Goal: Task Accomplishment & Management: Manage account settings

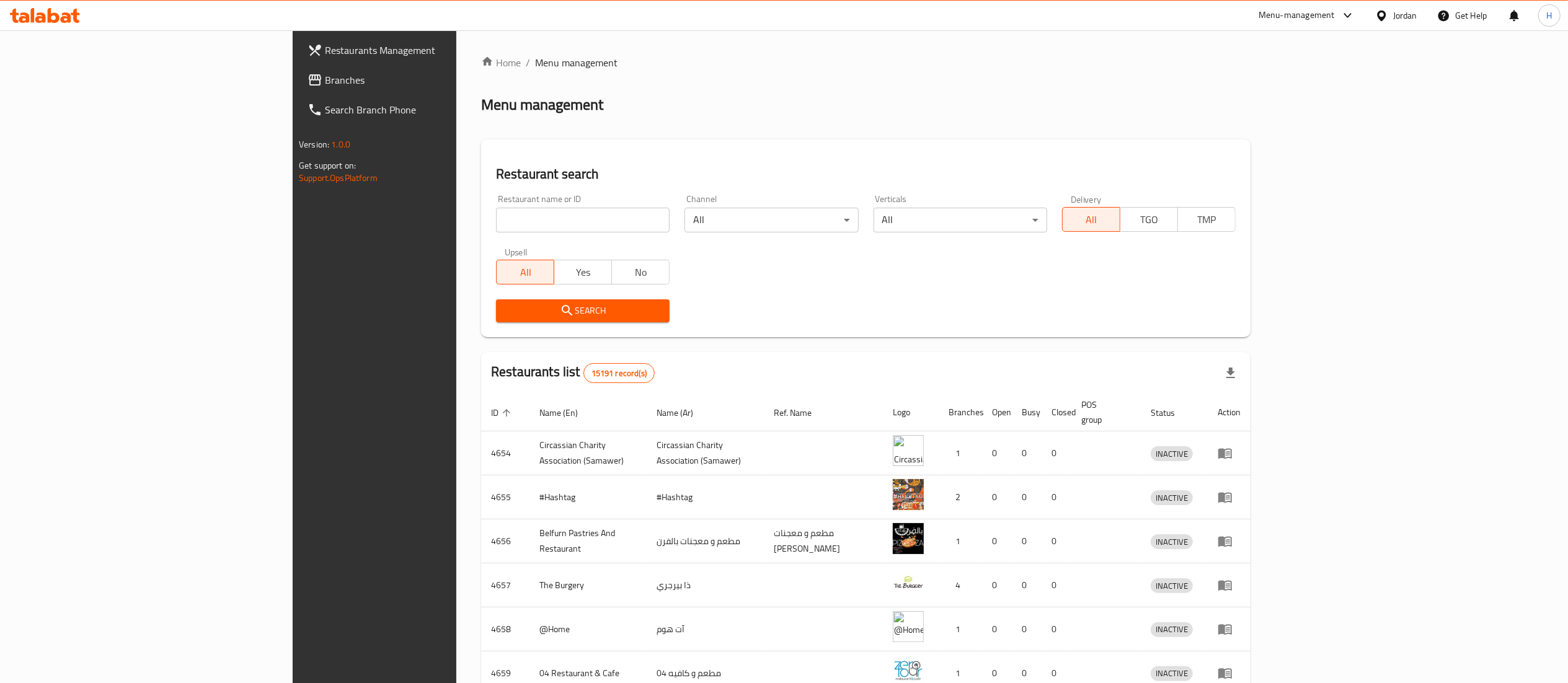
click at [298, 91] on link "Branches" at bounding box center [426, 80] width 257 height 30
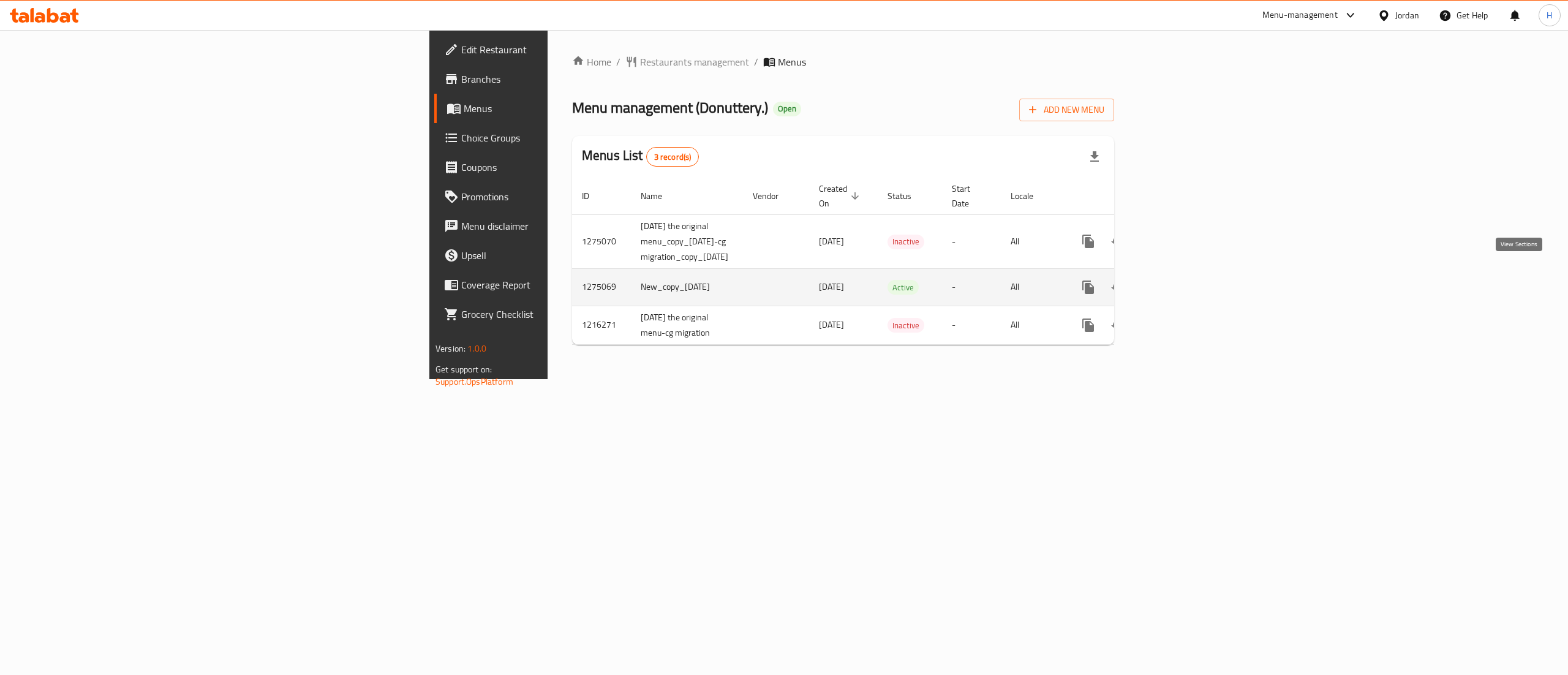
click at [1184, 280] on icon "enhanced table" at bounding box center [1176, 287] width 15 height 15
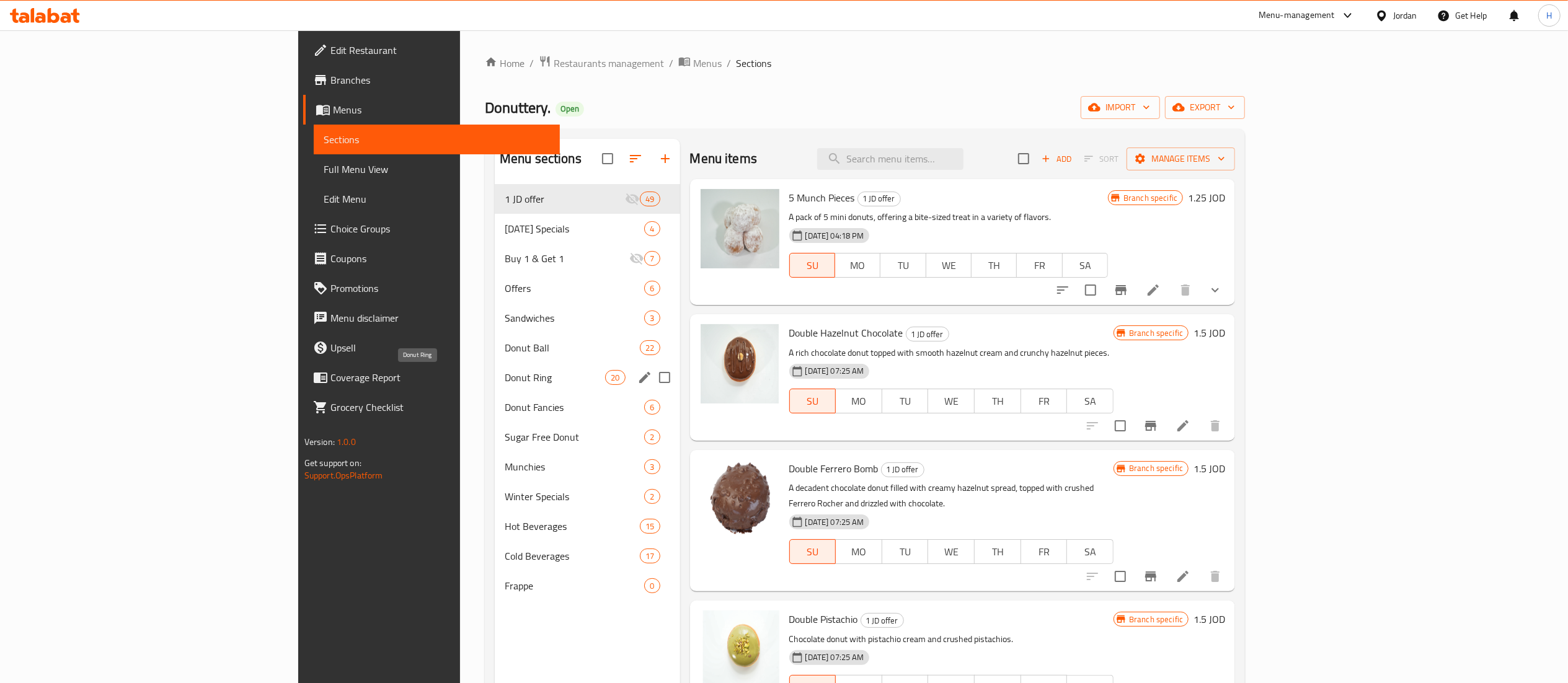
click at [505, 373] on span "Donut Ring" at bounding box center [555, 377] width 100 height 15
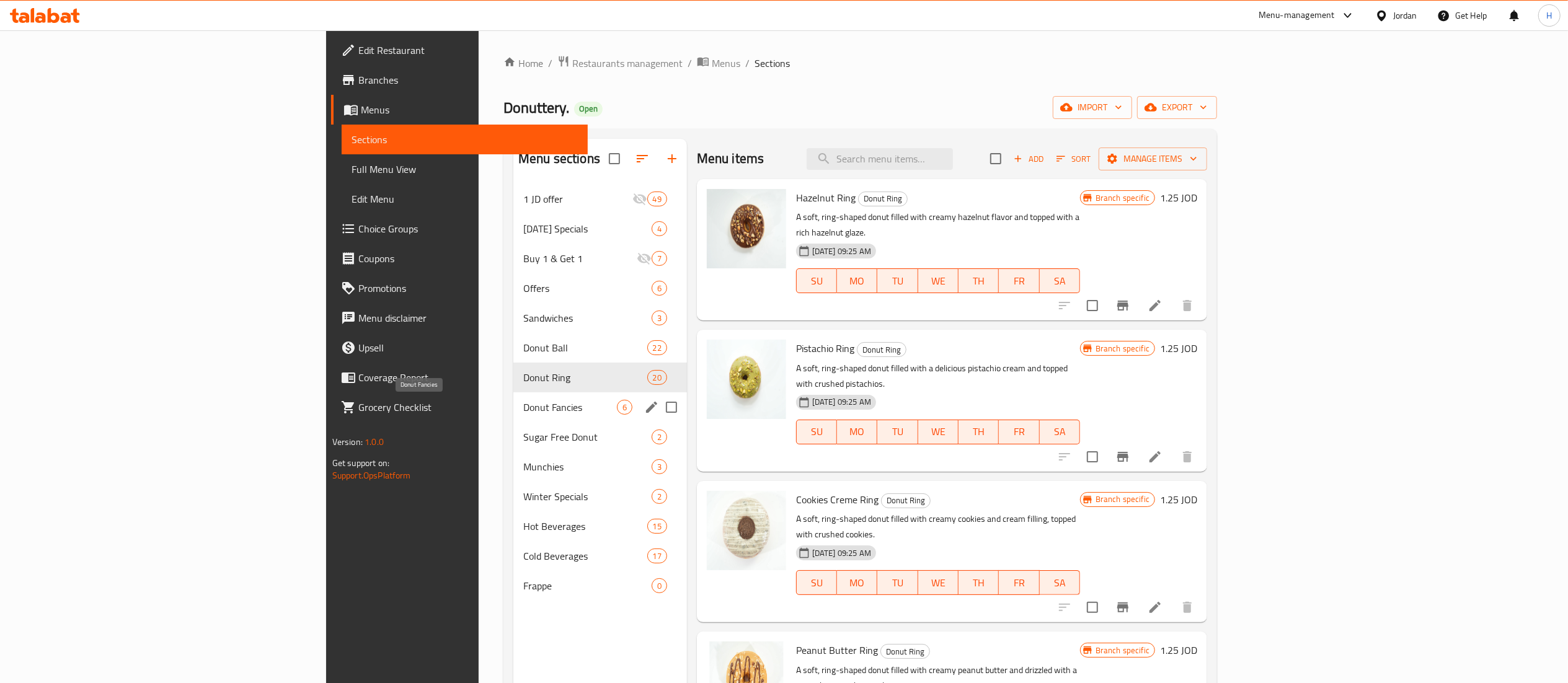
click at [523, 404] on span "Donut Fancies" at bounding box center [569, 407] width 94 height 15
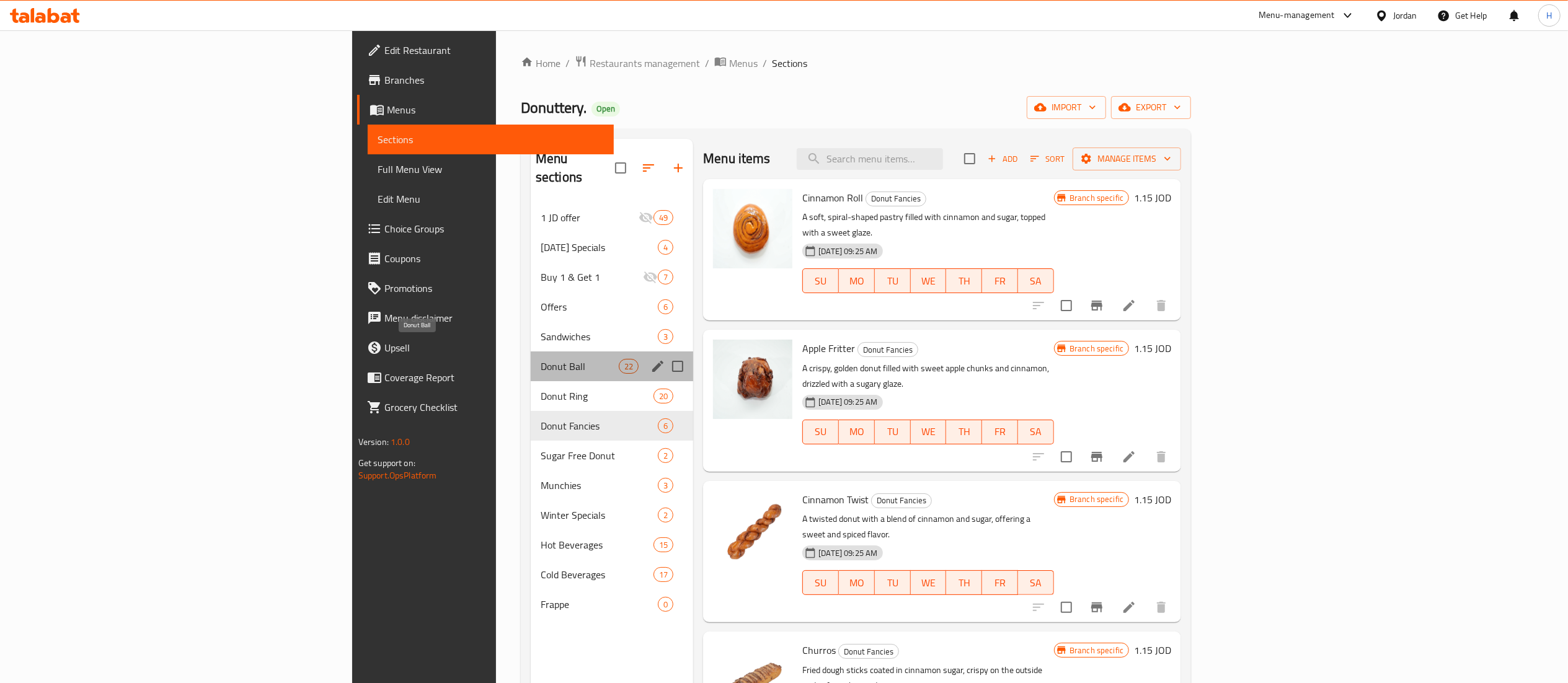
click at [541, 359] on span "Donut Ball" at bounding box center [579, 366] width 78 height 15
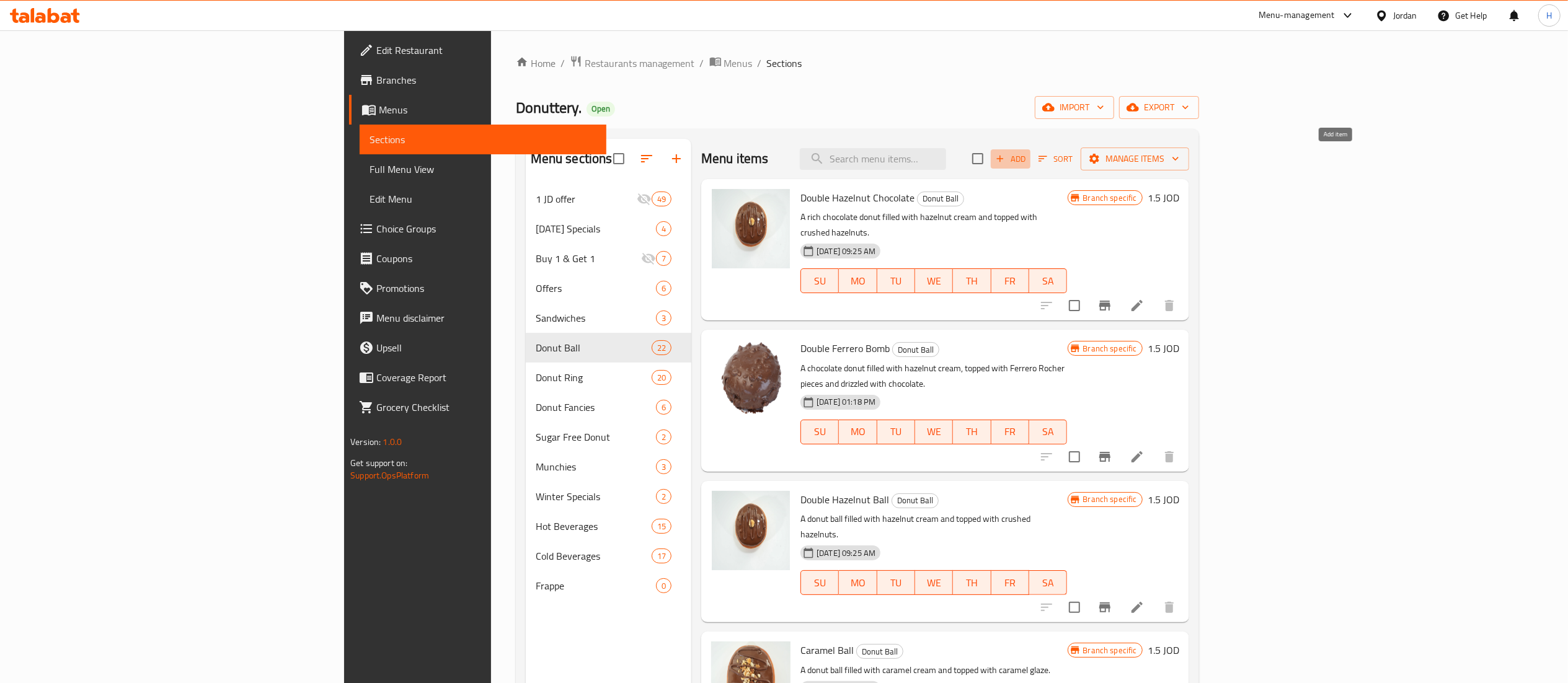
click at [1027, 163] on span "Add" at bounding box center [1010, 159] width 33 height 14
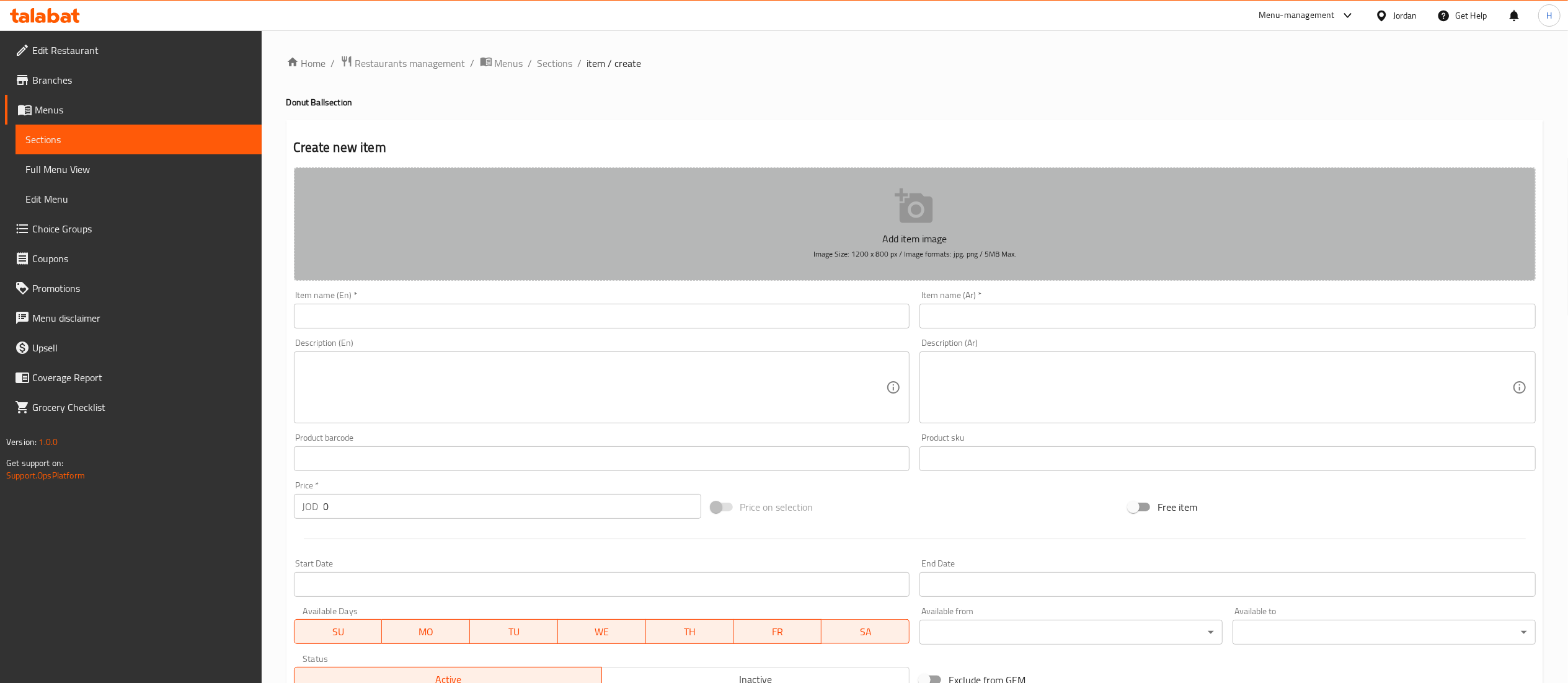
click at [778, 225] on button "Add item image Image Size: 1200 x 800 px / Image formats: jpg, png / 5MB Max." at bounding box center [914, 224] width 1241 height 114
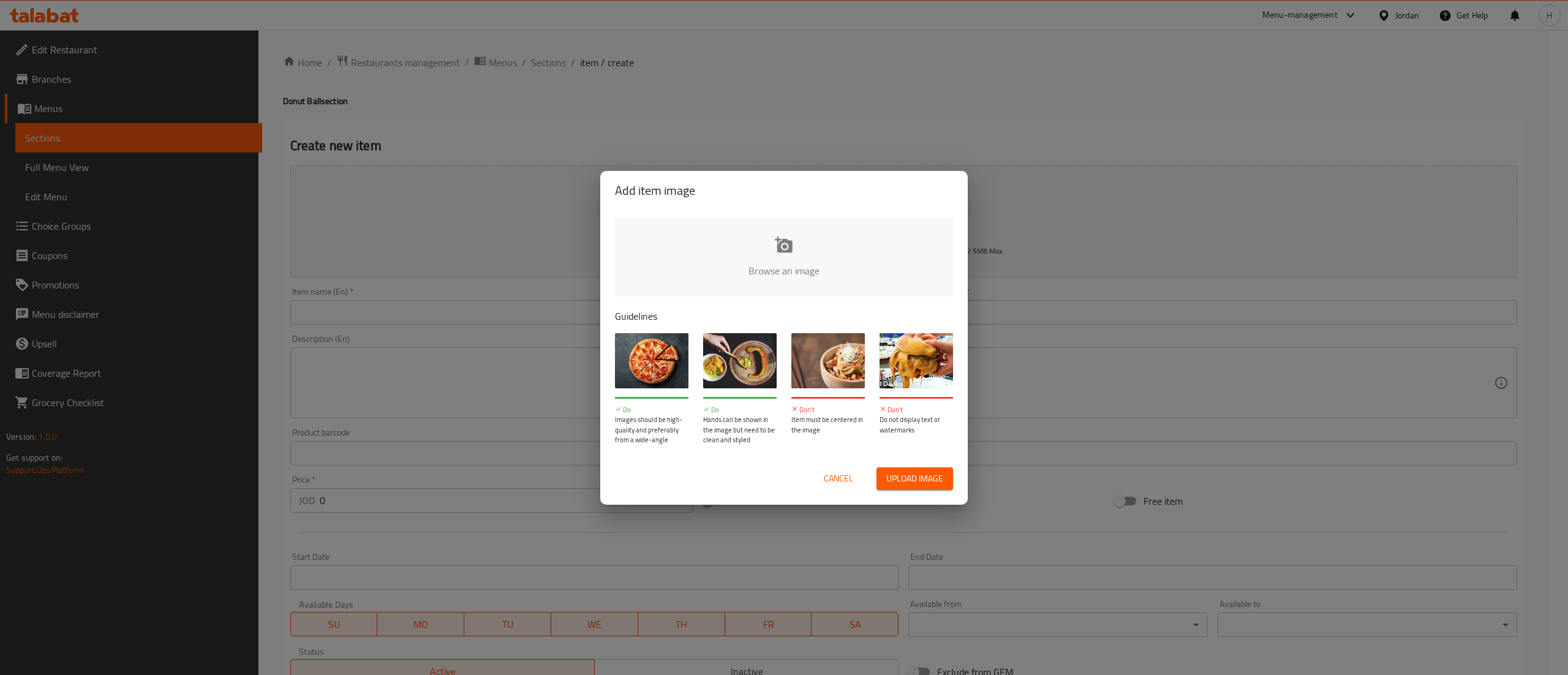
click at [667, 222] on input "file" at bounding box center [1198, 275] width 1166 height 114
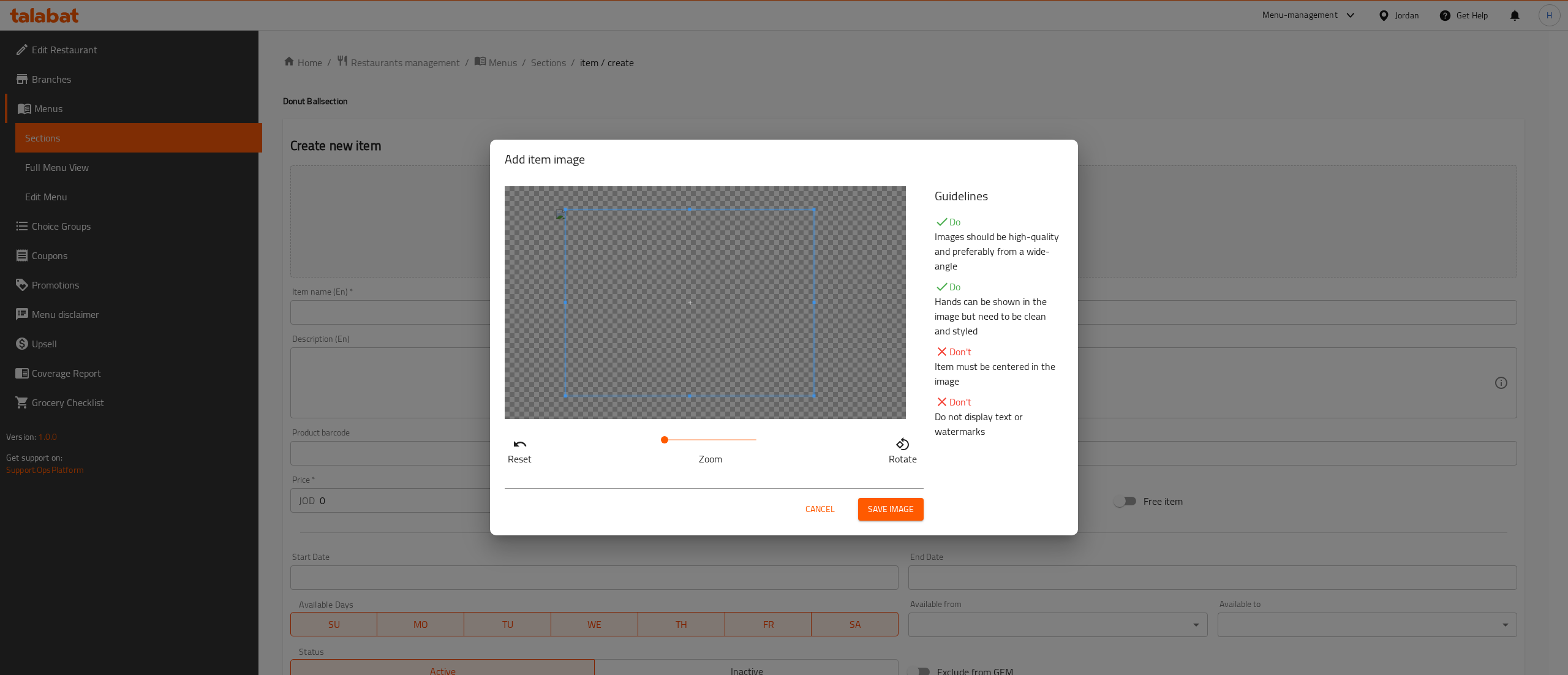
click at [648, 308] on span at bounding box center [690, 302] width 248 height 186
click at [883, 509] on span "Save image" at bounding box center [891, 509] width 46 height 15
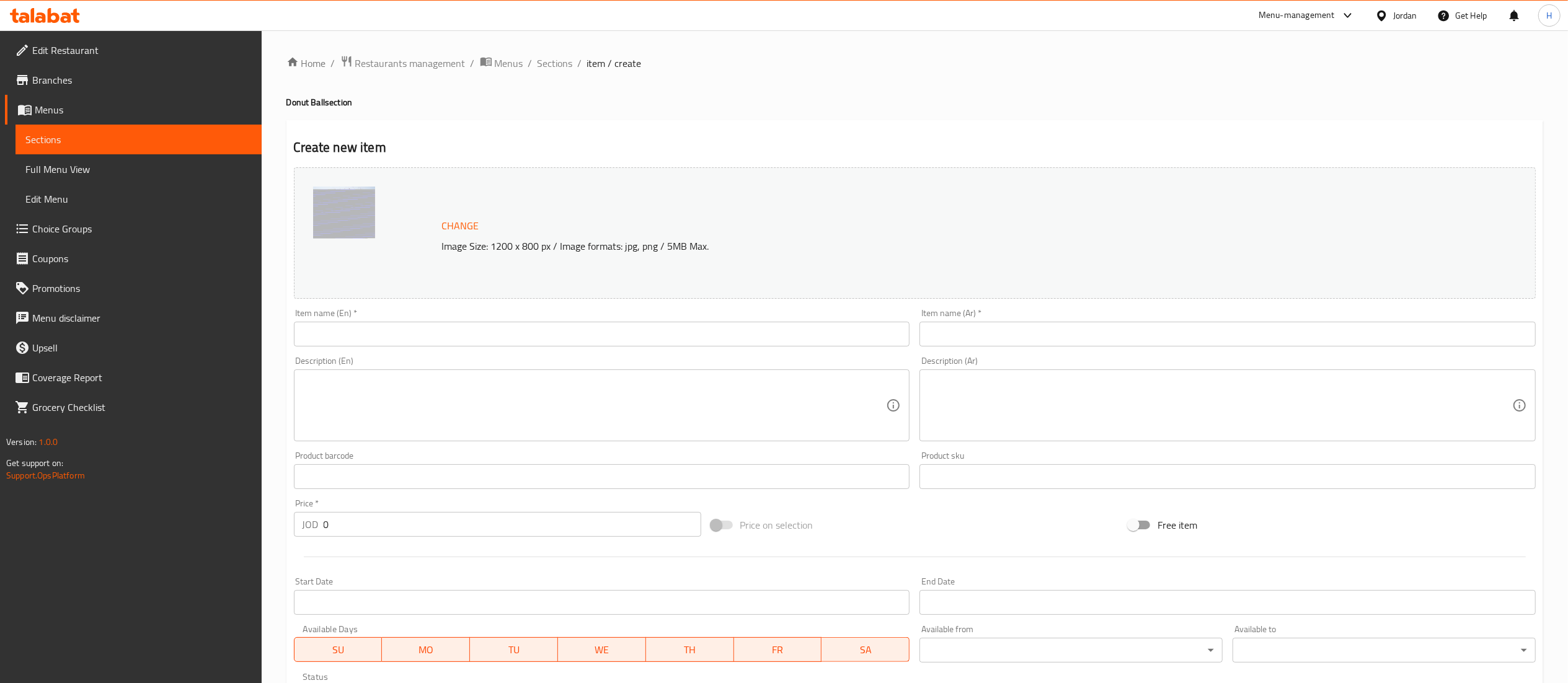
click at [673, 411] on textarea at bounding box center [594, 405] width 584 height 59
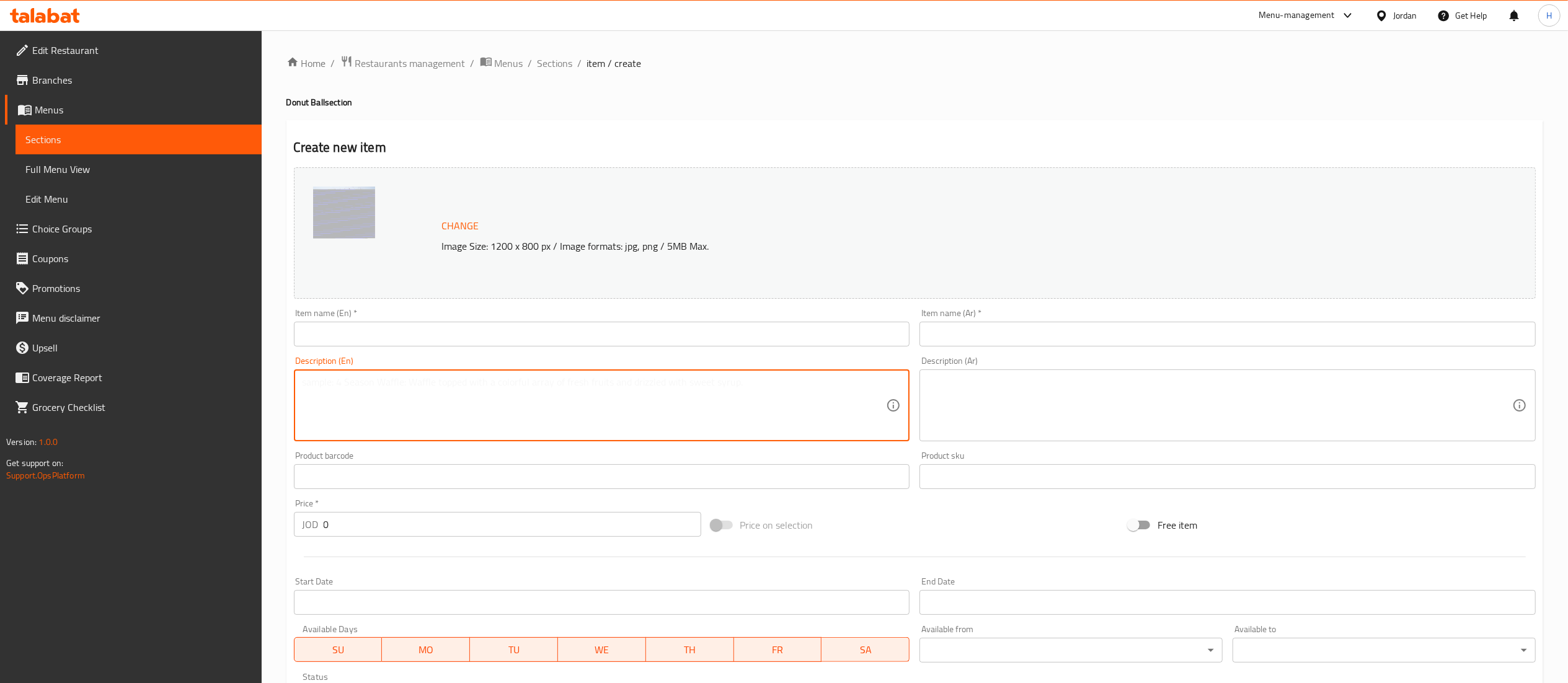
paste textarea "soft, fluffy donut filled with rich tiramisu cream, topped with a dusting of co…"
type textarea "soft, fluffy donut filled with rich tiramisu cream, topped with a dusting of co…"
click at [471, 337] on input "text" at bounding box center [601, 334] width 616 height 25
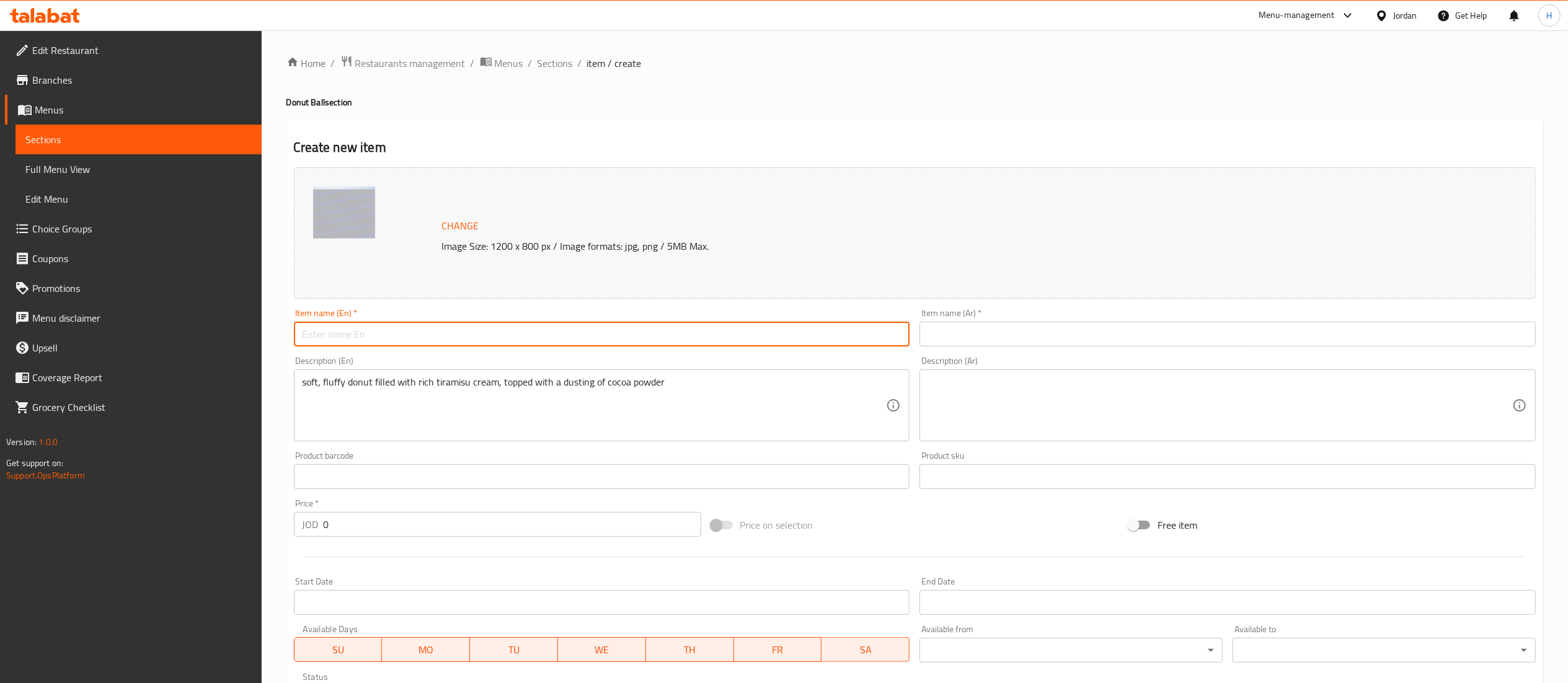
paste input "Tiramisu"
type input "Tiramisu"
click at [948, 339] on input "text" at bounding box center [1227, 334] width 616 height 25
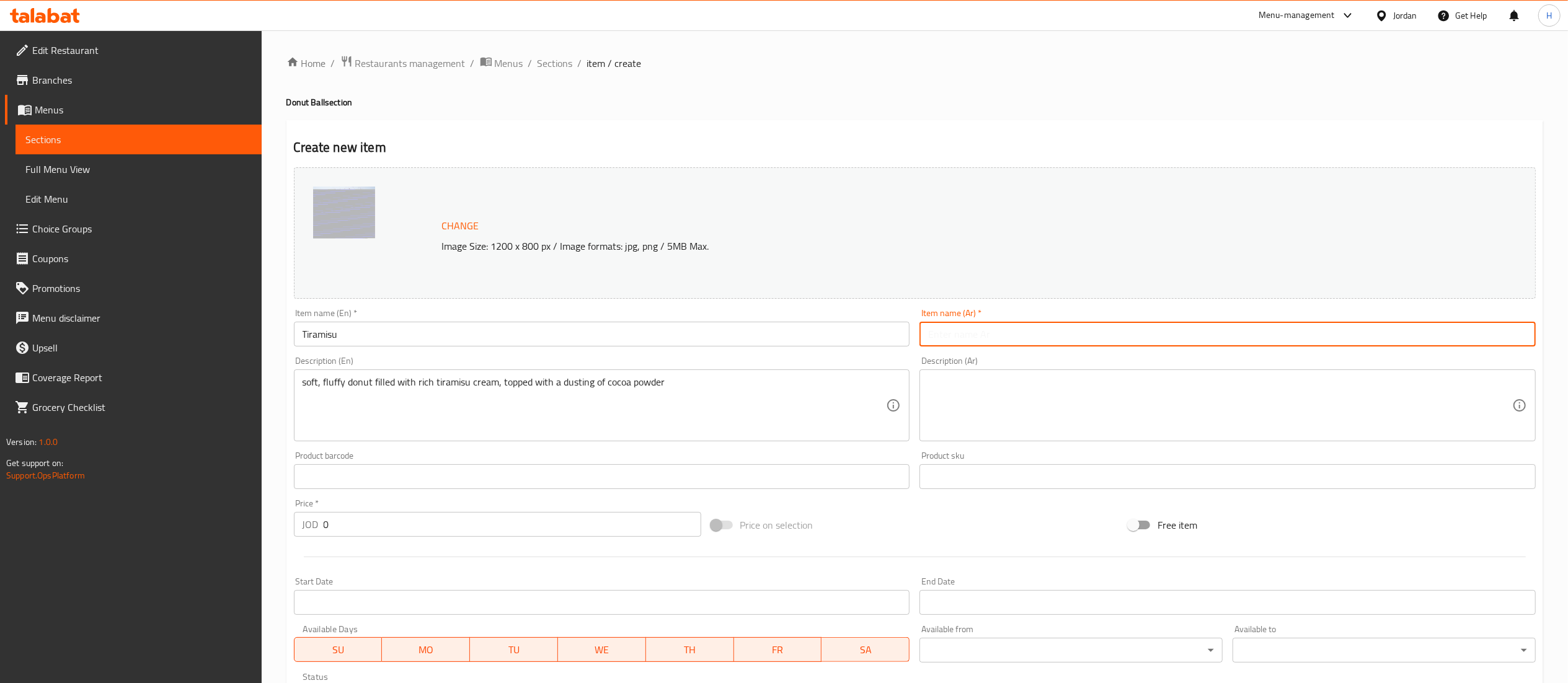
paste input "تيراميسو"
type input "تيراميسو"
click at [953, 399] on textarea at bounding box center [1219, 405] width 584 height 59
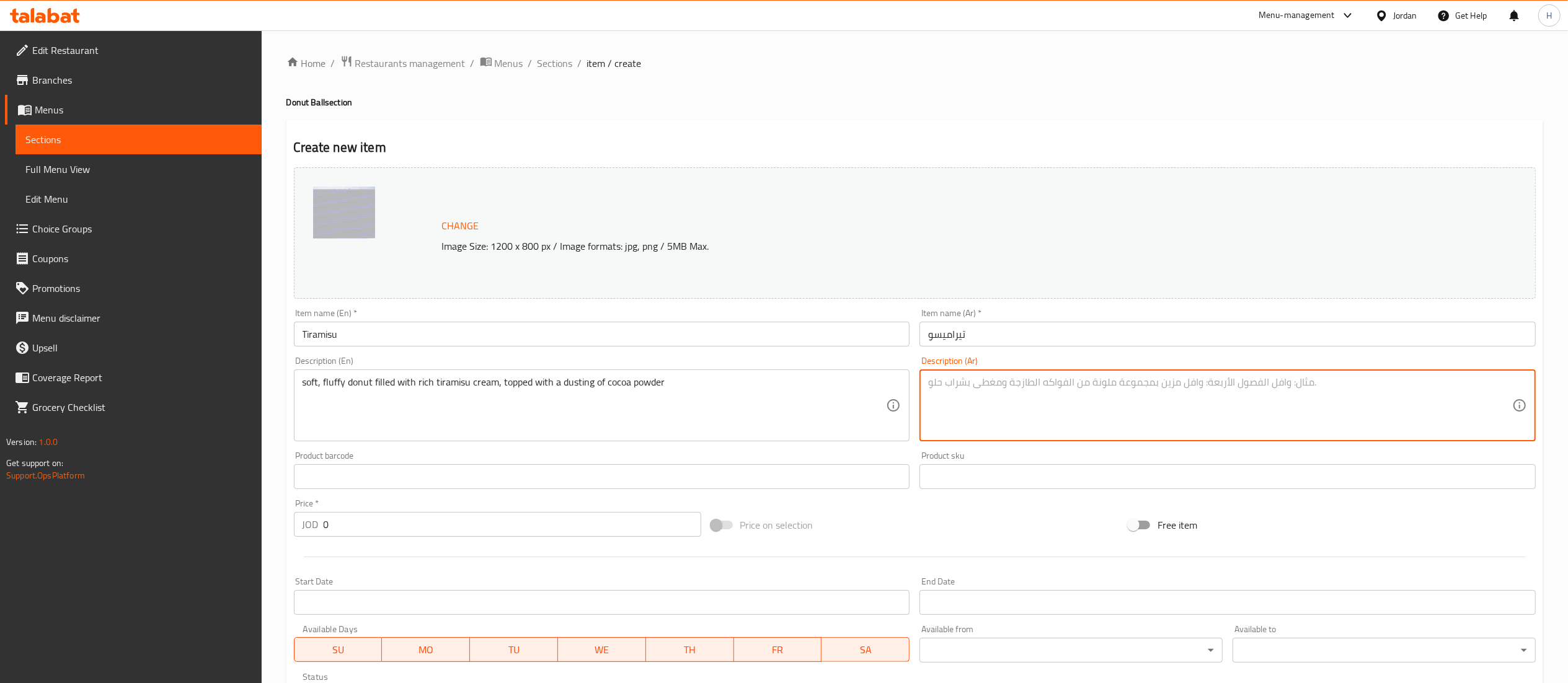
click at [502, 362] on div "Description (En) soft, fluffy donut filled with rich tiramisu cream, topped wit…" at bounding box center [601, 399] width 616 height 85
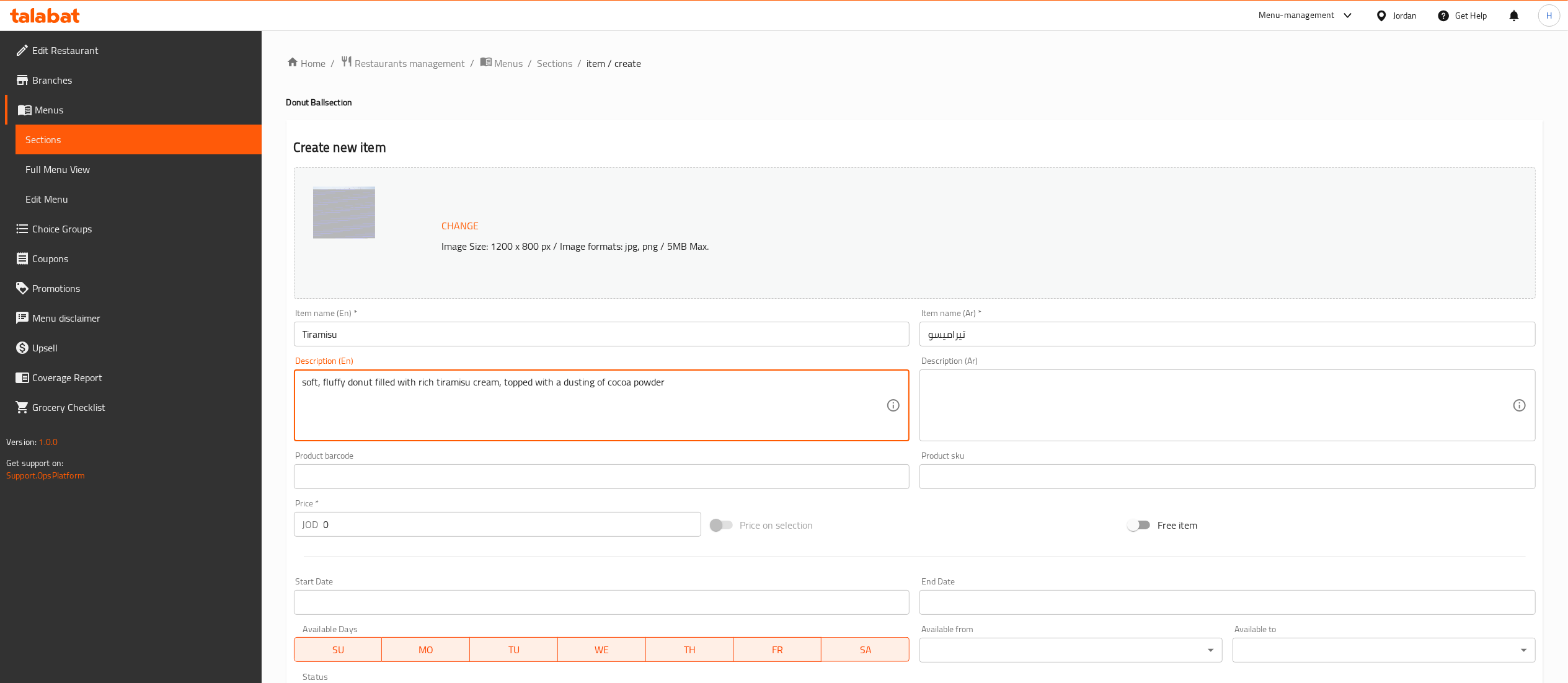
click at [485, 388] on textarea "soft, fluffy donut filled with rich tiramisu cream, topped with a dusting of co…" at bounding box center [594, 405] width 584 height 59
click at [484, 388] on textarea "soft, fluffy donut filled with rich tiramisu cream, topped with a dusting of co…" at bounding box center [594, 405] width 584 height 59
click at [1012, 397] on textarea at bounding box center [1219, 405] width 584 height 59
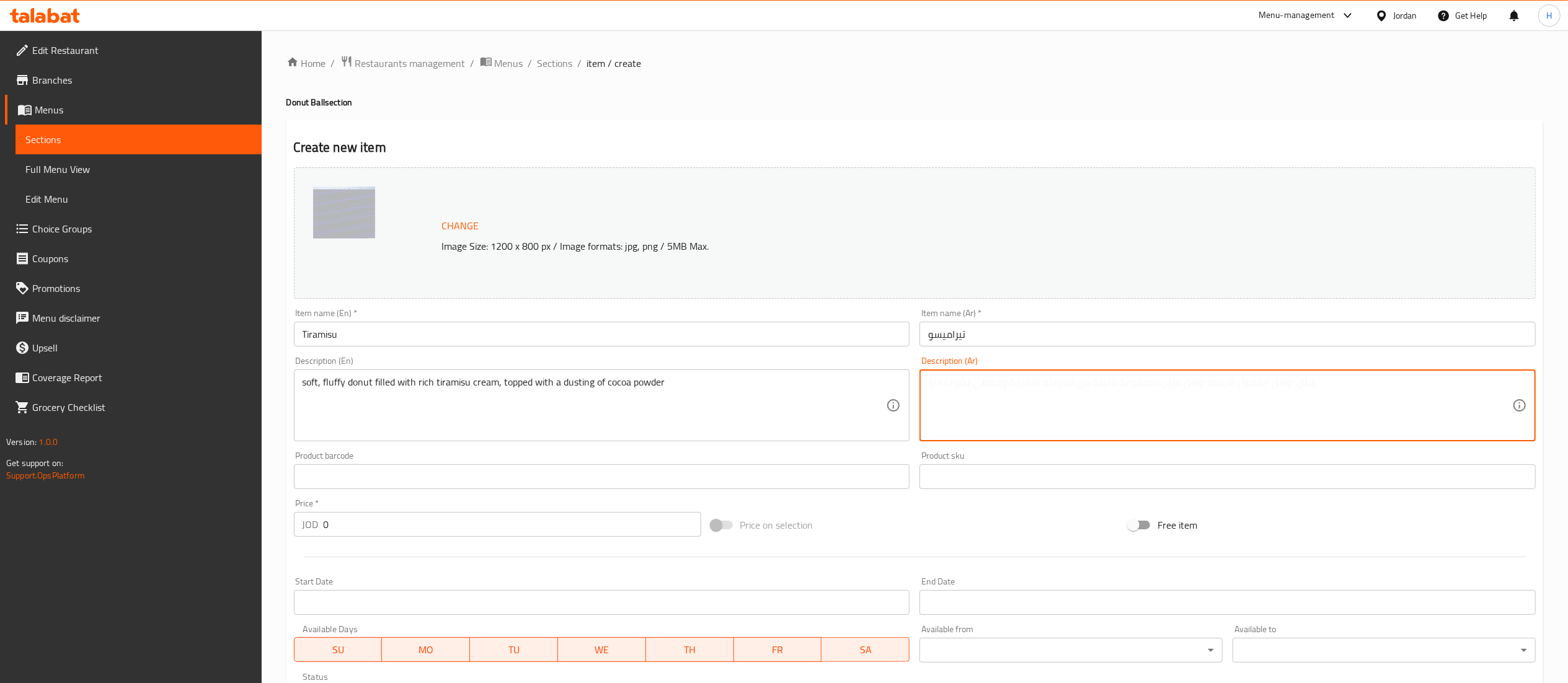
paste textarea "soft, fluffy donut filled with rich tiramisu cream, topped with a dusting of co…"
type textarea "soft, fluffy donut filled with rich tiramisu cream, topped with a dusting of co…"
click at [344, 530] on input "0" at bounding box center [512, 524] width 378 height 25
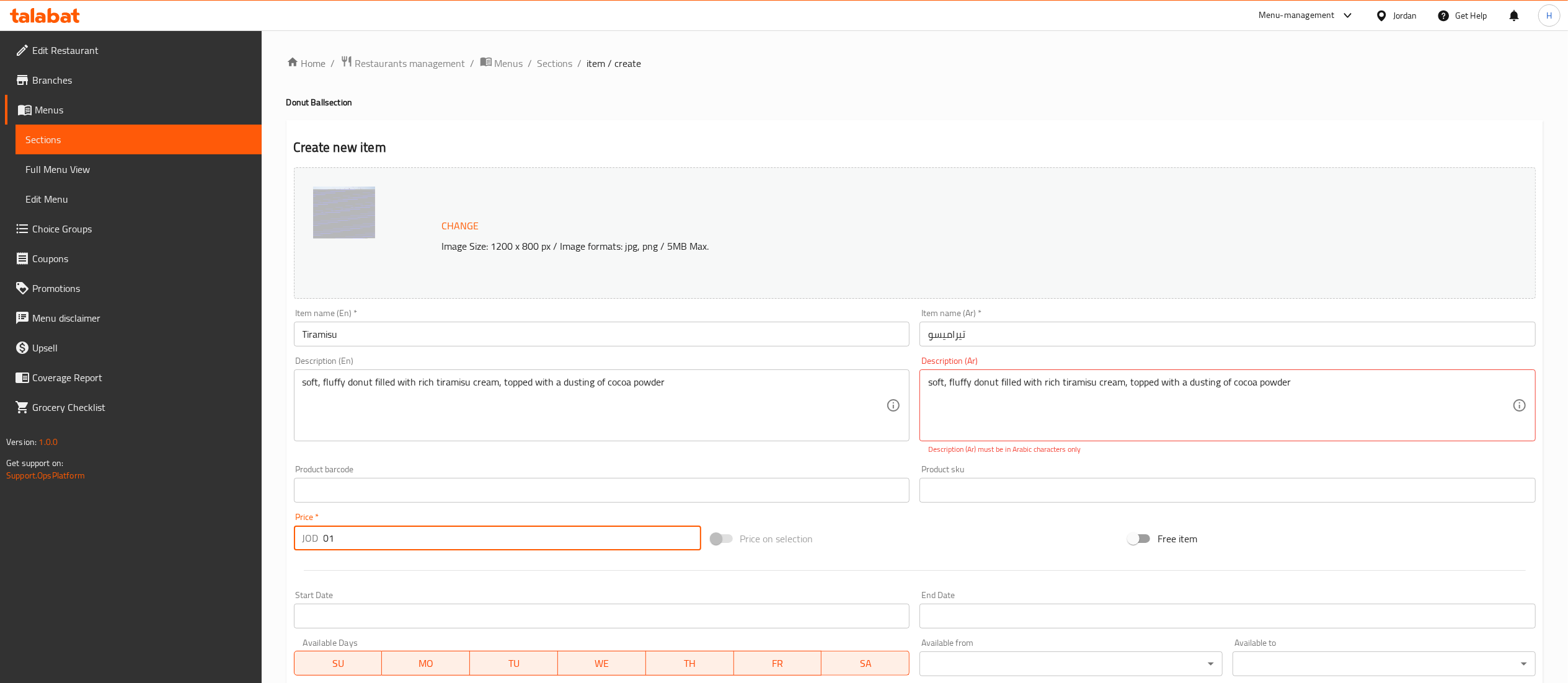
type input "0"
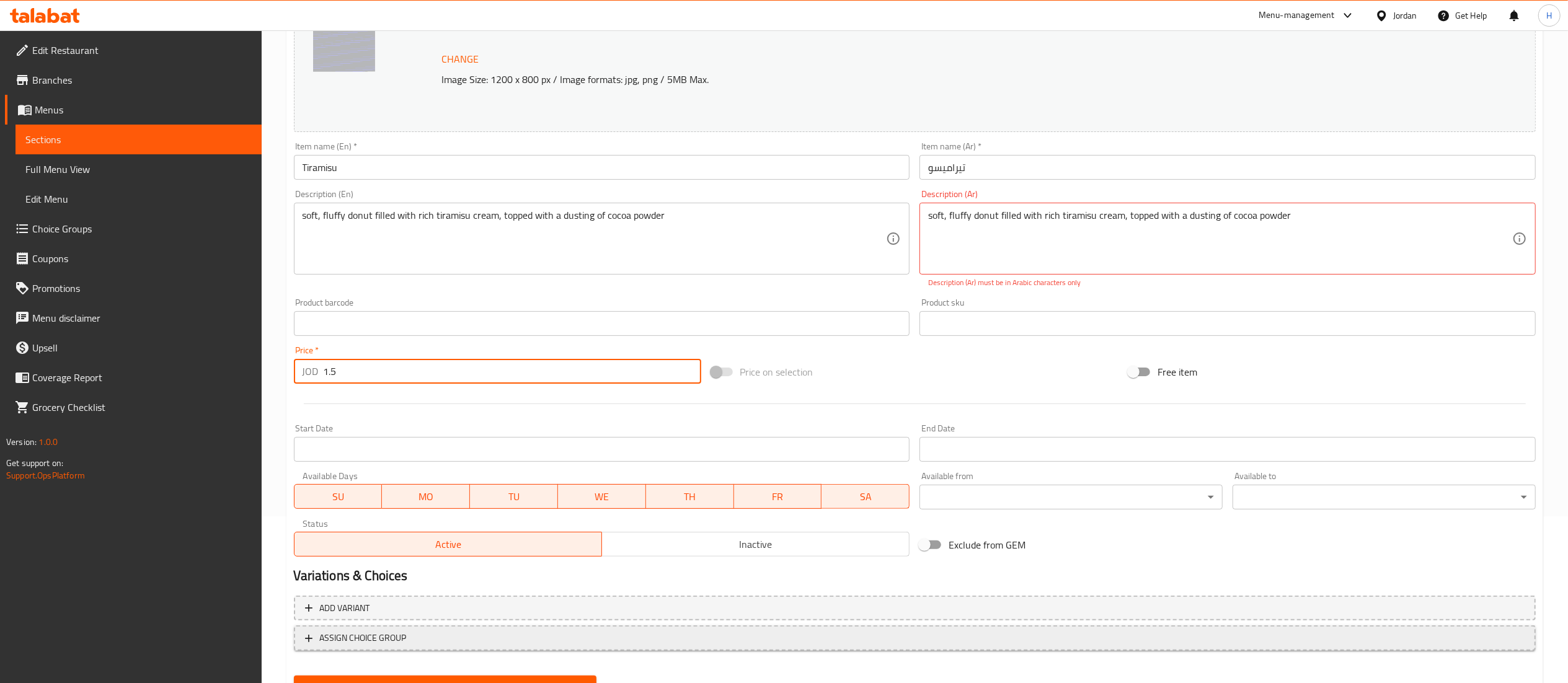
scroll to position [223, 0]
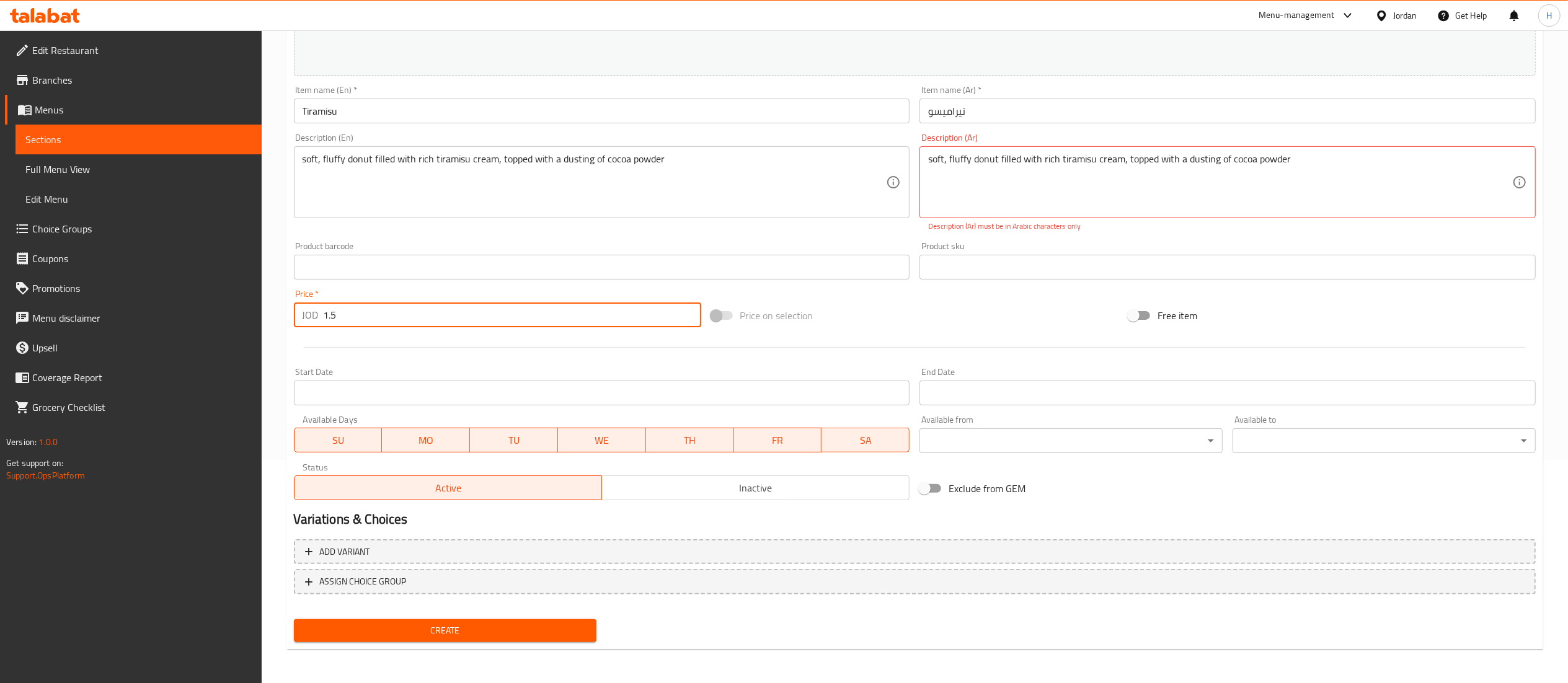
type input "1.5"
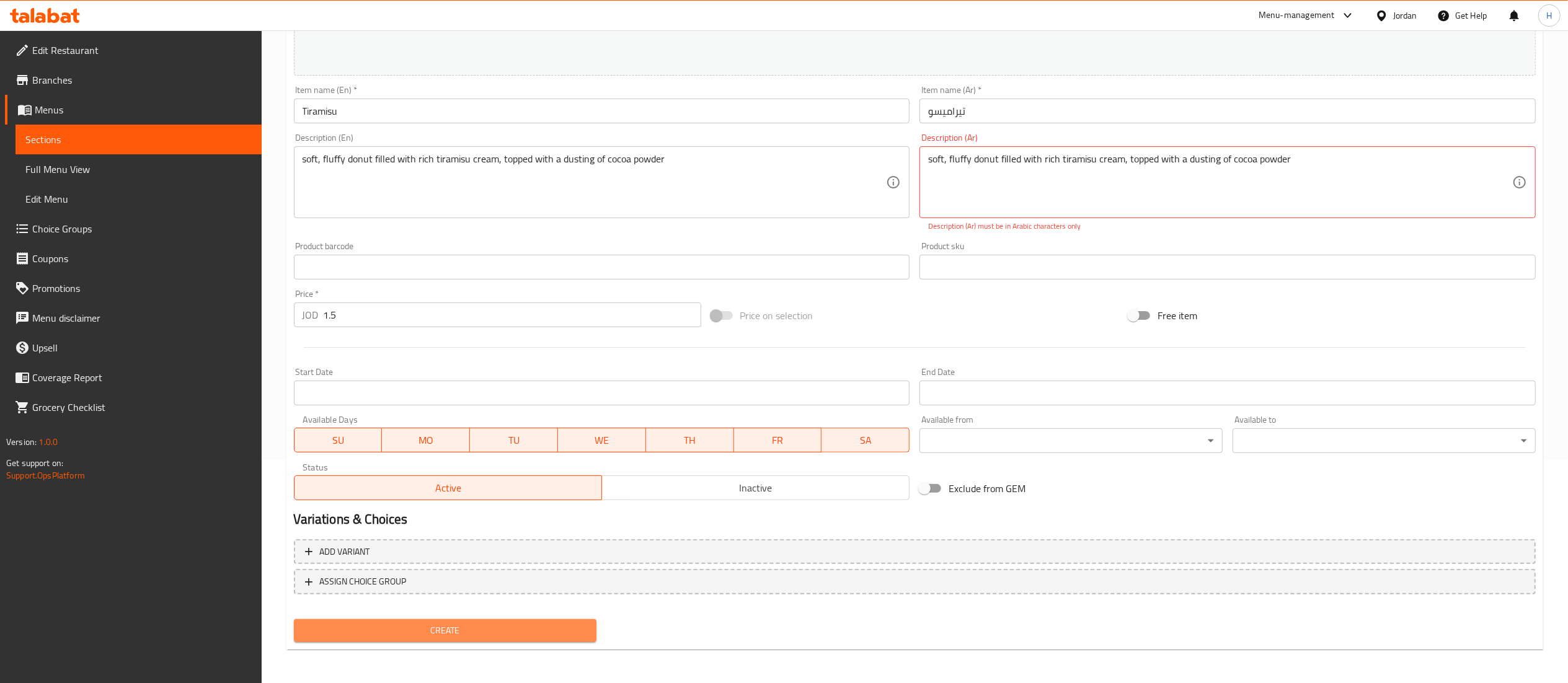
click at [414, 624] on span "Create" at bounding box center [445, 631] width 283 height 16
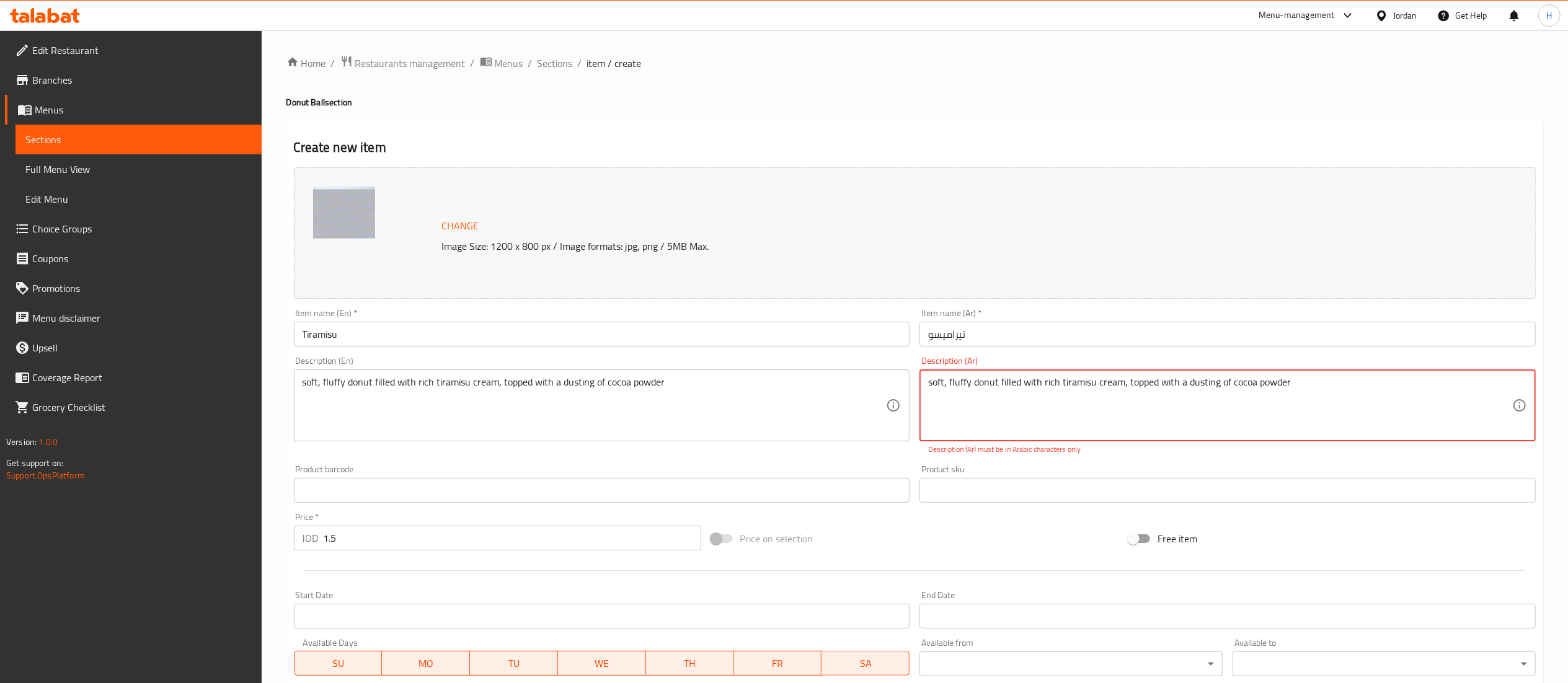
click at [1025, 380] on textarea "soft, fluffy donut filled with rich tiramisu cream, topped with a dusting of co…" at bounding box center [1219, 405] width 584 height 59
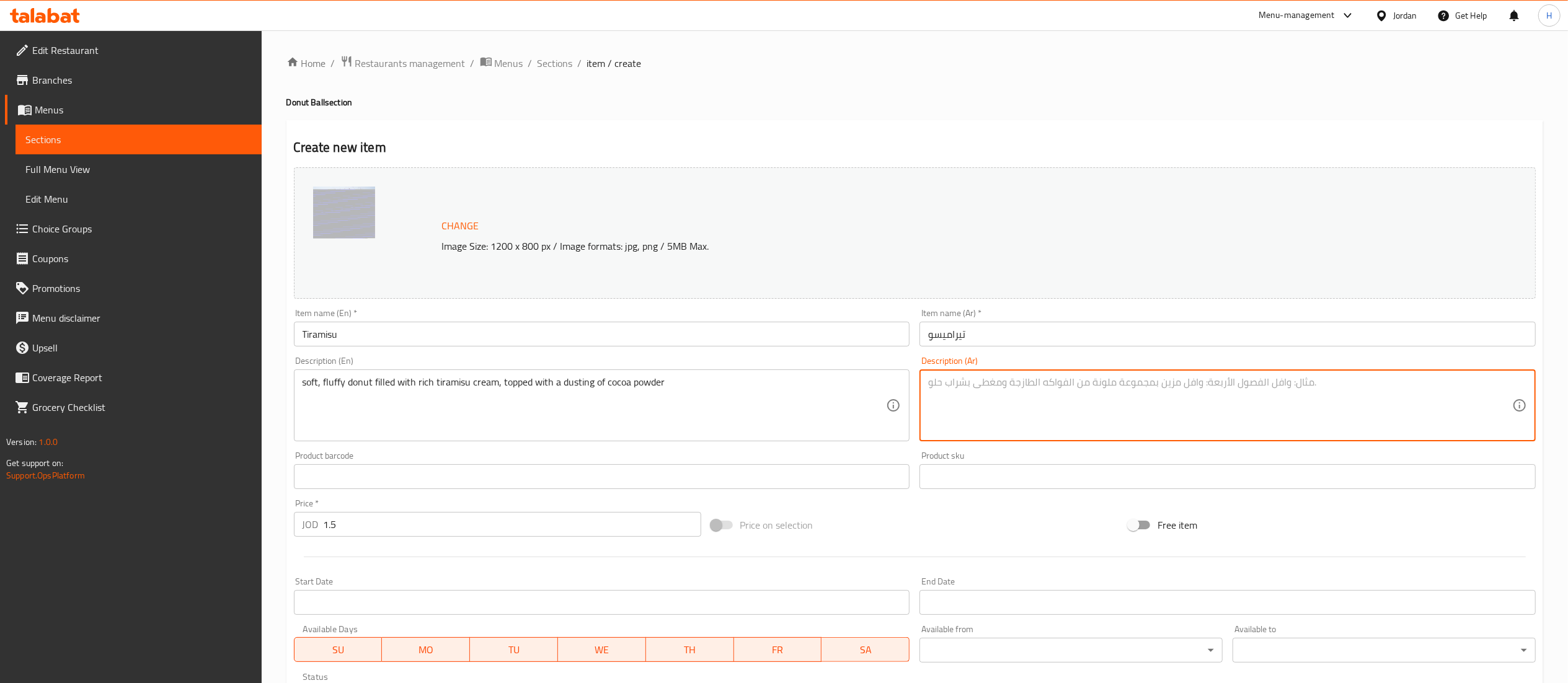
paste textarea "دونات ناعمة ورقيقة محشوة بكريمة التيراميسو الغنية، ومغطاة بمسحوق الكاكاو"
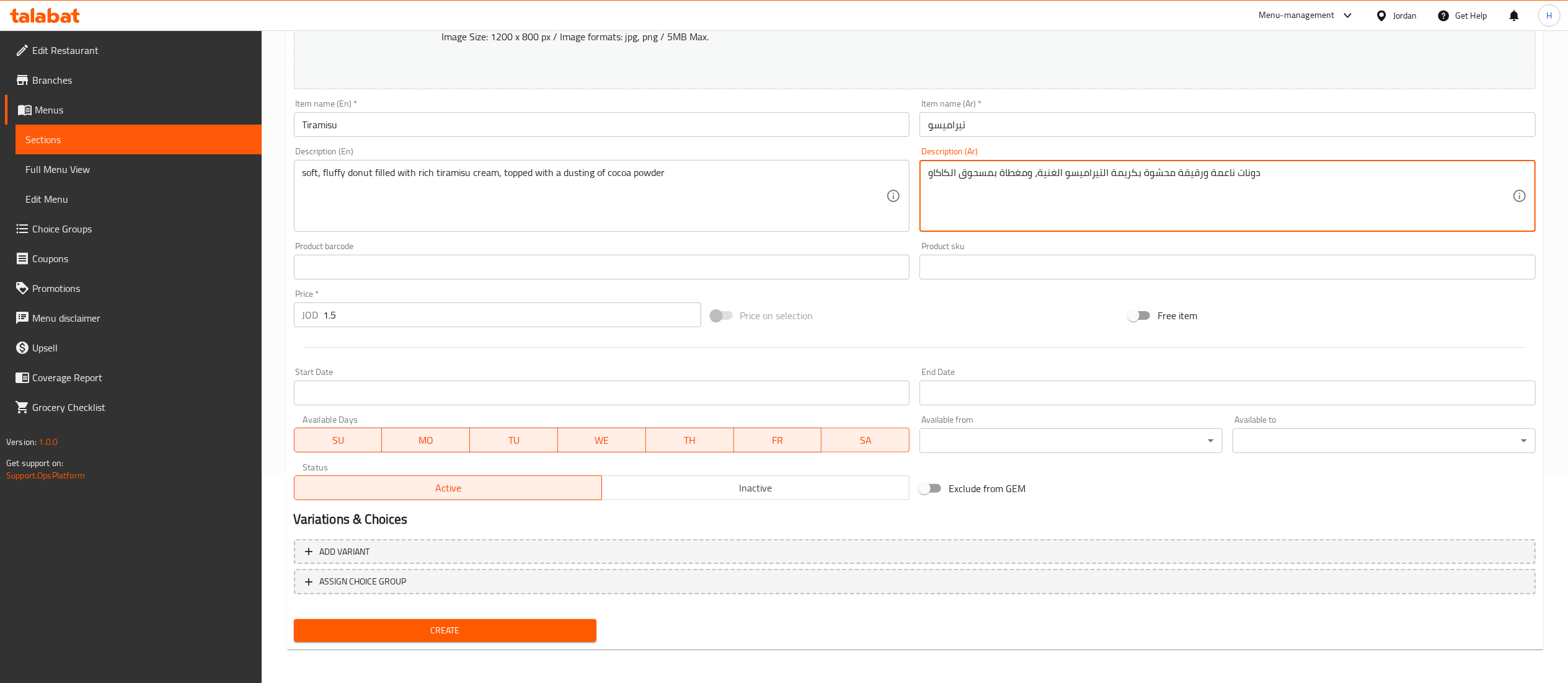
type textarea "دونات ناعمة ورقيقة محشوة بكريمة التيراميسو الغنية، ومغطاة بمسحوق الكاكاو"
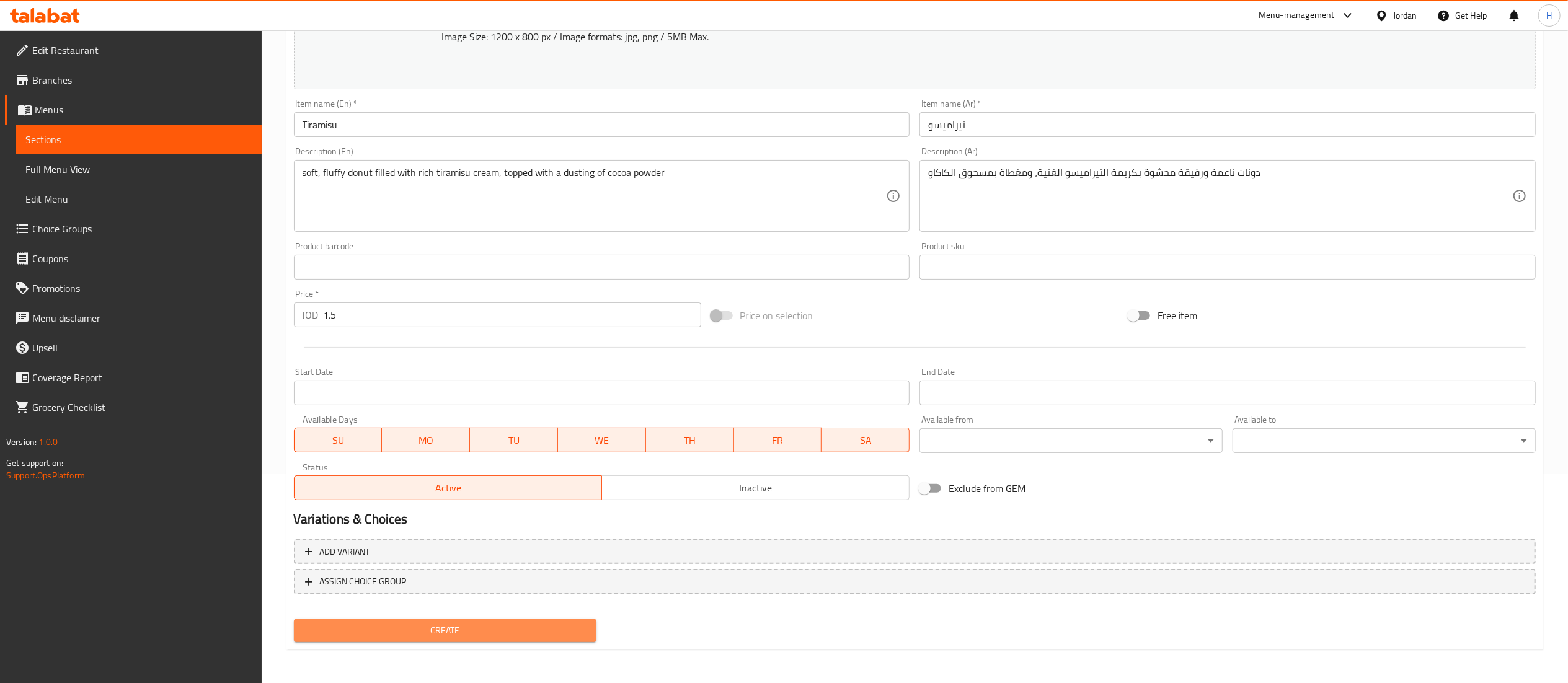
click at [388, 631] on span "Create" at bounding box center [445, 631] width 283 height 16
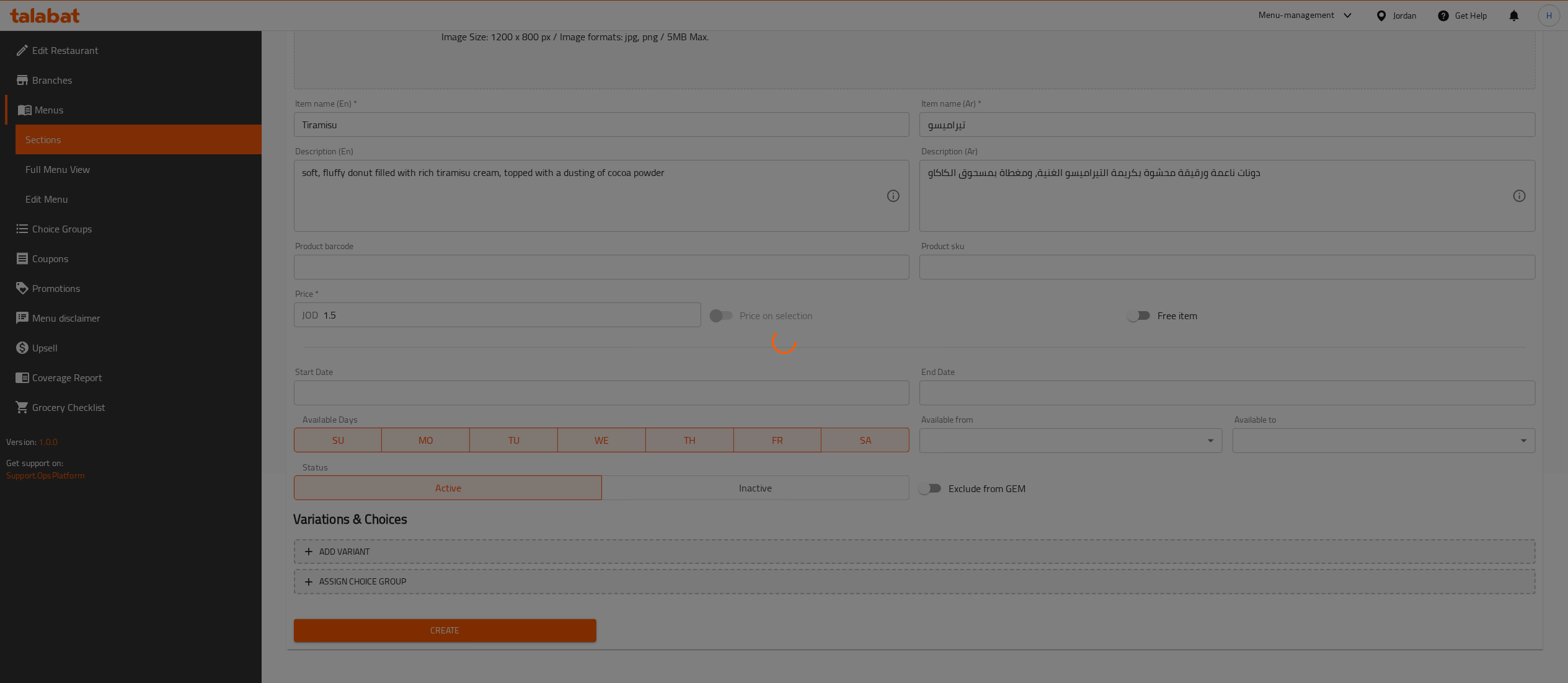
type input "0"
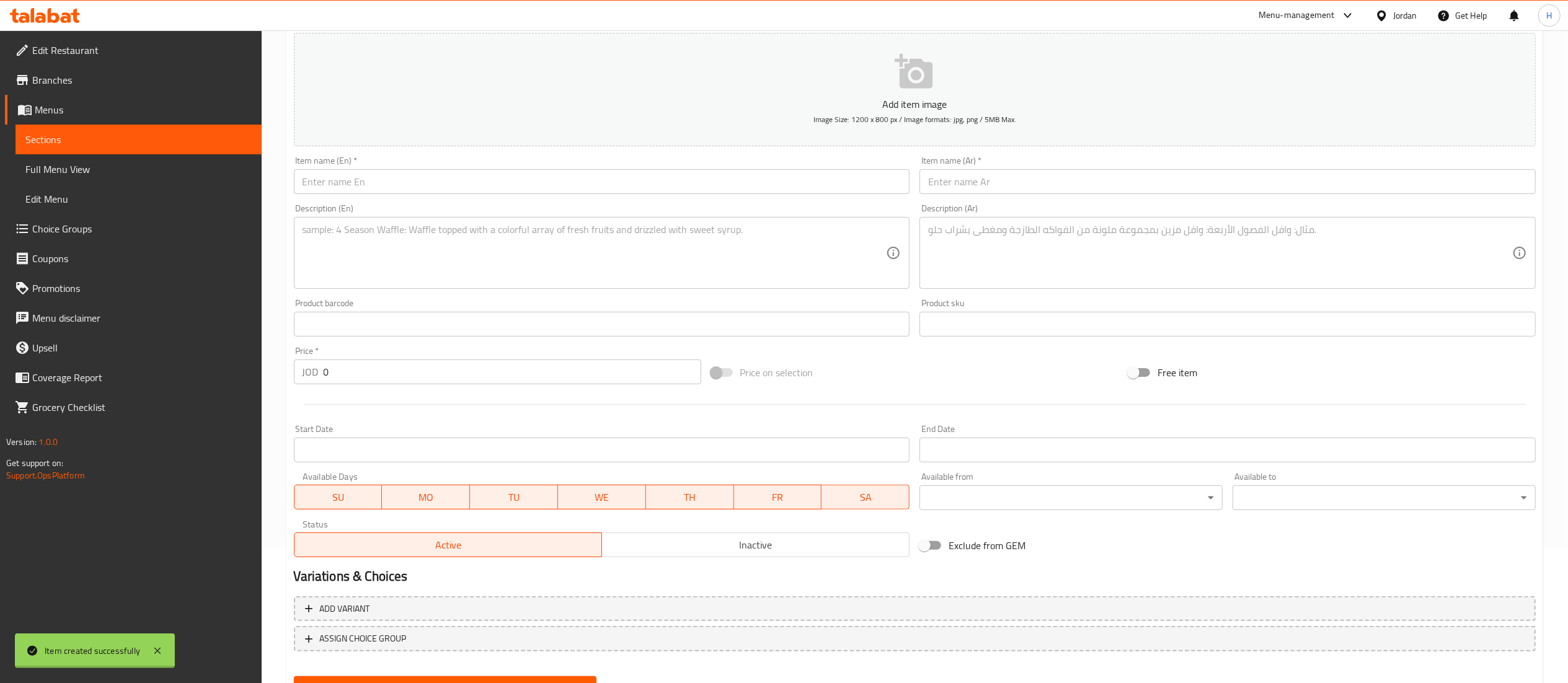
scroll to position [0, 0]
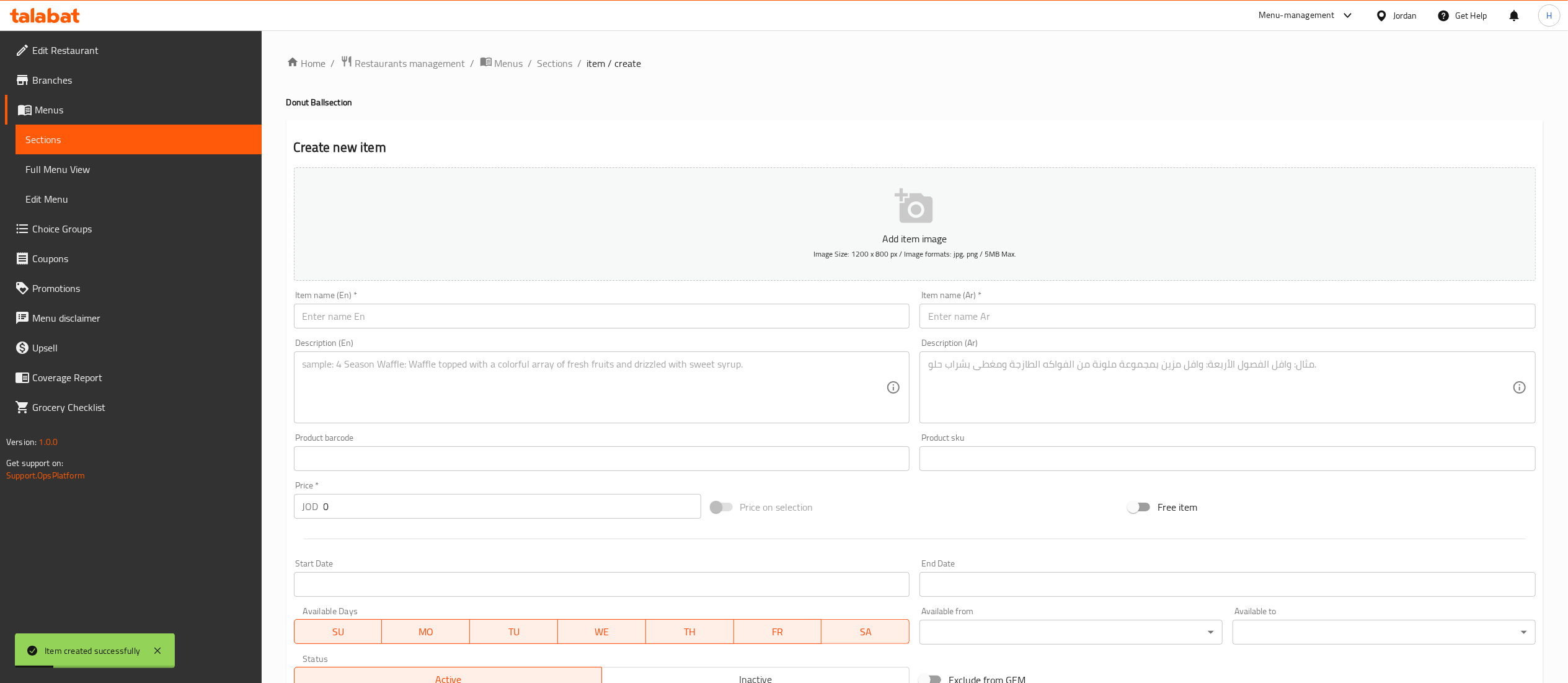
click at [462, 319] on input "text" at bounding box center [601, 315] width 616 height 25
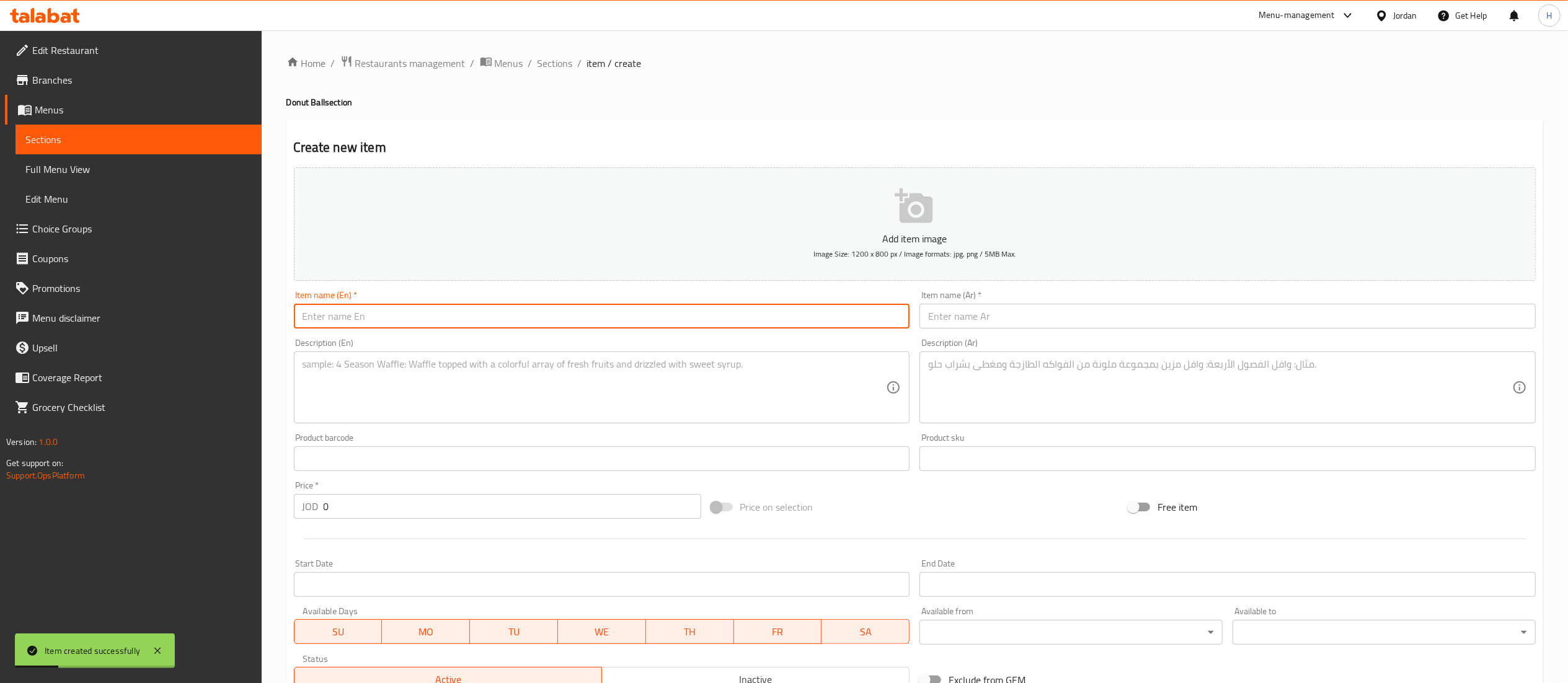
paste input "[PERSON_NAME]"
type input "[PERSON_NAME]"
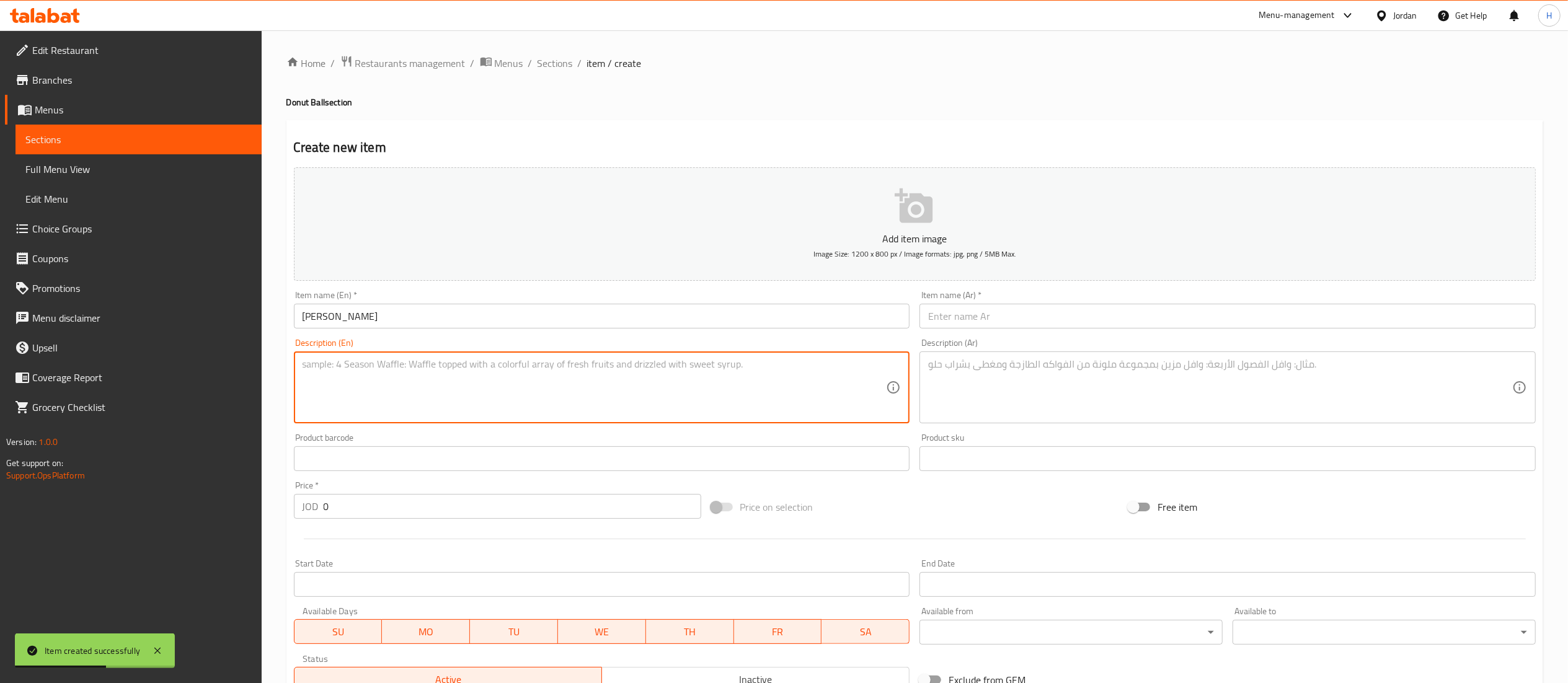
click at [783, 389] on textarea at bounding box center [594, 387] width 584 height 59
paste textarea "Soft donut stuffed with cake and cream, inspired by the [PERSON_NAME] cake tren…"
type textarea "Soft donut stuffed with cake and cream, inspired by the [PERSON_NAME] cake tren…"
click at [982, 380] on textarea at bounding box center [1219, 387] width 584 height 59
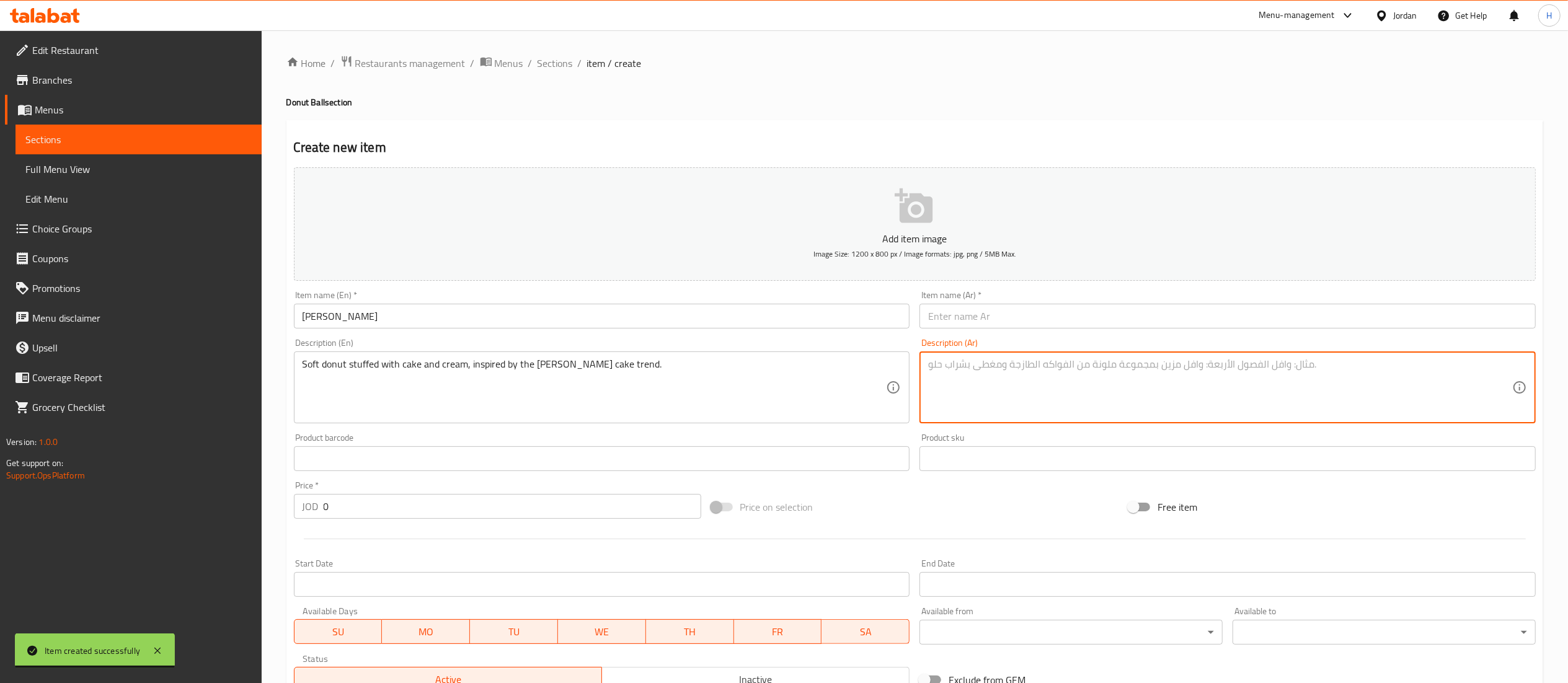
paste textarea "دونات ناعمة محشوة بالكيك والكريمة، مستوحاة من [PERSON_NAME]."
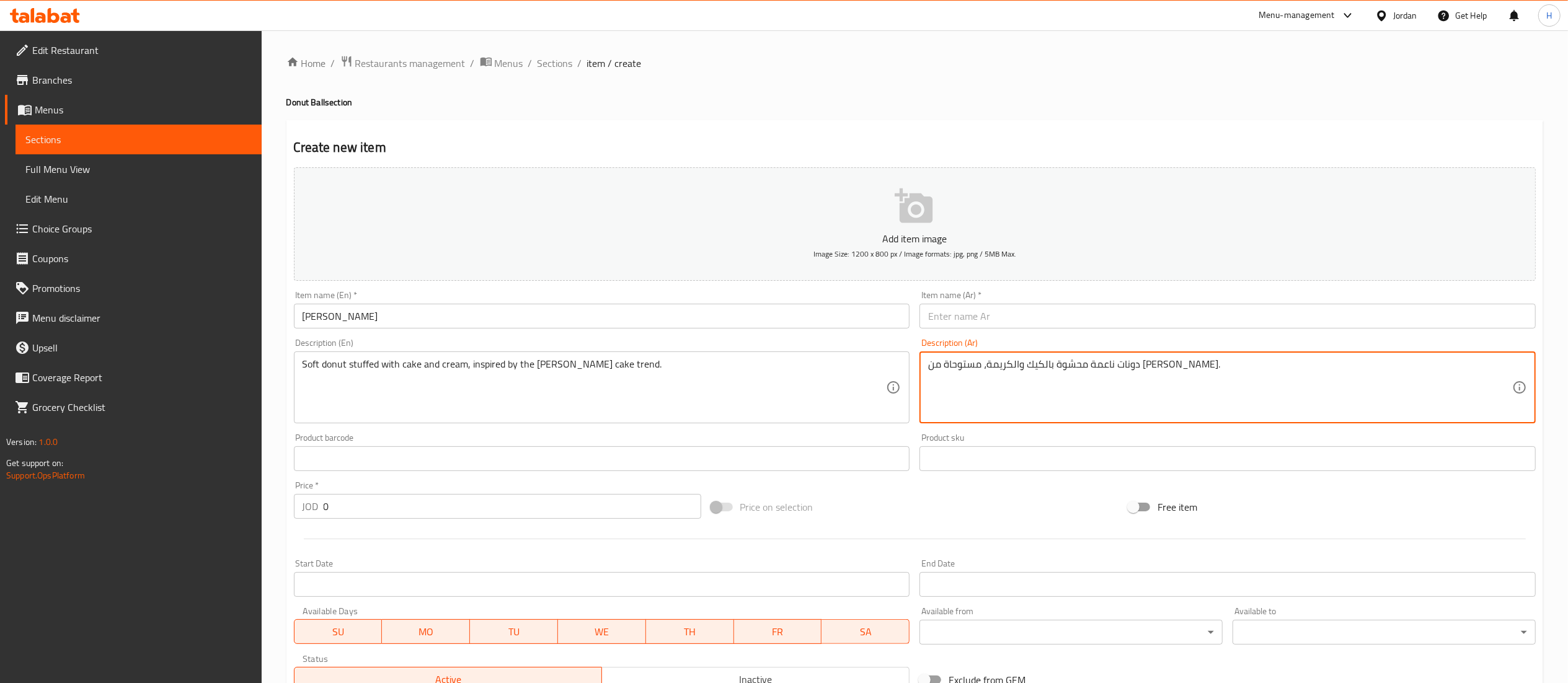
type textarea "دونات ناعمة محشوة بالكيك والكريمة، مستوحاة من [PERSON_NAME]."
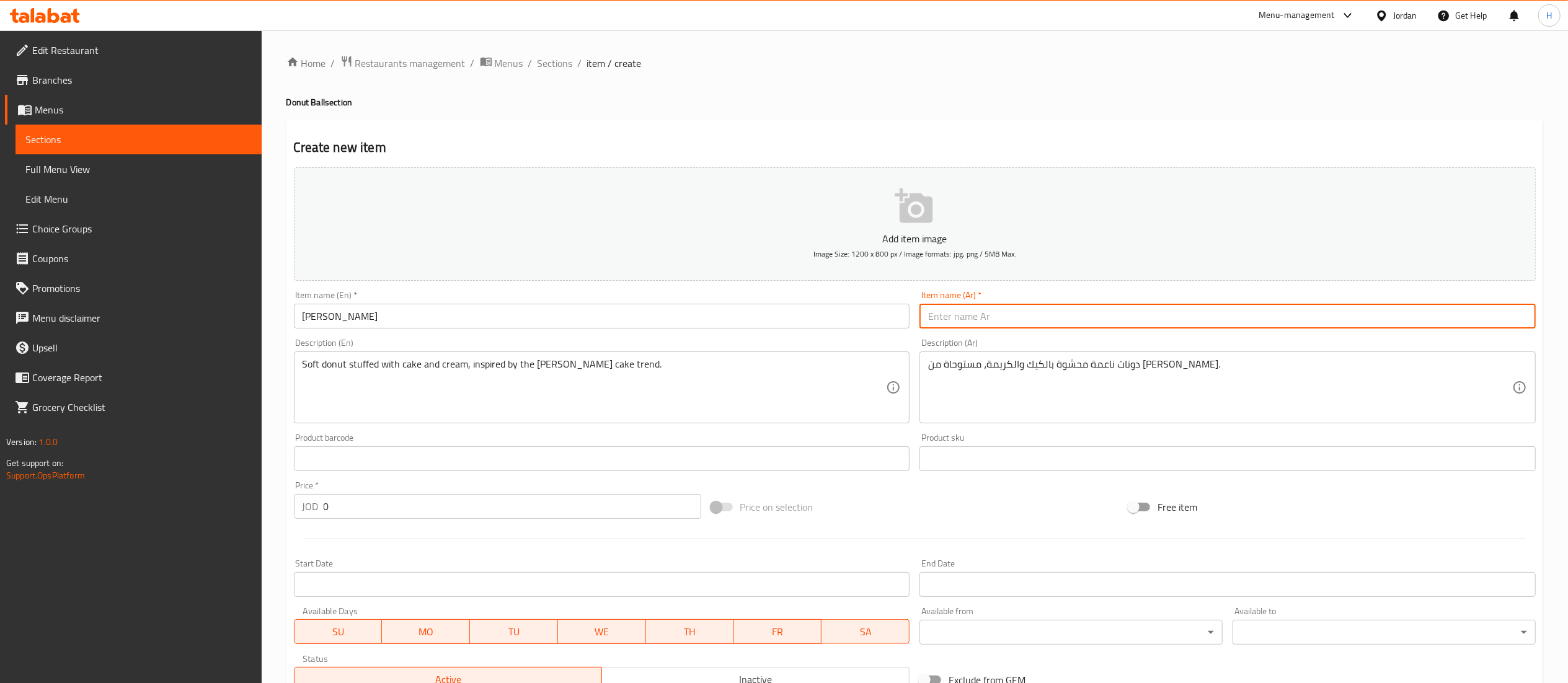
click at [972, 309] on input "text" at bounding box center [1227, 315] width 616 height 25
drag, startPoint x: 989, startPoint y: 332, endPoint x: 987, endPoint y: 322, distance: 10.2
click at [987, 330] on div "Item name (Ar)   * Item name (Ar) *" at bounding box center [1227, 310] width 626 height 48
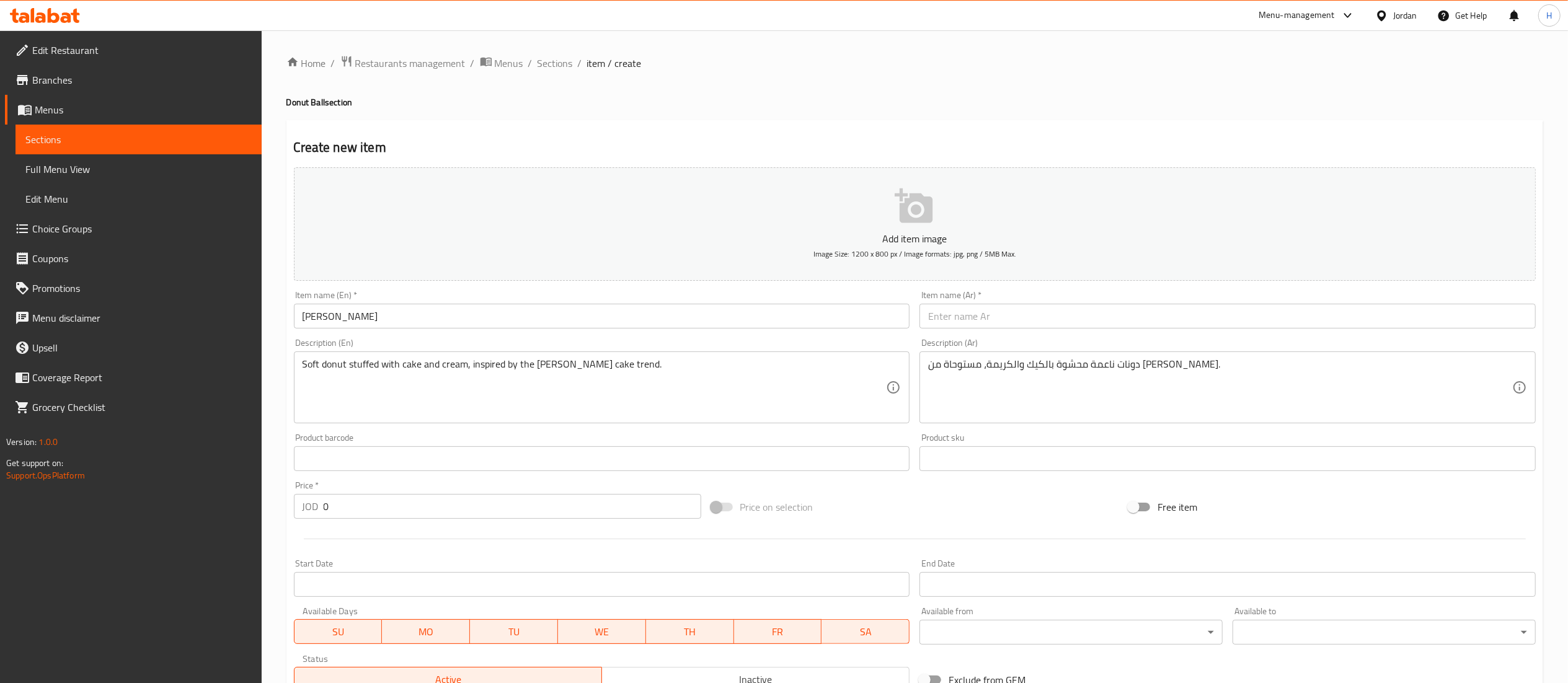
click at [987, 319] on input "text" at bounding box center [1227, 315] width 616 height 25
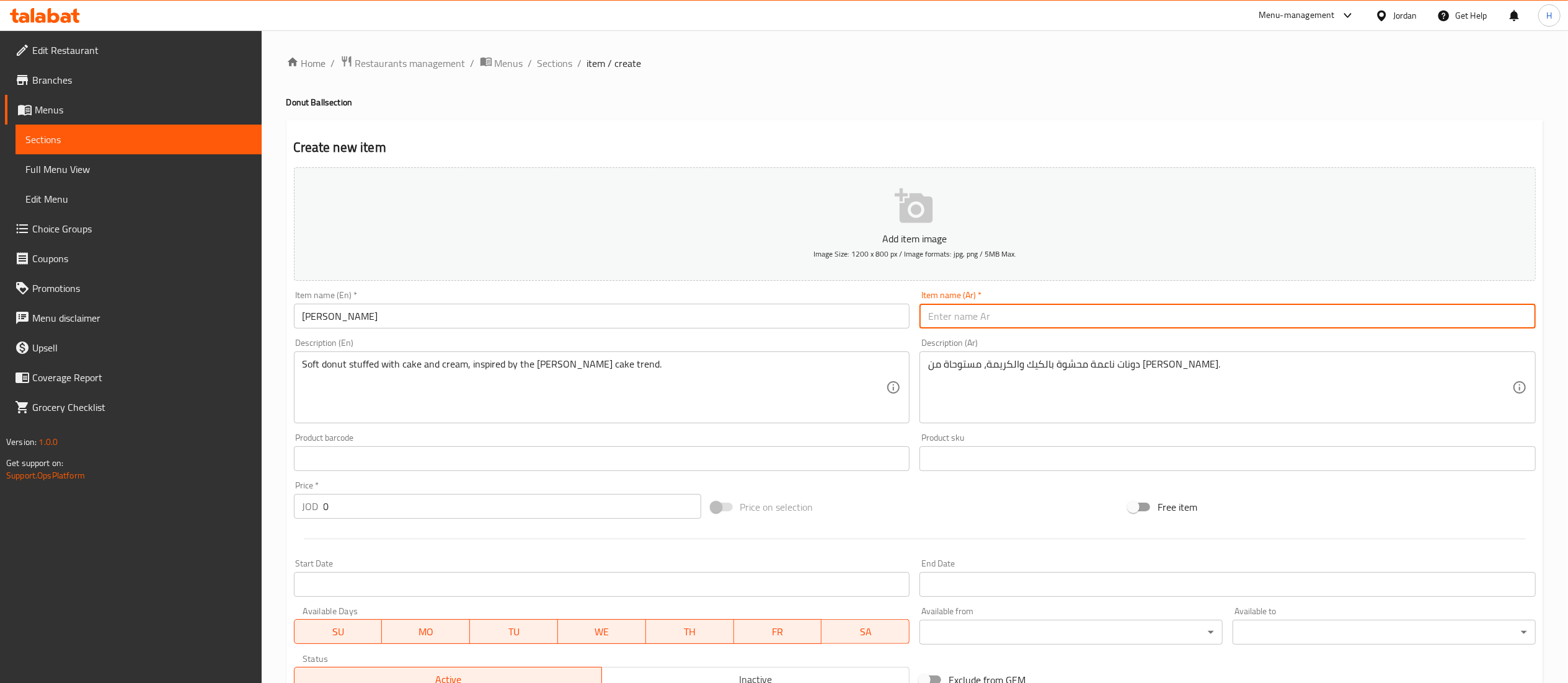
paste input "[PERSON_NAME]"
type input "[PERSON_NAME]"
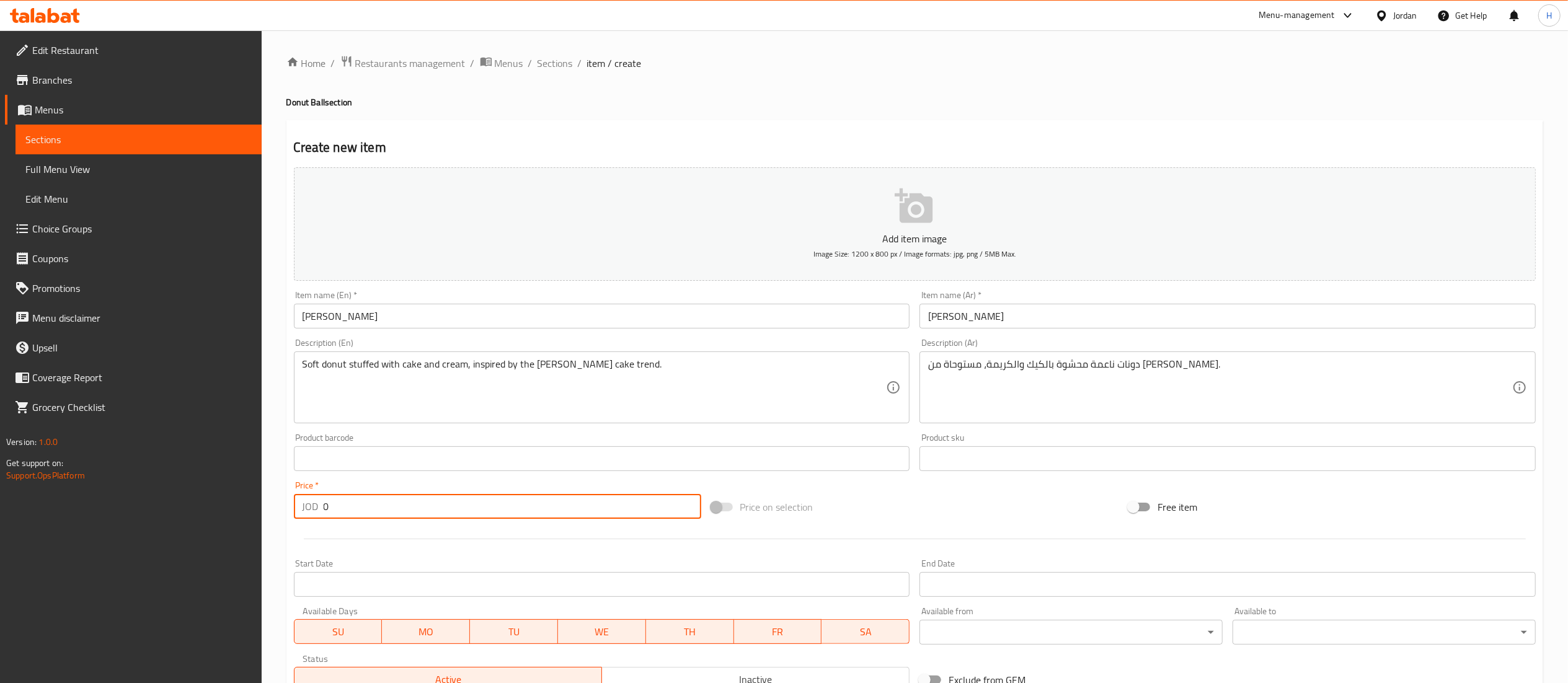
drag, startPoint x: 358, startPoint y: 511, endPoint x: 215, endPoint y: 505, distance: 143.1
click at [215, 505] on div "Edit Restaurant Branches Menus Sections Full Menu View Edit Menu Choice Groups …" at bounding box center [784, 453] width 1568 height 845
type input "1.5"
click at [817, 232] on p "Add item image" at bounding box center [915, 238] width 1203 height 15
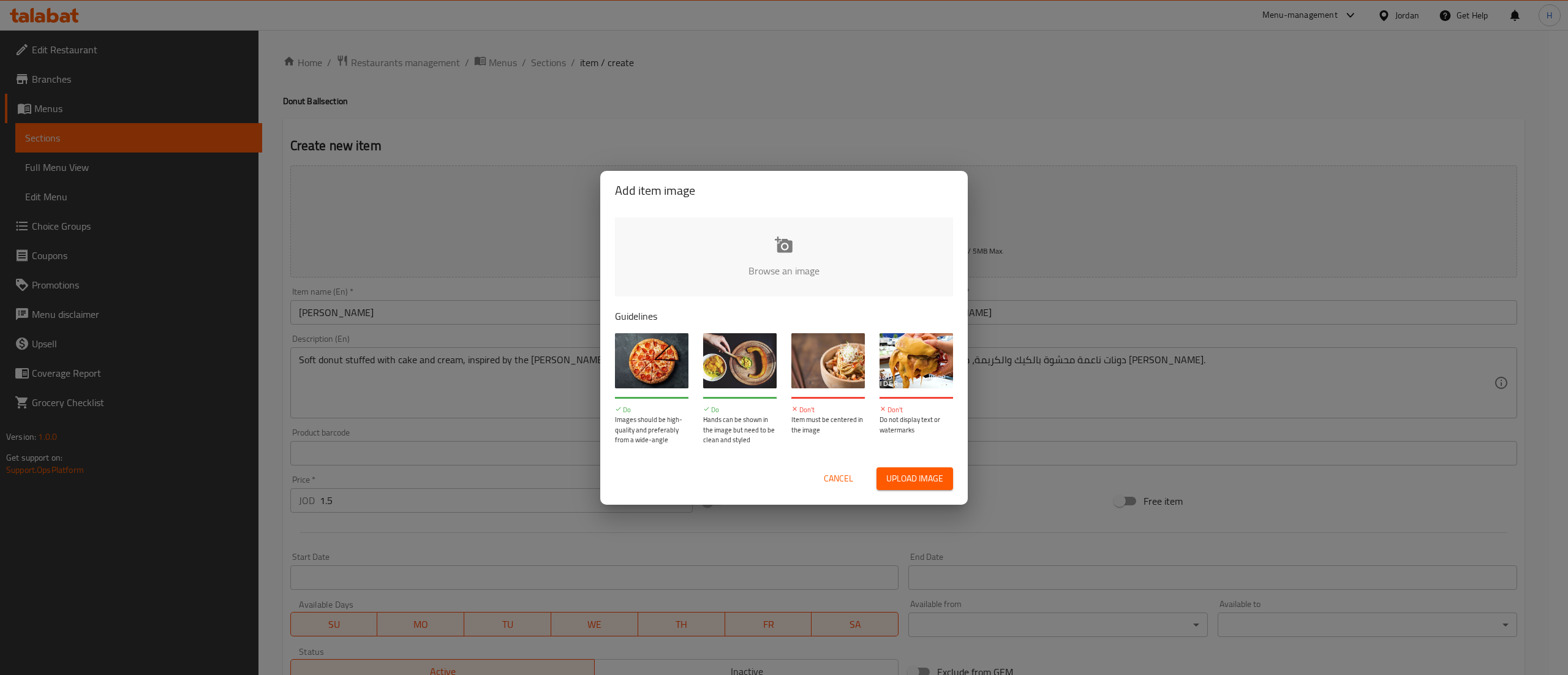
click at [730, 269] on input "file" at bounding box center [1198, 275] width 1166 height 114
type input "C:\fakepath\Picture2.jpg"
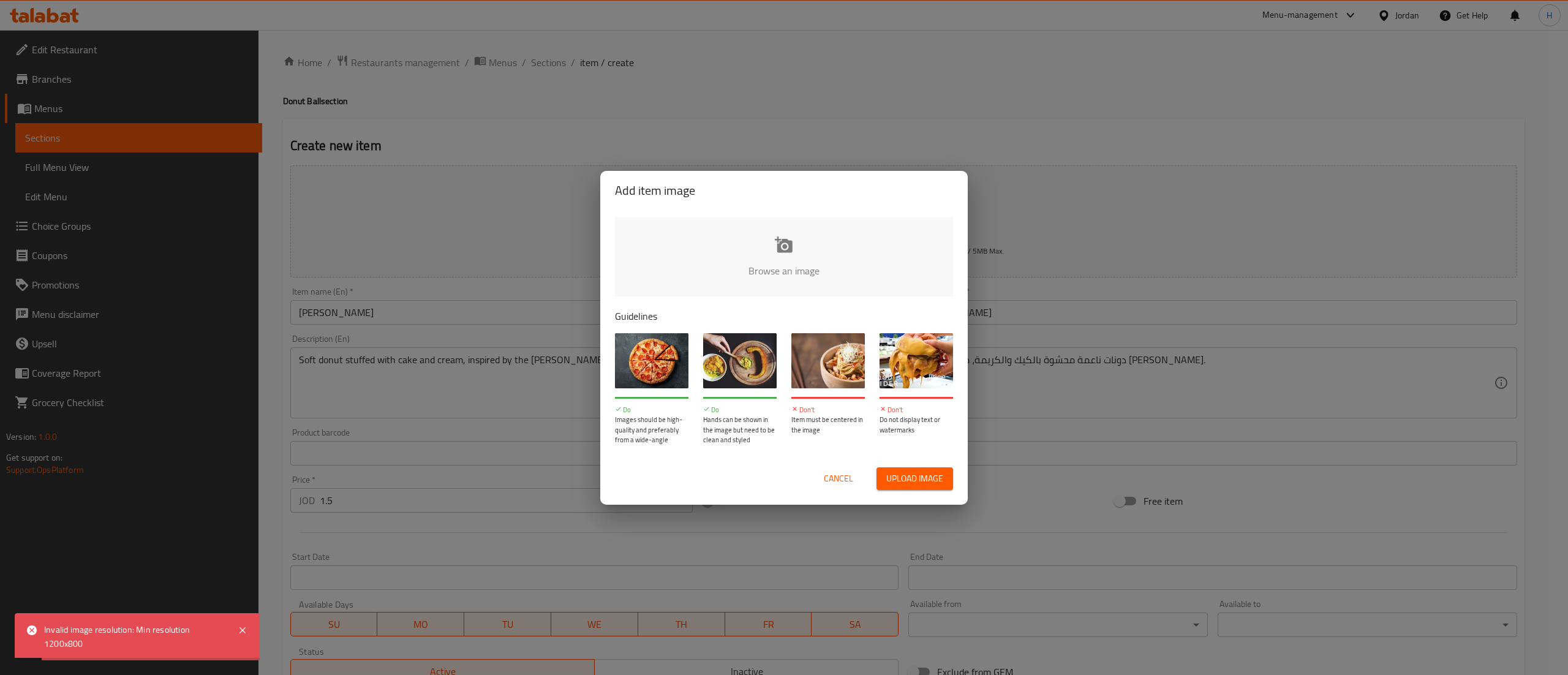
click at [757, 291] on input "file" at bounding box center [1198, 275] width 1166 height 114
click at [839, 476] on span "Cancel" at bounding box center [838, 479] width 29 height 15
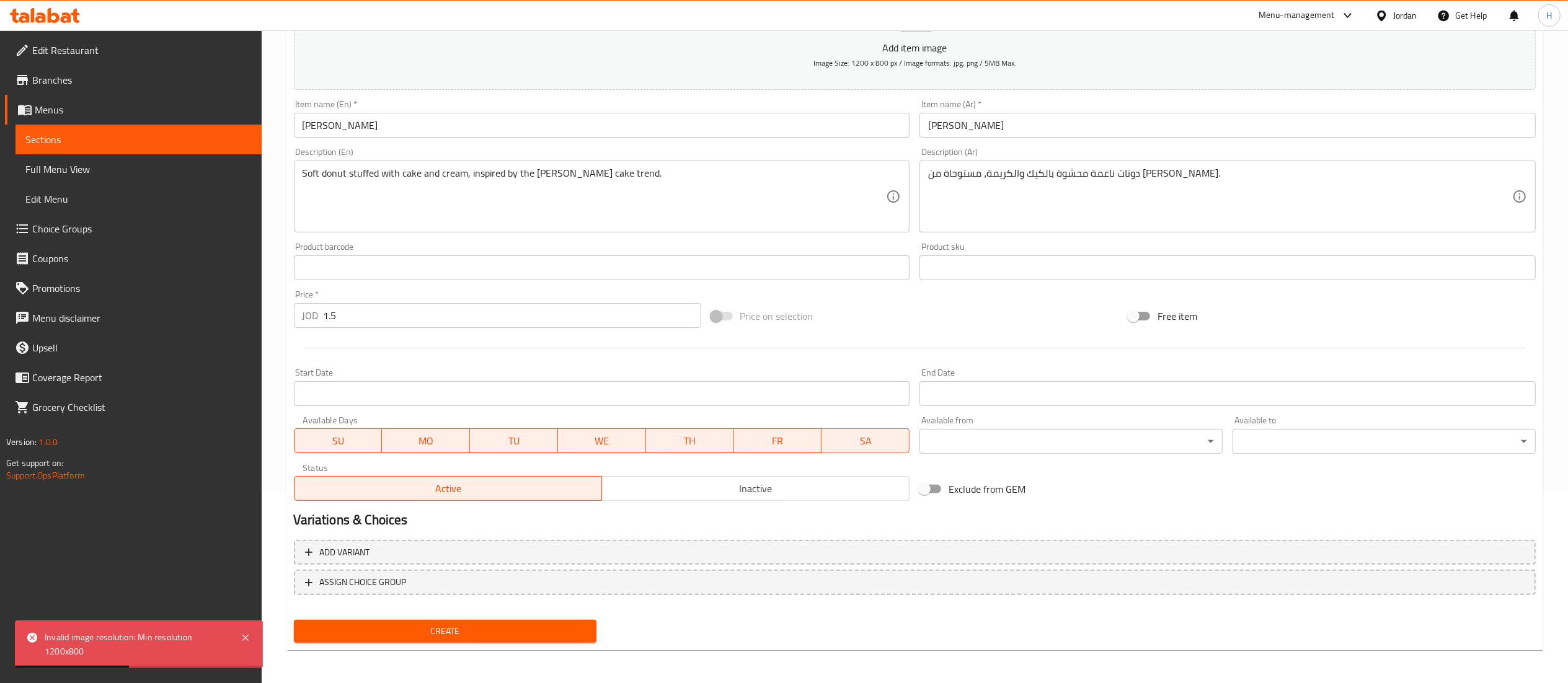
scroll to position [191, 0]
click at [524, 642] on div "Create" at bounding box center [445, 631] width 313 height 33
click at [524, 635] on span "Create" at bounding box center [445, 631] width 283 height 16
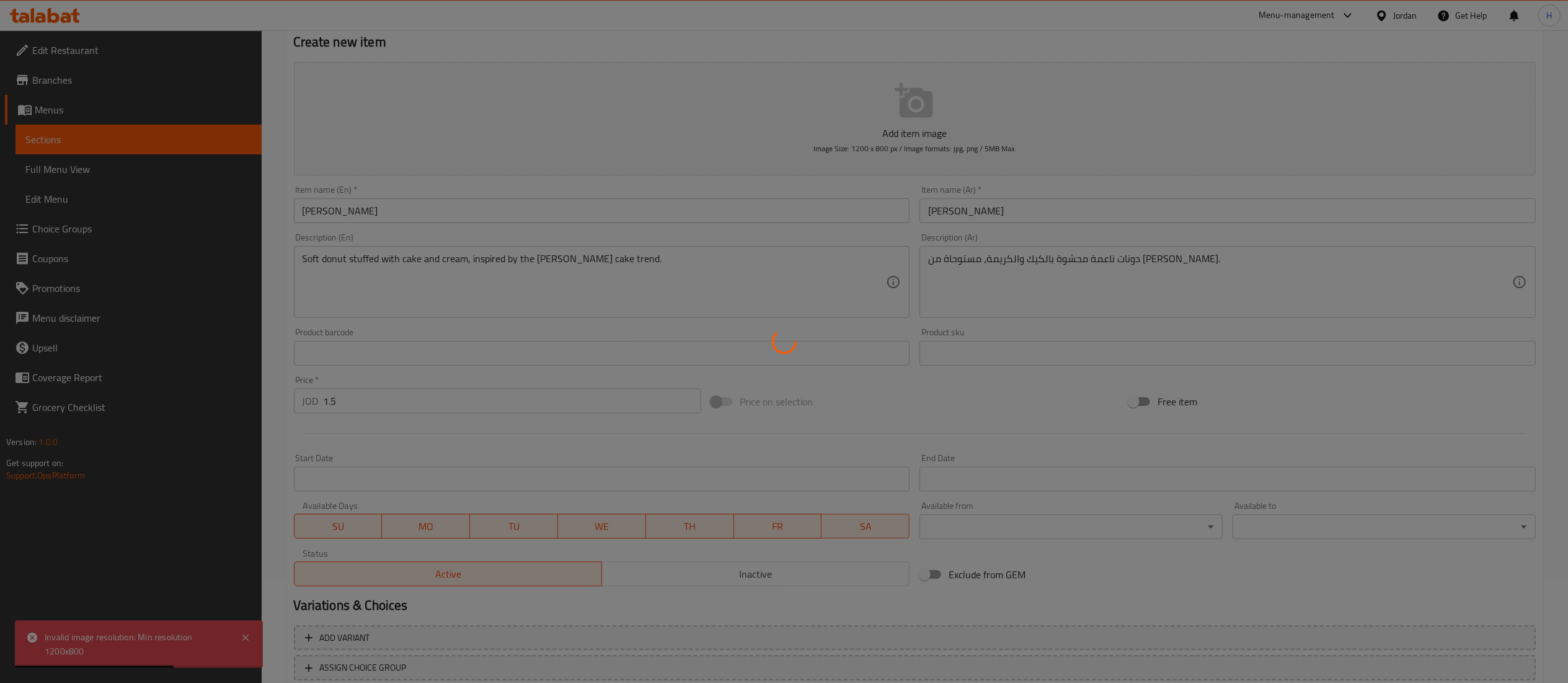
scroll to position [0, 0]
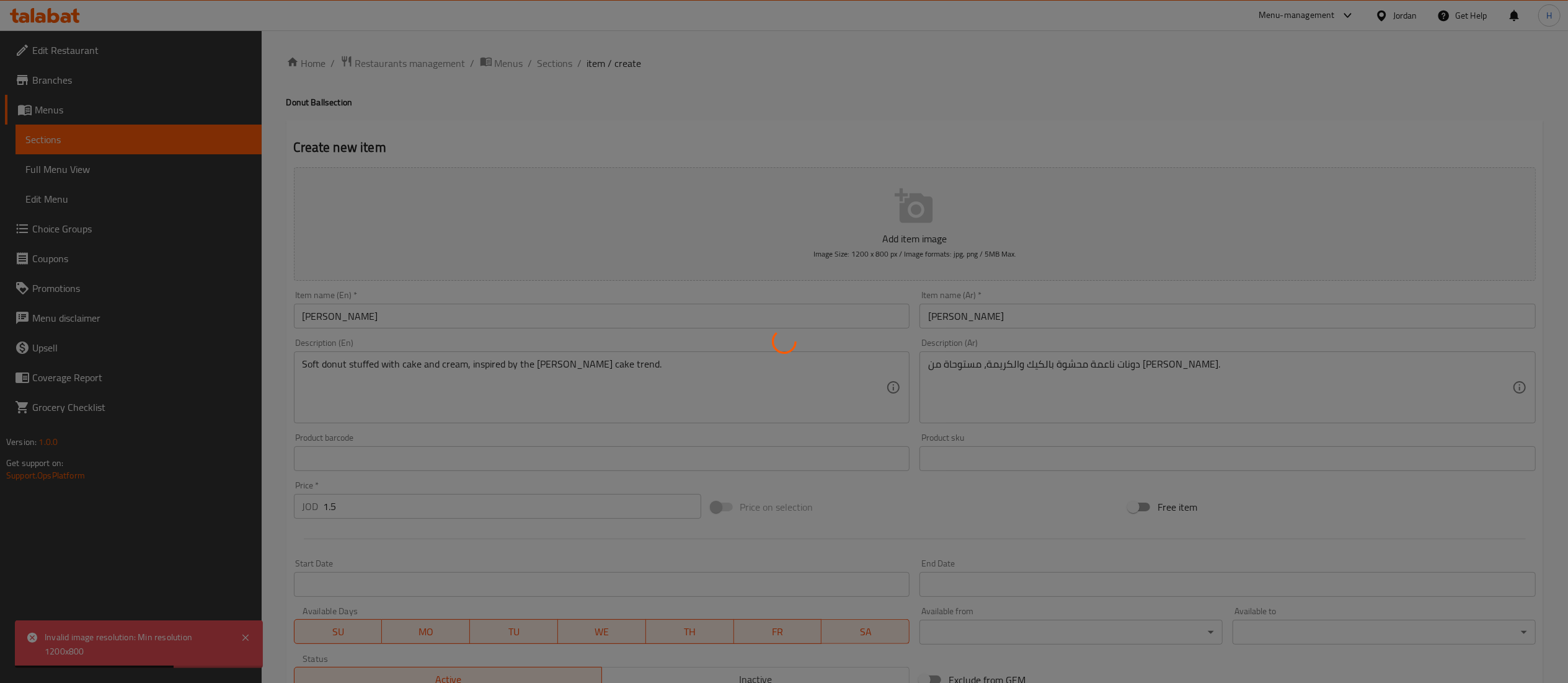
type input "0"
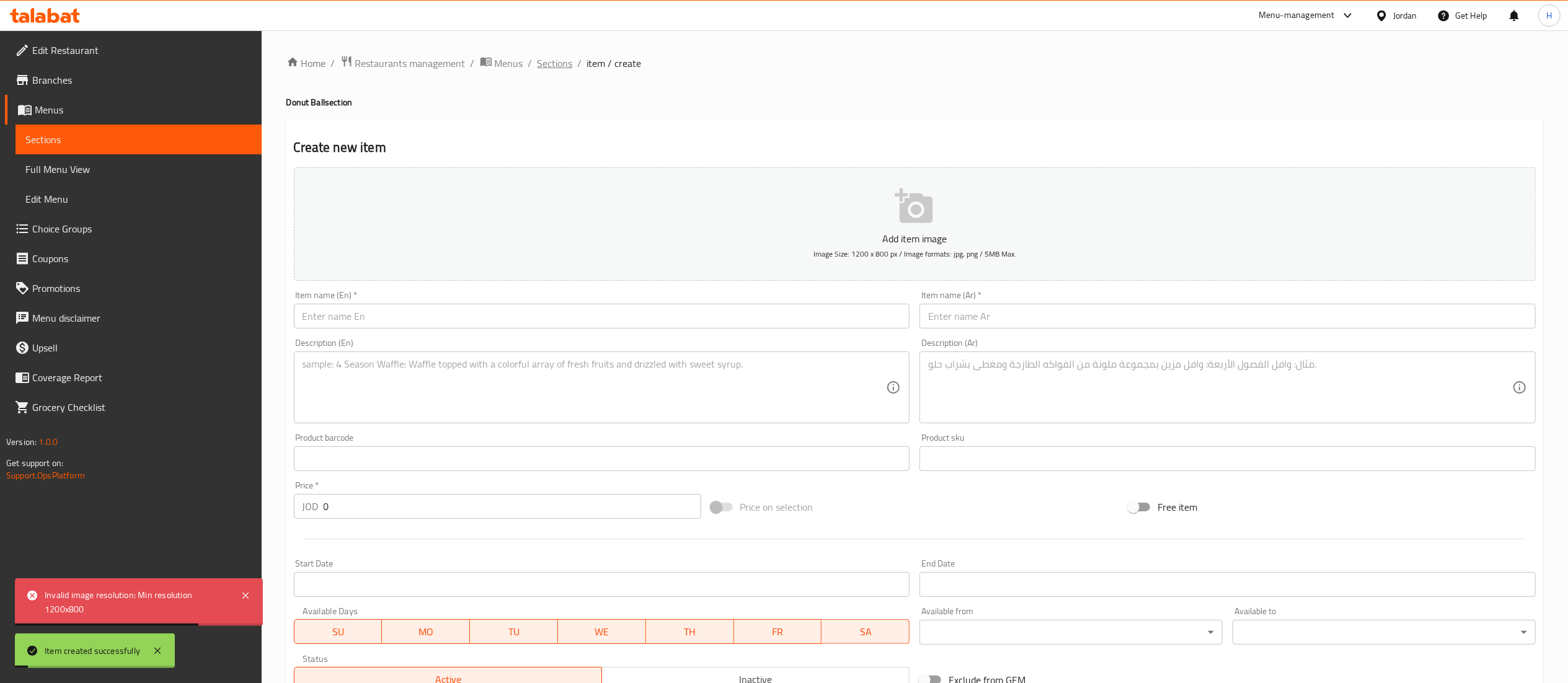
click at [549, 68] on span "Sections" at bounding box center [555, 63] width 35 height 15
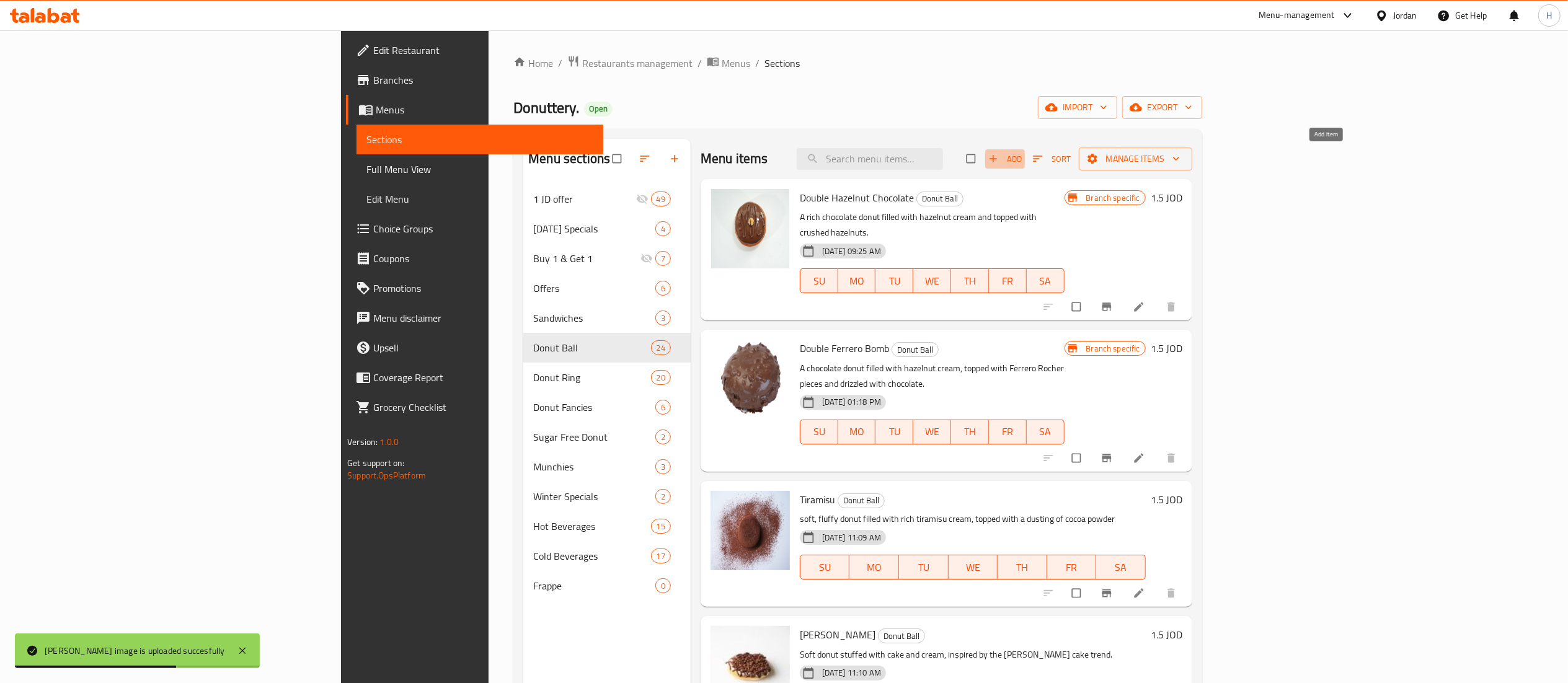
click at [1022, 158] on span "Add" at bounding box center [1004, 159] width 33 height 14
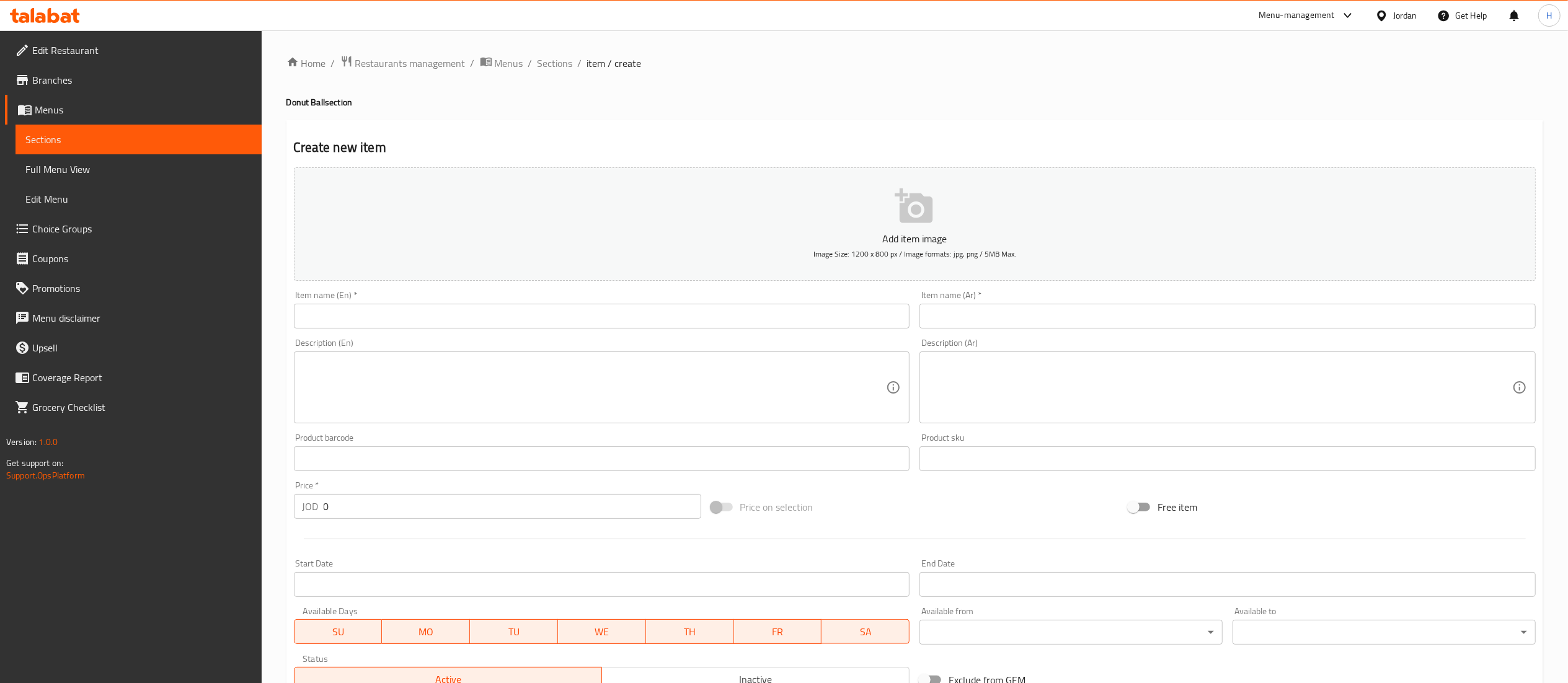
click at [417, 319] on input "text" at bounding box center [601, 315] width 616 height 25
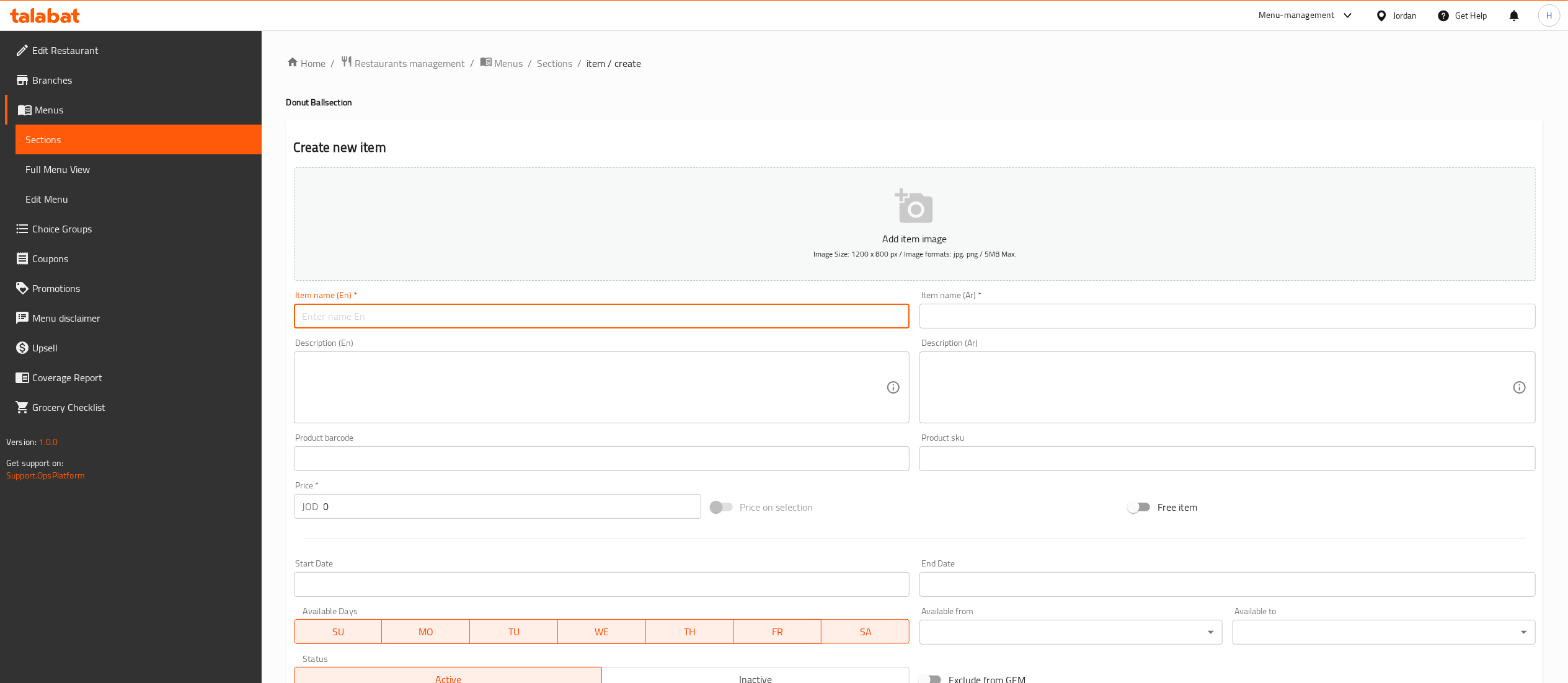
paste input "Double Raffaello"
type input "Double Raffaello"
click at [996, 309] on input "text" at bounding box center [1227, 315] width 616 height 25
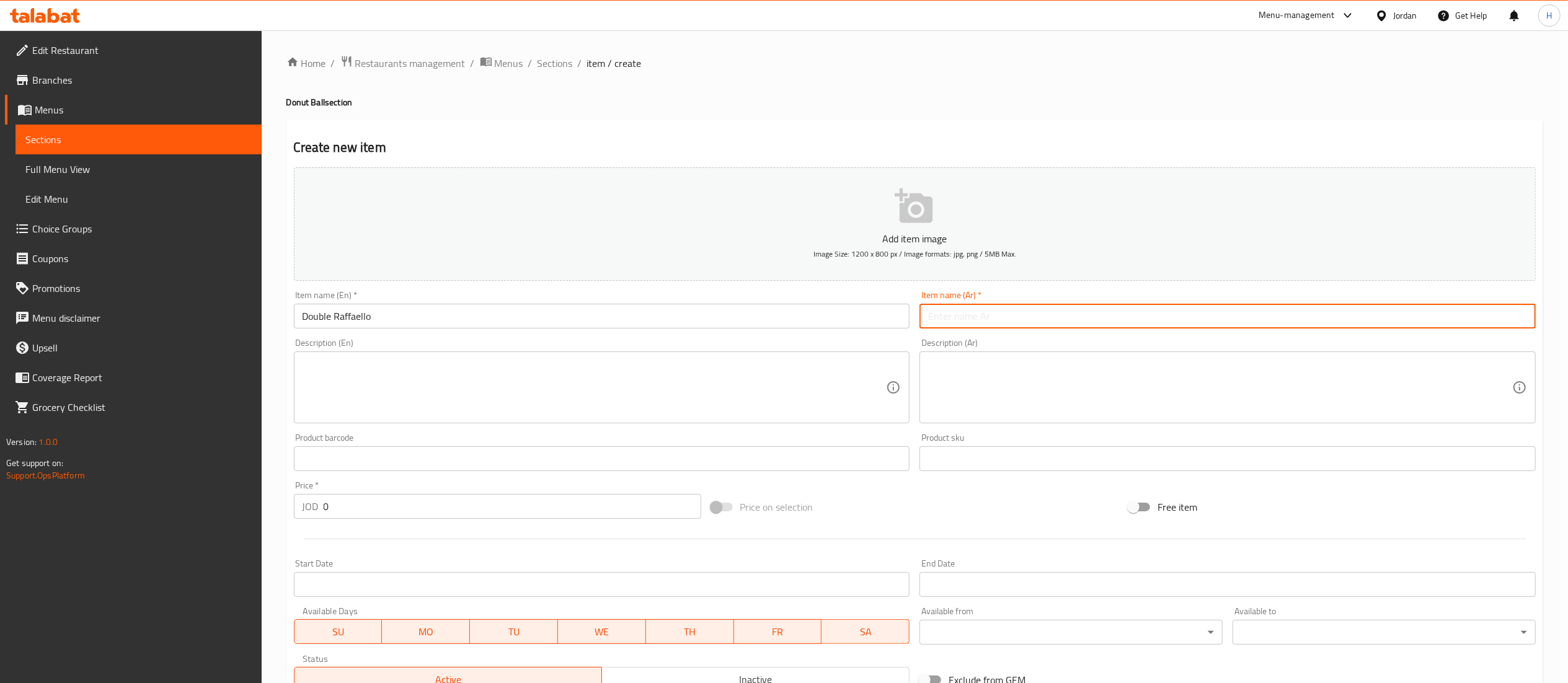
paste input "رافايلو مزدوج"
click at [940, 315] on input "رافايلو مزدوج" at bounding box center [1227, 315] width 616 height 25
type input "رافايلو دبل"
click at [618, 367] on textarea at bounding box center [594, 387] width 584 height 59
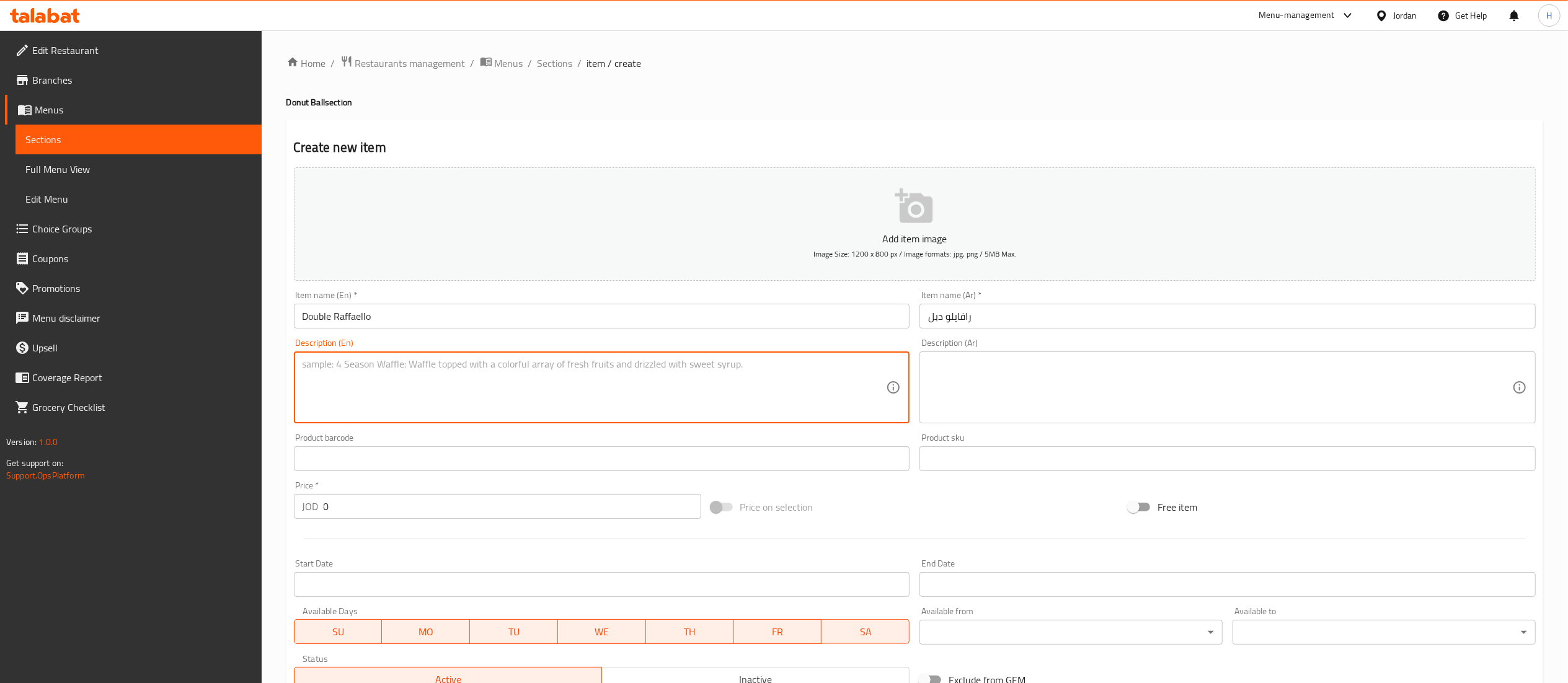
click at [404, 386] on textarea at bounding box center [594, 387] width 584 height 59
paste textarea "Fluffy donut filled with coconut cream and topped with shredded coconut."
type textarea "Fluffy donut filled with coconut cream and topped with shredded coconut."
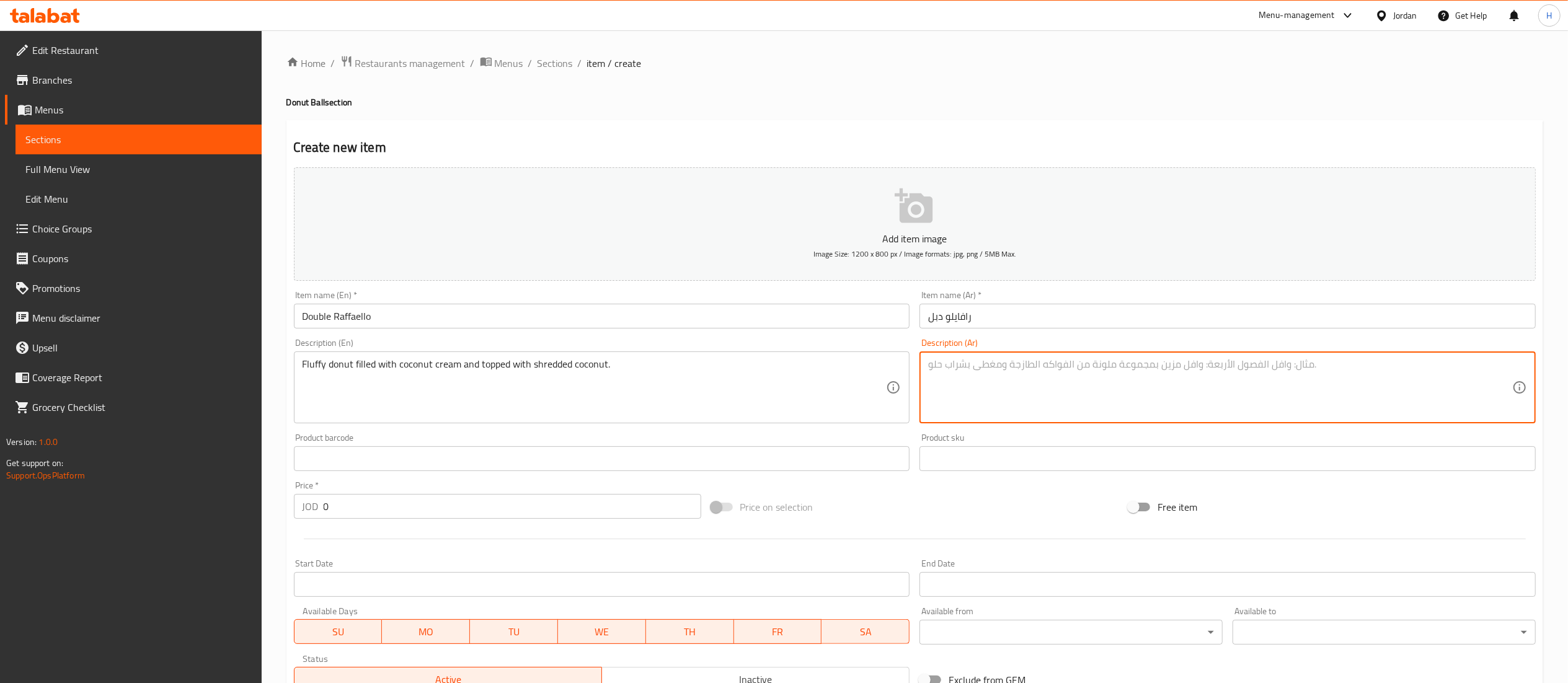
click at [986, 389] on textarea at bounding box center [1219, 387] width 584 height 59
paste textarea "دونات رقيقة محشوة [PERSON_NAME] الهند ومغطاة بجوز الهند المبشور."
type textarea "دونات رقيقة محشوة [PERSON_NAME] الهند ومغطاة بجوز الهند المبشور."
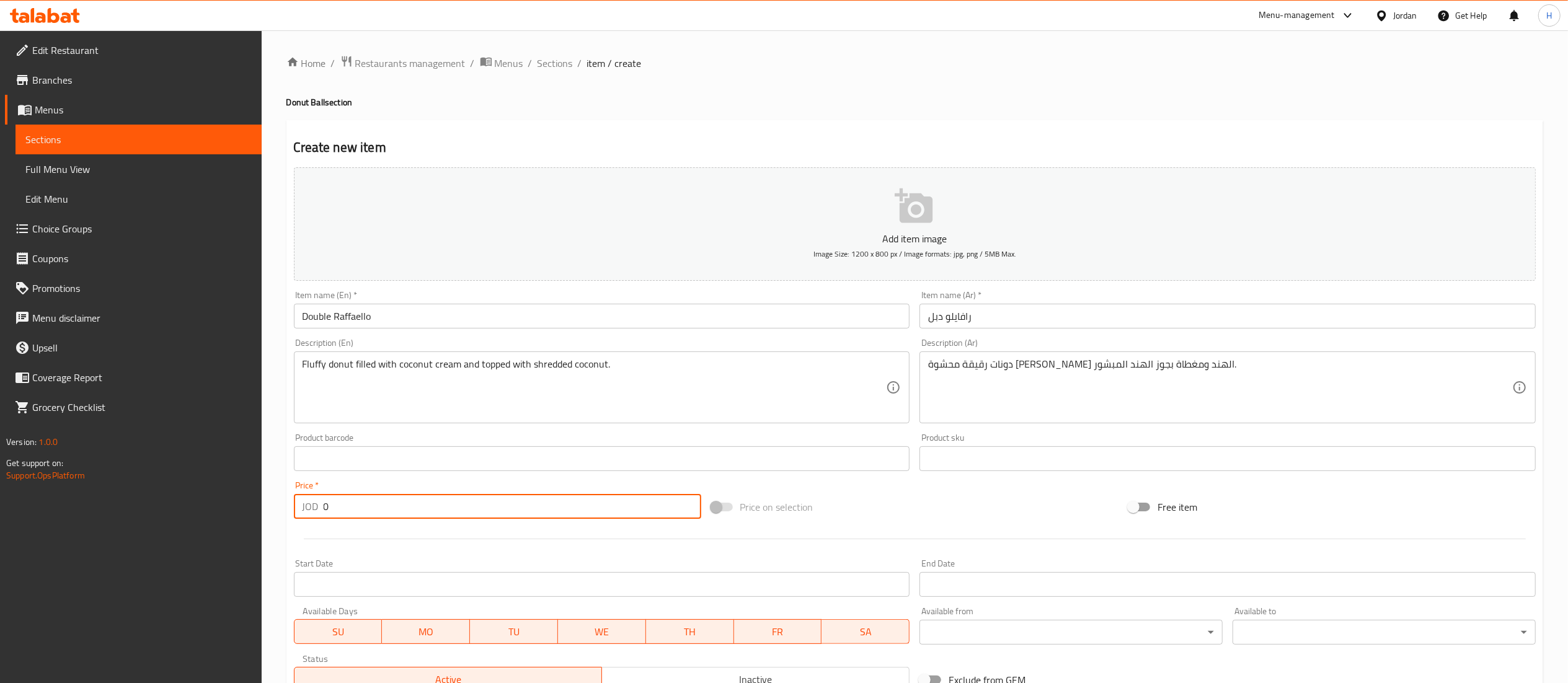
drag, startPoint x: 336, startPoint y: 506, endPoint x: 251, endPoint y: 520, distance: 86.1
click at [251, 520] on div "Edit Restaurant Branches Menus Sections Full Menu View Edit Menu Choice Groups …" at bounding box center [784, 453] width 1568 height 845
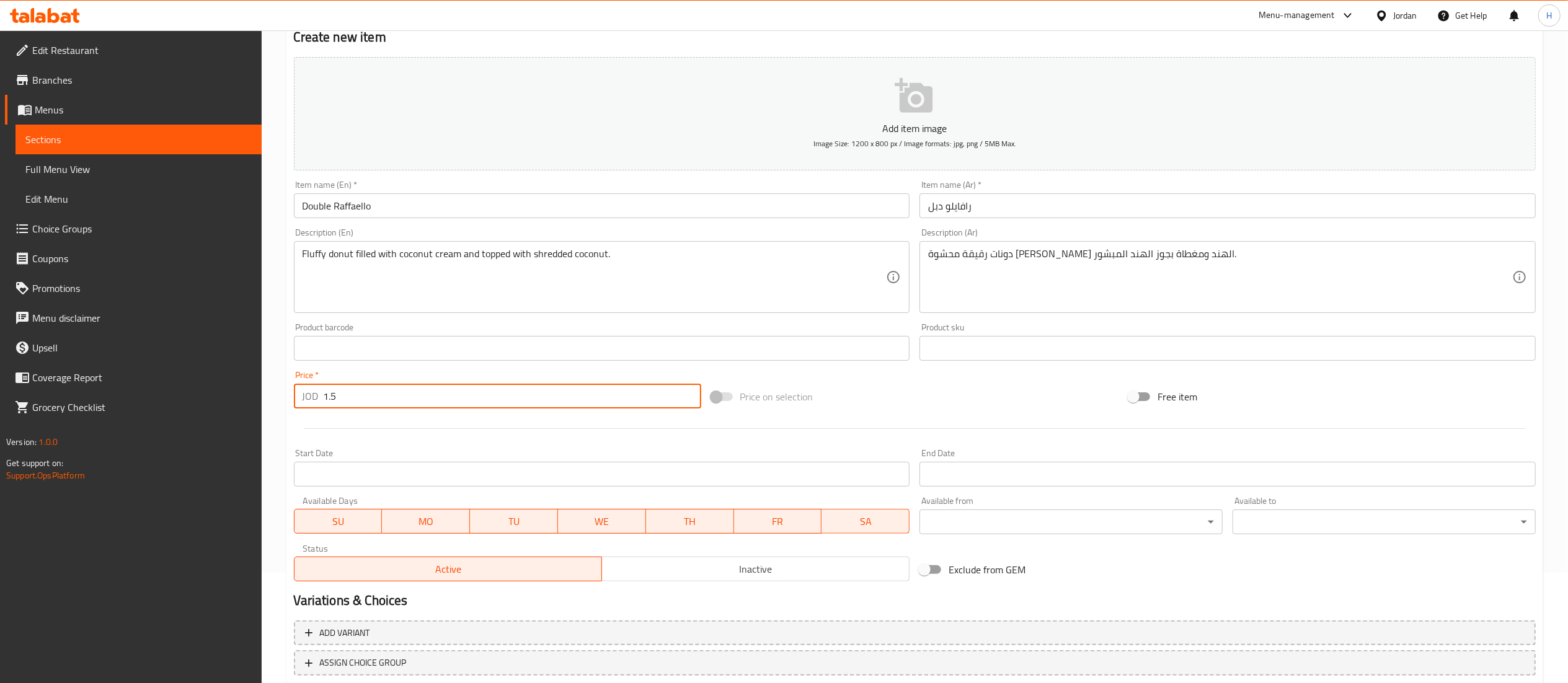
scroll to position [191, 0]
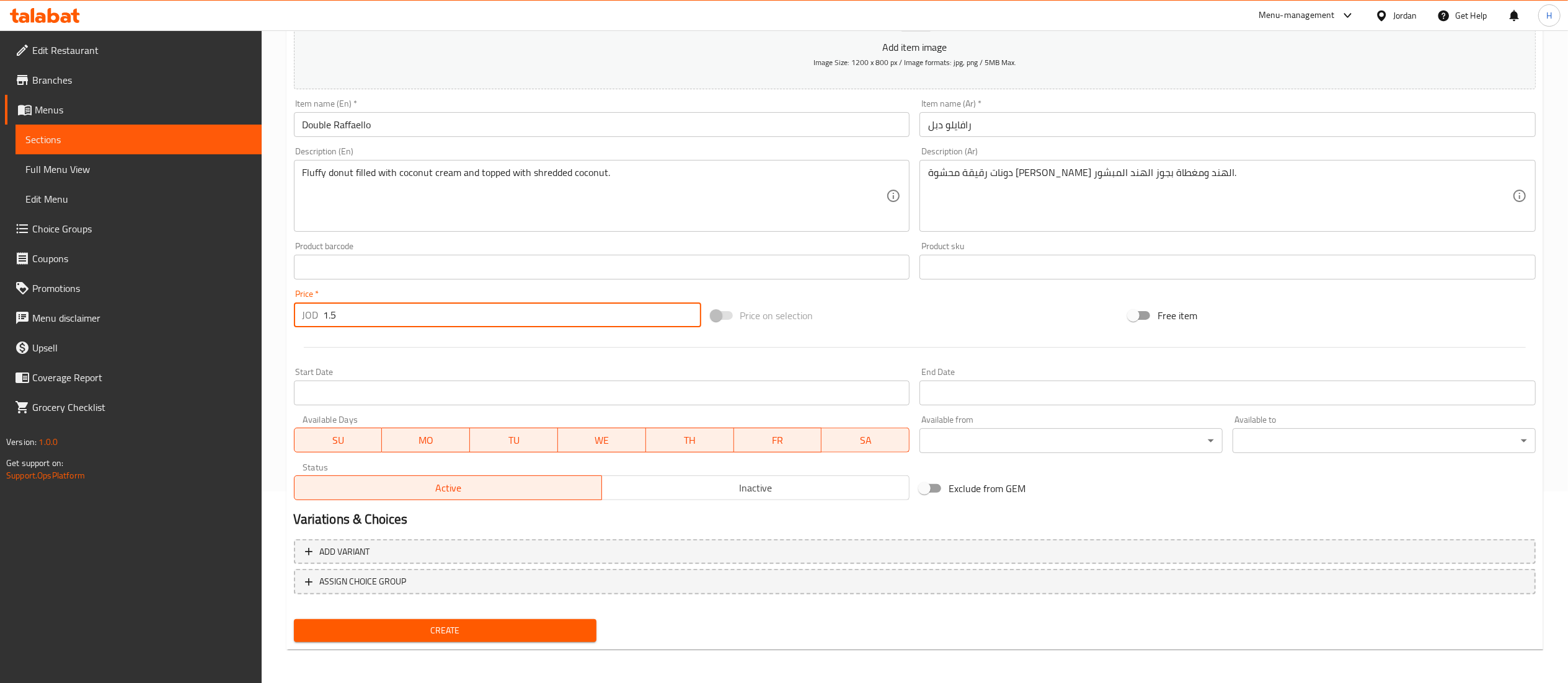
type input "1.5"
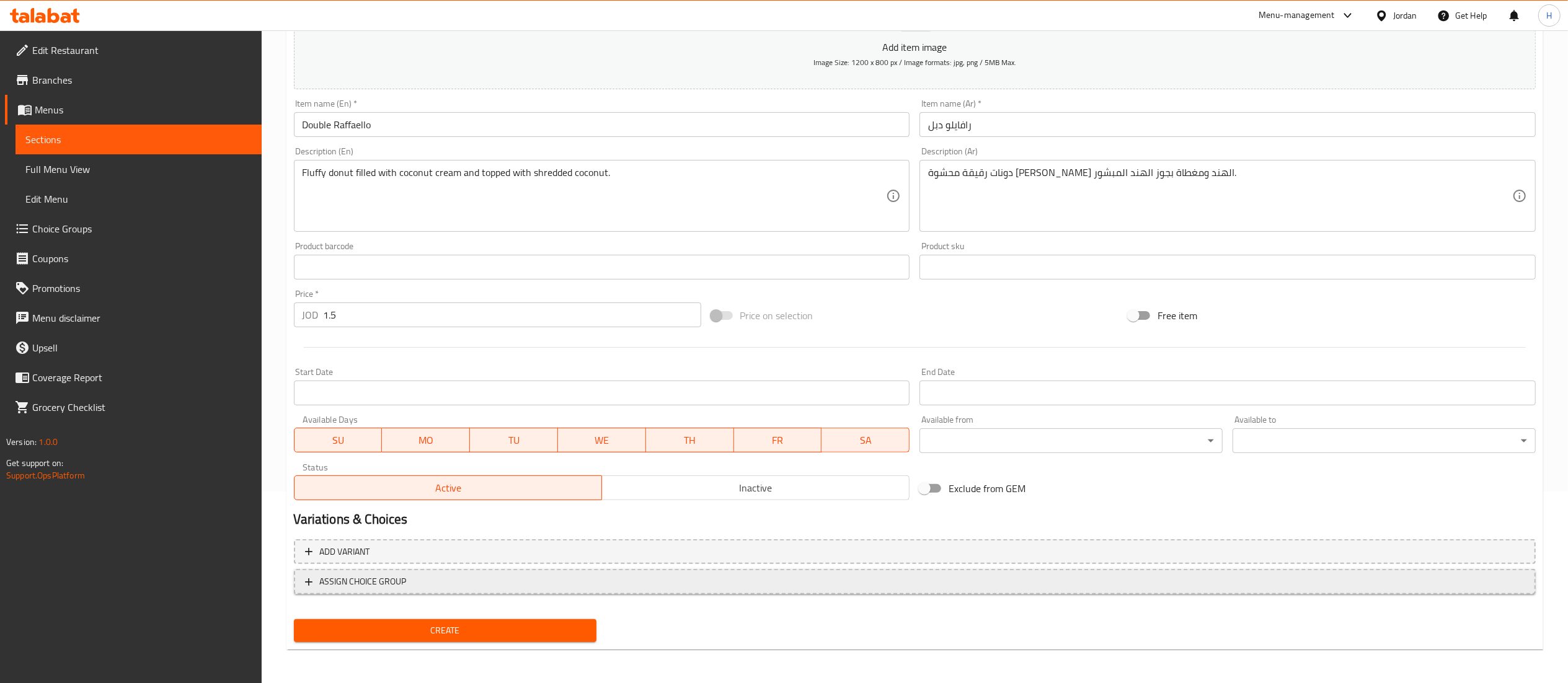
drag, startPoint x: 334, startPoint y: 579, endPoint x: 330, endPoint y: 591, distance: 12.6
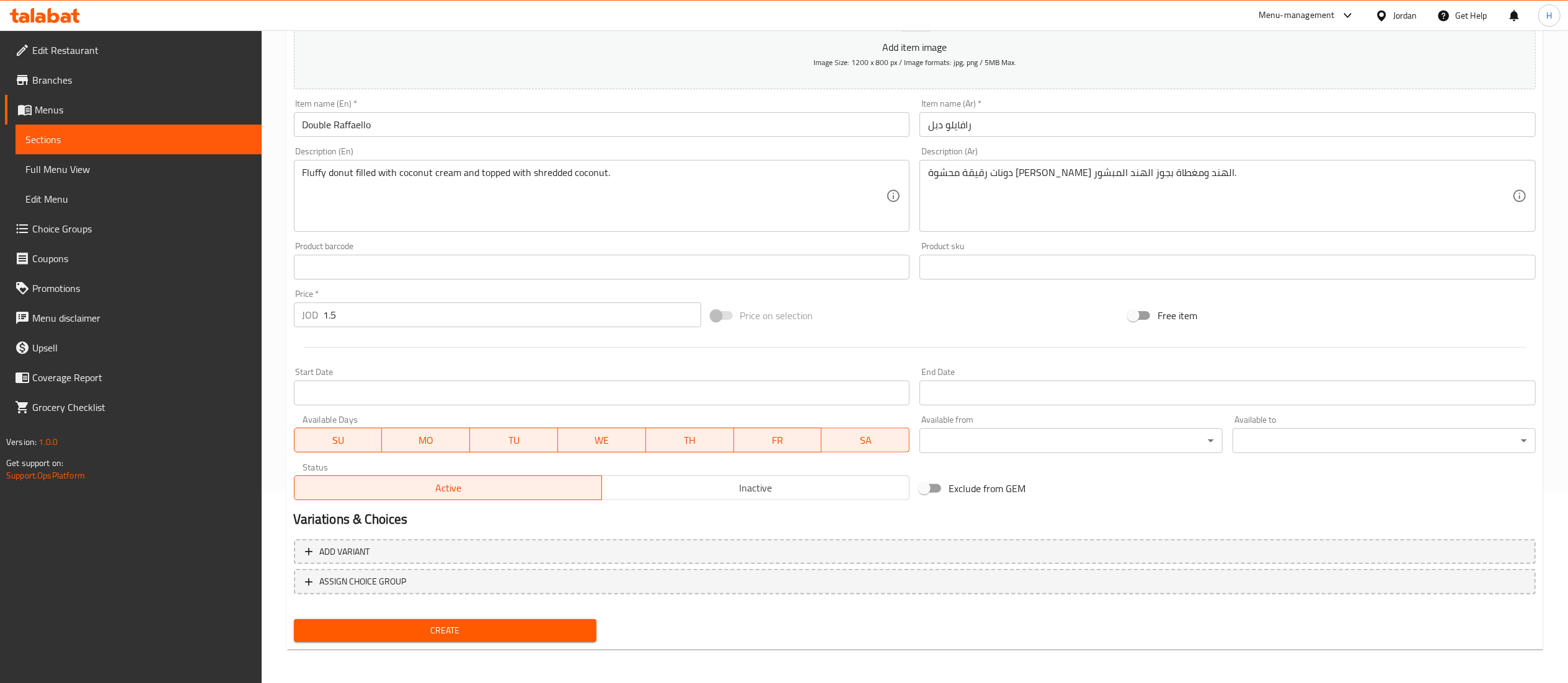
drag, startPoint x: 330, startPoint y: 591, endPoint x: 211, endPoint y: 606, distance: 119.9
click at [211, 606] on div "Edit Restaurant Branches Menus Sections Full Menu View Edit Menu Choice Groups …" at bounding box center [131, 372] width 262 height 683
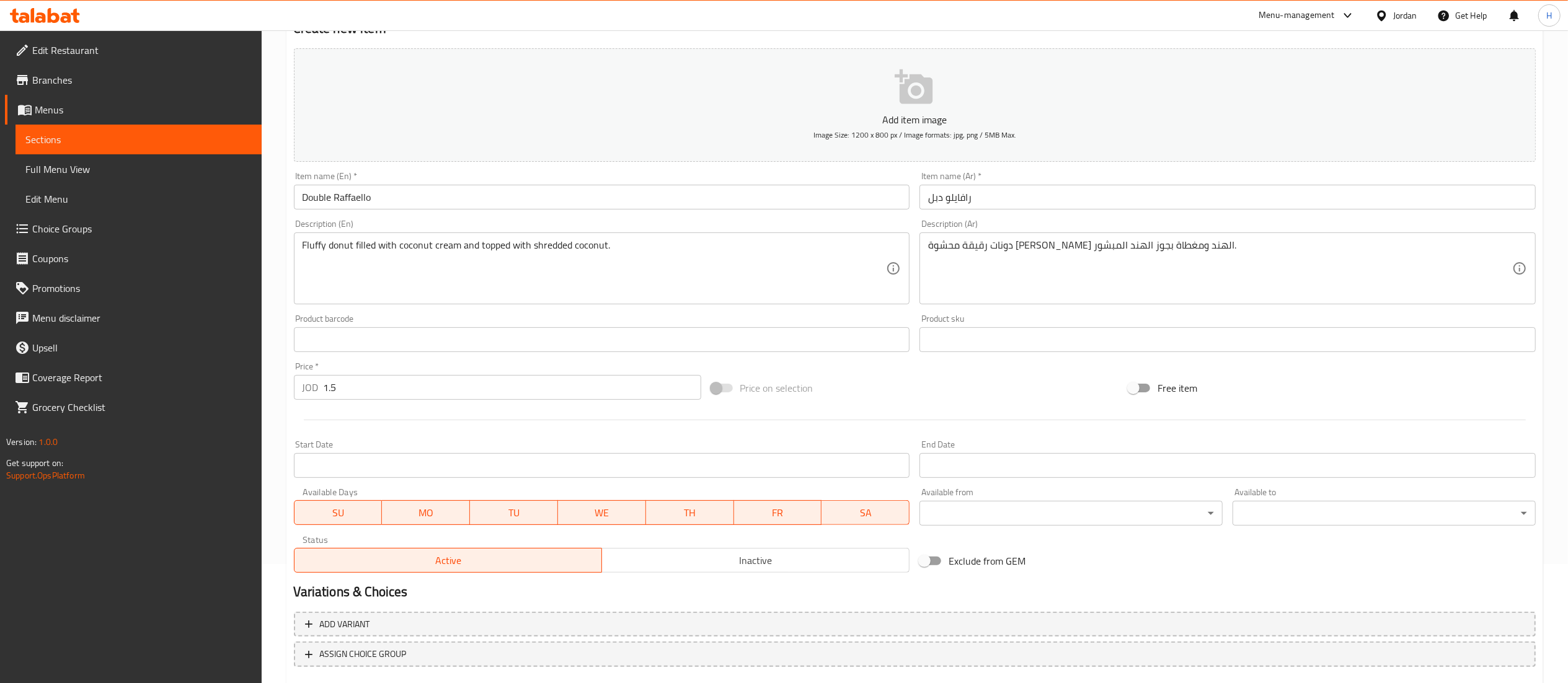
scroll to position [68, 0]
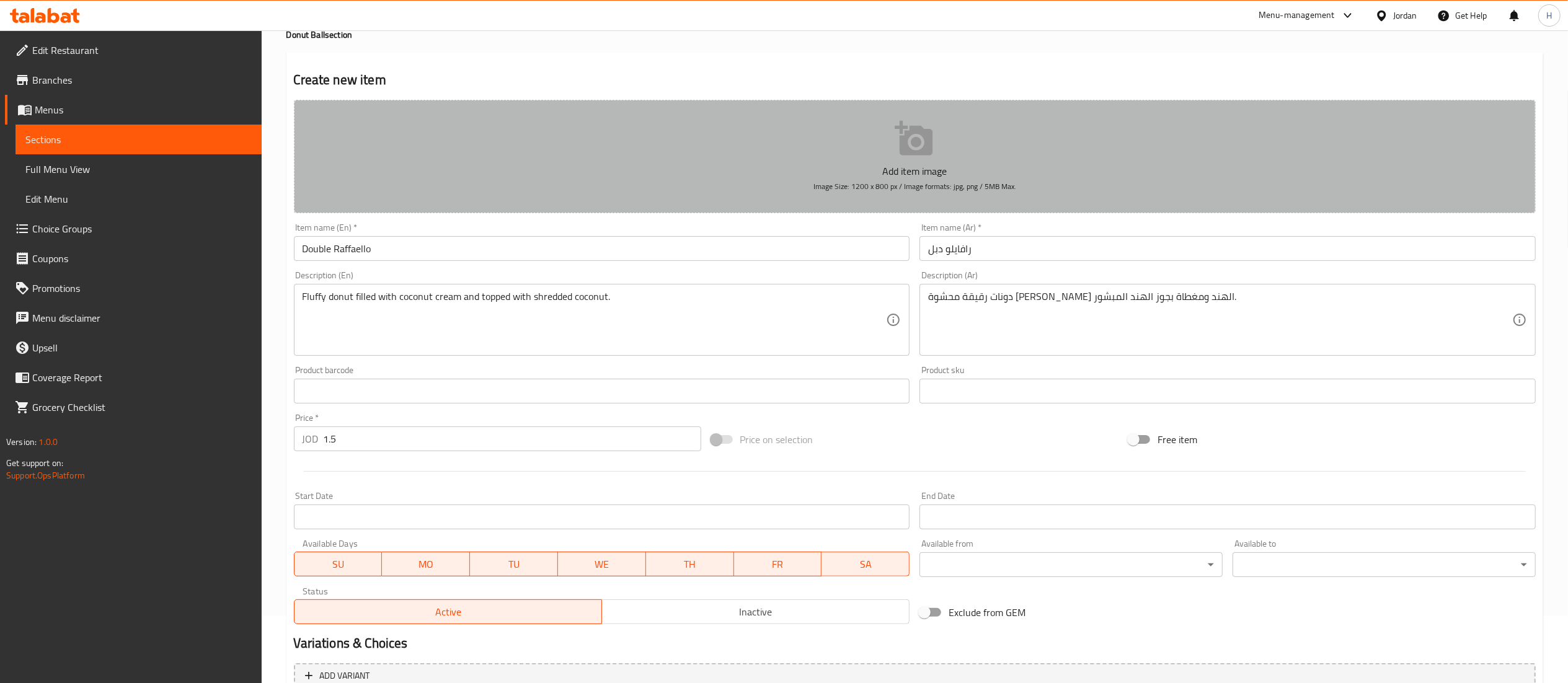
click at [742, 149] on button "Add item image Image Size: 1200 x 800 px / Image formats: jpg, png / 5MB Max." at bounding box center [914, 156] width 1241 height 114
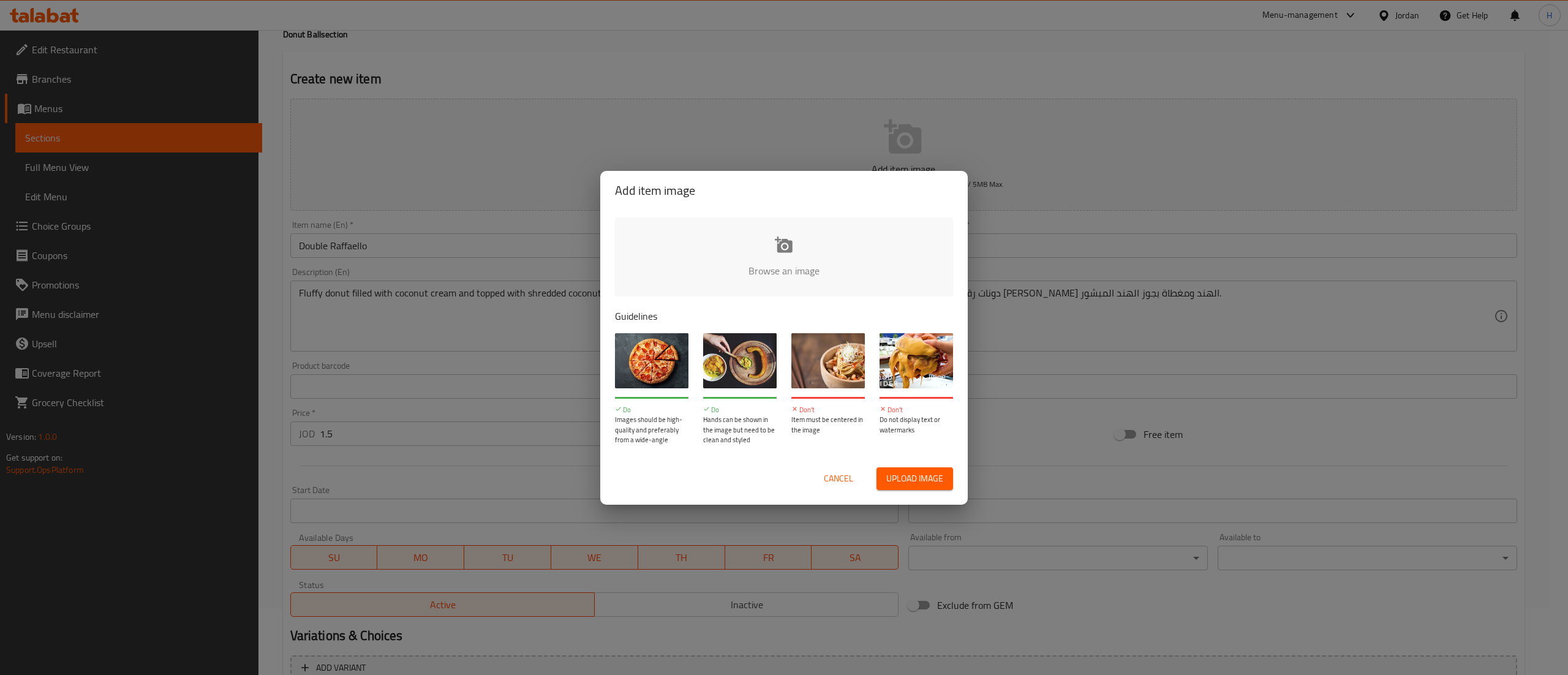
click at [654, 278] on input "file" at bounding box center [1198, 275] width 1166 height 114
type input "C:\fakepath\Picture3.jpg"
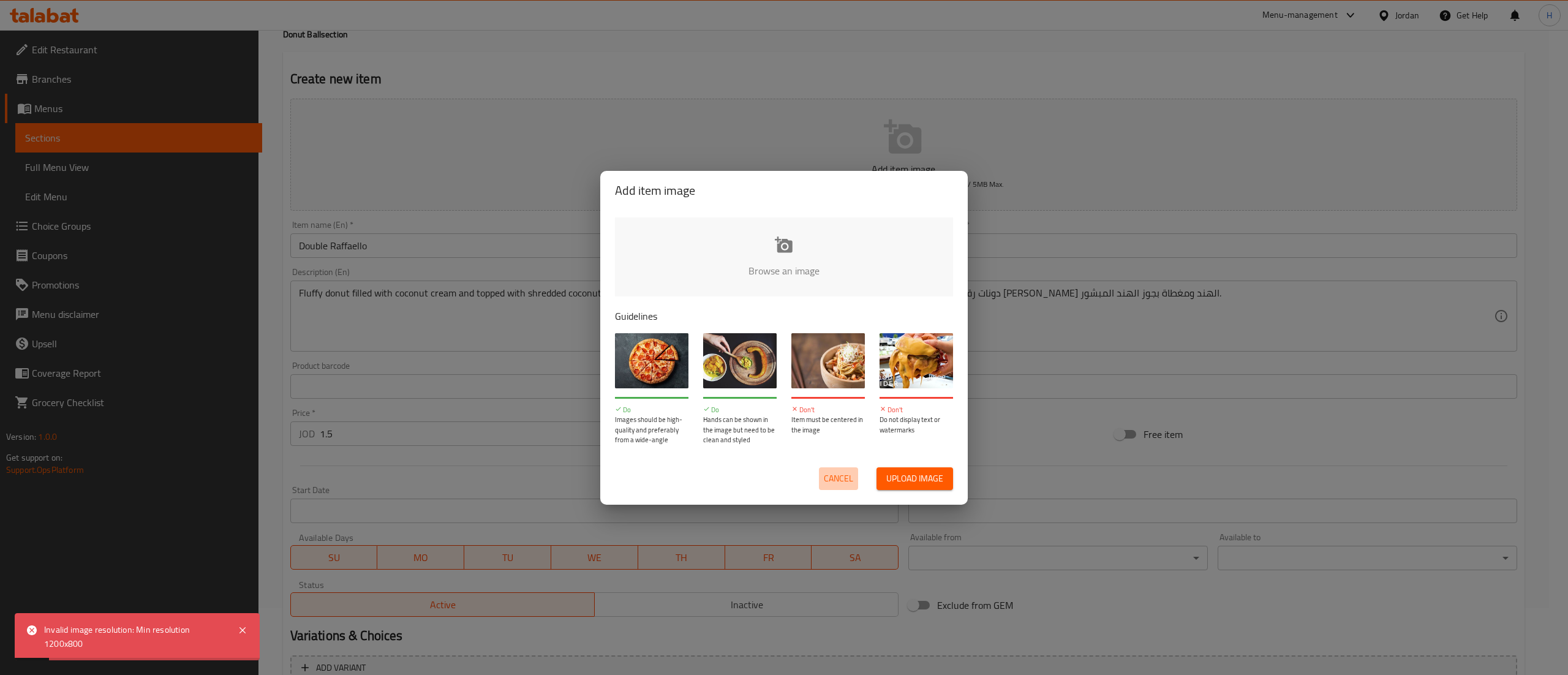
click at [844, 485] on span "Cancel" at bounding box center [838, 479] width 29 height 15
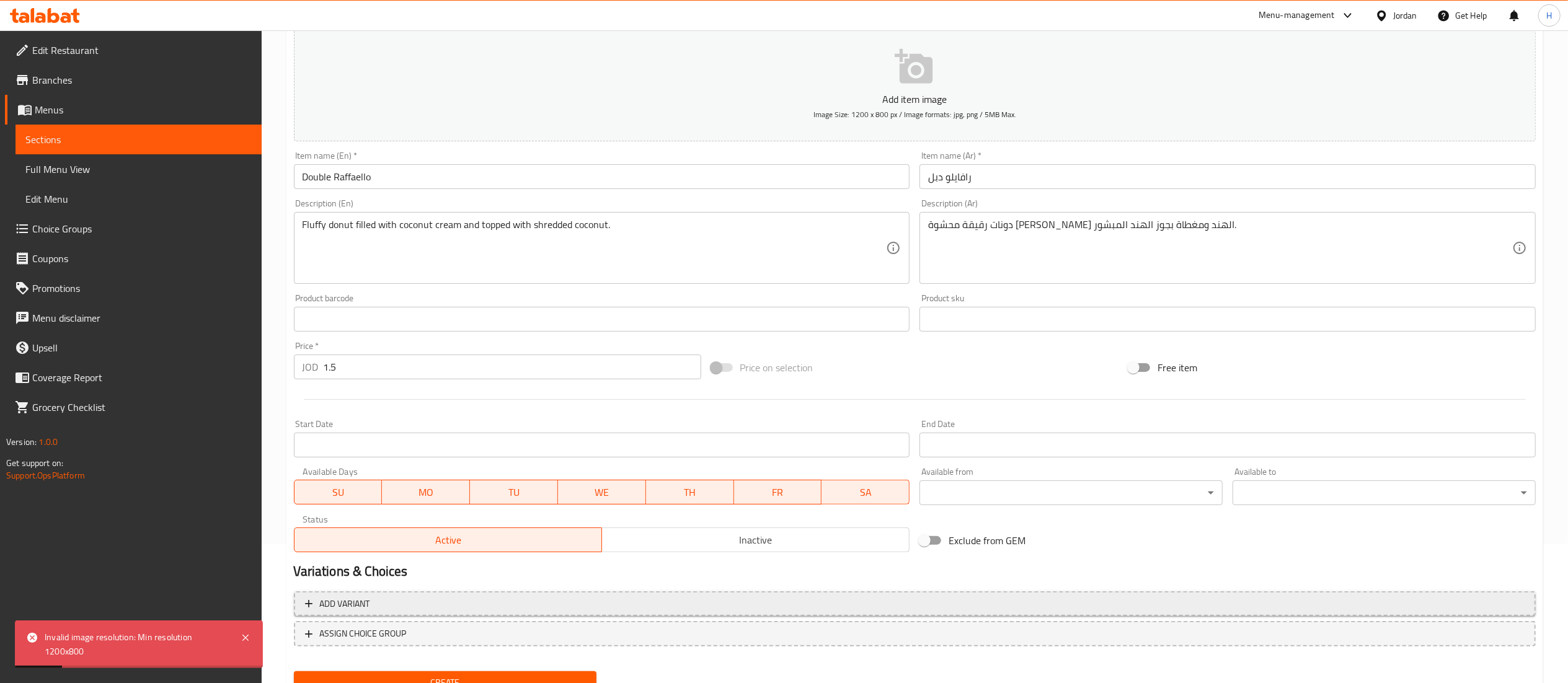
scroll to position [191, 0]
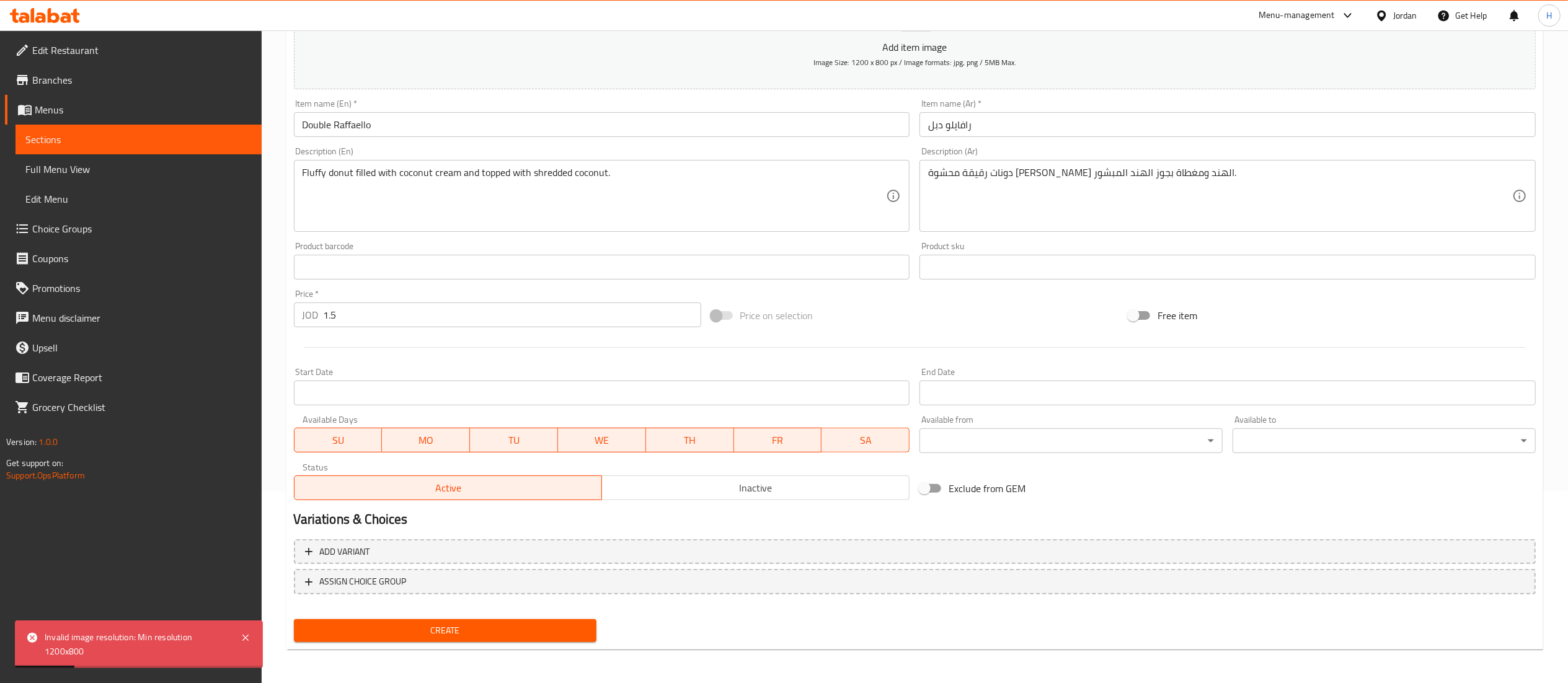
click at [400, 631] on span "Create" at bounding box center [445, 631] width 283 height 16
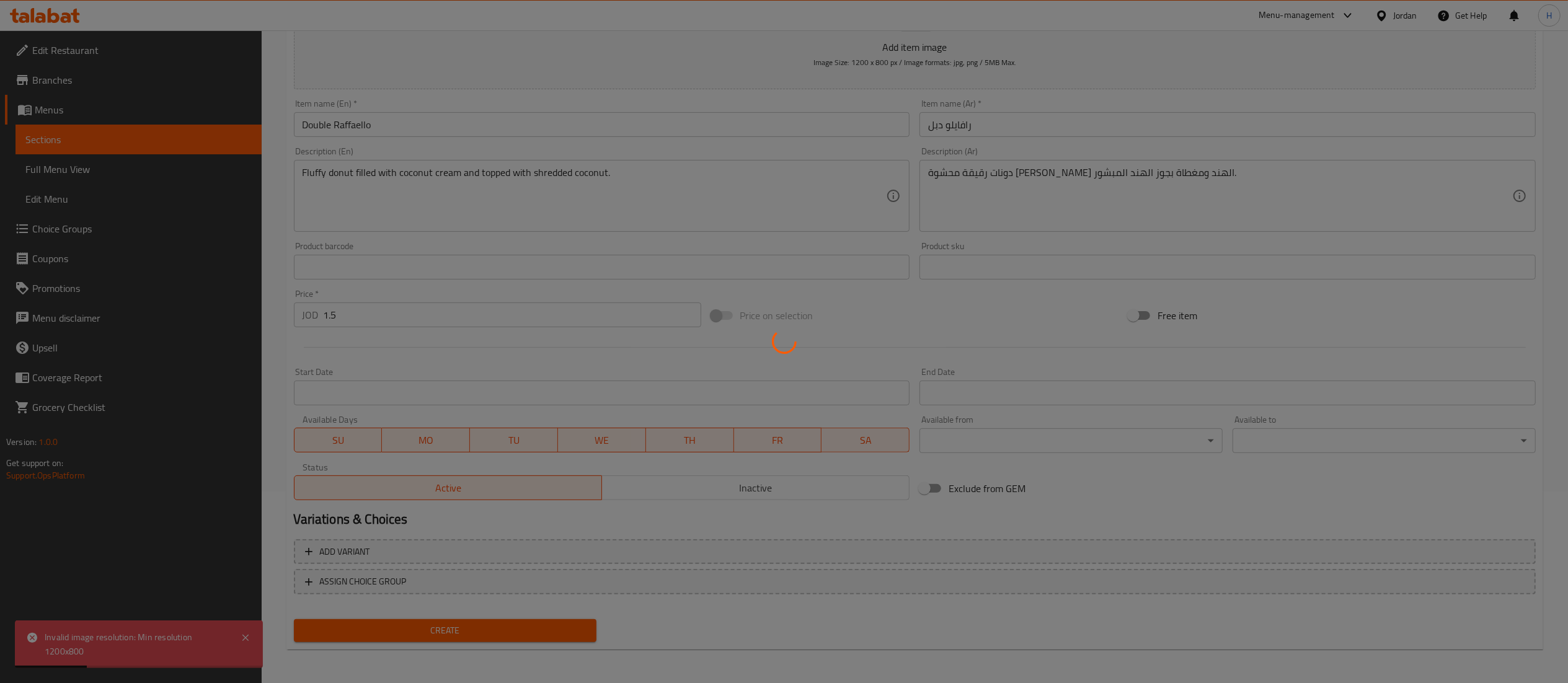
type input "0"
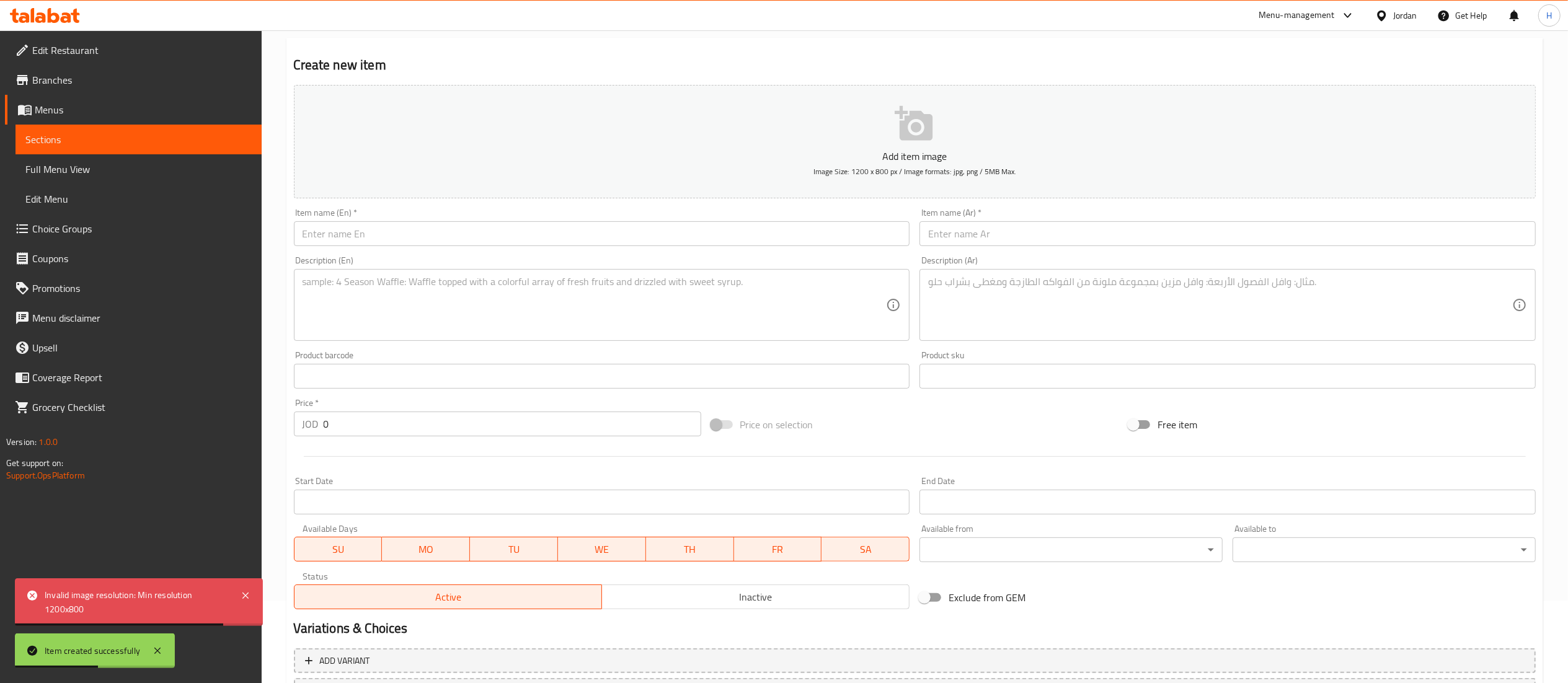
scroll to position [0, 0]
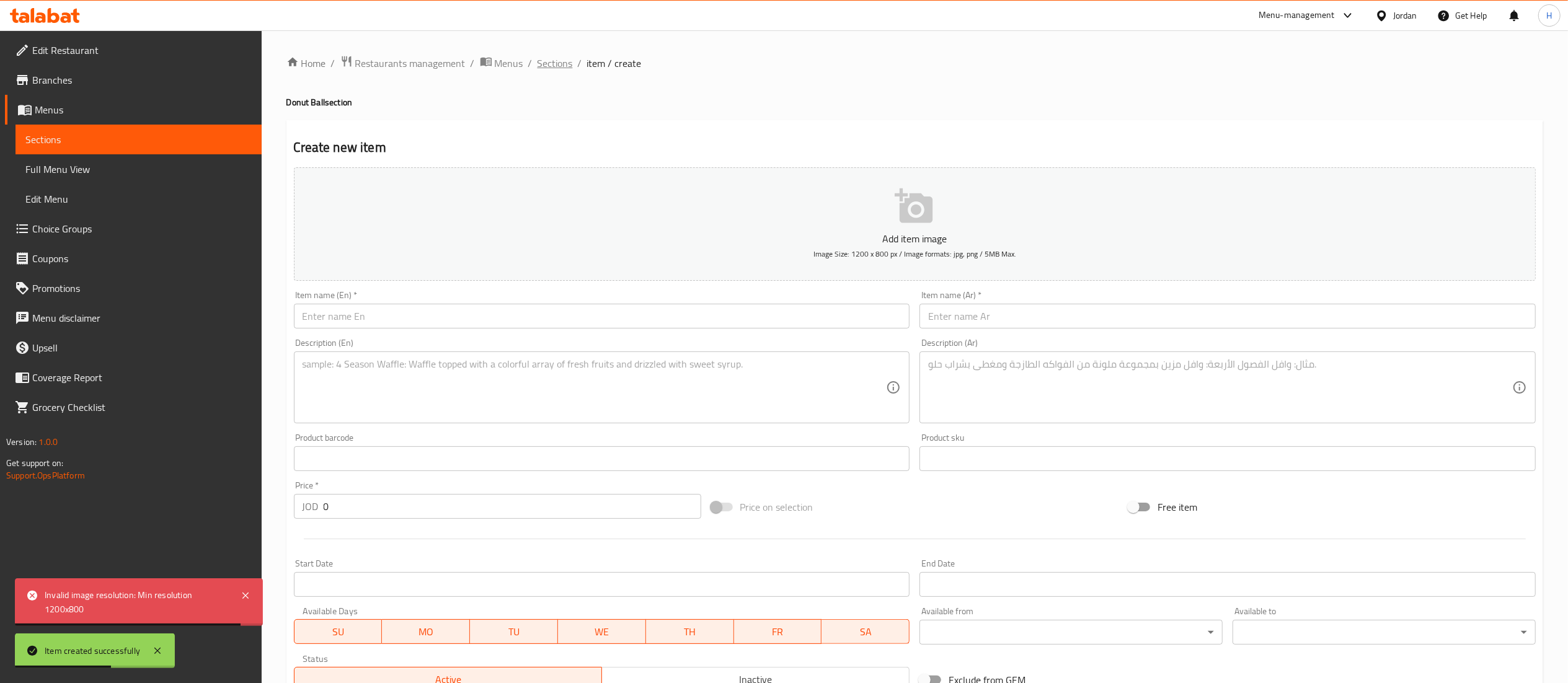
click at [541, 61] on span "Sections" at bounding box center [555, 63] width 35 height 15
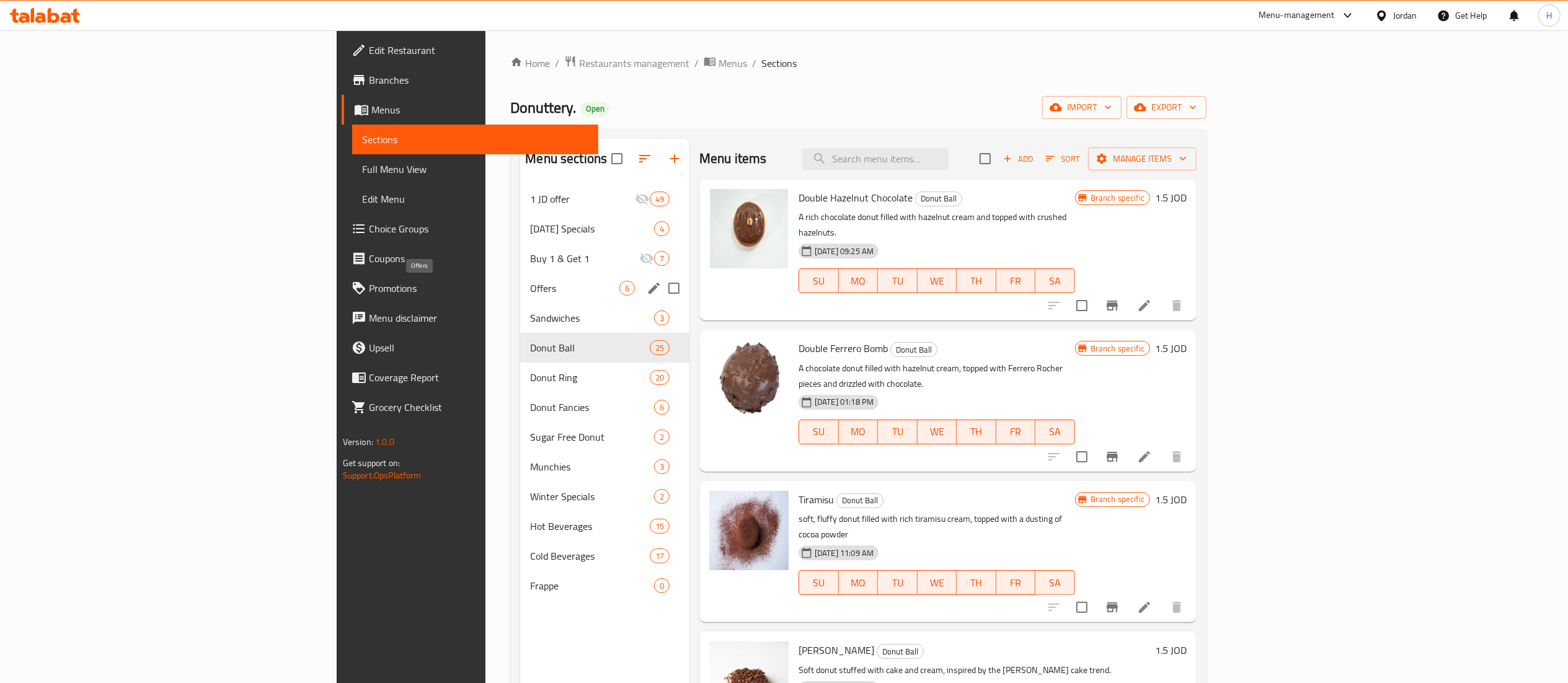
click at [530, 292] on span "Offers" at bounding box center [574, 288] width 89 height 15
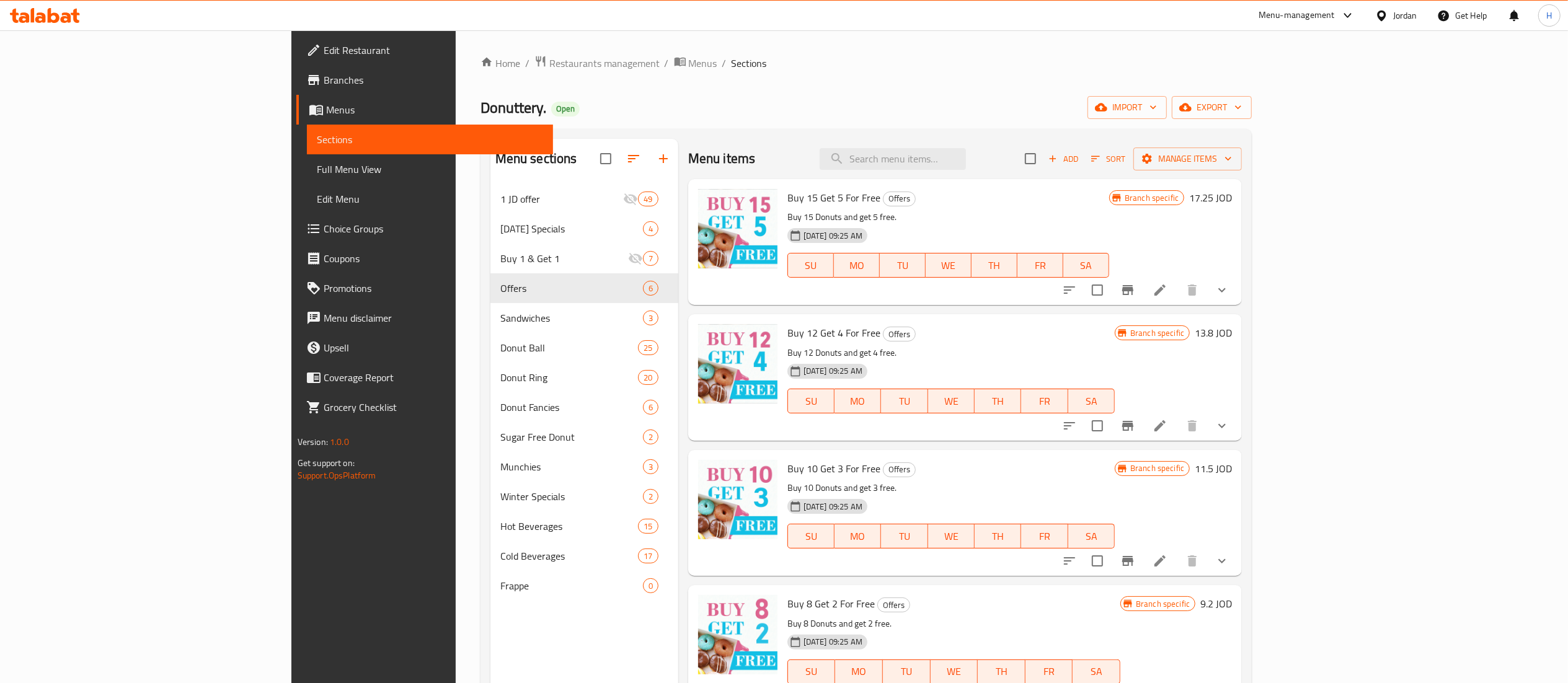
drag, startPoint x: 1262, startPoint y: 133, endPoint x: 1277, endPoint y: 131, distance: 15.1
click at [1252, 166] on div "Menu sections 1 JD offer 49 Ramadan Specials 4 Buy 1 & Get 1 7 Offers 6 Sandwic…" at bounding box center [867, 480] width 772 height 703
click at [1080, 161] on span "Add" at bounding box center [1063, 159] width 33 height 14
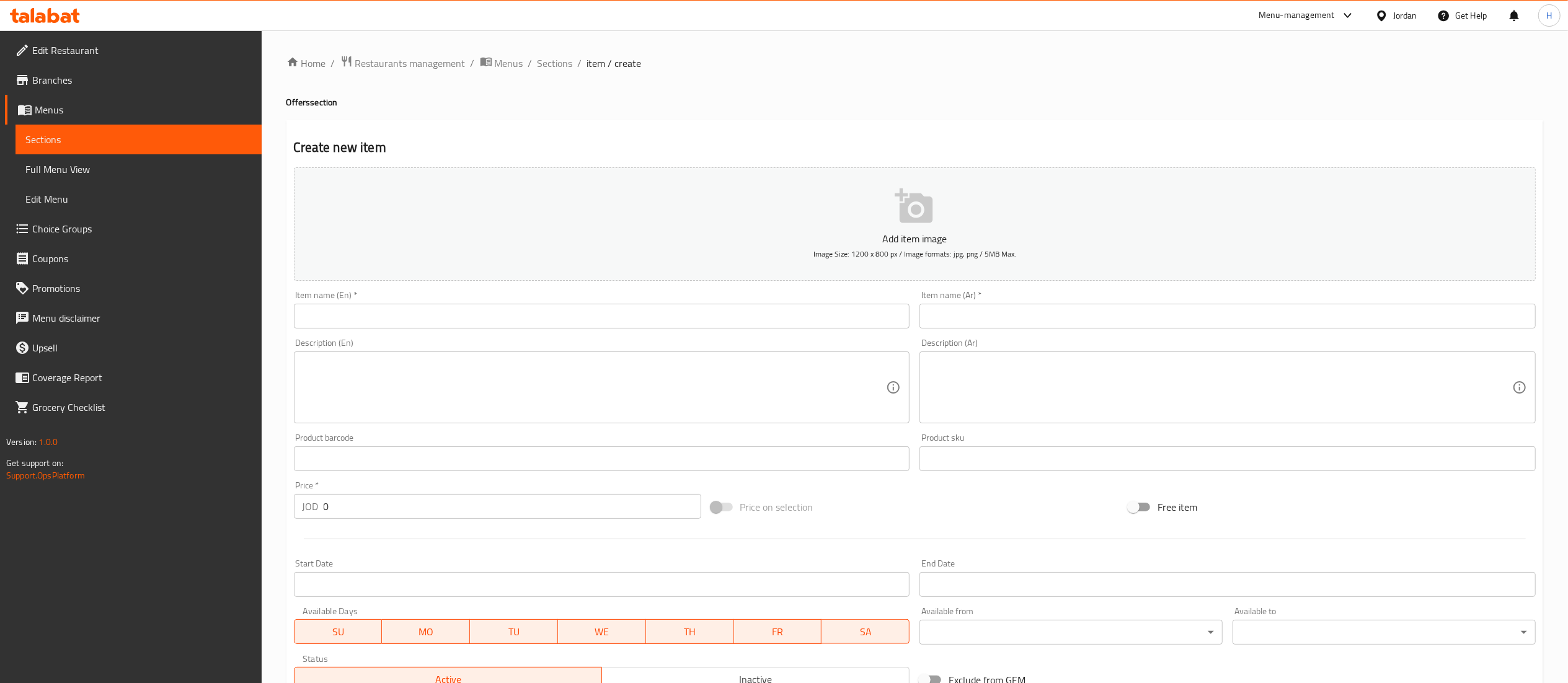
click at [735, 202] on button "Add item image Image Size: 1200 x 800 px / Image formats: jpg, png / 5MB Max." at bounding box center [914, 224] width 1241 height 114
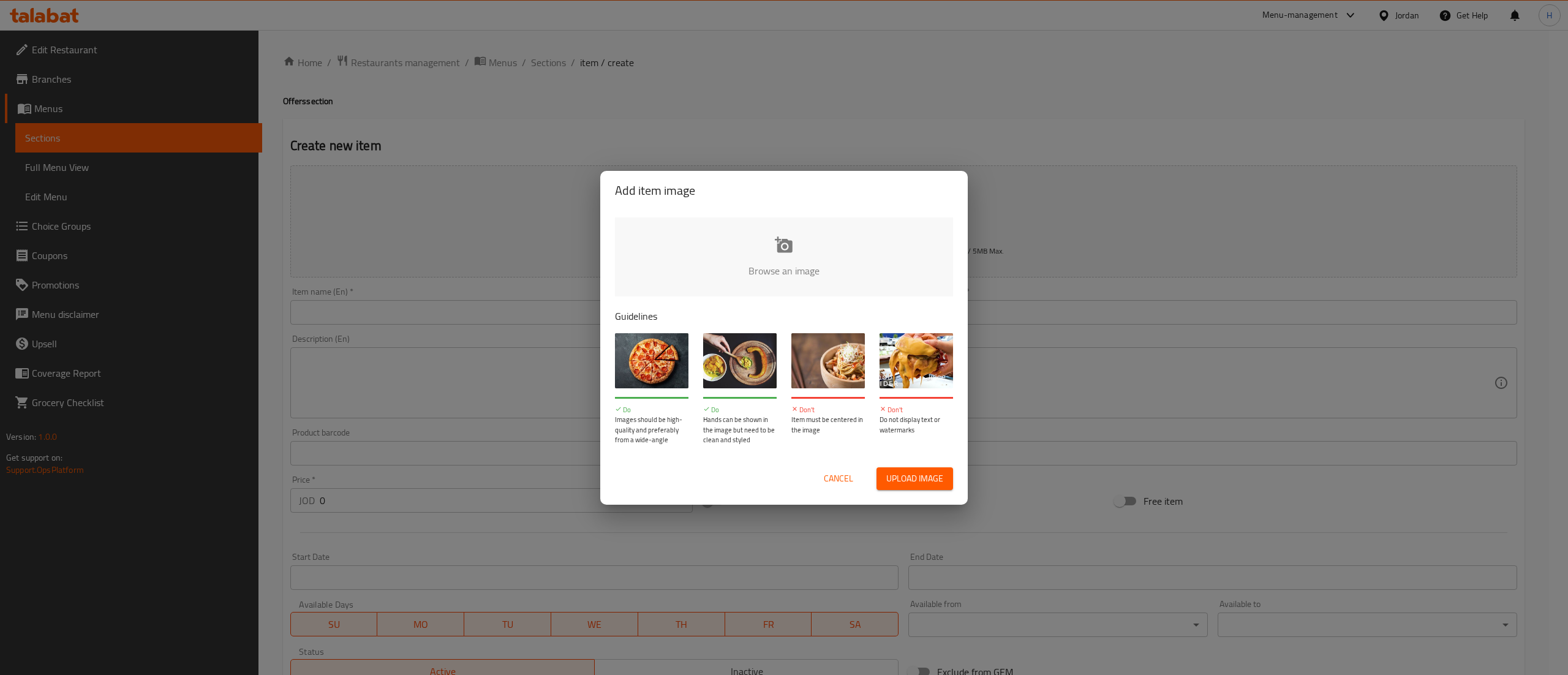
click at [687, 275] on input "file" at bounding box center [1198, 275] width 1166 height 114
type input "C:\fakepath\Picture5.jpg"
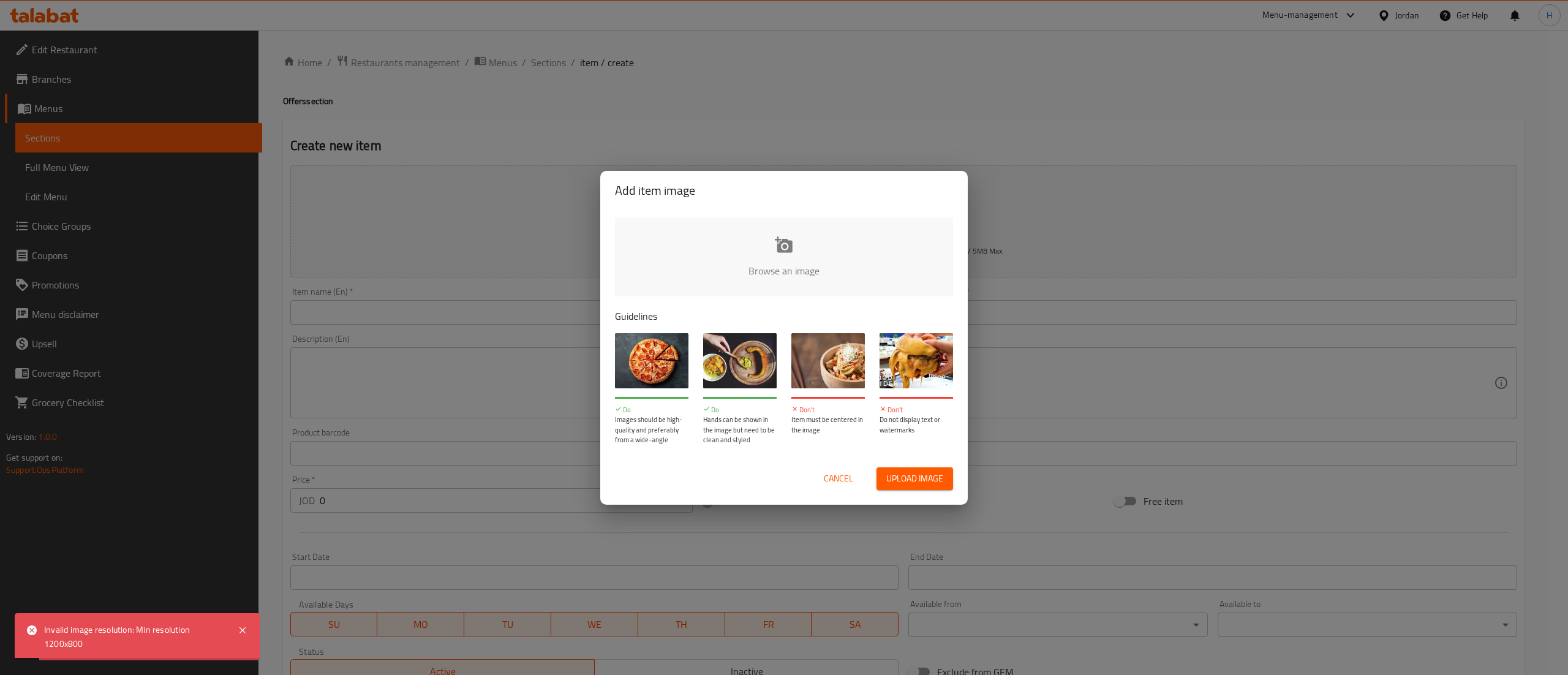
click at [846, 475] on span "Cancel" at bounding box center [838, 479] width 29 height 15
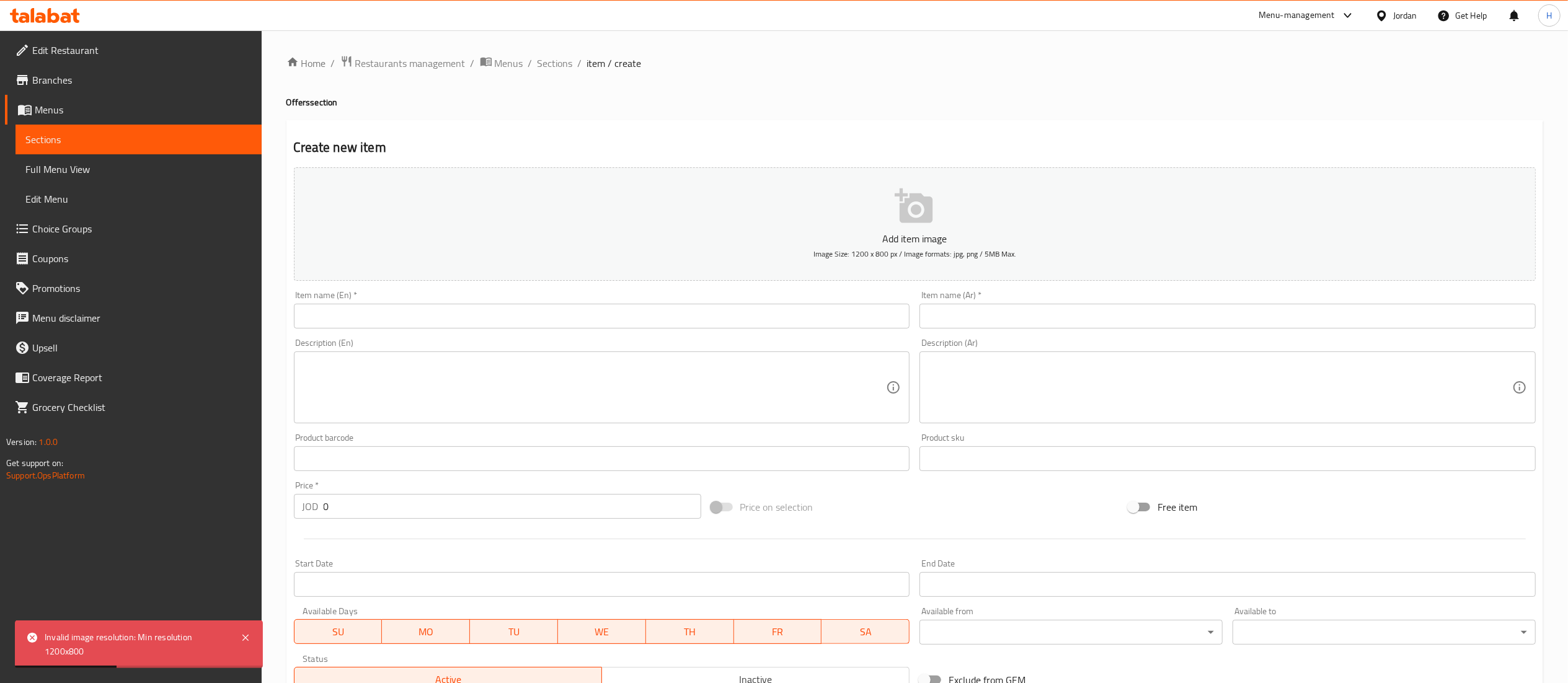
click at [526, 327] on input "text" at bounding box center [601, 315] width 616 height 25
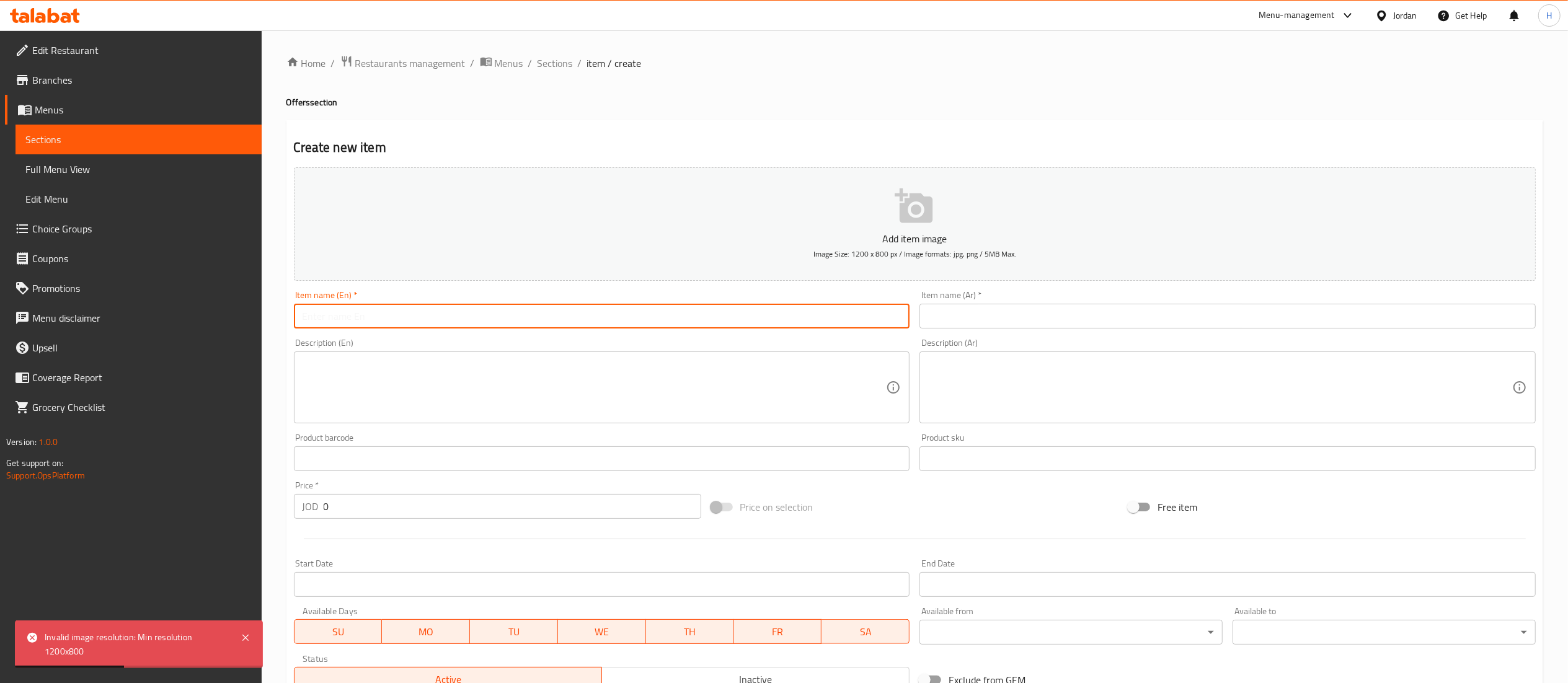
paste input "Mystery Box"
type input "Mystery Box"
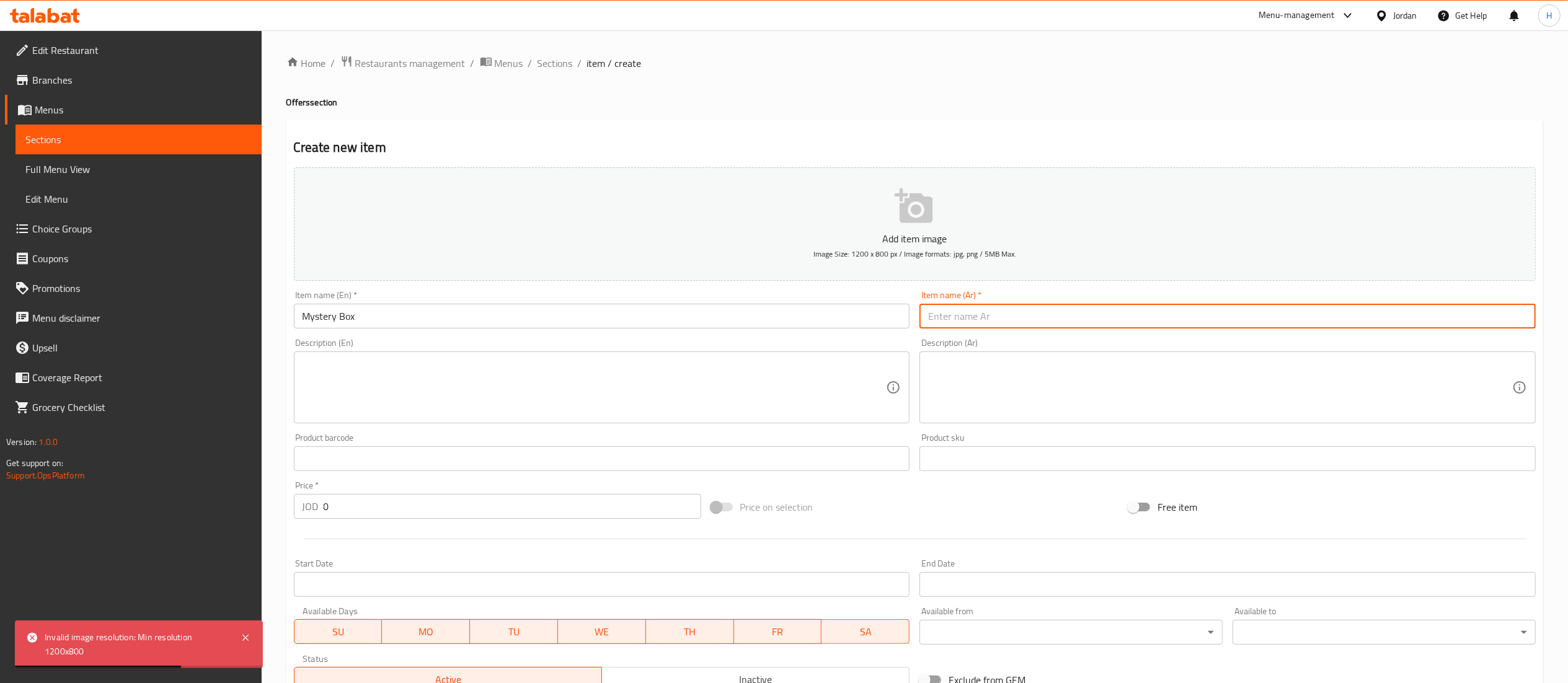
click at [986, 306] on input "text" at bounding box center [1227, 315] width 616 height 25
paste input "صندوق الغموض"
type input "صندوق الغموض"
click at [579, 375] on textarea at bounding box center [594, 387] width 584 height 59
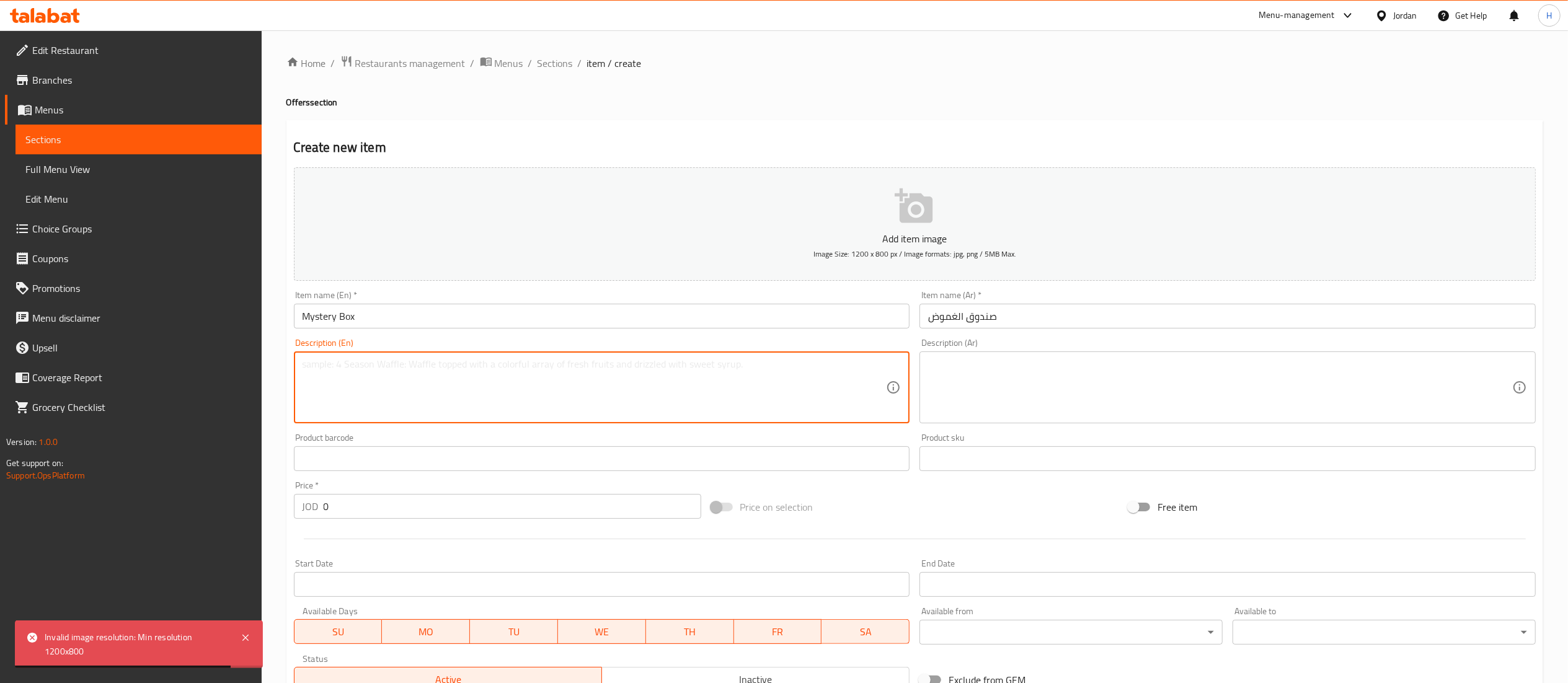
paste textarea "includes 12 delicious donuts chosen by the branch, offering you a mix of flavor…"
type textarea "includes 12 delicious donuts chosen by the branch, offering you a mix of flavor…"
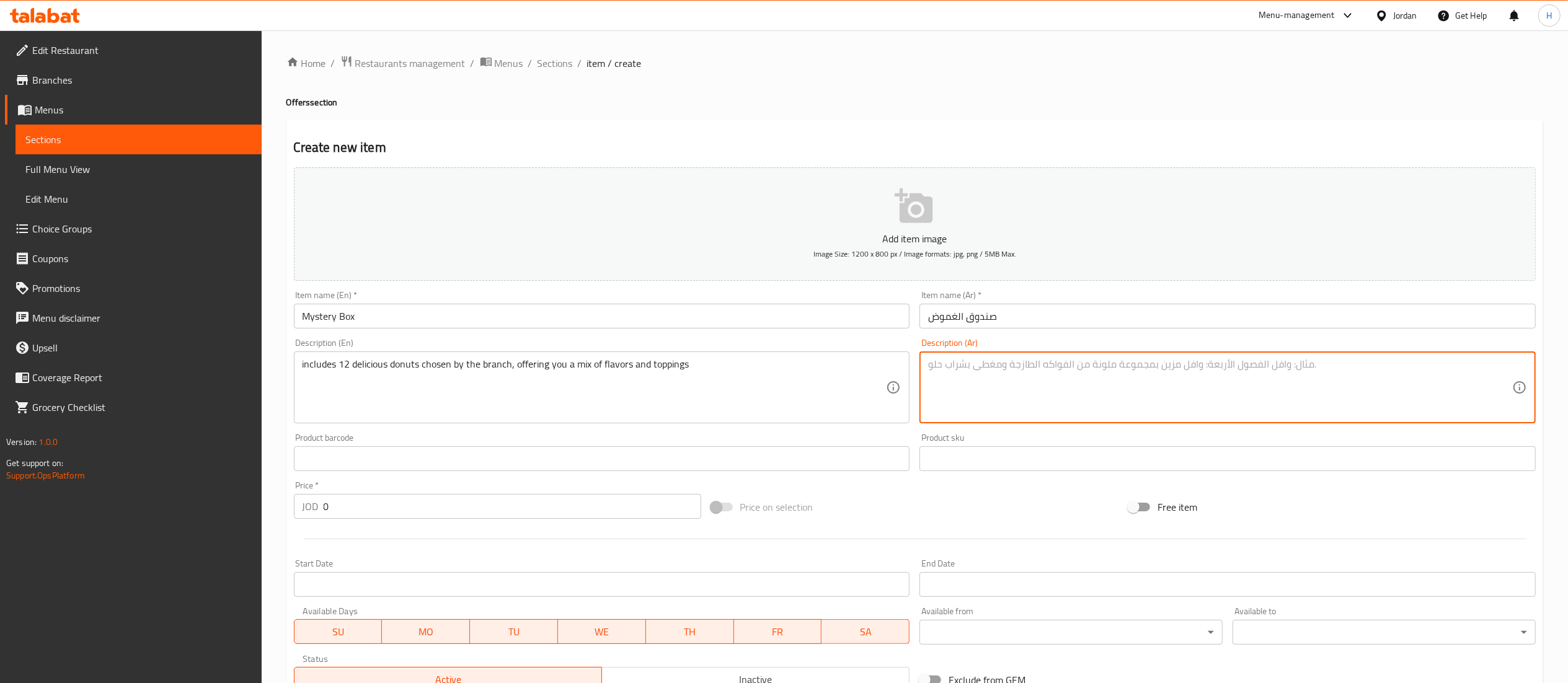
click at [972, 406] on textarea at bounding box center [1219, 387] width 584 height 59
paste textarea "تتضمن 12 دونات لذيذة تم اختيارها من قبل الفرع، وتقدم لك مزيجًا من النكهات والإض…"
type textarea "تتضمن 12 دونات لذيذة تم اختيارها من قبل الفرع، وتقدم لك مزيجًا من النكهات والإض…"
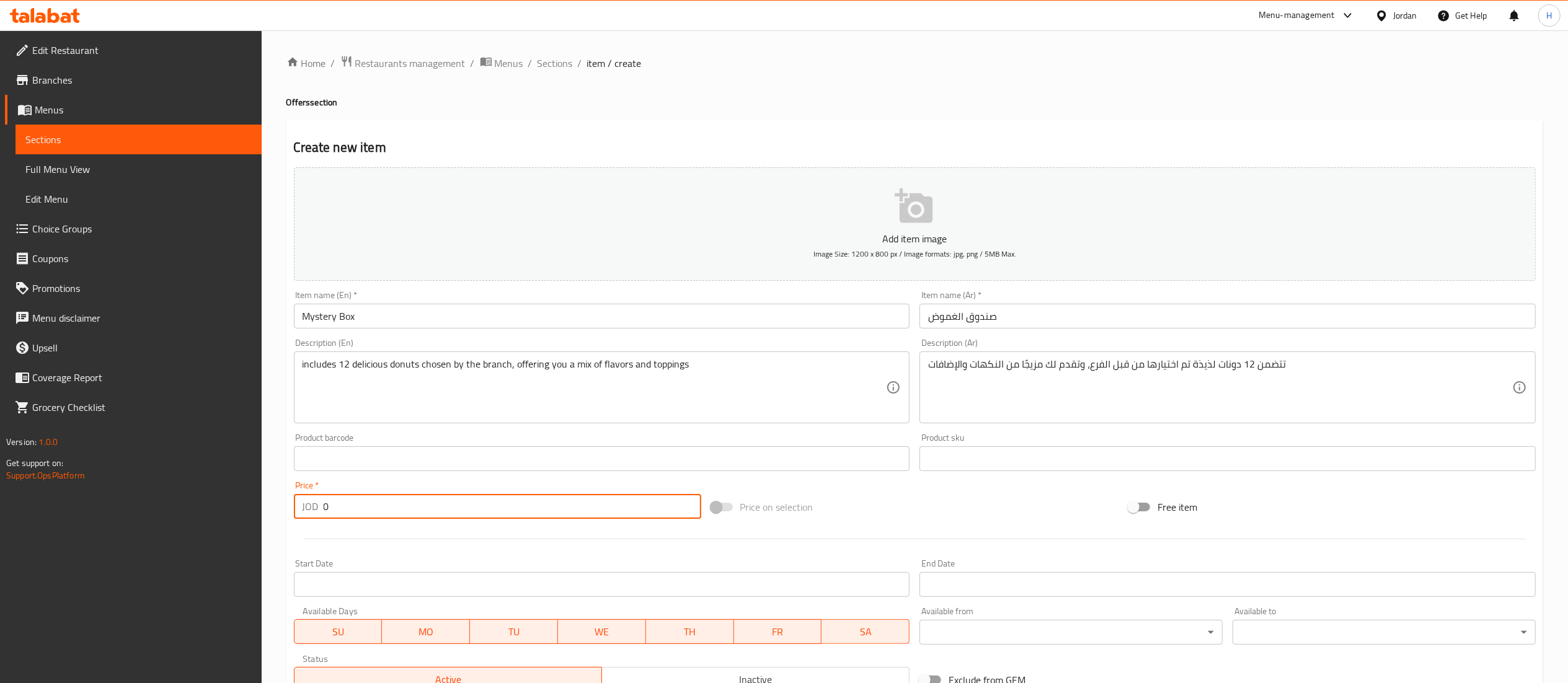
drag, startPoint x: 351, startPoint y: 507, endPoint x: 291, endPoint y: 488, distance: 62.9
click at [291, 488] on div "Price   * JOD 0 Price *" at bounding box center [497, 500] width 417 height 48
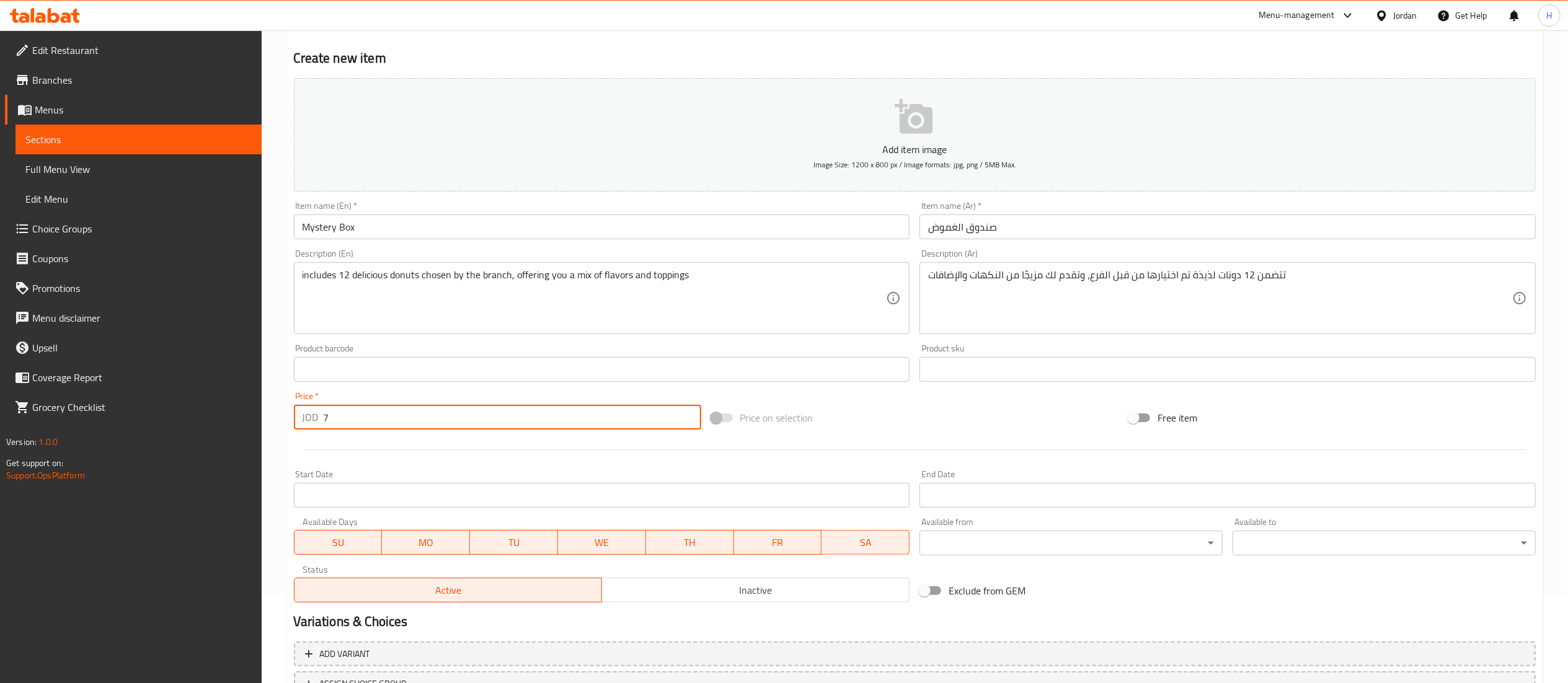
scroll to position [124, 0]
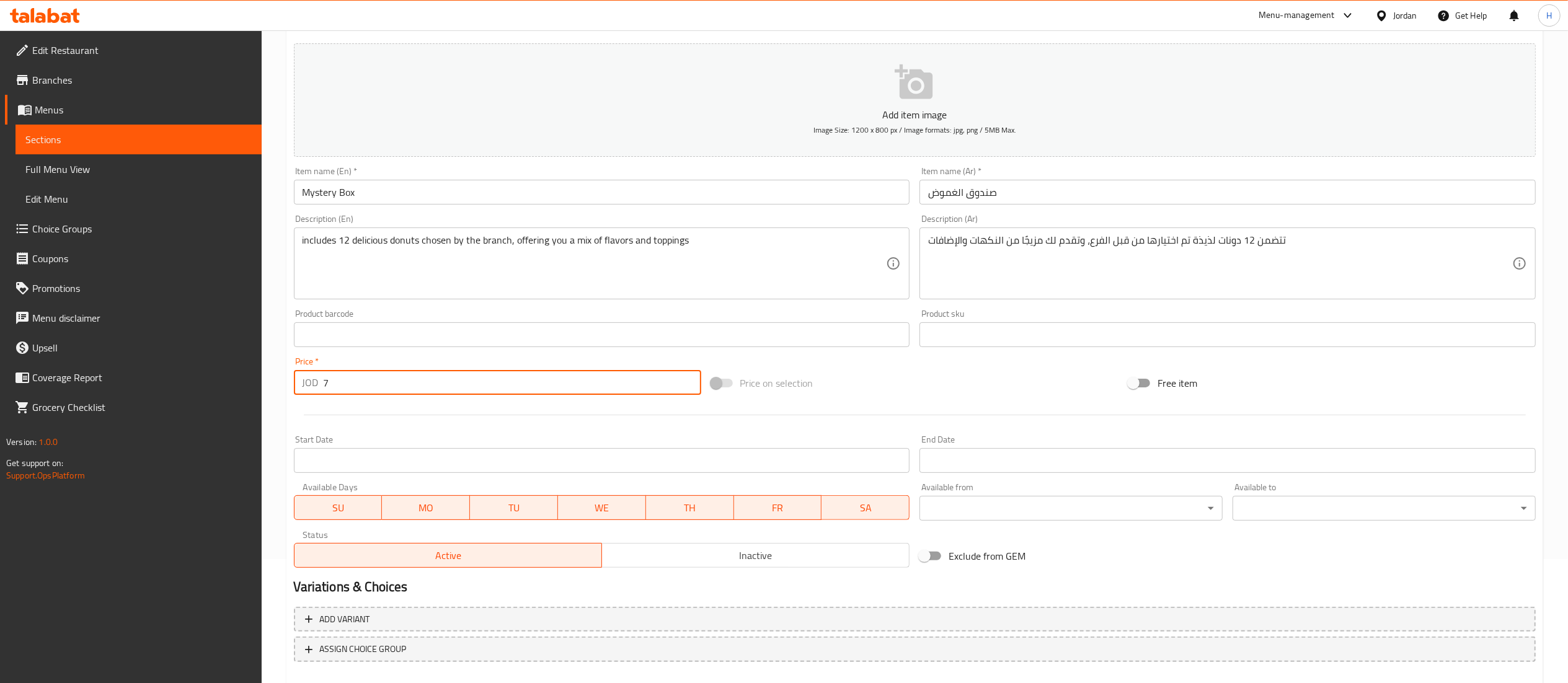
type input "7"
click at [754, 560] on span "Inactive" at bounding box center [756, 555] width 298 height 18
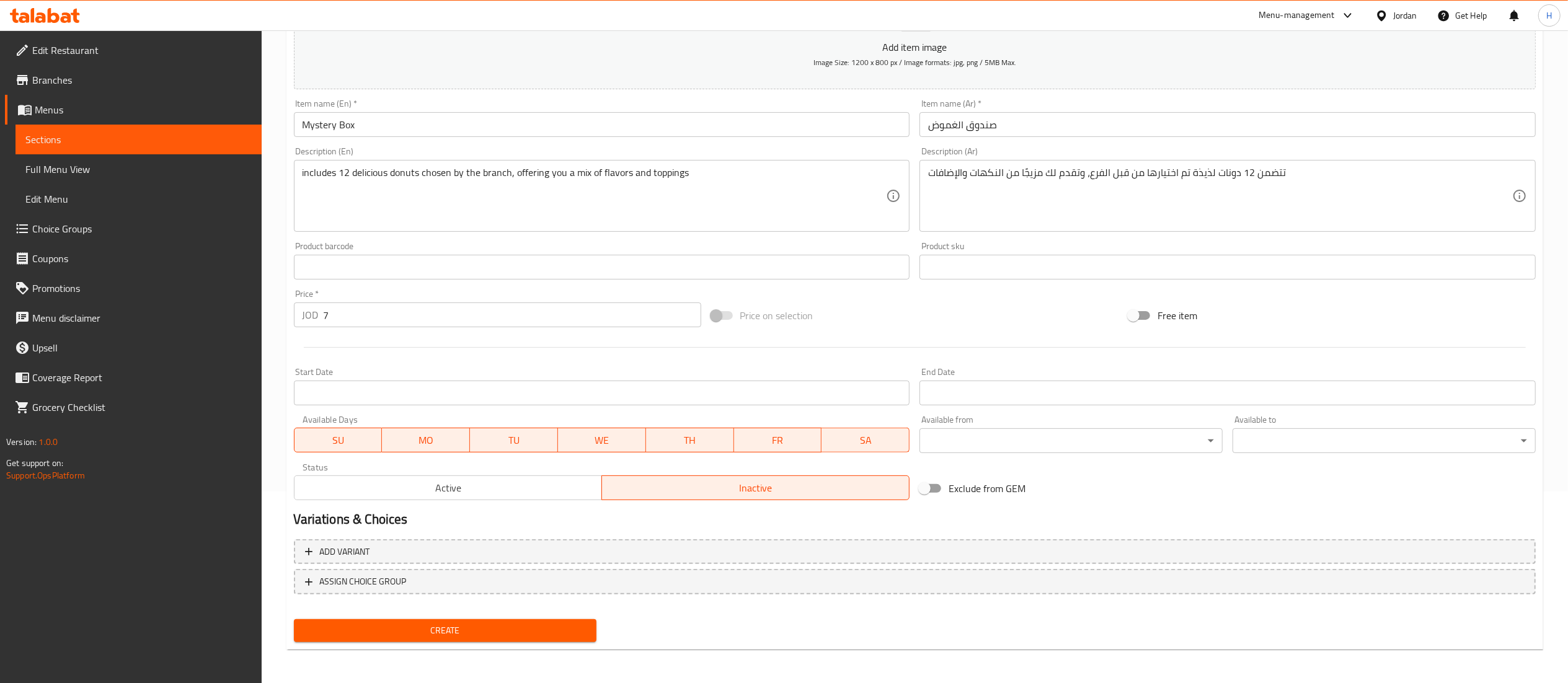
click at [462, 634] on button "Create" at bounding box center [445, 631] width 303 height 23
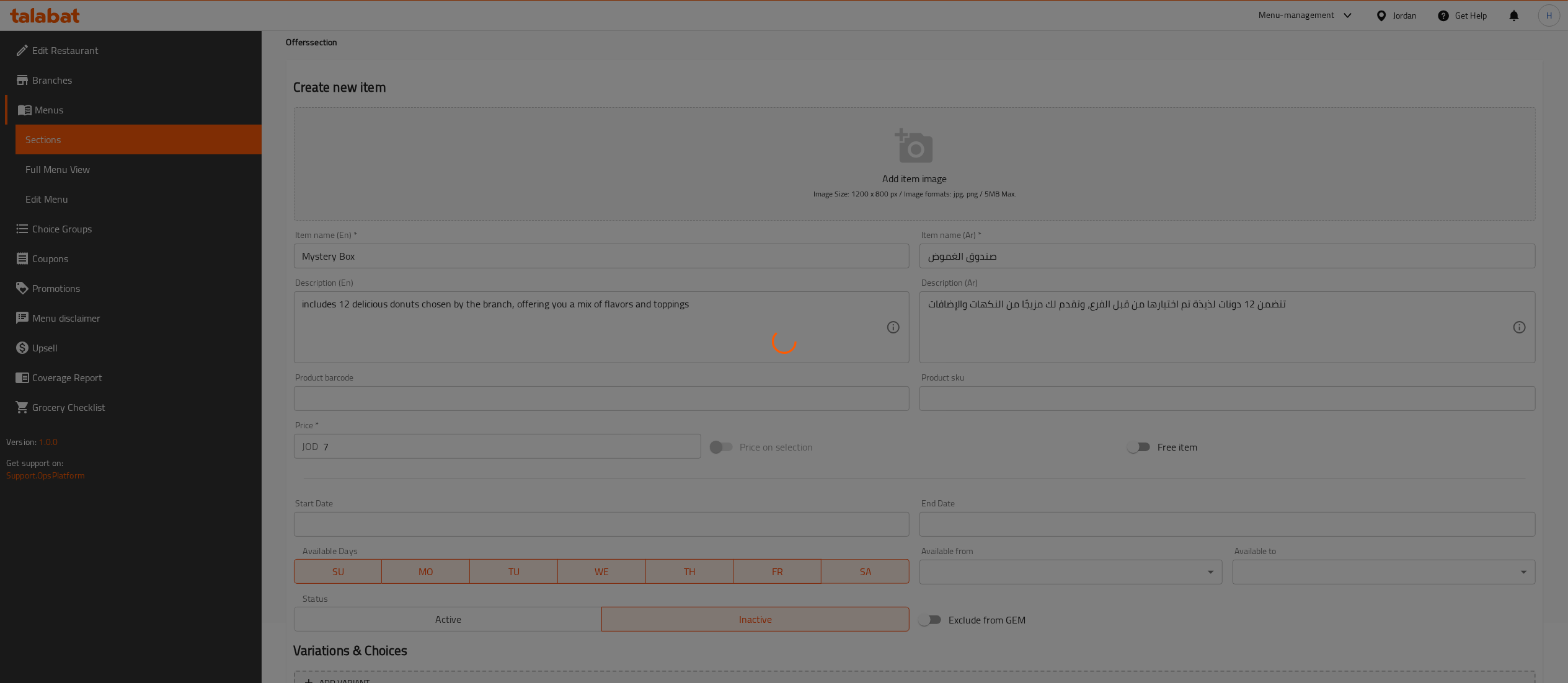
scroll to position [0, 0]
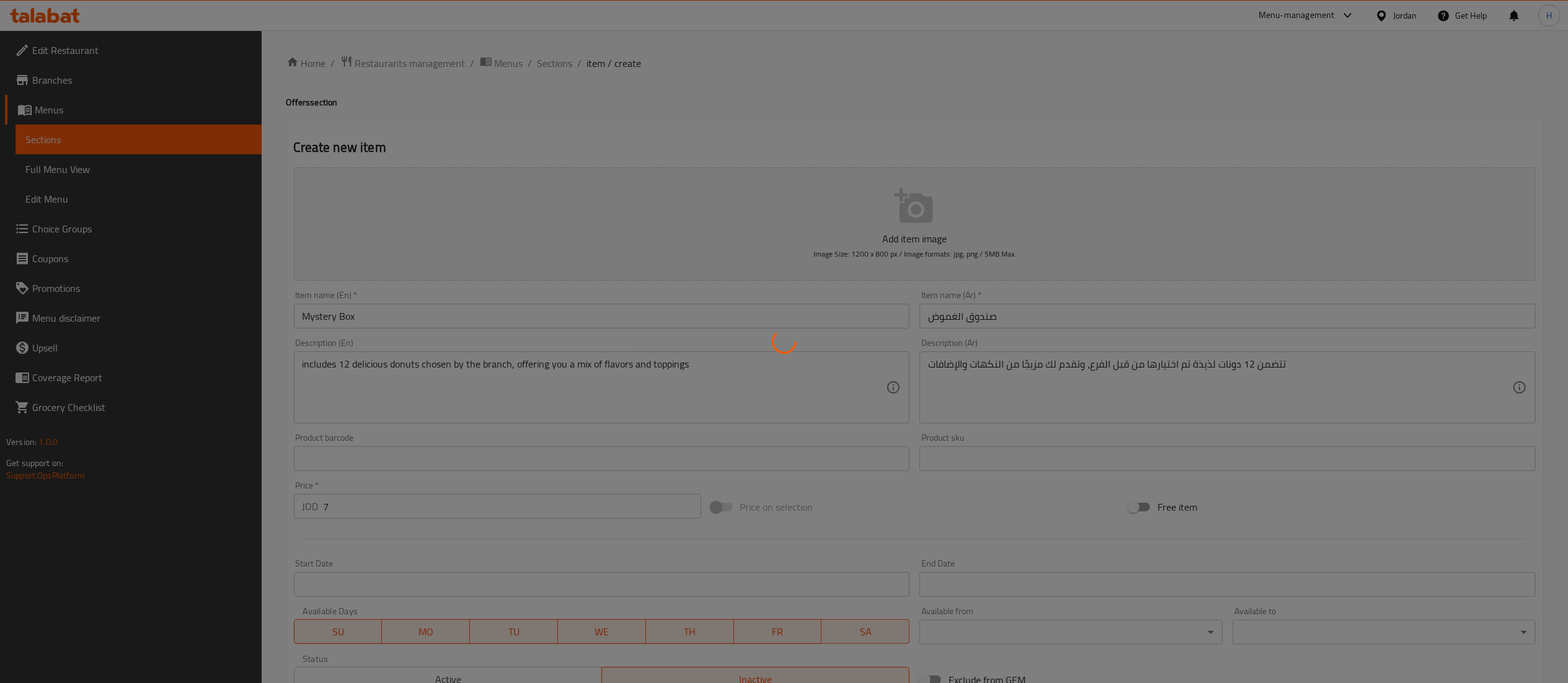
type input "0"
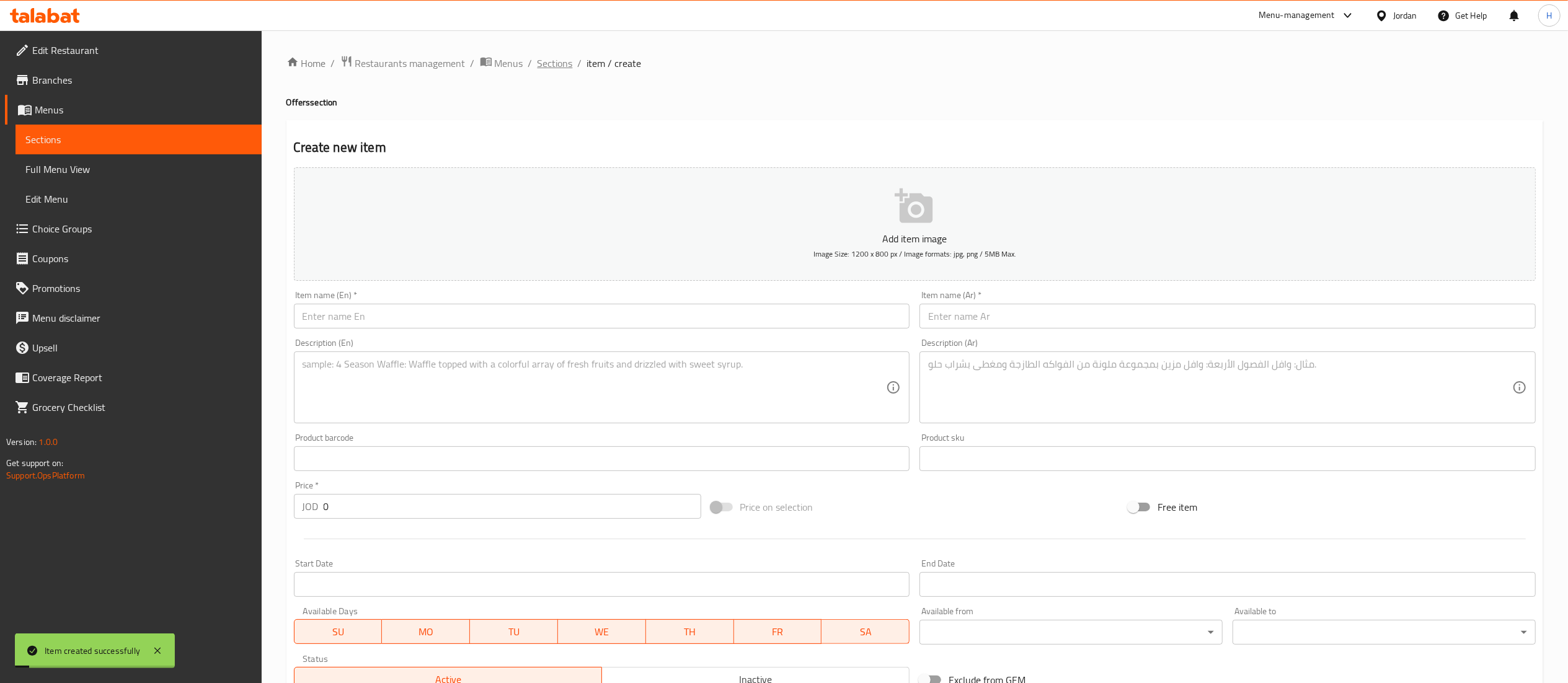
click at [538, 64] on span "Sections" at bounding box center [555, 63] width 35 height 15
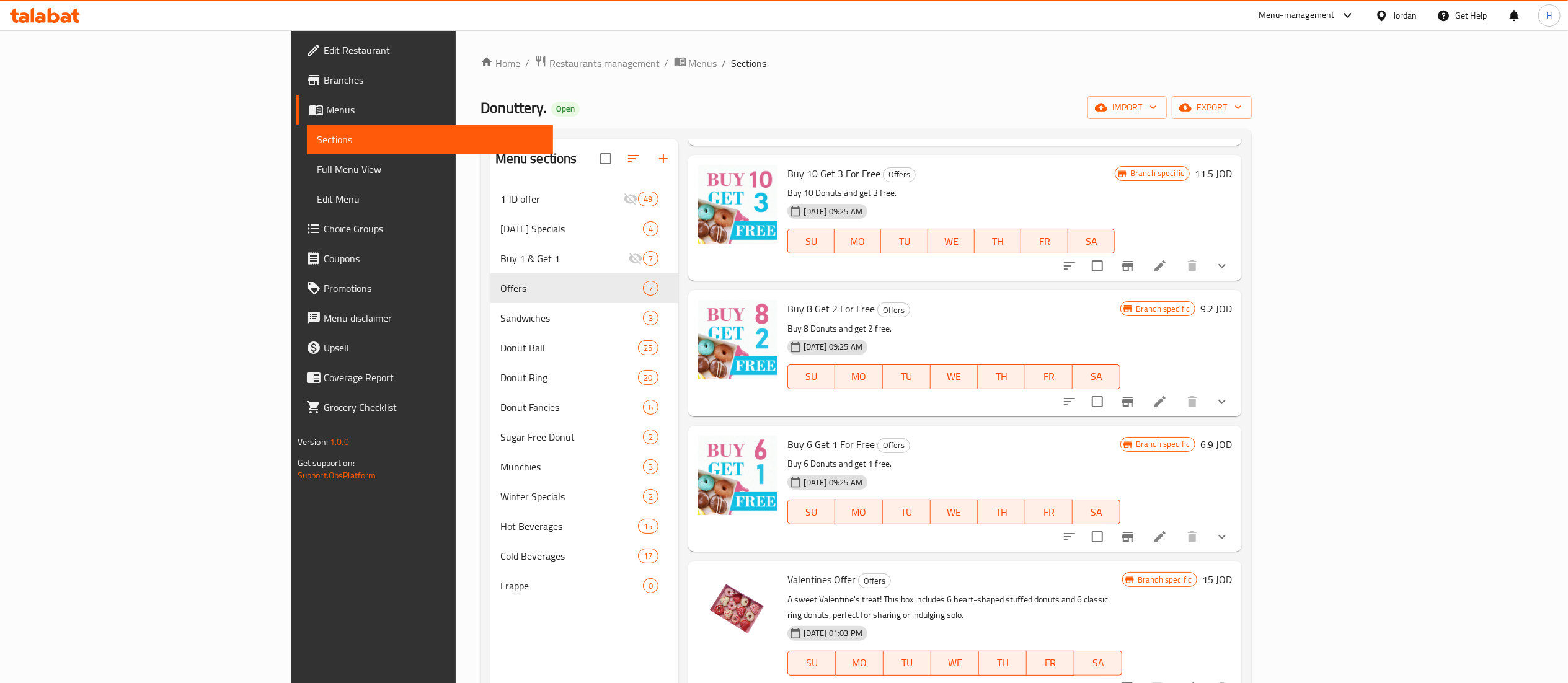
click at [65, 14] on icon at bounding box center [66, 18] width 11 height 11
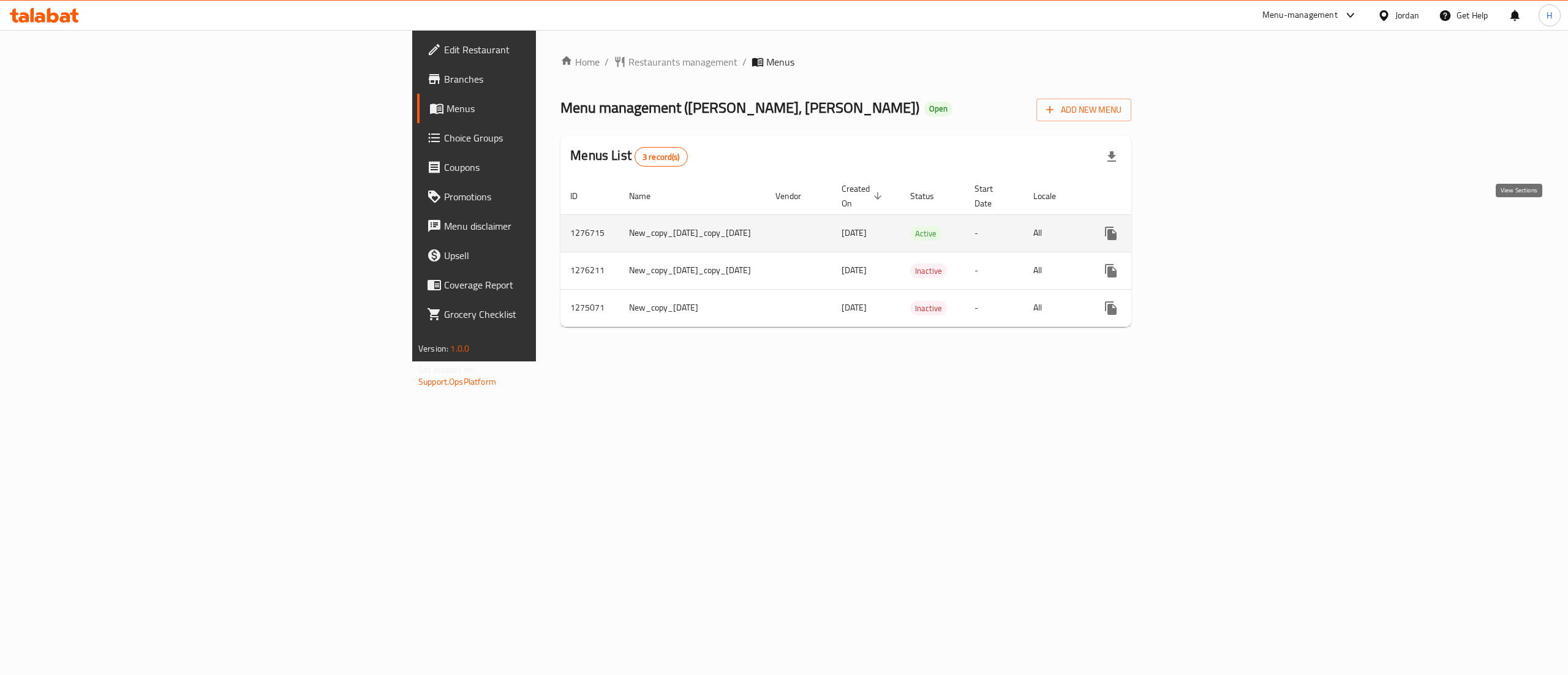
click at [1206, 226] on icon "enhanced table" at bounding box center [1198, 233] width 15 height 15
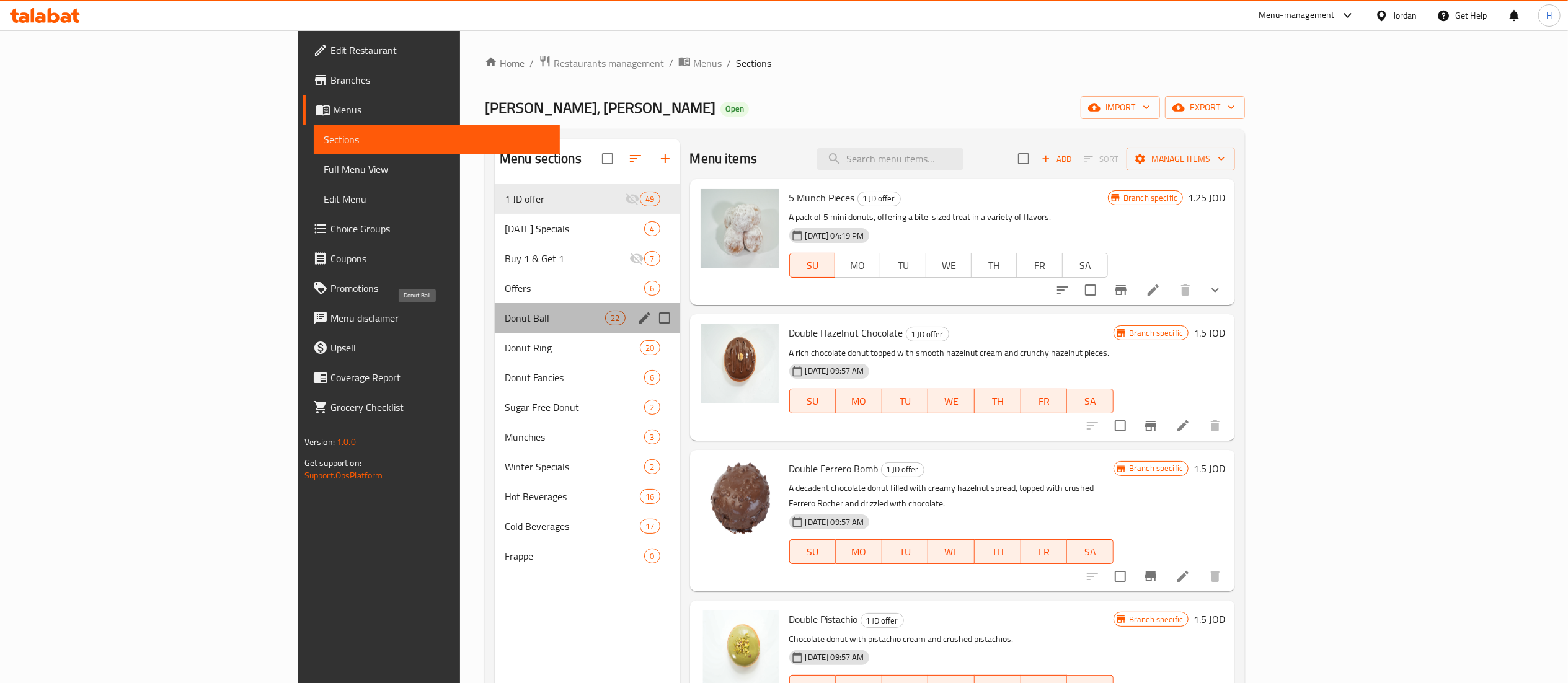
click at [505, 319] on span "Donut Ball" at bounding box center [555, 318] width 100 height 15
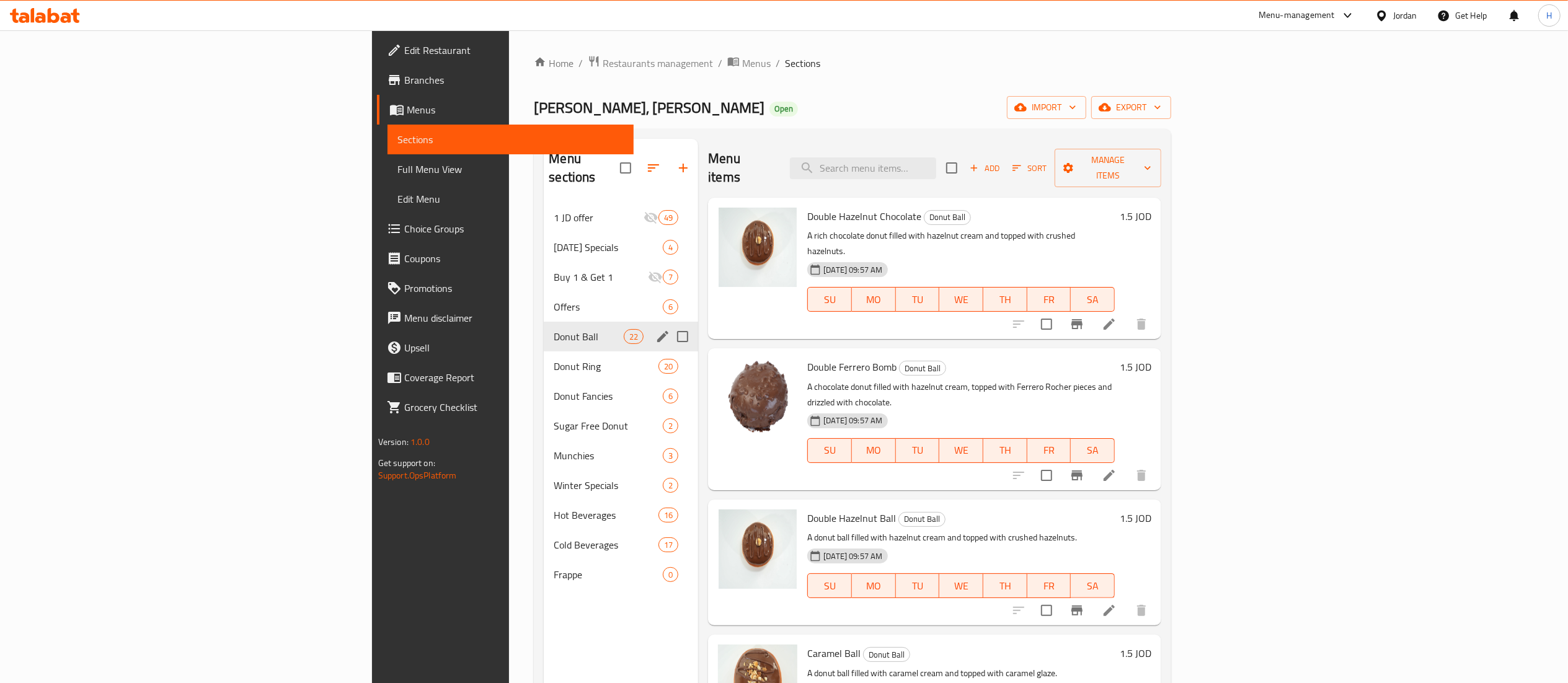
click at [543, 332] on div "Donut Ball 22" at bounding box center [620, 337] width 155 height 30
click at [553, 359] on span "Donut Ring" at bounding box center [588, 366] width 70 height 15
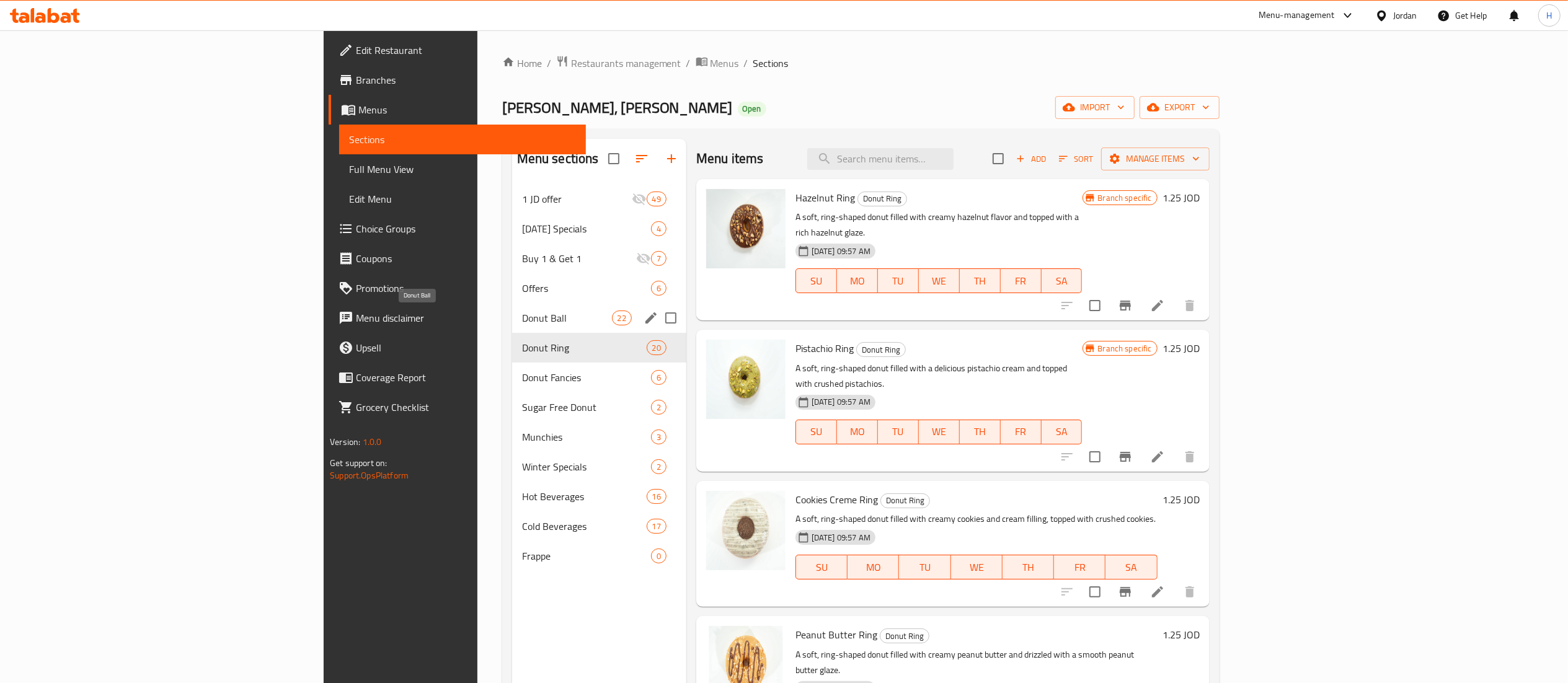
click at [522, 319] on span "Donut Ball" at bounding box center [567, 318] width 90 height 15
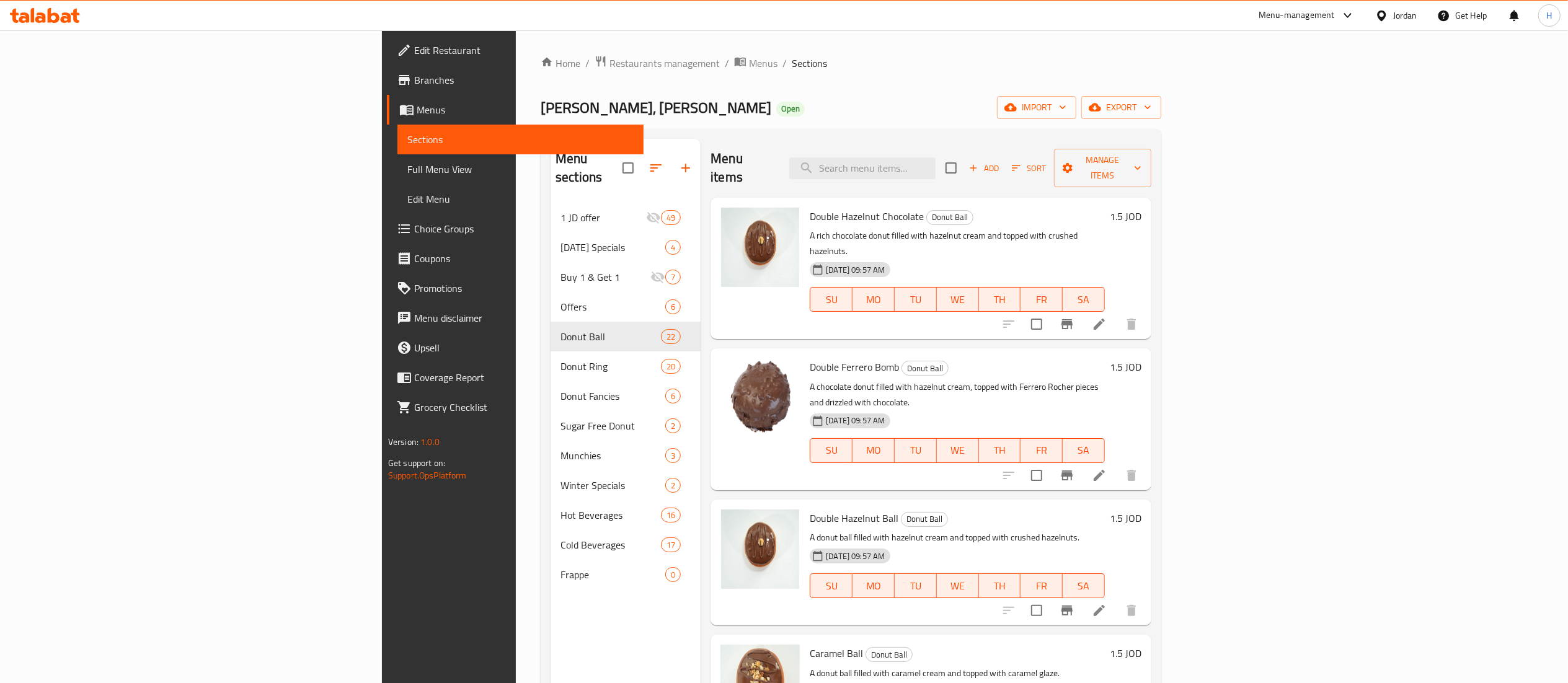
click at [1001, 161] on span "Add" at bounding box center [983, 168] width 33 height 14
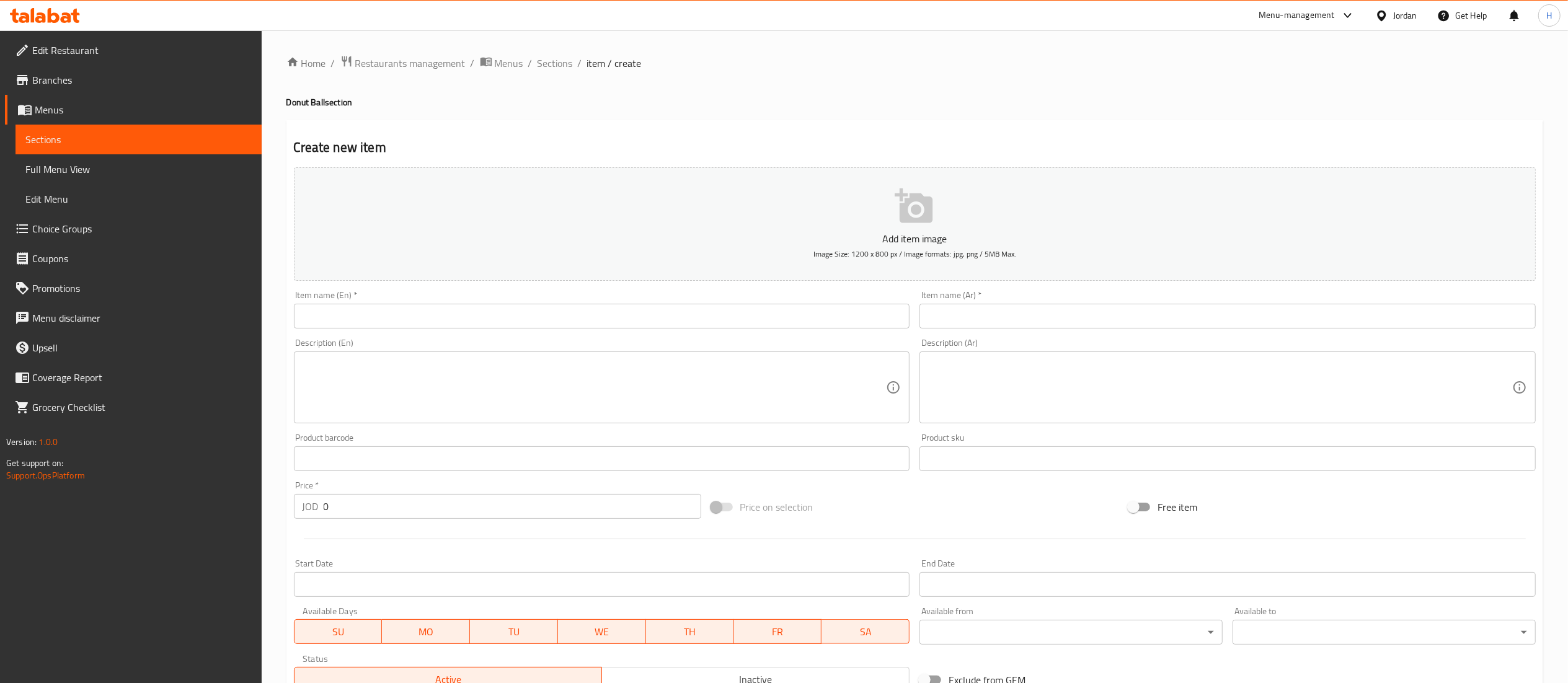
click at [1037, 123] on div "Create new item Add item image Image Size: 1200 x 800 px / Image formats: jpg, …" at bounding box center [915, 480] width 1257 height 721
click at [821, 313] on input "text" at bounding box center [601, 315] width 616 height 25
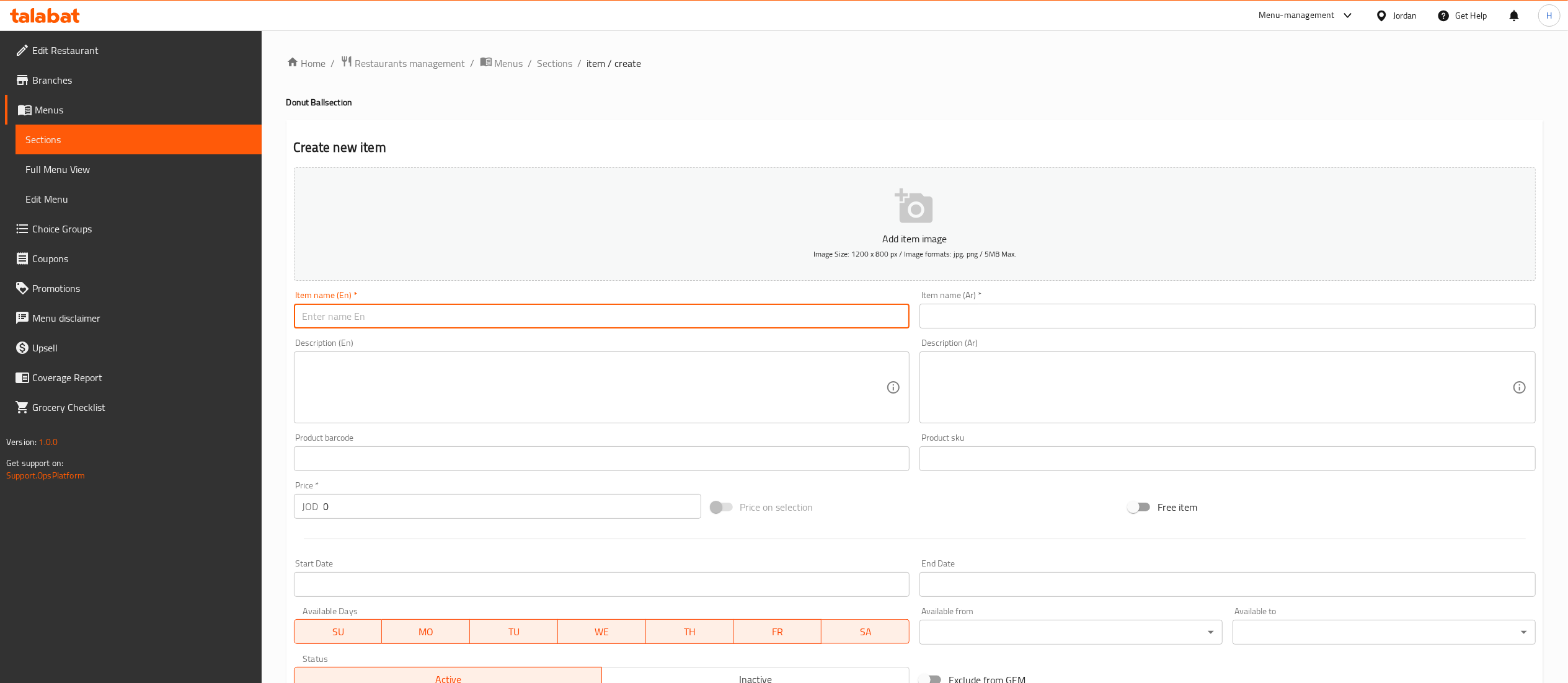
paste input "Tiramisu"
type input "Tiramisu"
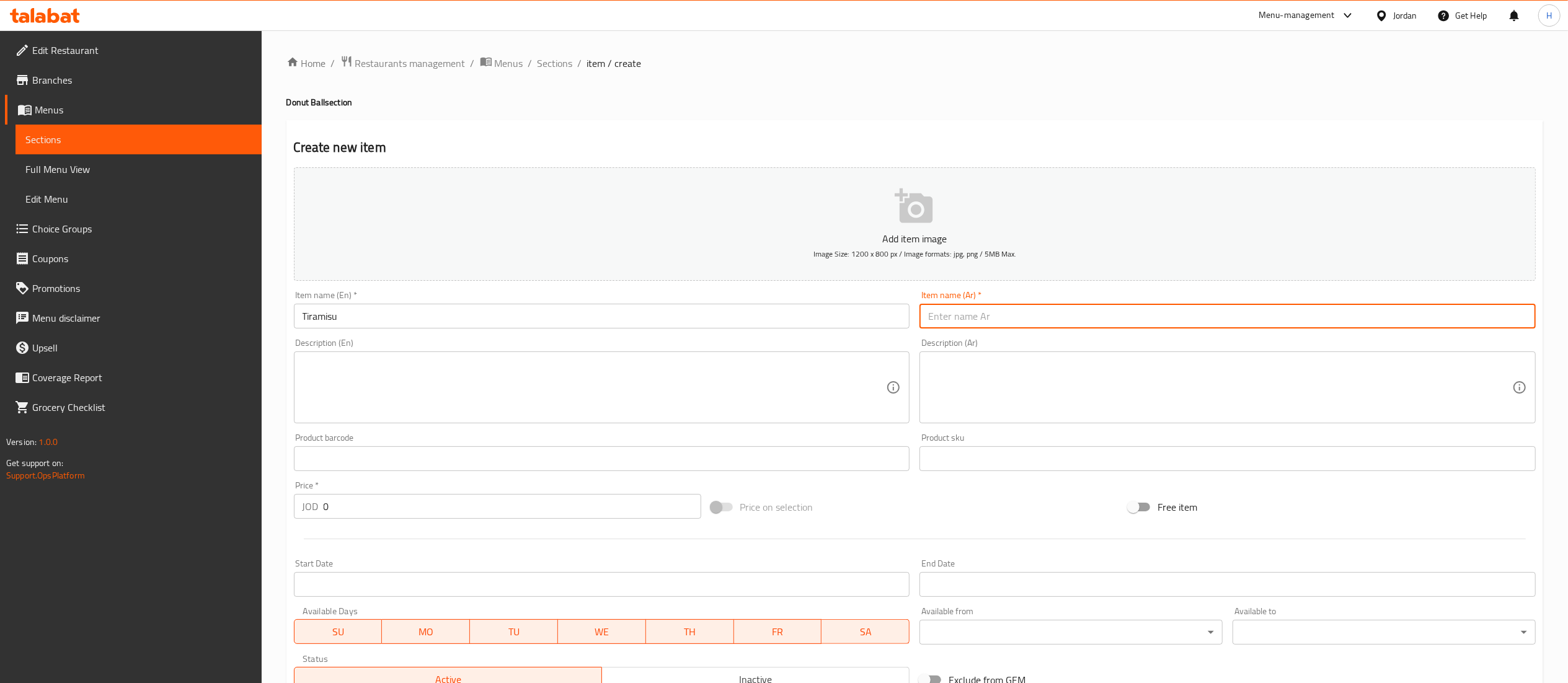
click at [997, 316] on input "text" at bounding box center [1227, 315] width 616 height 25
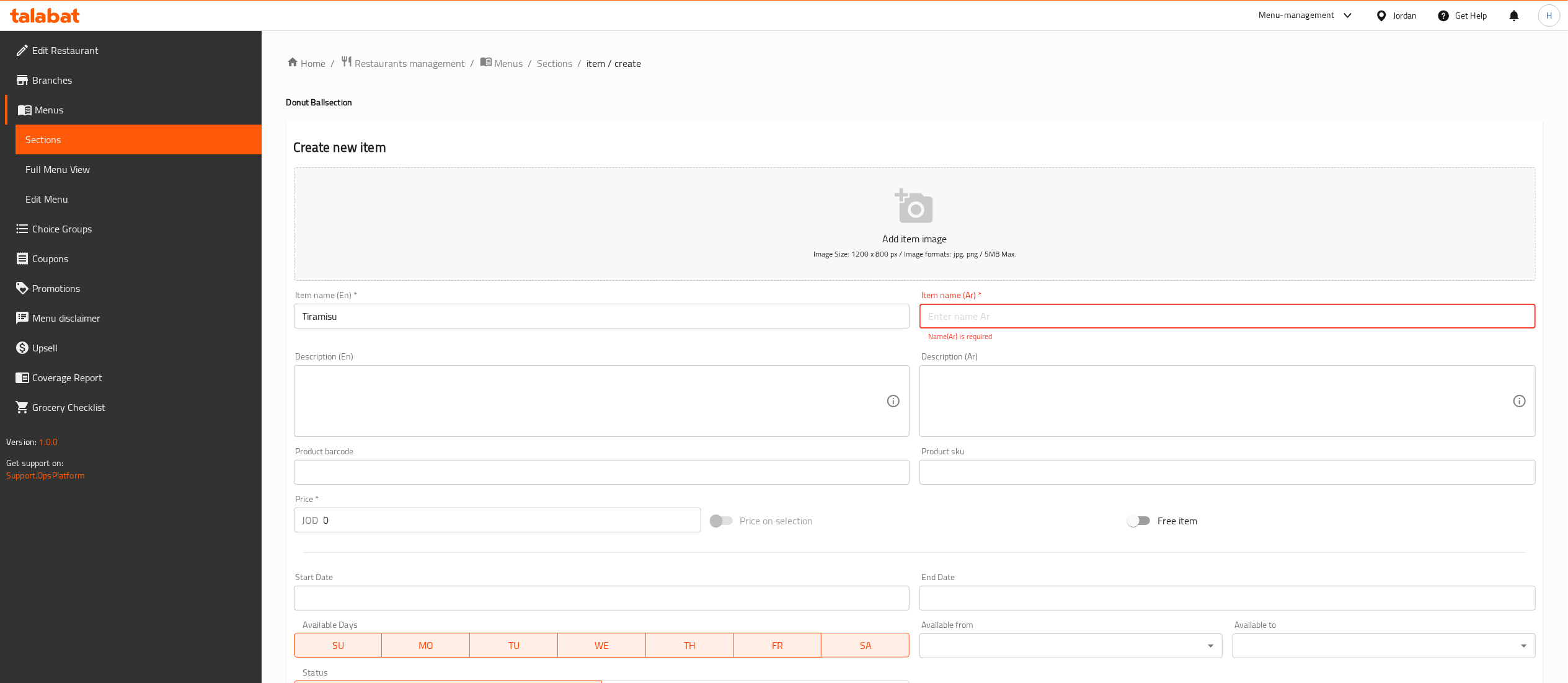
paste input "تيراميسو"
type input "تيراميسو"
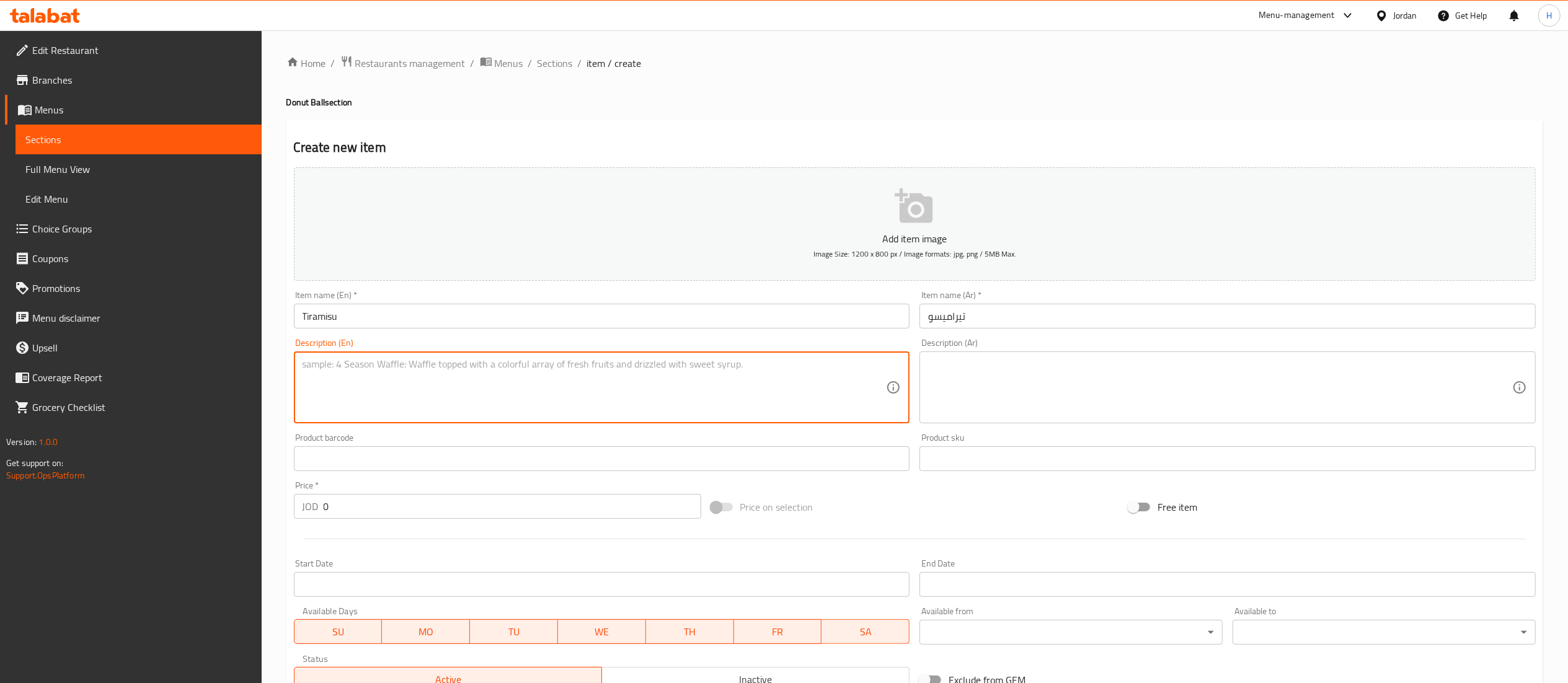
click at [614, 403] on textarea at bounding box center [594, 387] width 584 height 59
paste textarea "soft, fluffy donut filled with rich tiramisu cream, topped with a dusting of co…"
type textarea "soft, fluffy donut filled with rich tiramisu cream, topped with a dusting of co…"
click at [962, 375] on textarea at bounding box center [1219, 387] width 584 height 59
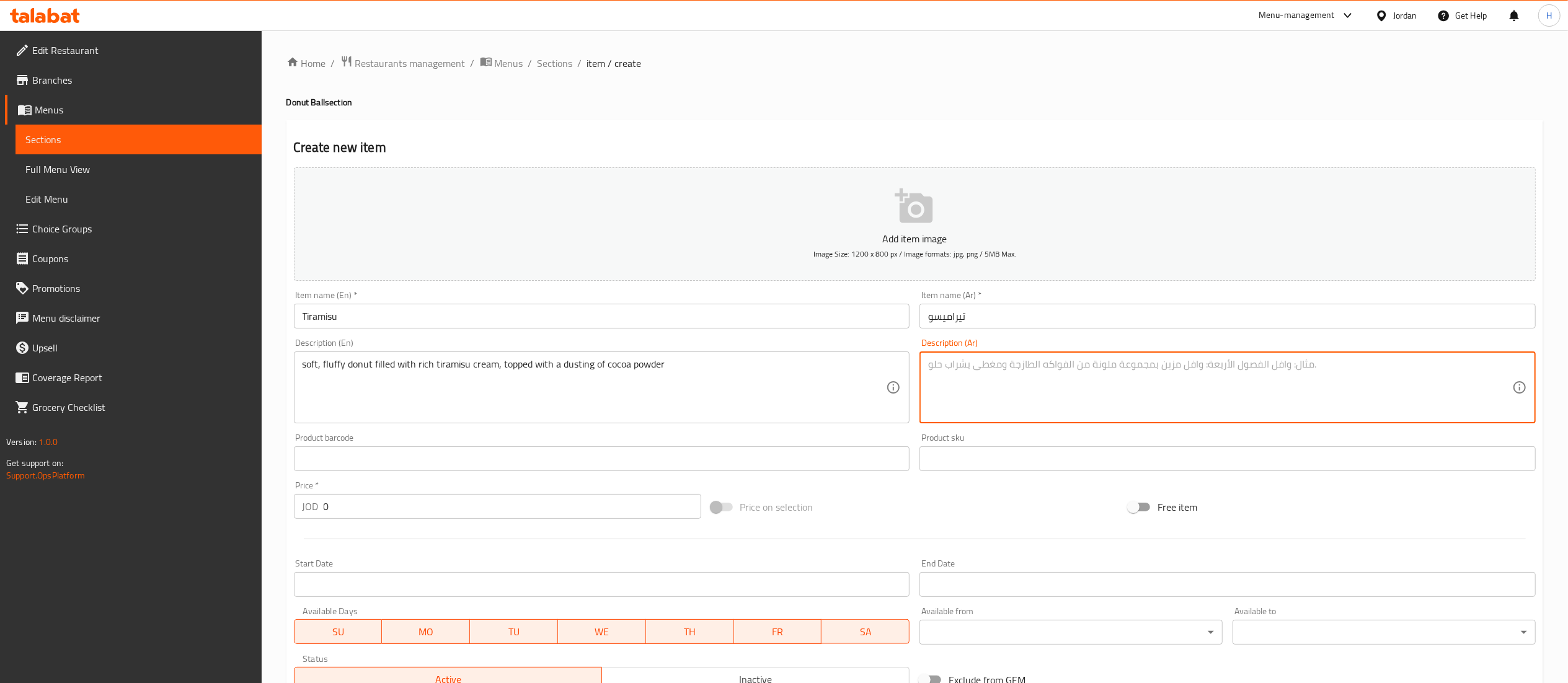
paste textarea "دونات ناعمة ورقيقة محشوة [PERSON_NAME]، ومغطاة بمسحوق الكاكاو"
type textarea "دونات ناعمة ورقيقة محشوة [PERSON_NAME]، ومغطاة بمسحوق الكاكاو"
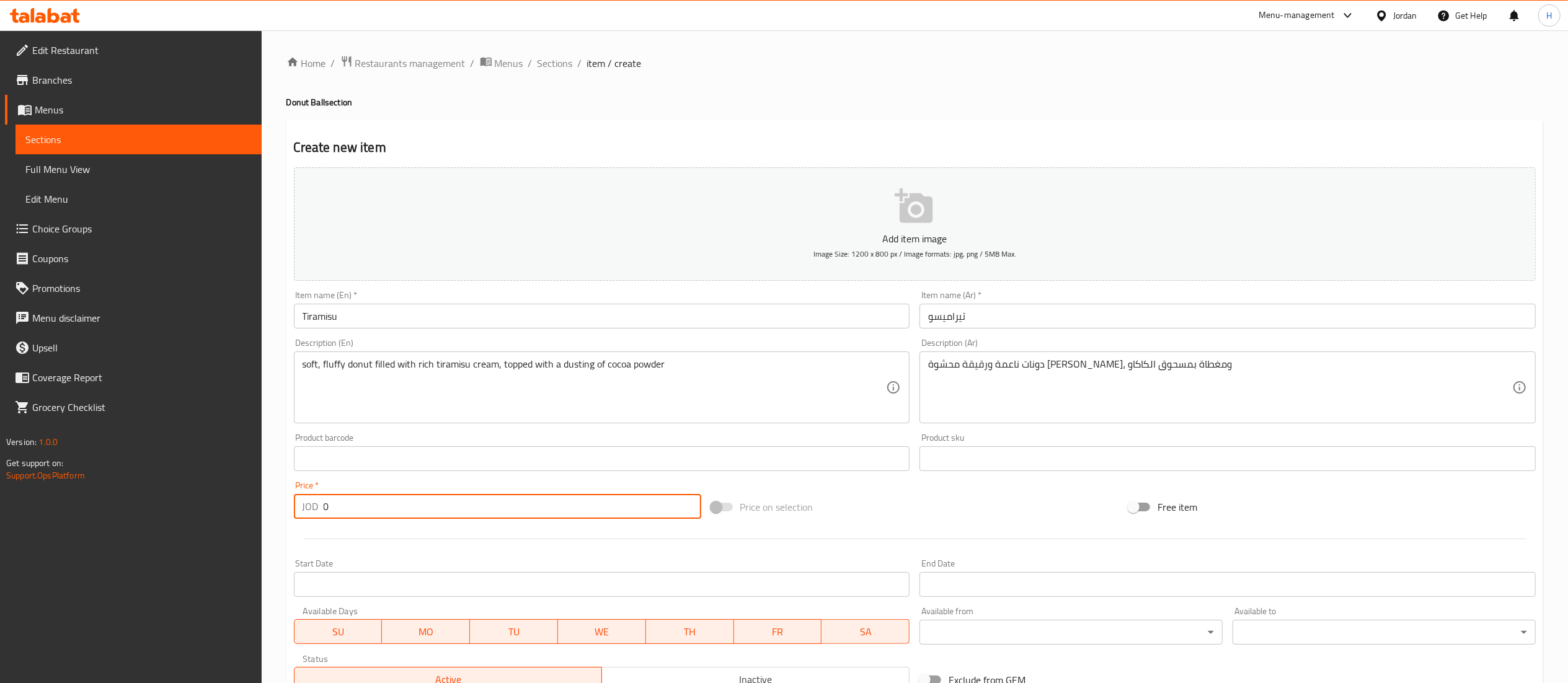
drag, startPoint x: 385, startPoint y: 507, endPoint x: 122, endPoint y: 508, distance: 263.0
click at [122, 508] on div "Edit Restaurant Branches Menus Sections Full Menu View Edit Menu Choice Groups …" at bounding box center [784, 453] width 1568 height 845
type input "1.5"
click at [613, 253] on button "Add item image Image Size: 1200 x 800 px / Image formats: jpg, png / 5MB Max." at bounding box center [914, 224] width 1241 height 114
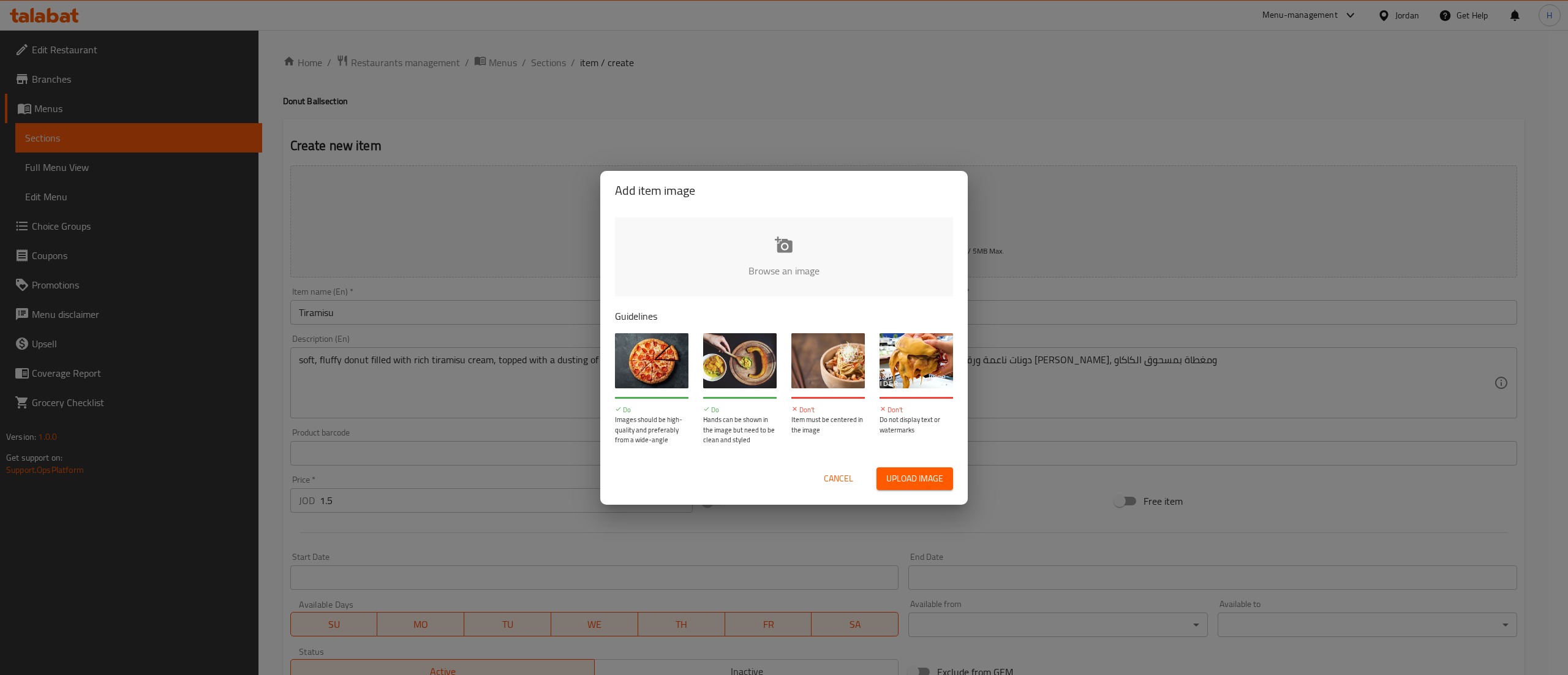
click at [706, 256] on input "file" at bounding box center [1198, 275] width 1166 height 114
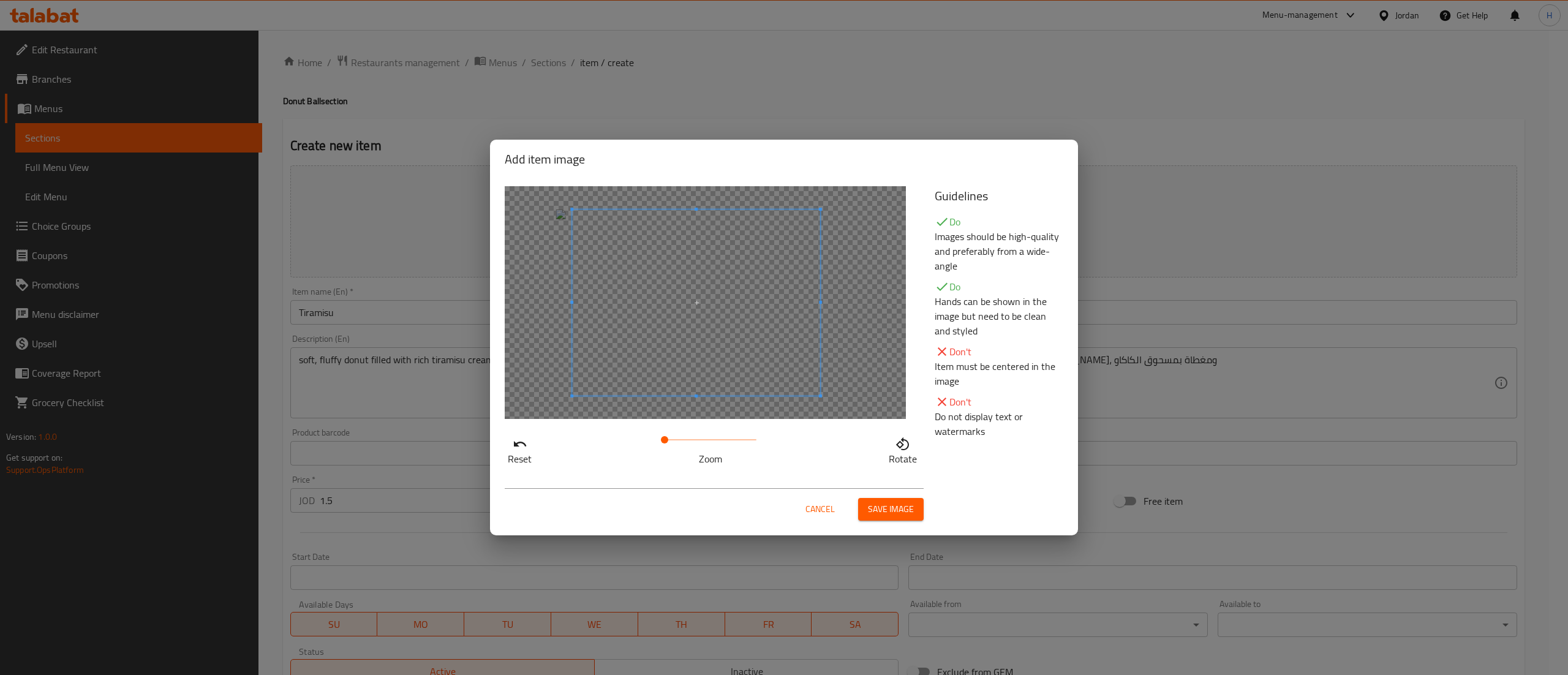
click at [630, 303] on span at bounding box center [696, 302] width 248 height 186
click at [888, 507] on span "Save image" at bounding box center [891, 509] width 46 height 15
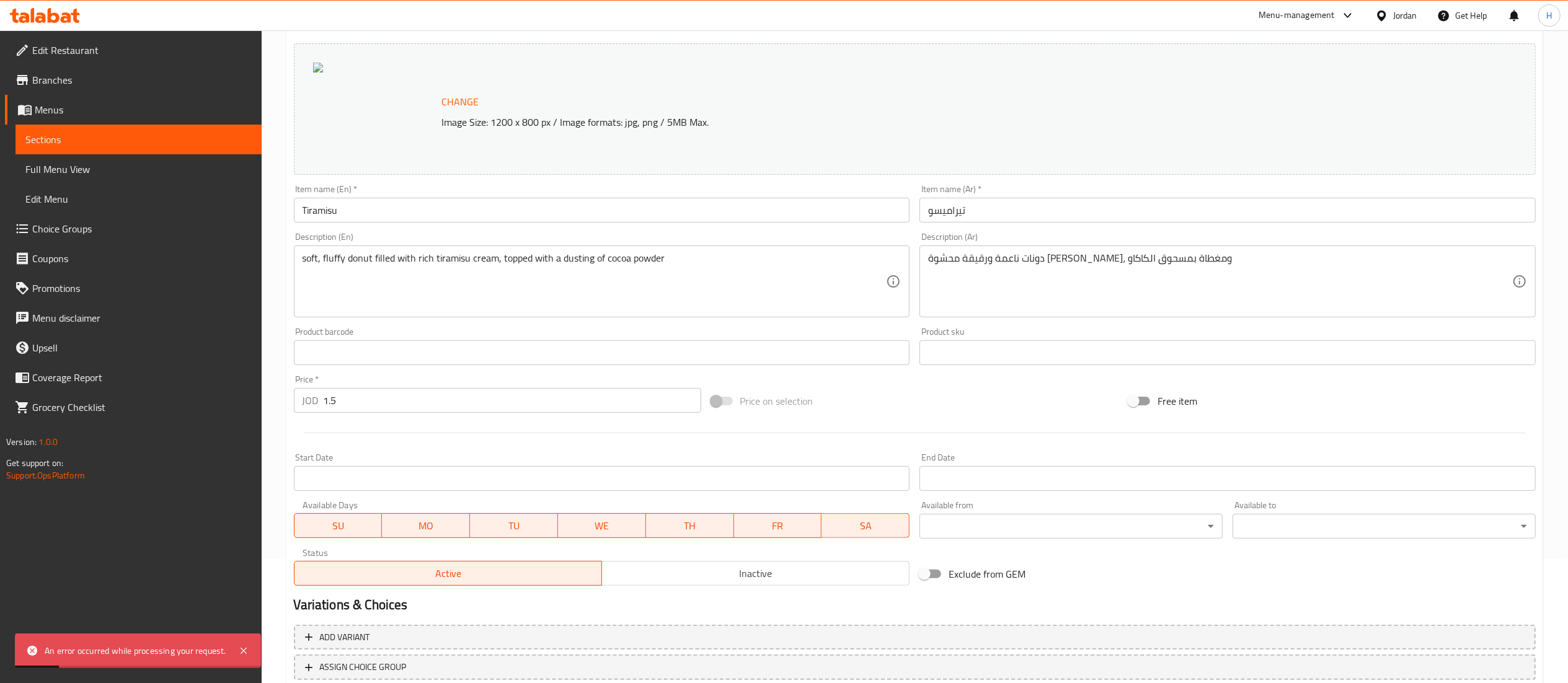
scroll to position [210, 0]
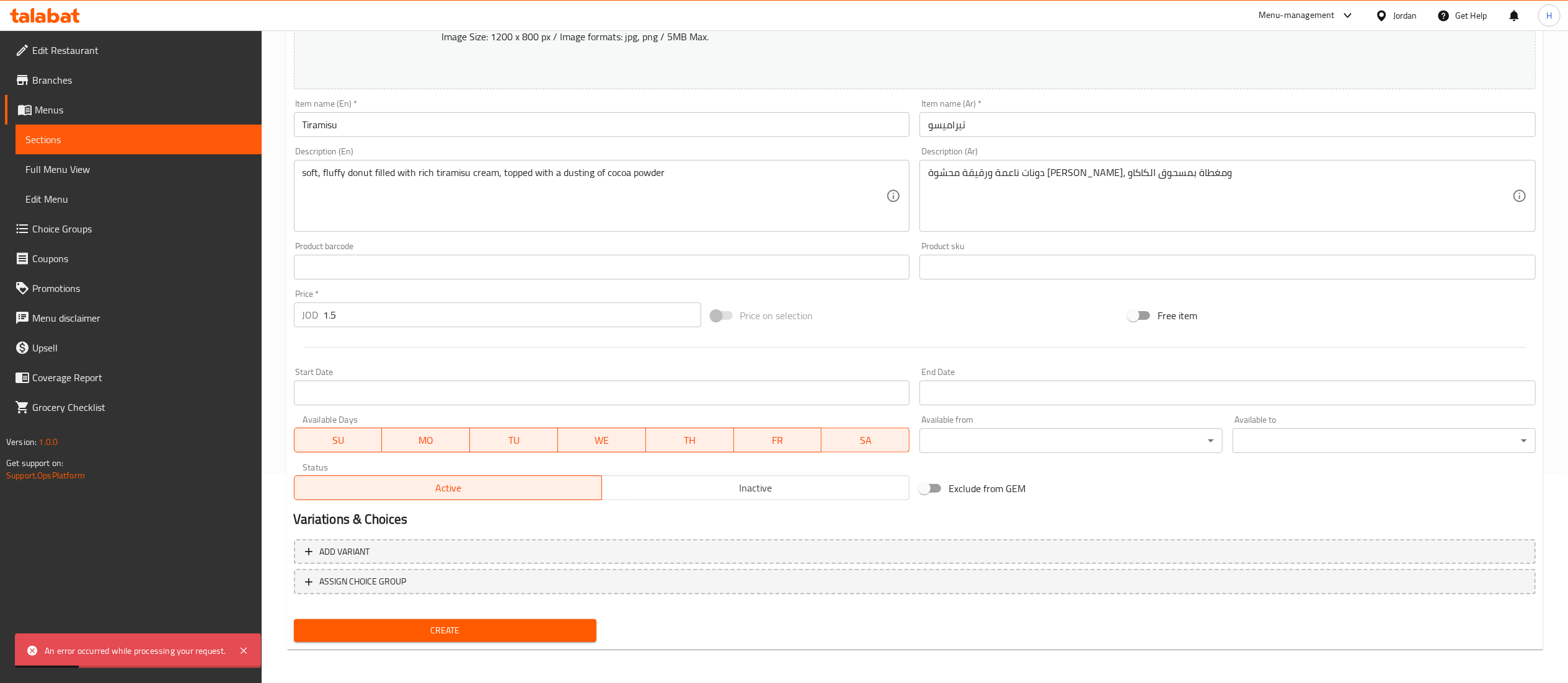
click at [524, 637] on button "Create" at bounding box center [445, 631] width 303 height 23
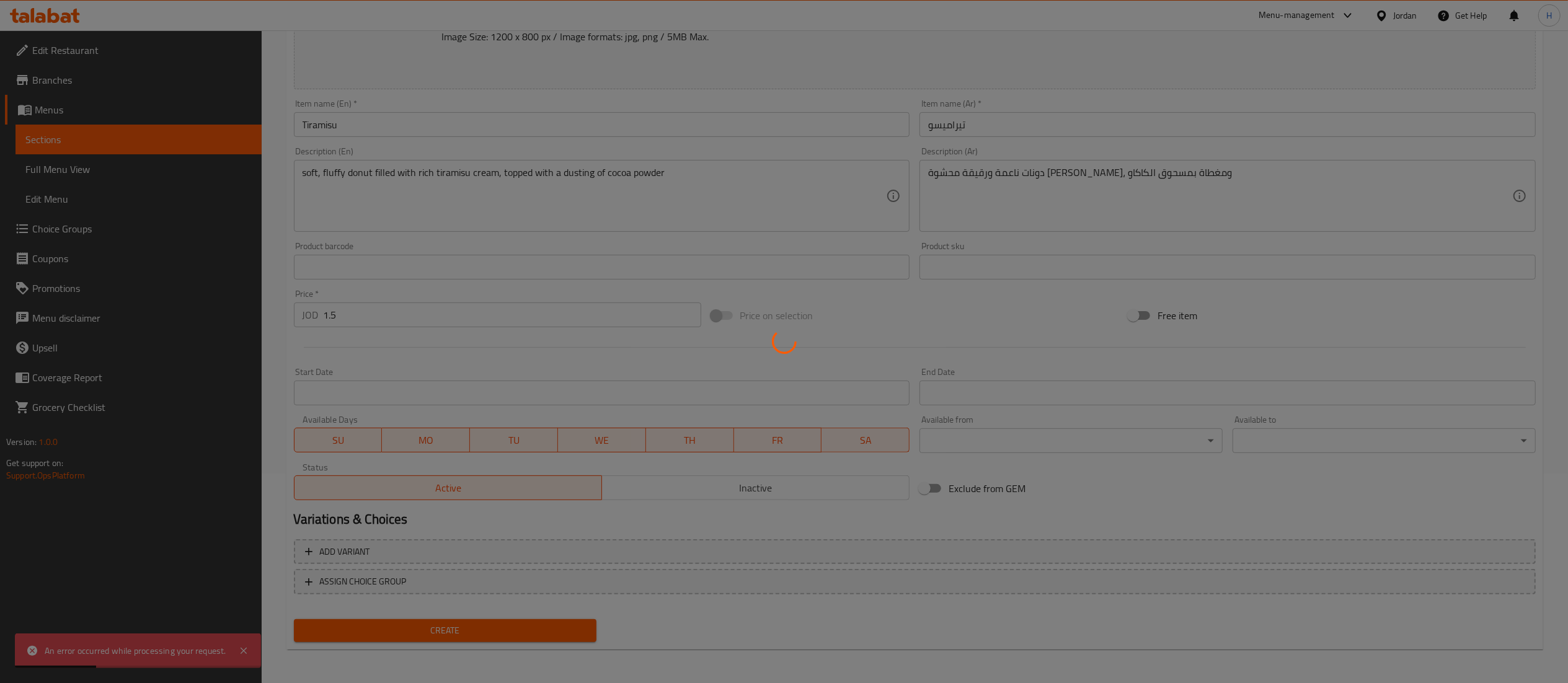
scroll to position [20, 0]
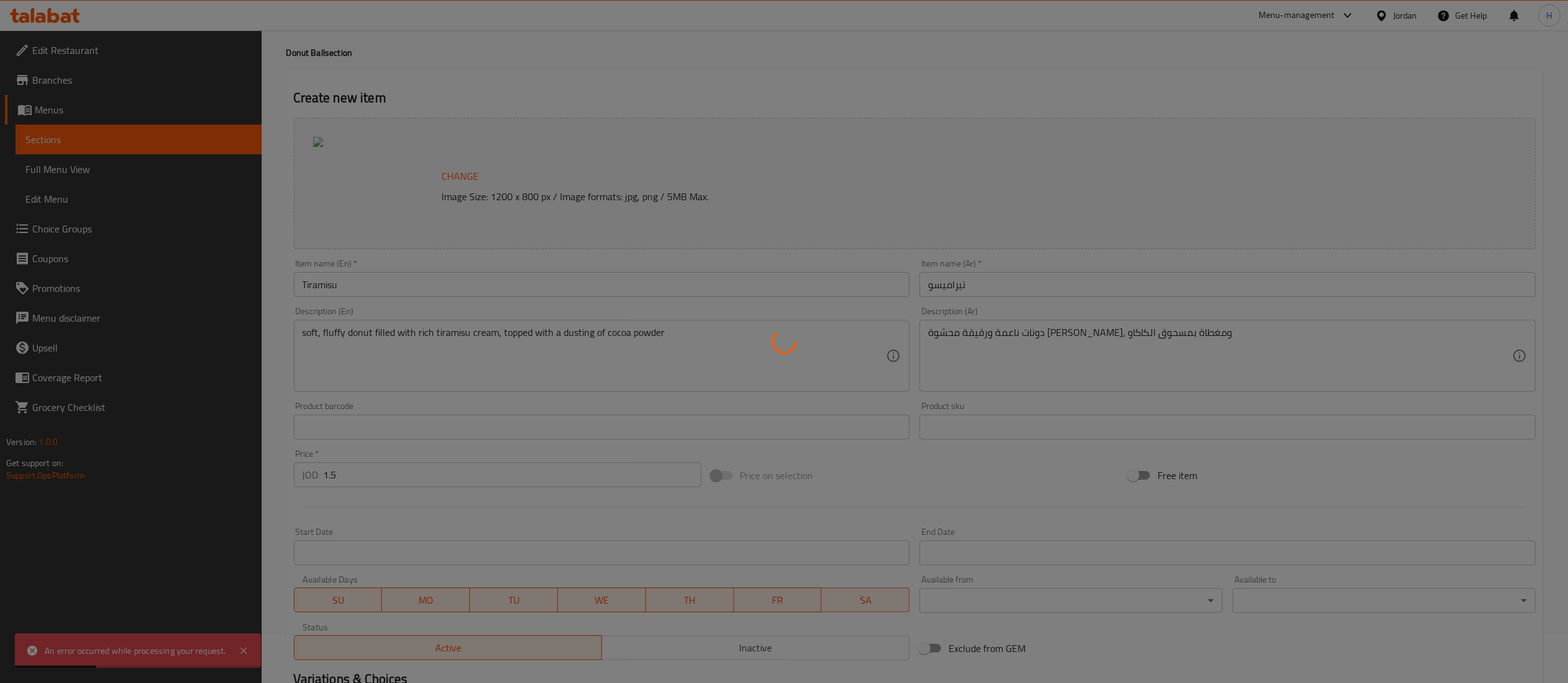
type input "0"
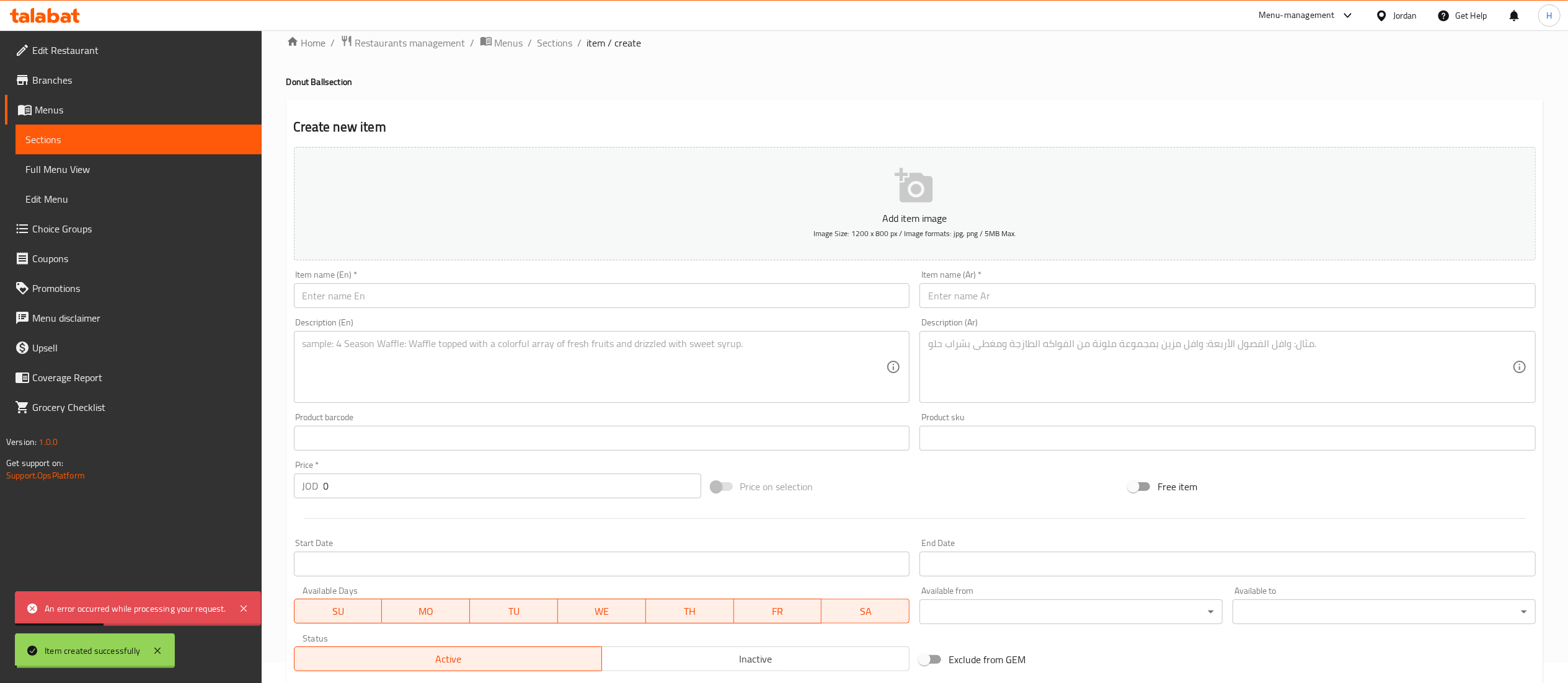
scroll to position [0, 0]
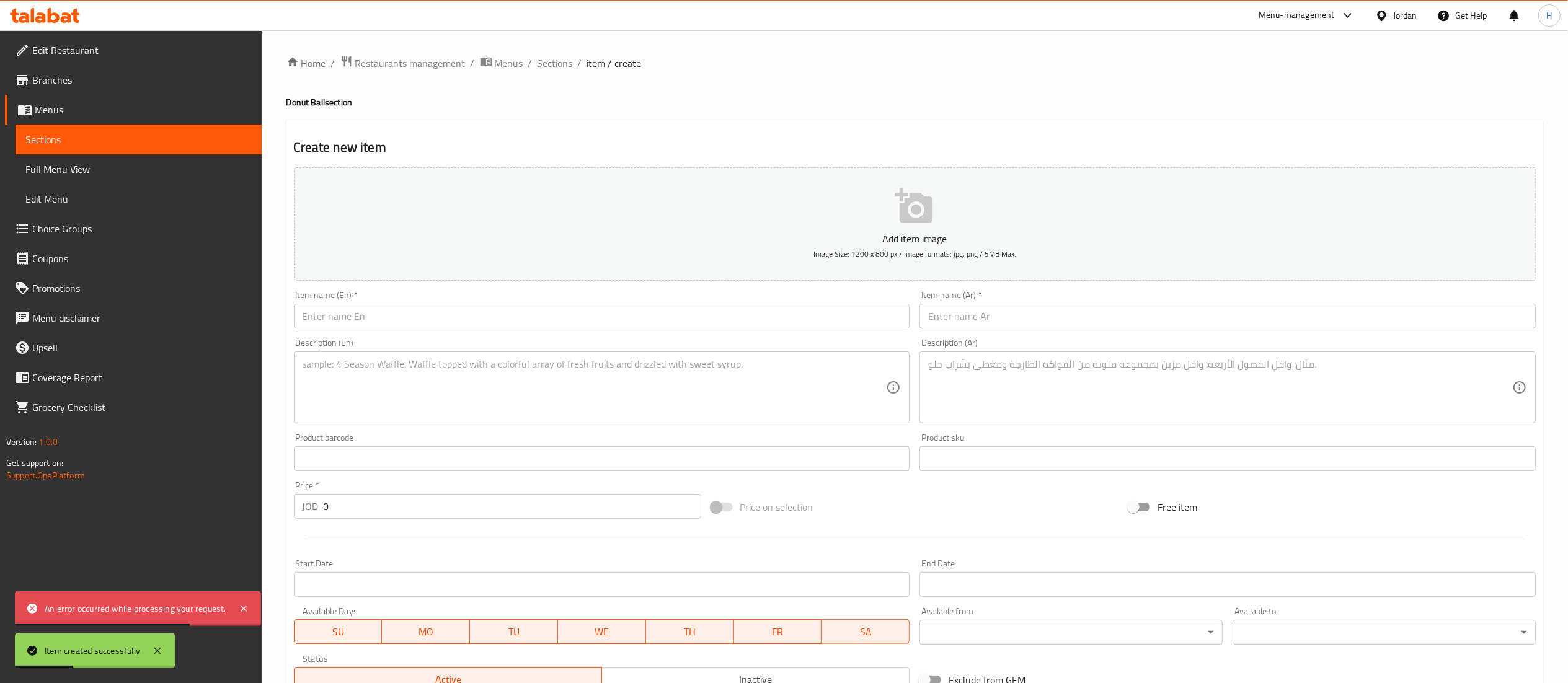
click at [553, 67] on span "Sections" at bounding box center [555, 63] width 35 height 15
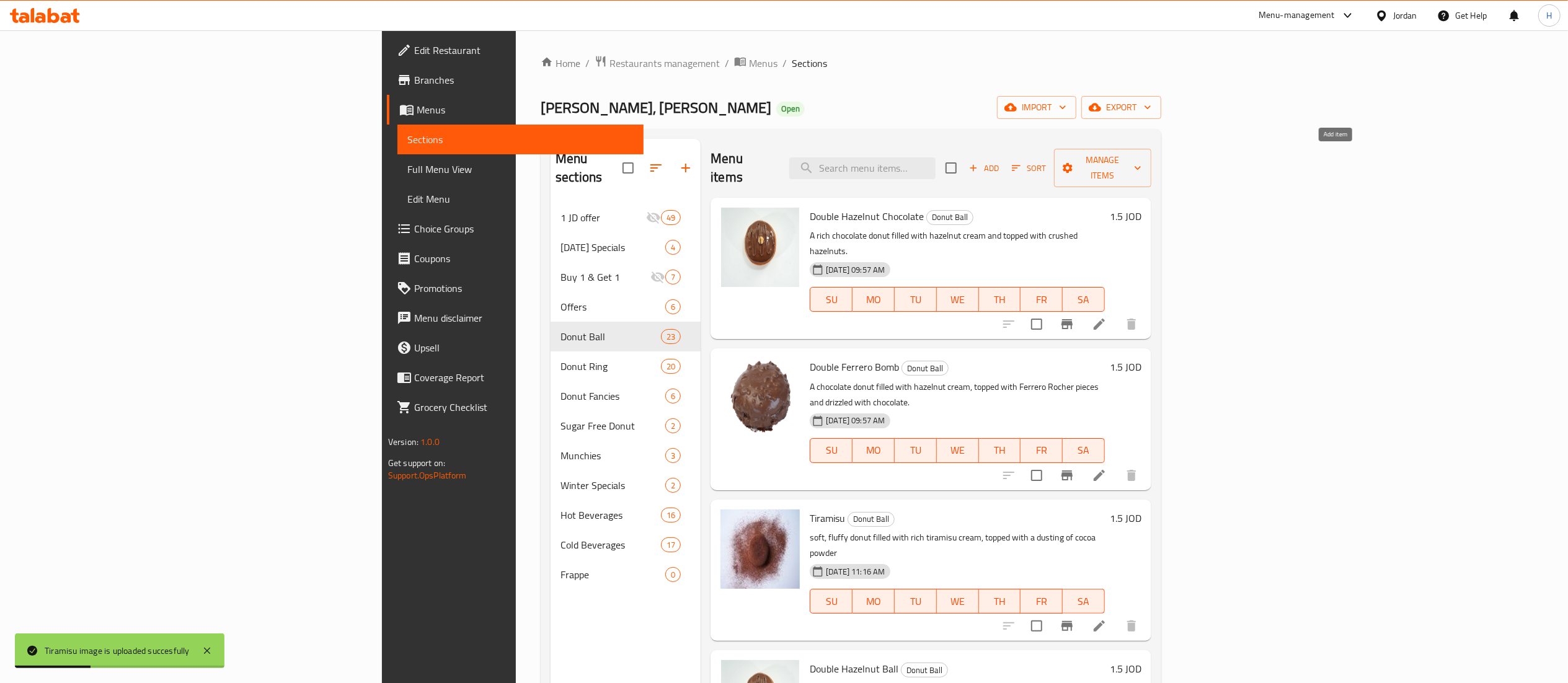
click at [1001, 161] on span "Add" at bounding box center [983, 168] width 33 height 14
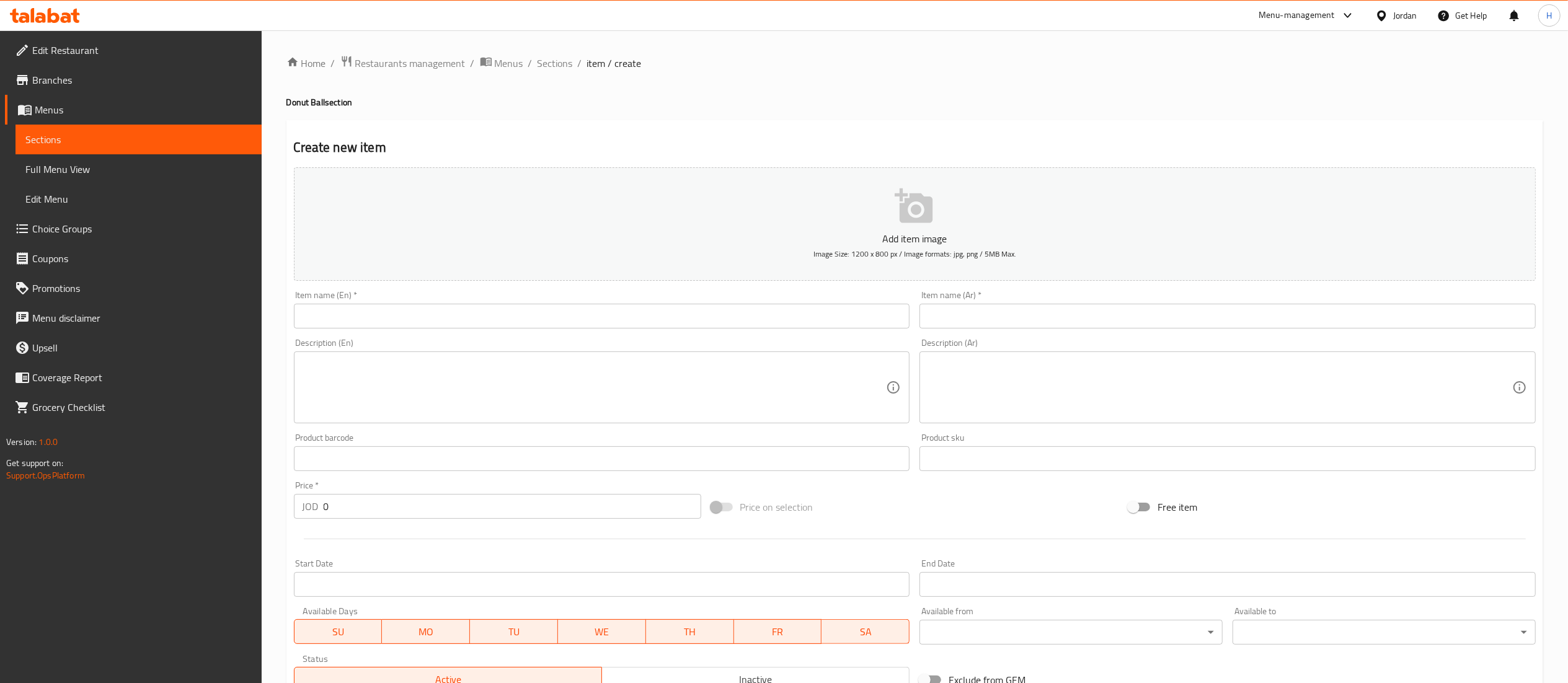
click at [662, 302] on div "Item name (En)   * Item name (En) *" at bounding box center [601, 310] width 616 height 38
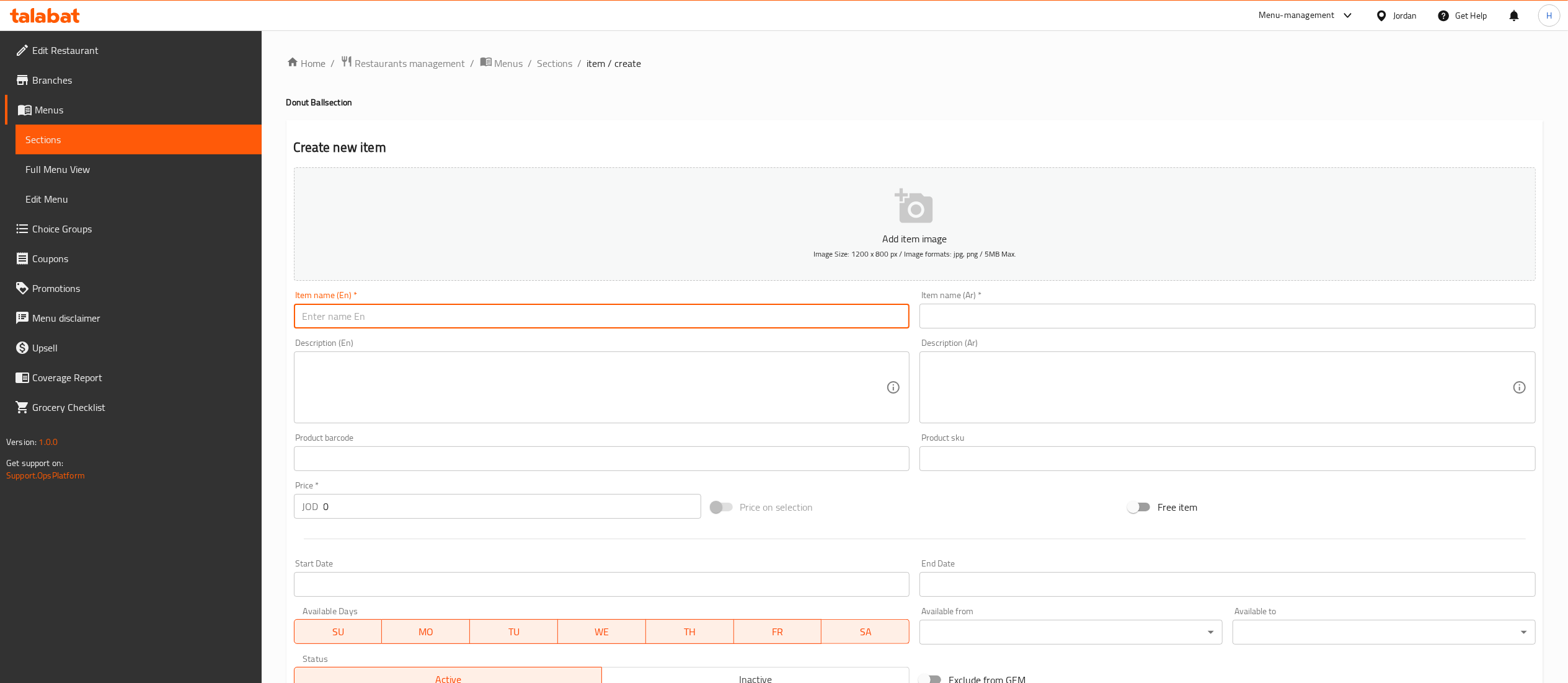
click at [661, 322] on input "text" at bounding box center [601, 315] width 616 height 25
paste input "[PERSON_NAME]"
type input "[PERSON_NAME]"
click at [476, 383] on textarea at bounding box center [594, 387] width 584 height 59
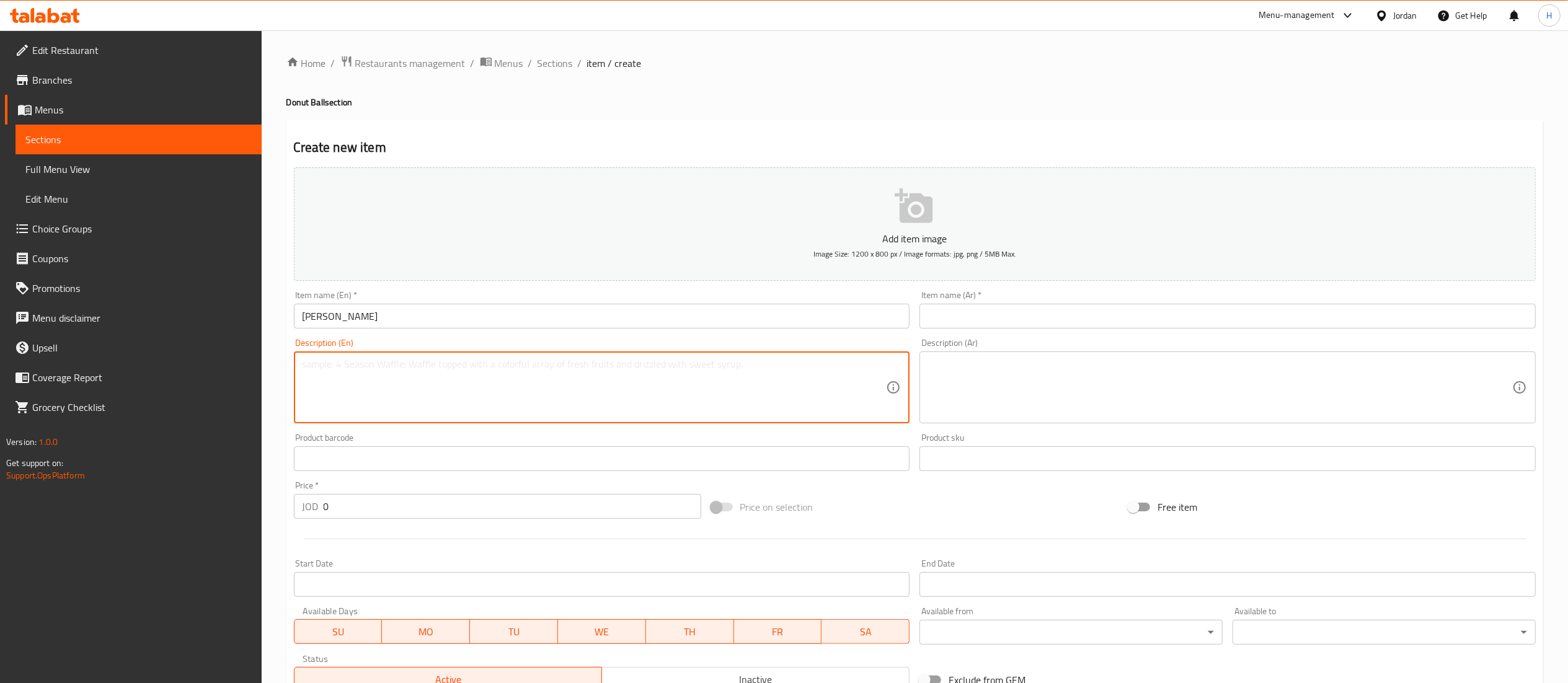
paste textarea "Soft donut stuffed with cake and cream, inspired by the [PERSON_NAME] cake tren…"
type textarea "Soft donut stuffed with cake and cream, inspired by the [PERSON_NAME] cake tren…"
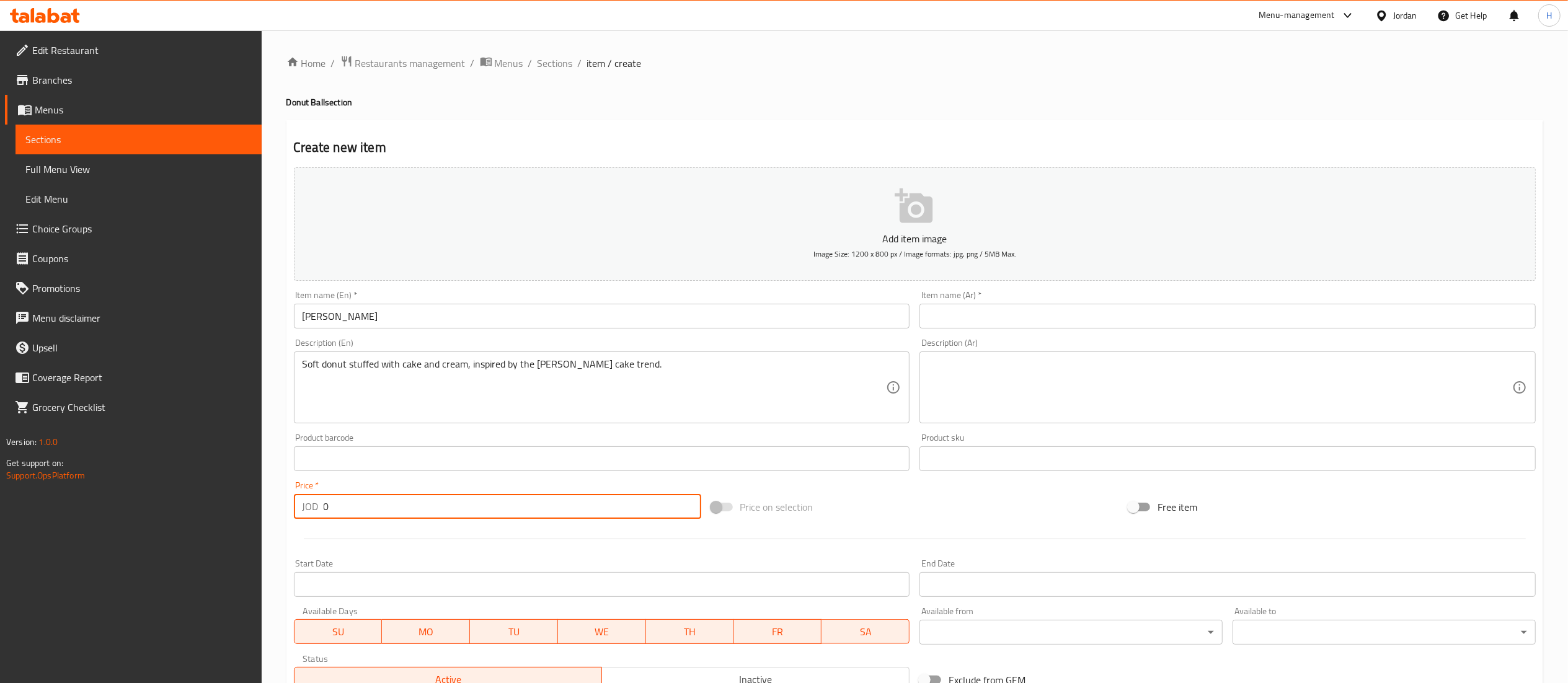
drag, startPoint x: 319, startPoint y: 509, endPoint x: 246, endPoint y: 505, distance: 73.1
click at [248, 508] on div "Edit Restaurant Branches Menus Sections Full Menu View Edit Menu Choice Groups …" at bounding box center [784, 453] width 1568 height 845
type input "1.5"
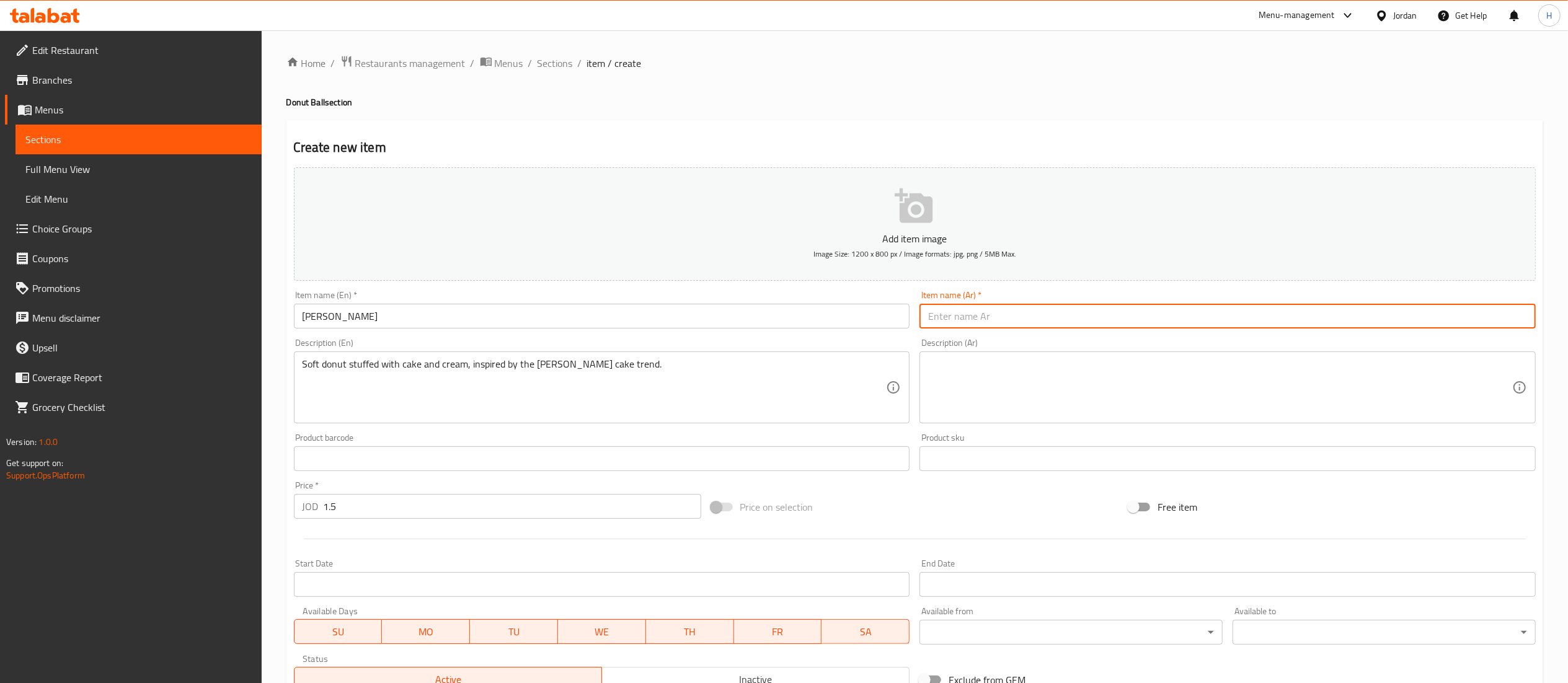
click at [953, 318] on input "text" at bounding box center [1227, 315] width 616 height 25
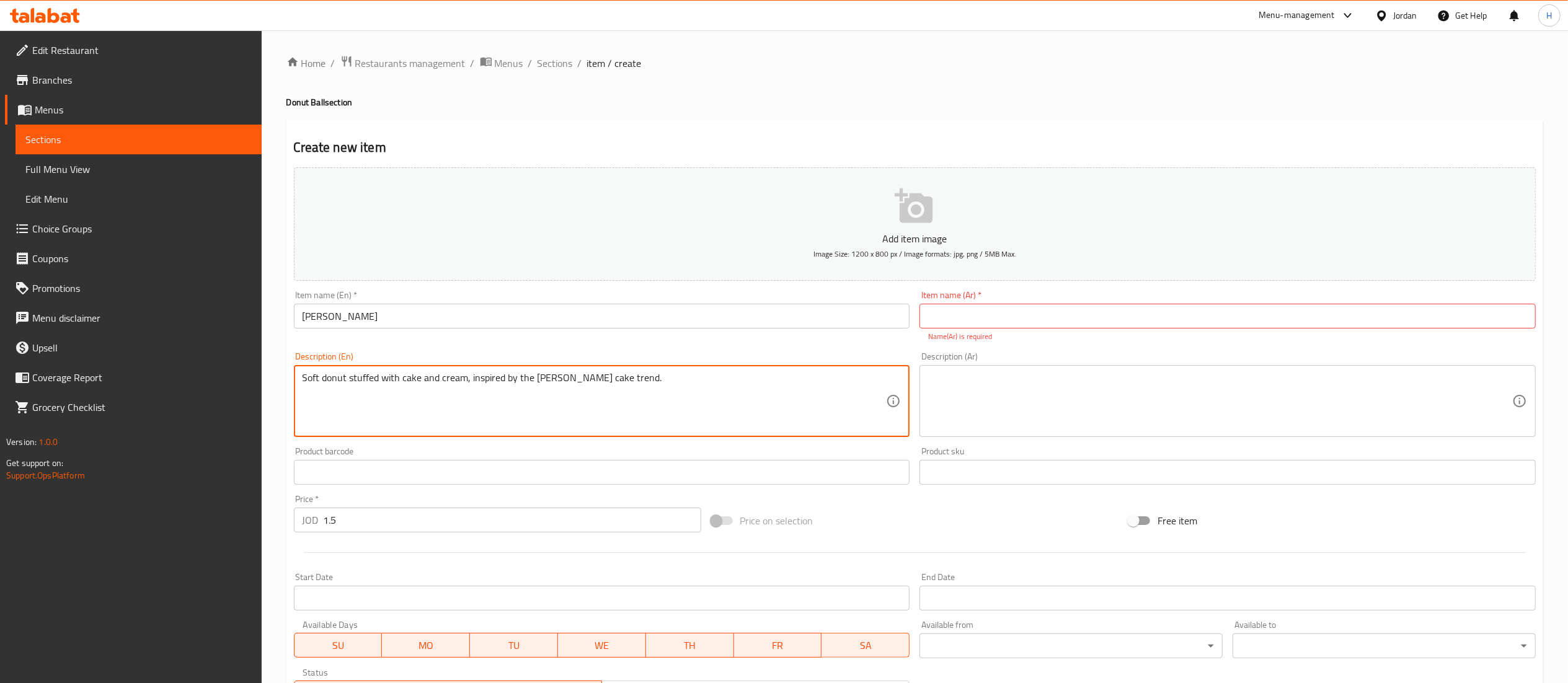
click at [523, 379] on textarea "Soft donut stuffed with cake and cream, inspired by the [PERSON_NAME] cake tren…" at bounding box center [594, 401] width 584 height 59
click at [968, 426] on textarea at bounding box center [1219, 401] width 584 height 59
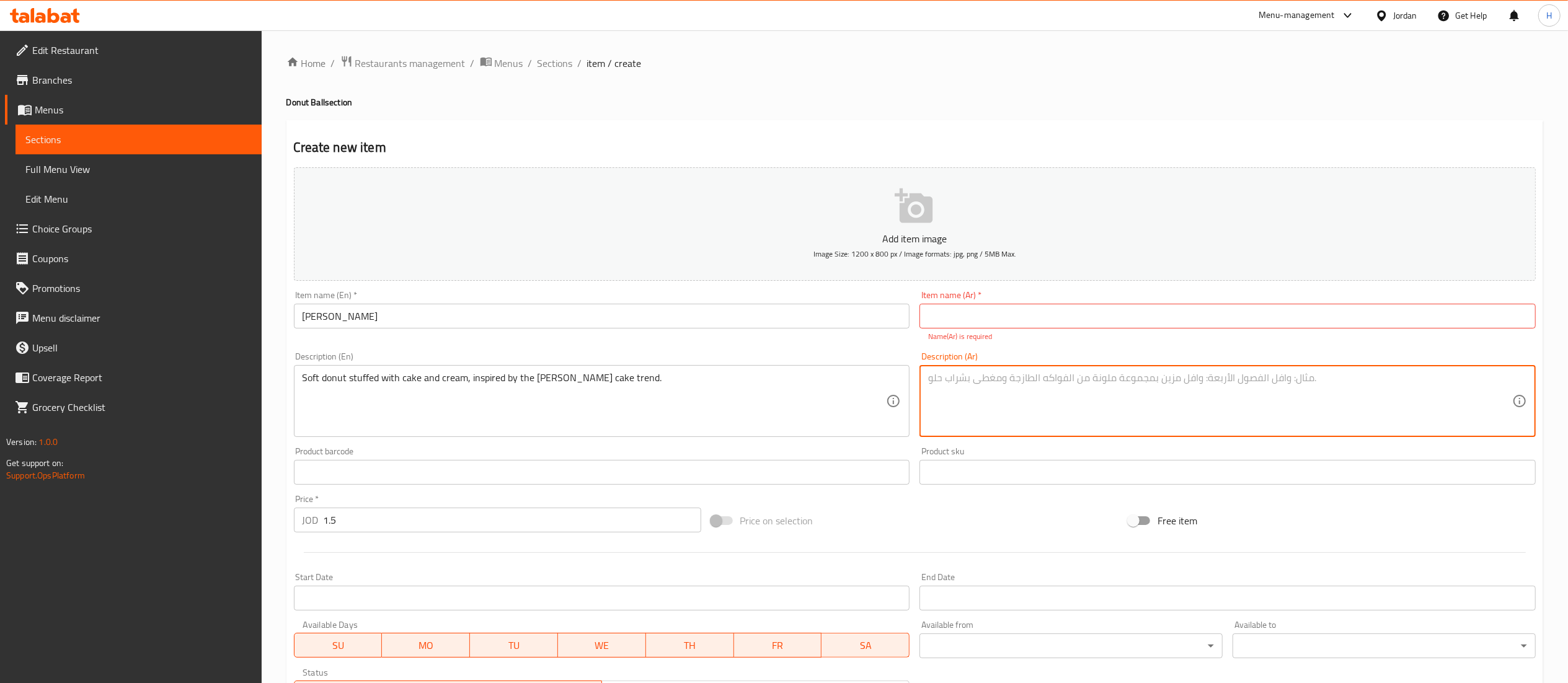
paste textarea "دونات ناعمة محشوة بالكيك والكريمة، مستوحاة من [PERSON_NAME]."
type textarea "دونات ناعمة محشوة بالكيك والكريمة، مستوحاة من [PERSON_NAME]."
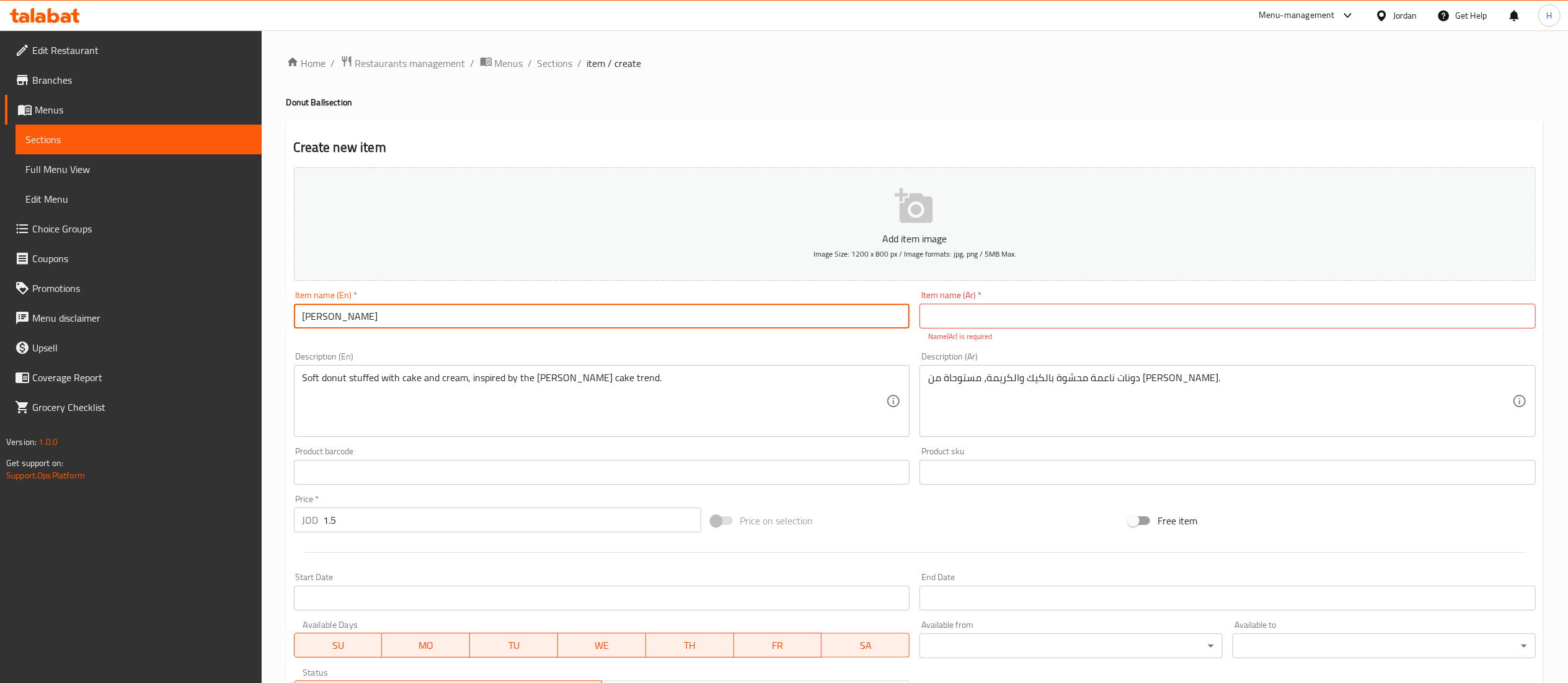
click at [345, 327] on input "[PERSON_NAME]" at bounding box center [601, 315] width 616 height 25
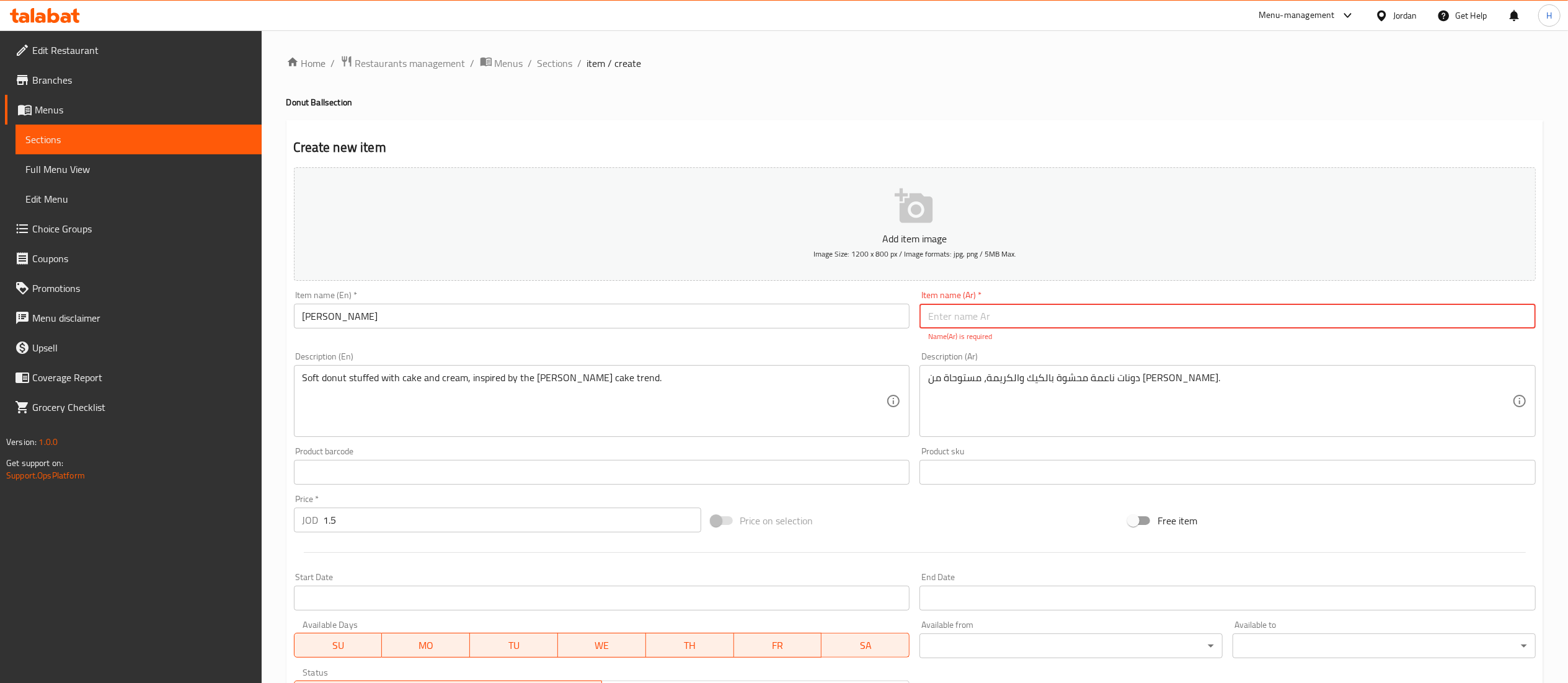
click at [988, 321] on input "text" at bounding box center [1227, 315] width 616 height 25
paste input "[PERSON_NAME]"
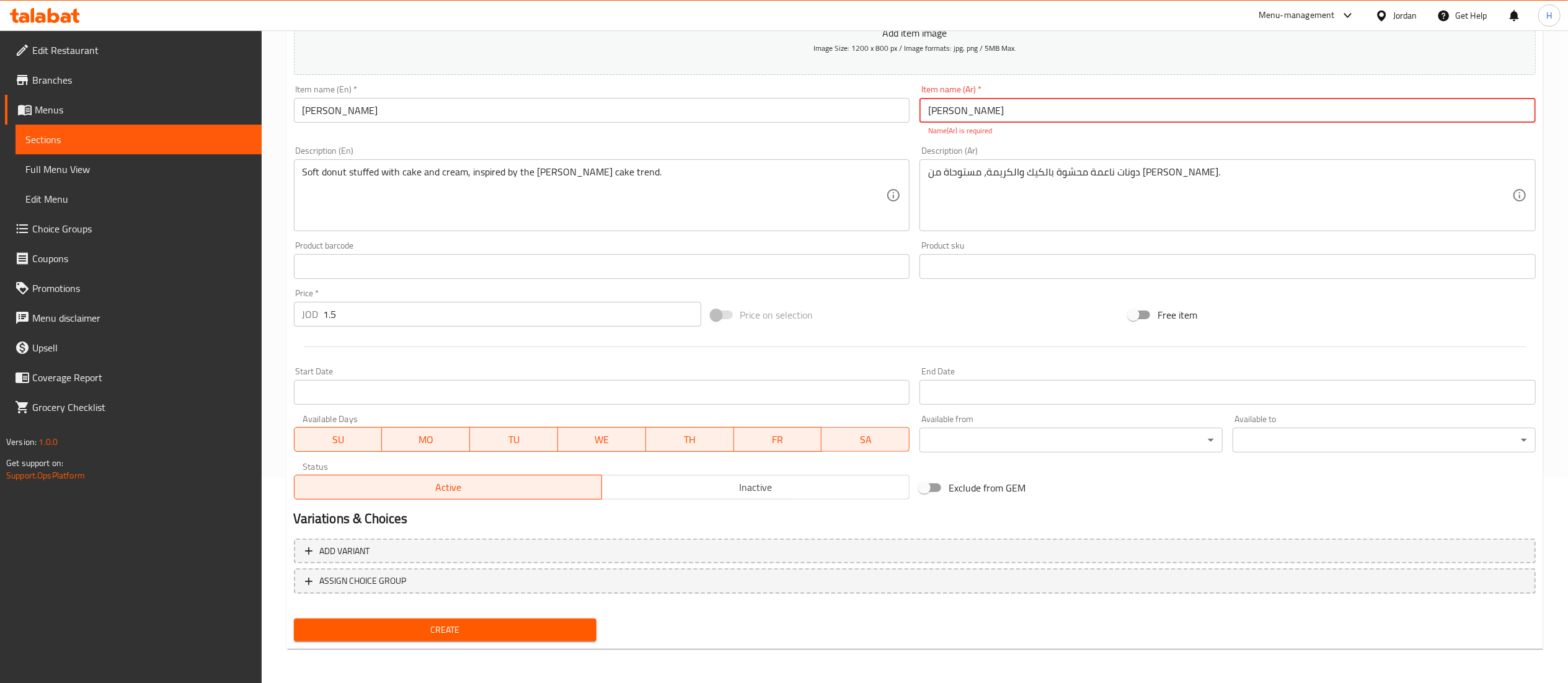
type input "[PERSON_NAME]"
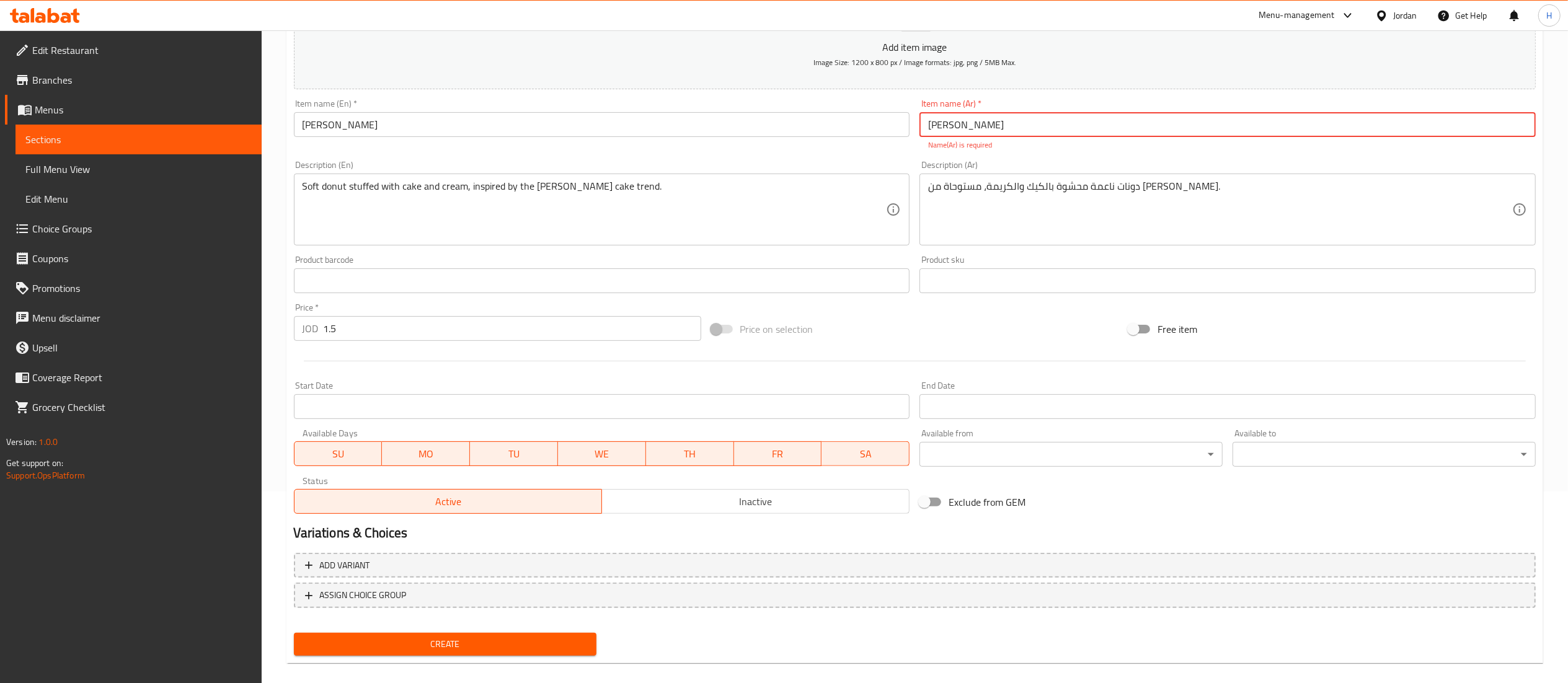
click at [410, 646] on div "Create" at bounding box center [445, 644] width 313 height 33
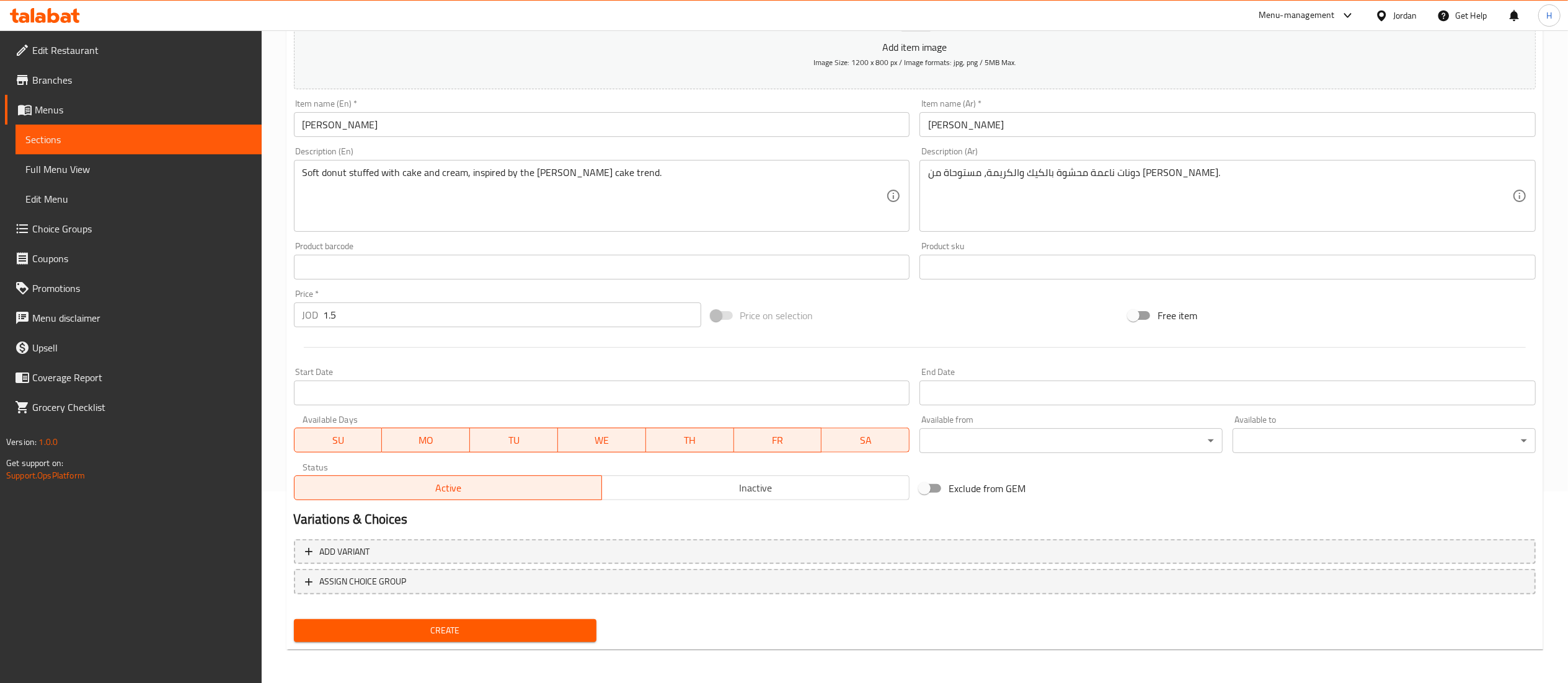
click at [410, 634] on span "Create" at bounding box center [445, 631] width 283 height 16
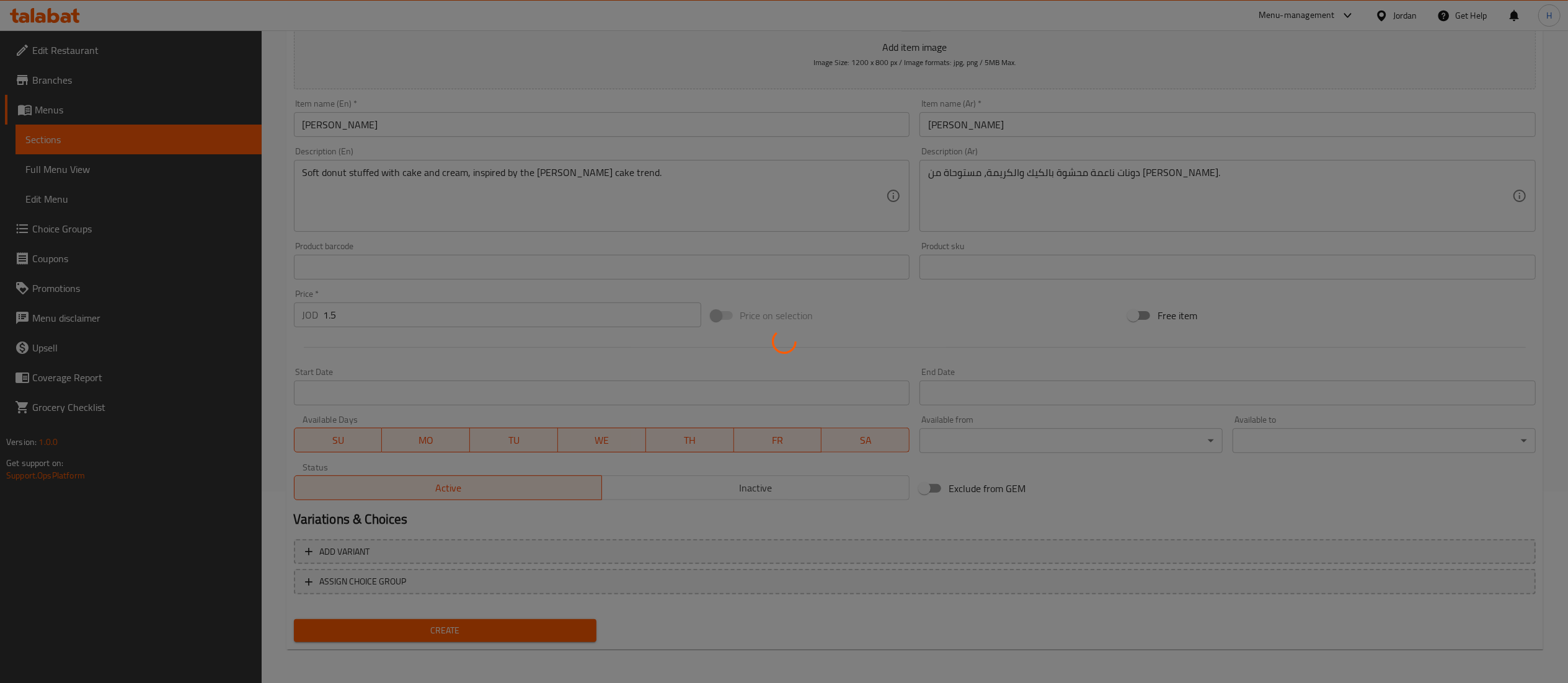
scroll to position [0, 0]
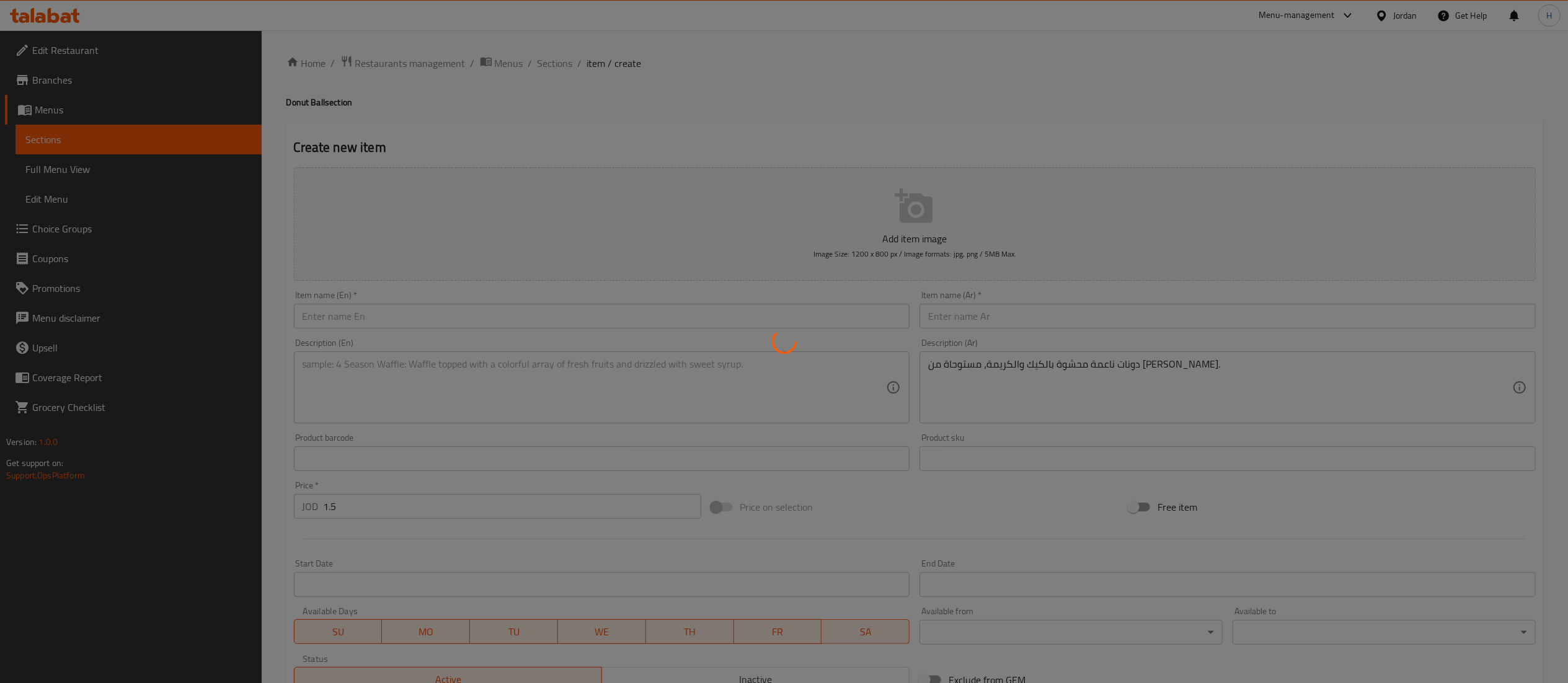
type input "0"
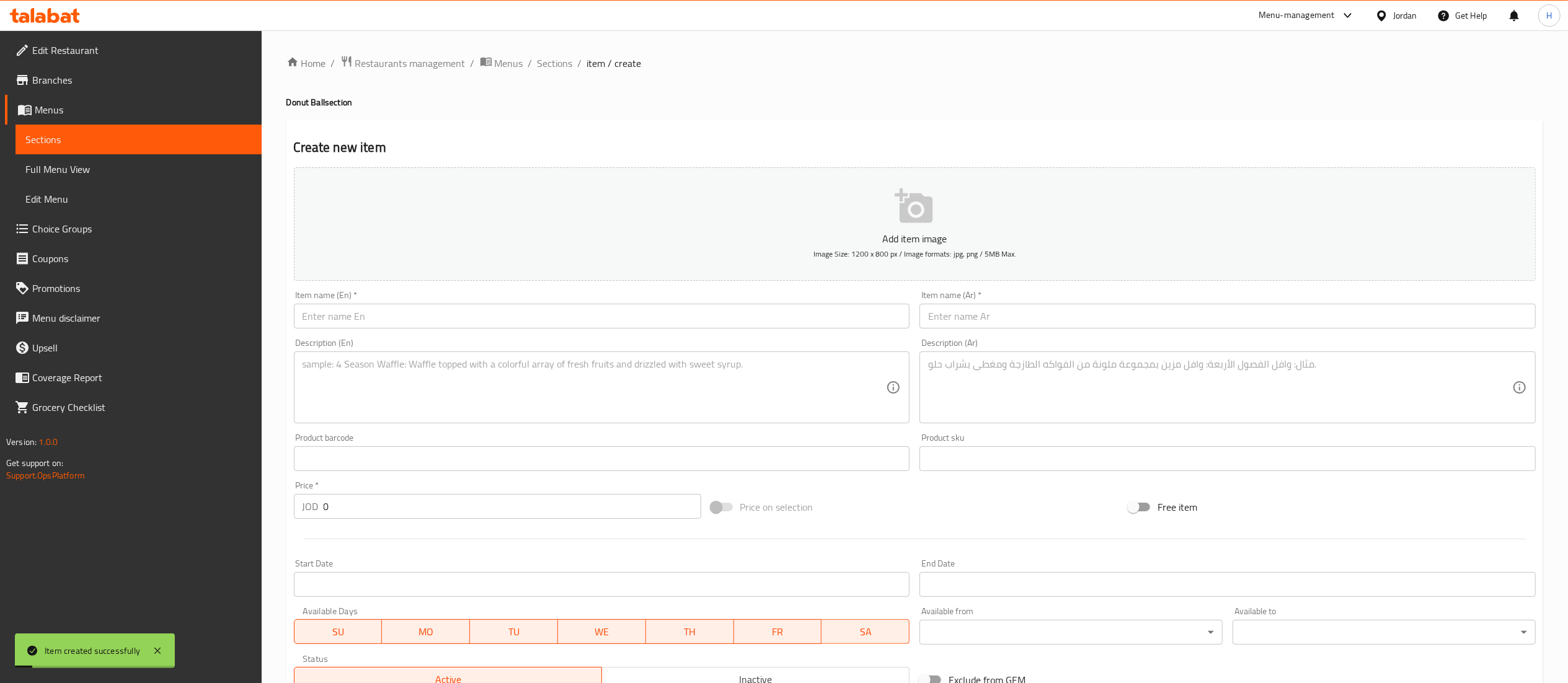
click at [593, 319] on input "text" at bounding box center [601, 315] width 616 height 25
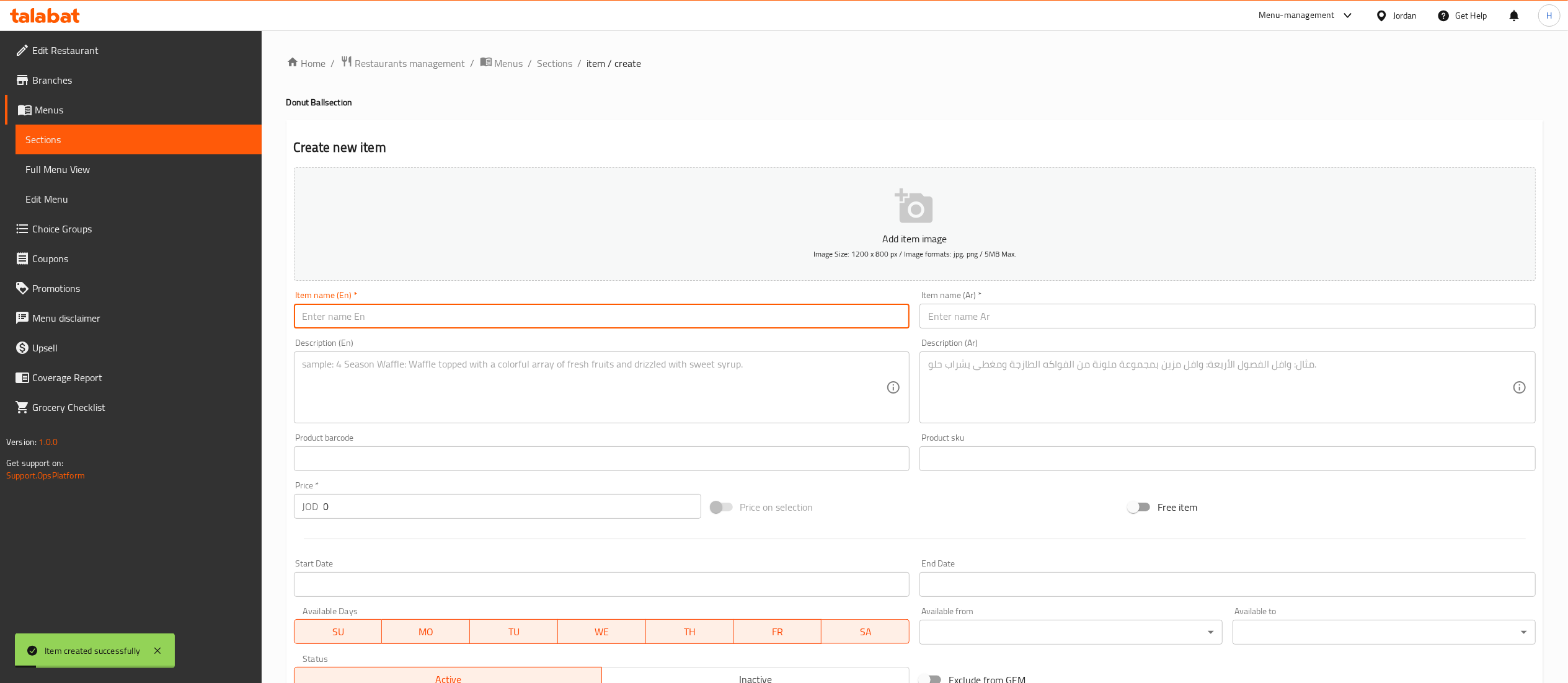
paste input "Double Raffaello"
type input "Double Raffaello"
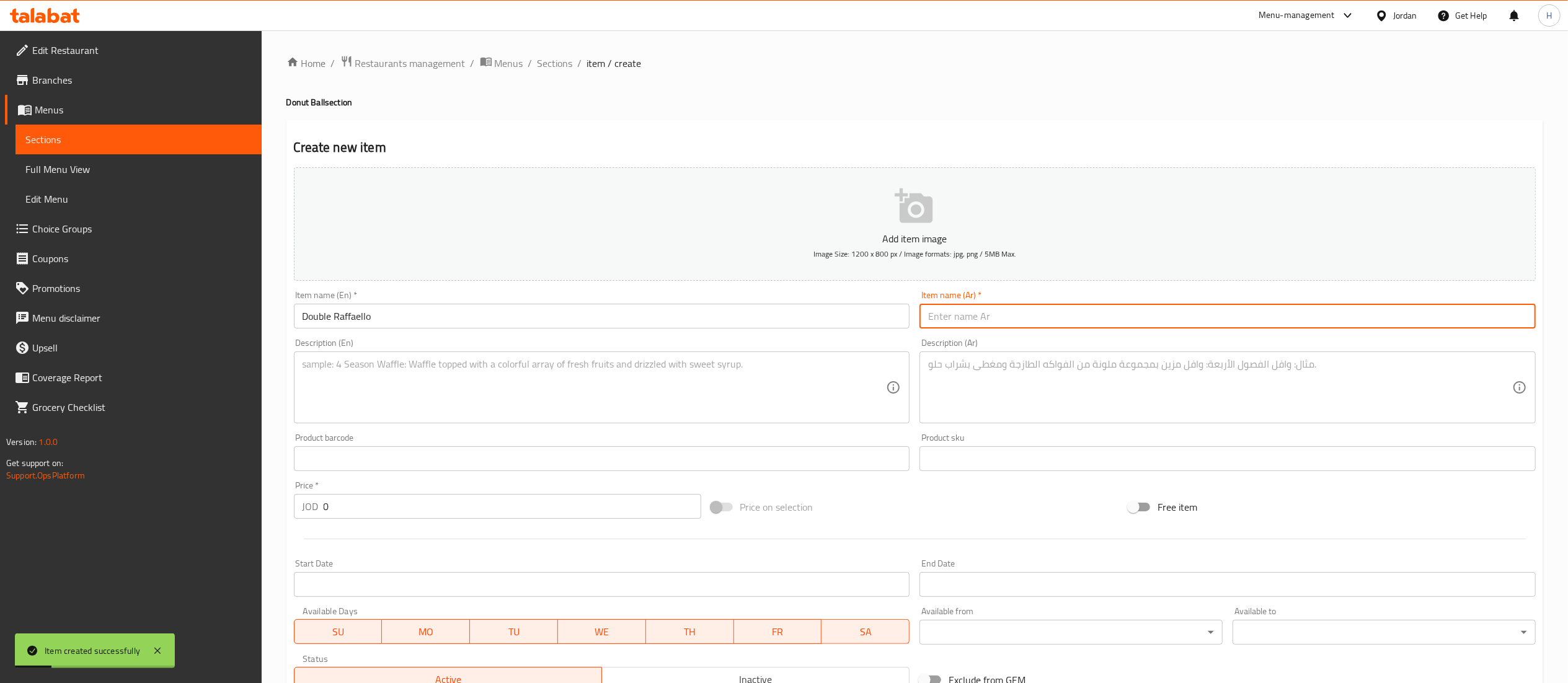
drag, startPoint x: 963, startPoint y: 313, endPoint x: 998, endPoint y: 272, distance: 53.9
click at [963, 314] on input "text" at bounding box center [1227, 315] width 616 height 25
paste input "رافايلو مزدوج"
click at [941, 324] on input "رافايلو مزدوج" at bounding box center [1227, 315] width 616 height 25
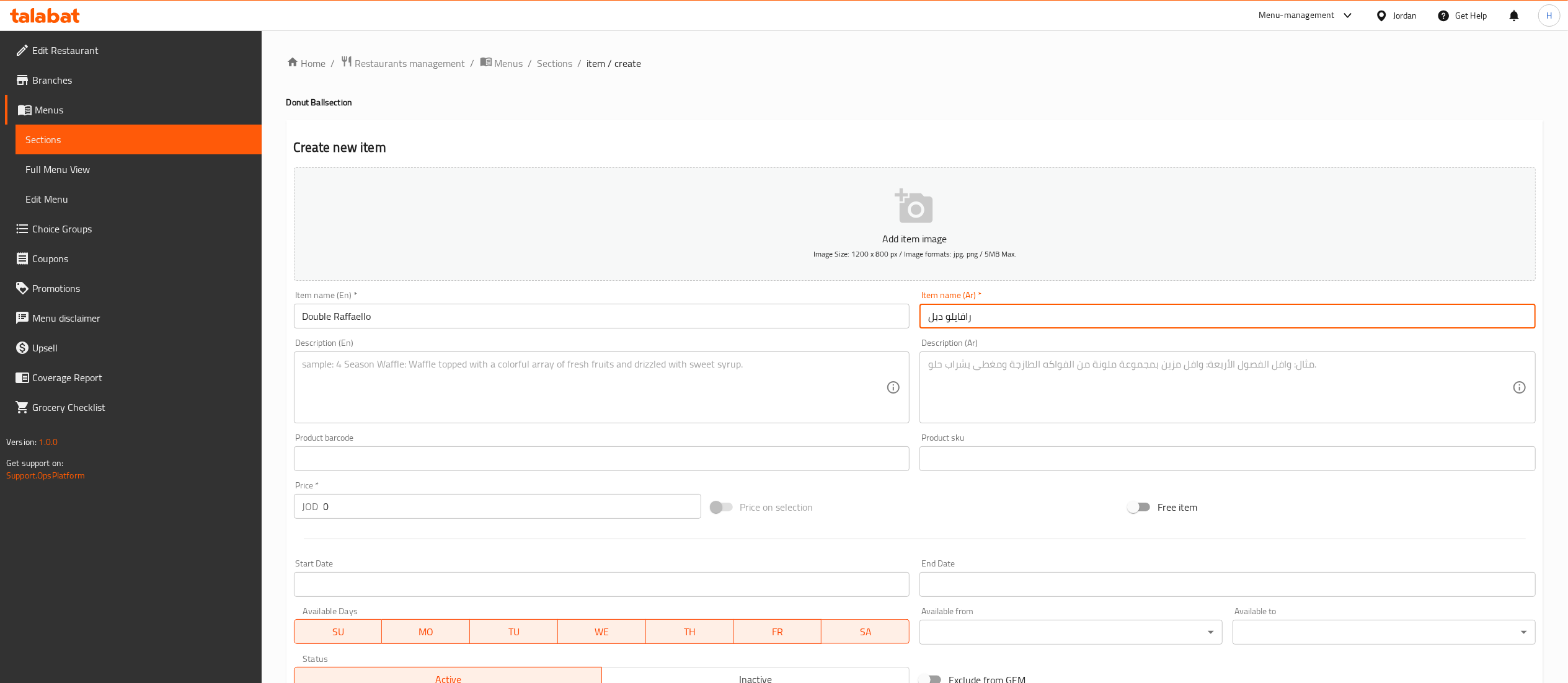
type input "رافايلو دبل"
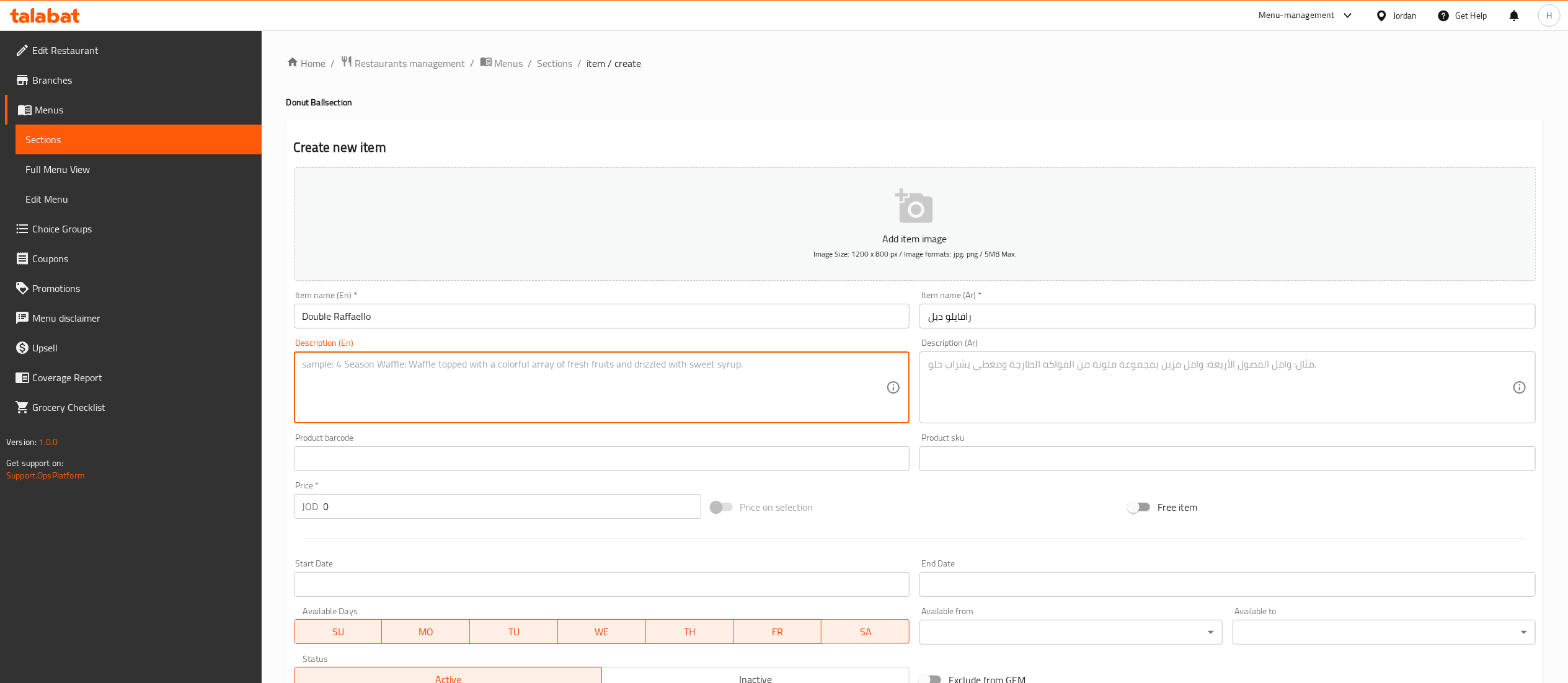
click at [610, 369] on textarea at bounding box center [594, 387] width 584 height 59
paste textarea "Fluffy donut filled with coconut cream and topped with shredded coconut."
type textarea "Fluffy donut filled with coconut cream and topped with shredded coconut."
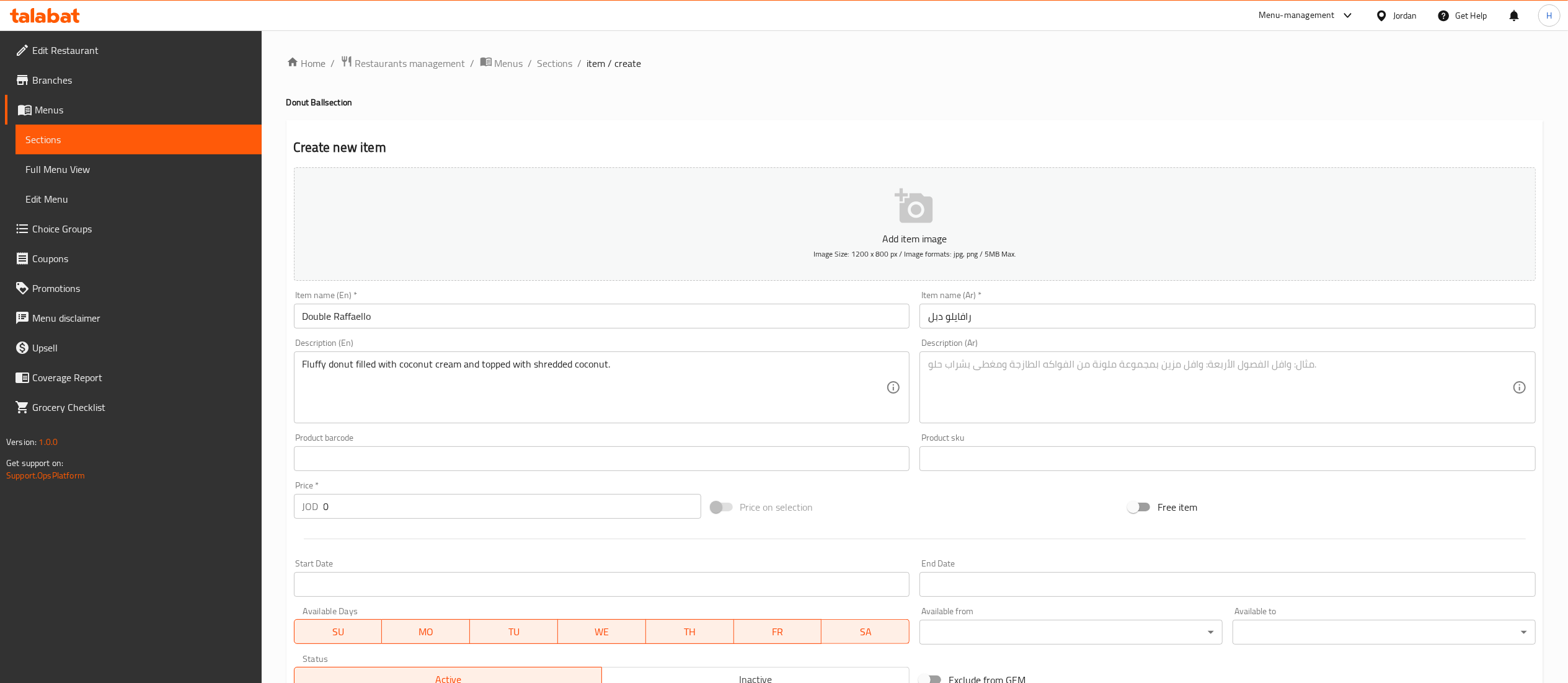
click at [1017, 353] on div "Description (Ar)" at bounding box center [1227, 387] width 616 height 72
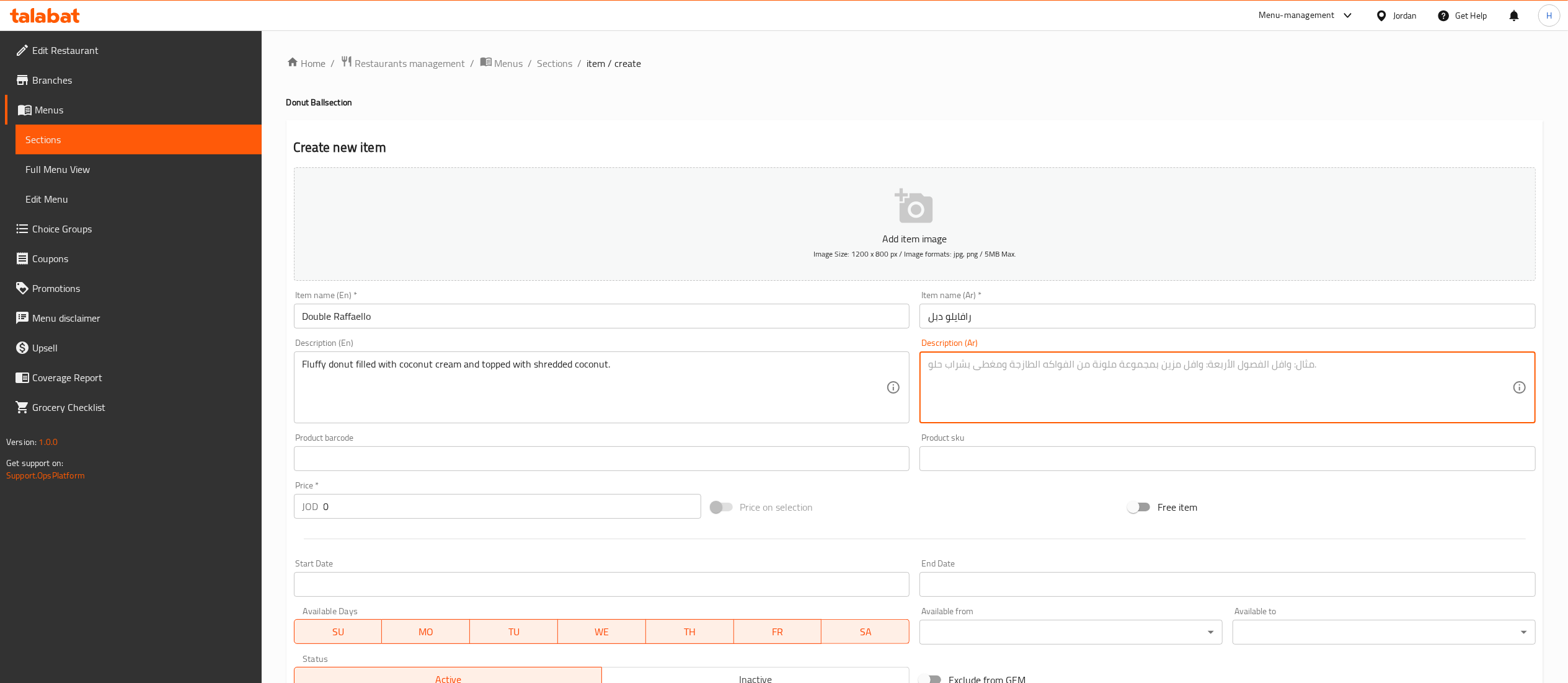
paste textarea "دونات رقيقة محشوة [PERSON_NAME] الهند ومغطاة بجوز الهند المبشور."
type textarea "دونات رقيقة محشوة [PERSON_NAME] الهند ومغطاة بجوز الهند المبشور."
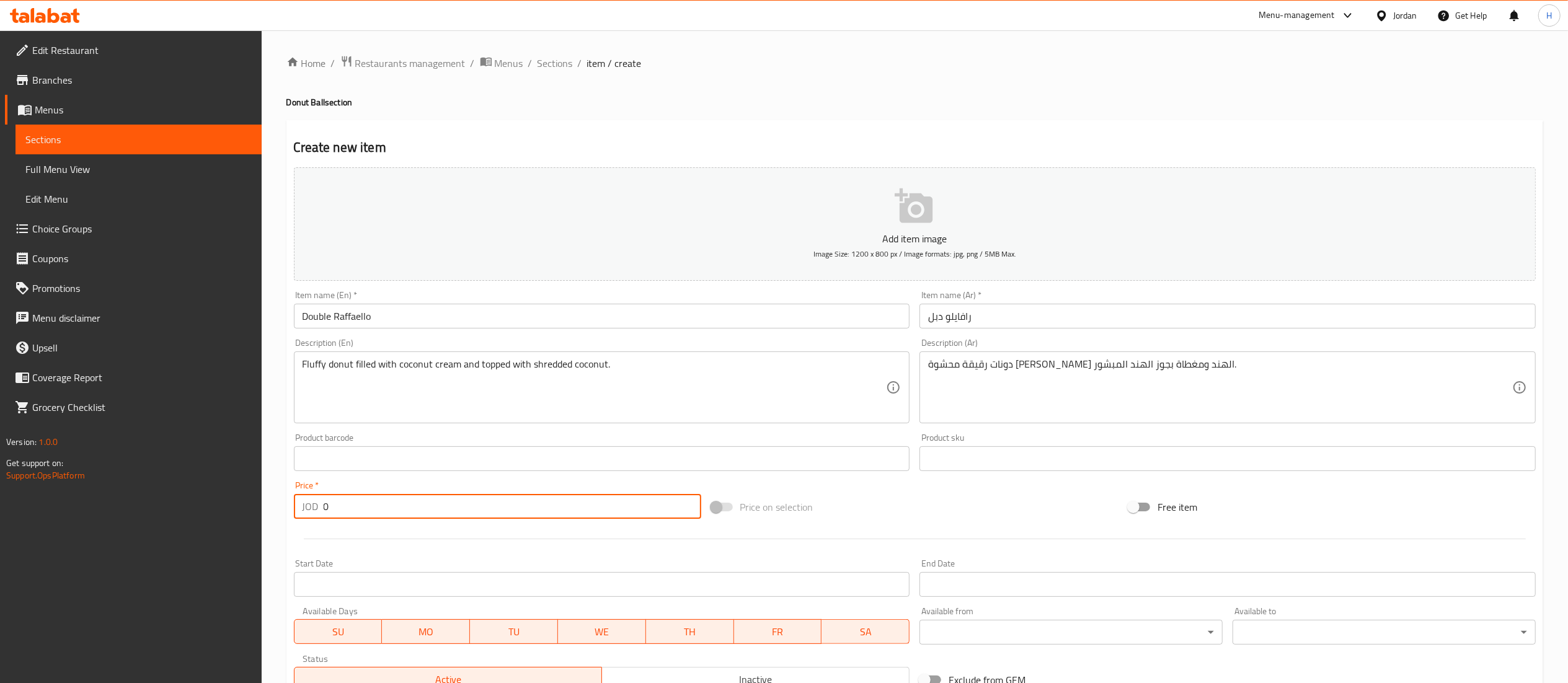
drag, startPoint x: 366, startPoint y: 513, endPoint x: 248, endPoint y: 528, distance: 118.9
click at [248, 528] on div "Edit Restaurant Branches Menus Sections Full Menu View Edit Menu Choice Groups …" at bounding box center [784, 453] width 1568 height 845
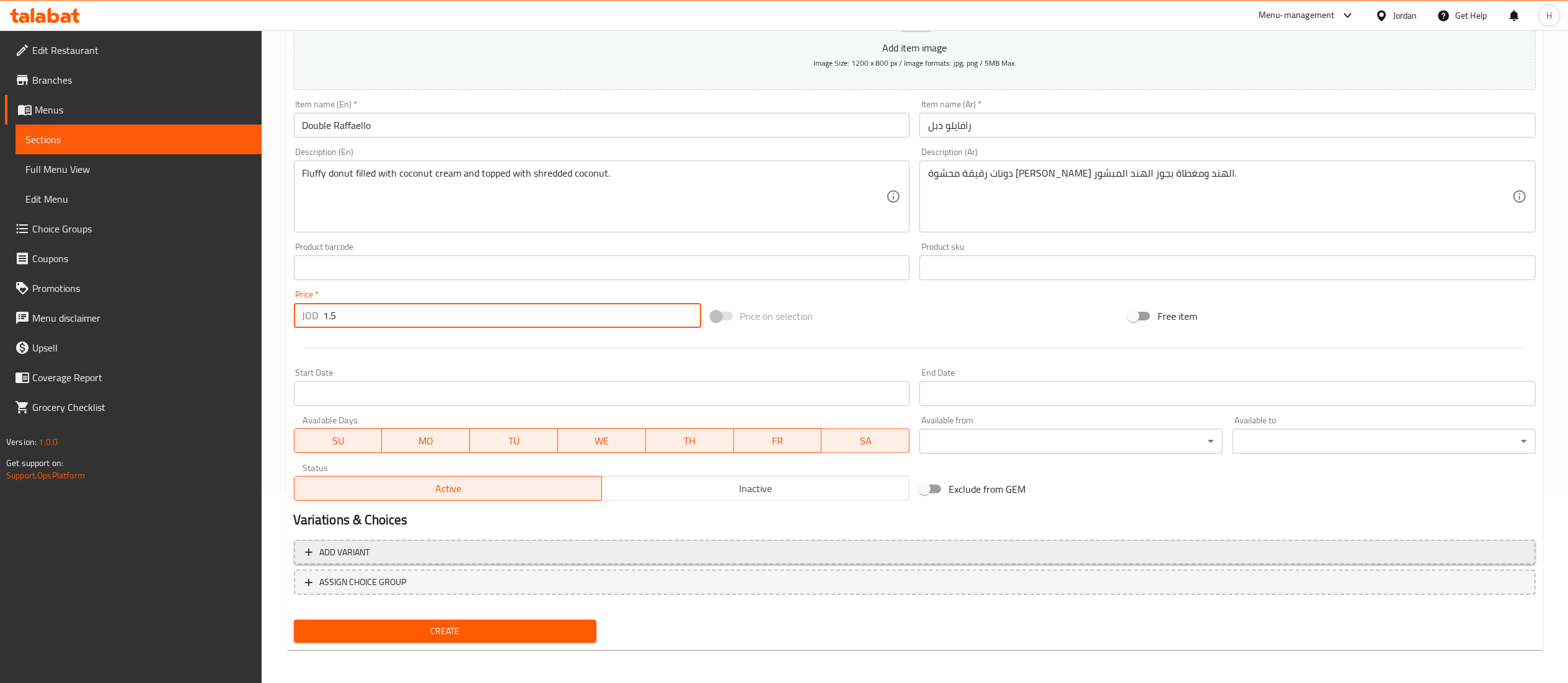
scroll to position [191, 0]
type input "1.5"
click at [442, 631] on span "Create" at bounding box center [445, 631] width 283 height 16
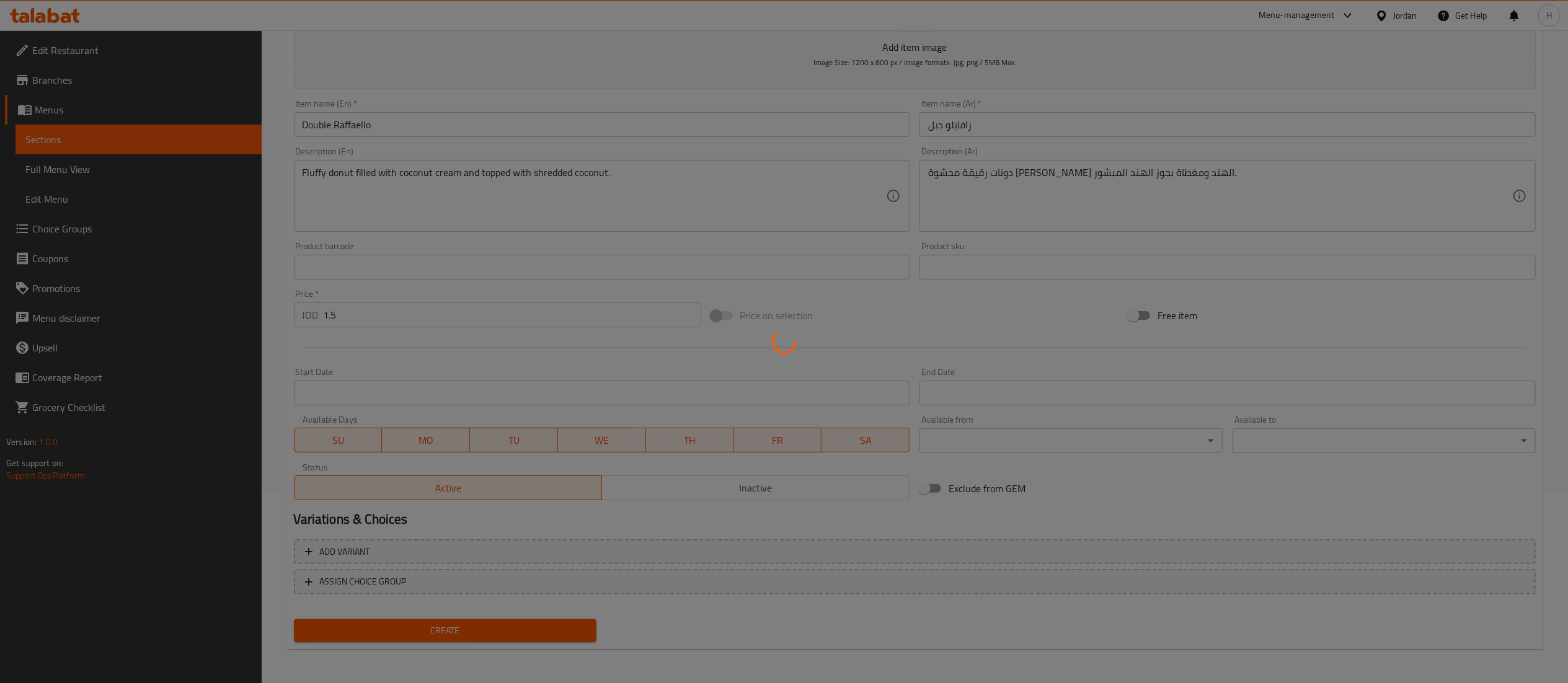
type input "0"
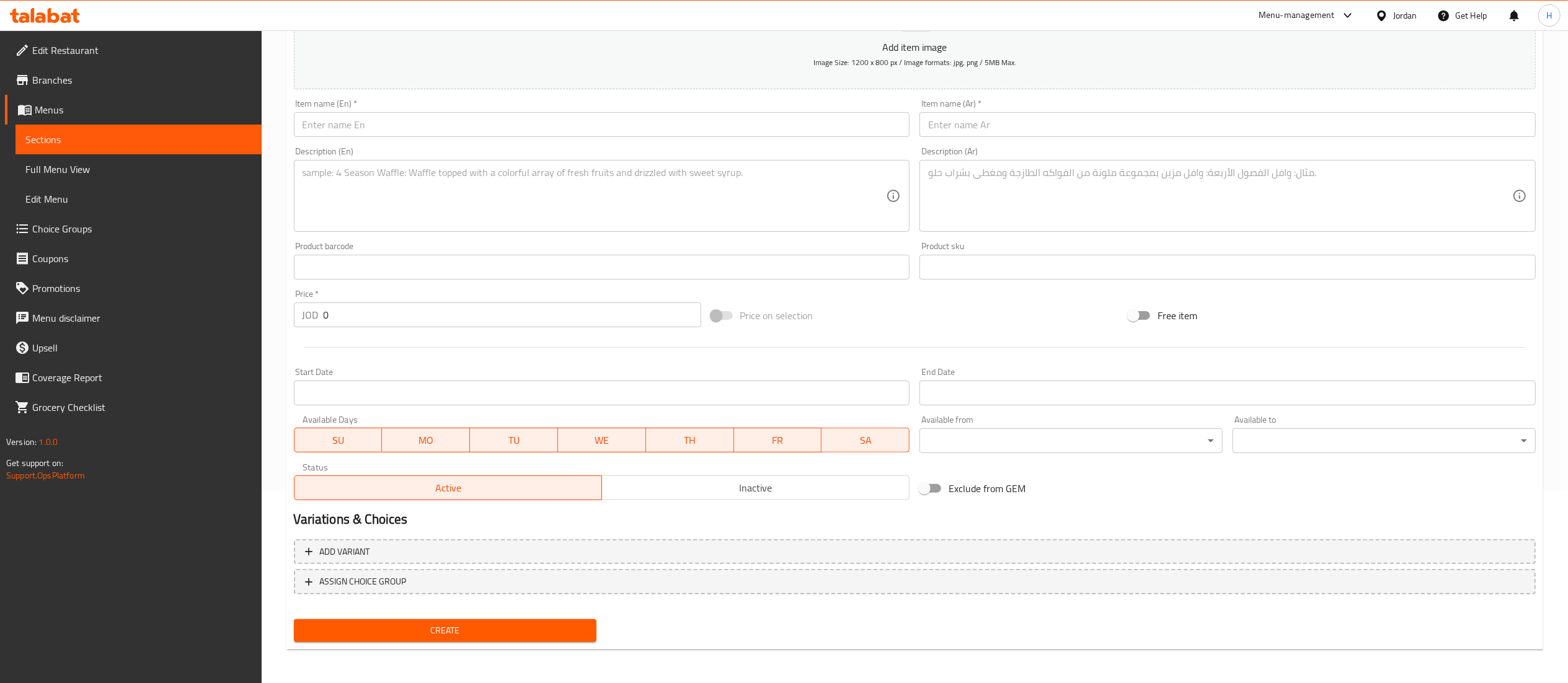
click at [363, 208] on textarea at bounding box center [594, 195] width 584 height 59
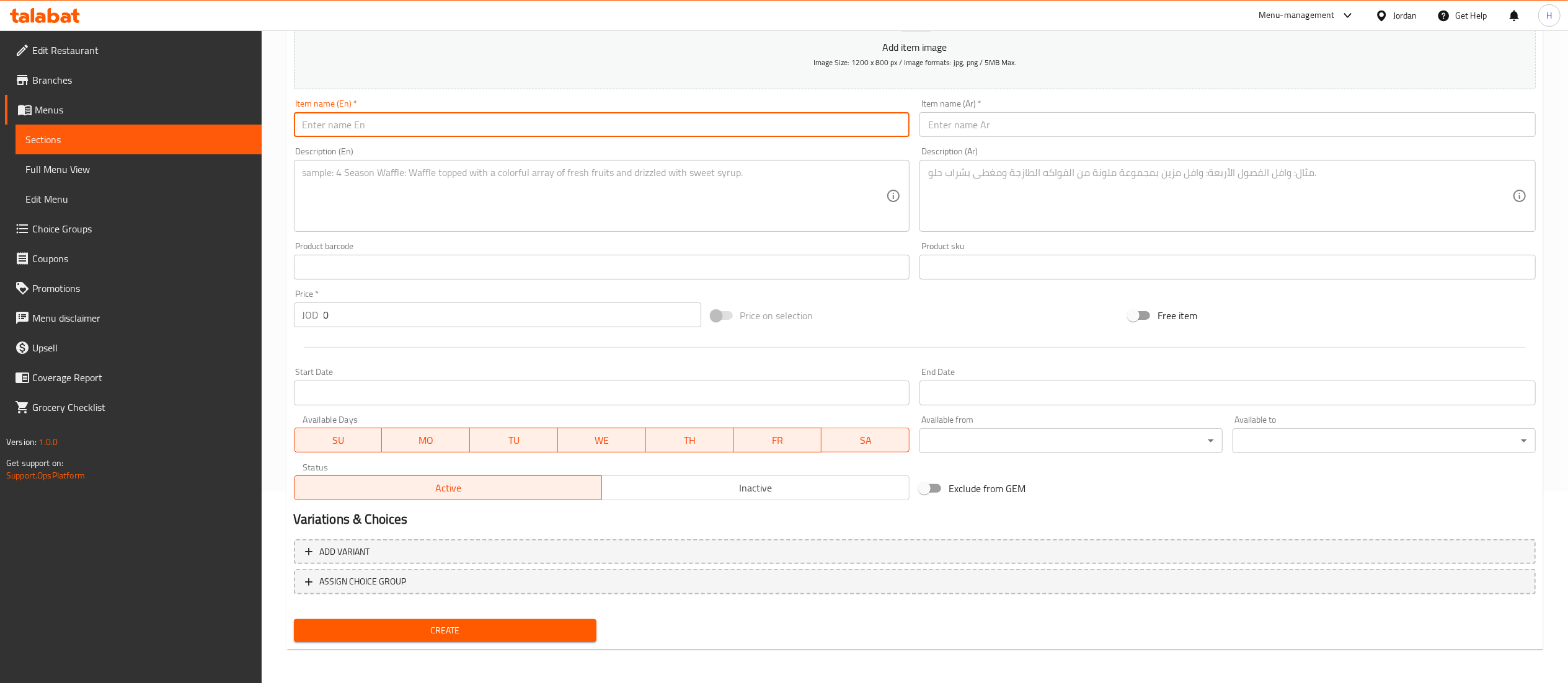
click at [363, 123] on input "text" at bounding box center [601, 124] width 616 height 25
paste input "Mystery Box"
type input "Mystery Box"
click at [440, 183] on textarea at bounding box center [594, 195] width 584 height 59
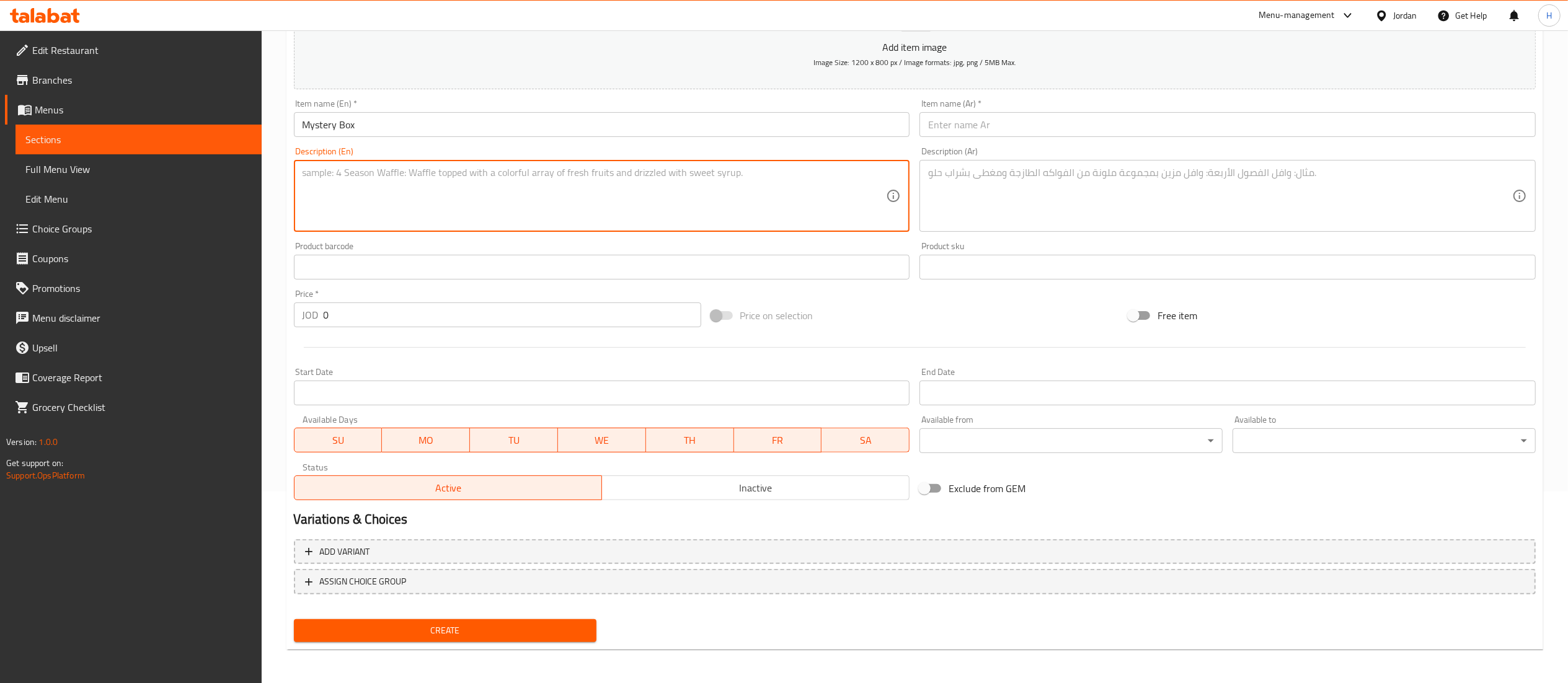
click at [641, 178] on textarea at bounding box center [594, 195] width 584 height 59
click at [1007, 126] on input "text" at bounding box center [1227, 124] width 616 height 25
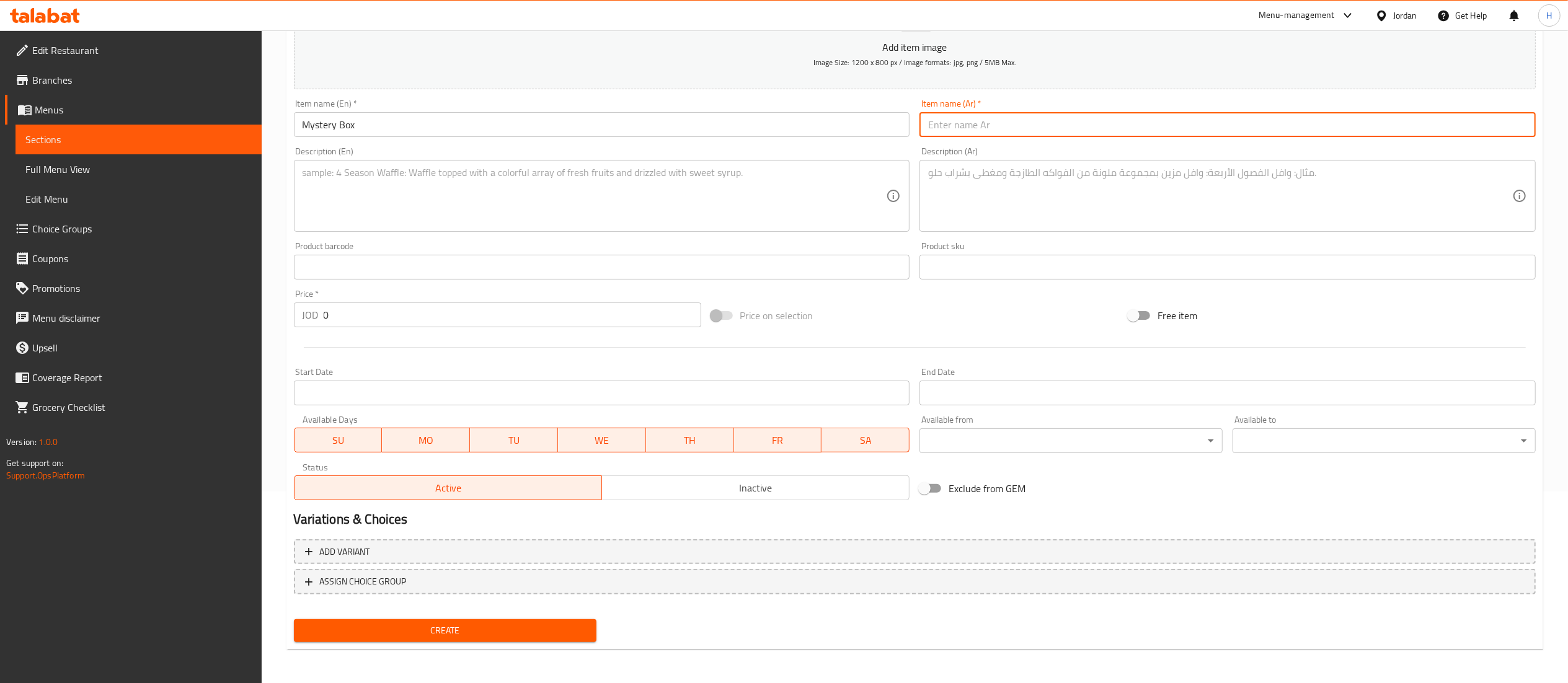
paste input "صندوق الغموض"
type input "صندوق الغموض"
click at [701, 185] on textarea at bounding box center [594, 195] width 584 height 59
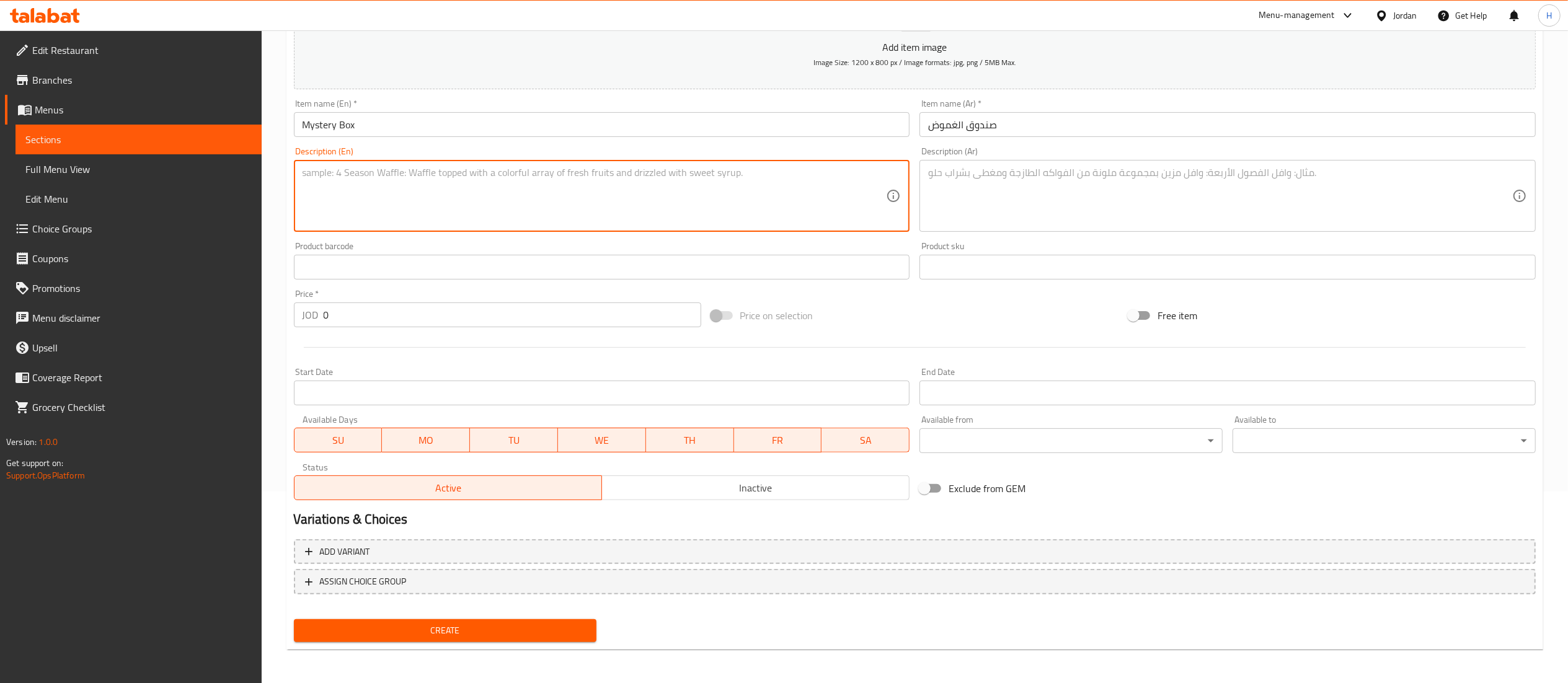
paste textarea "includes 12 delicious donuts chosen by the branch, offering you a mix of flavor…"
type textarea "includes 12 delicious donuts chosen by the branch, offering you a mix of flavor…"
click at [1003, 179] on textarea at bounding box center [1219, 195] width 584 height 59
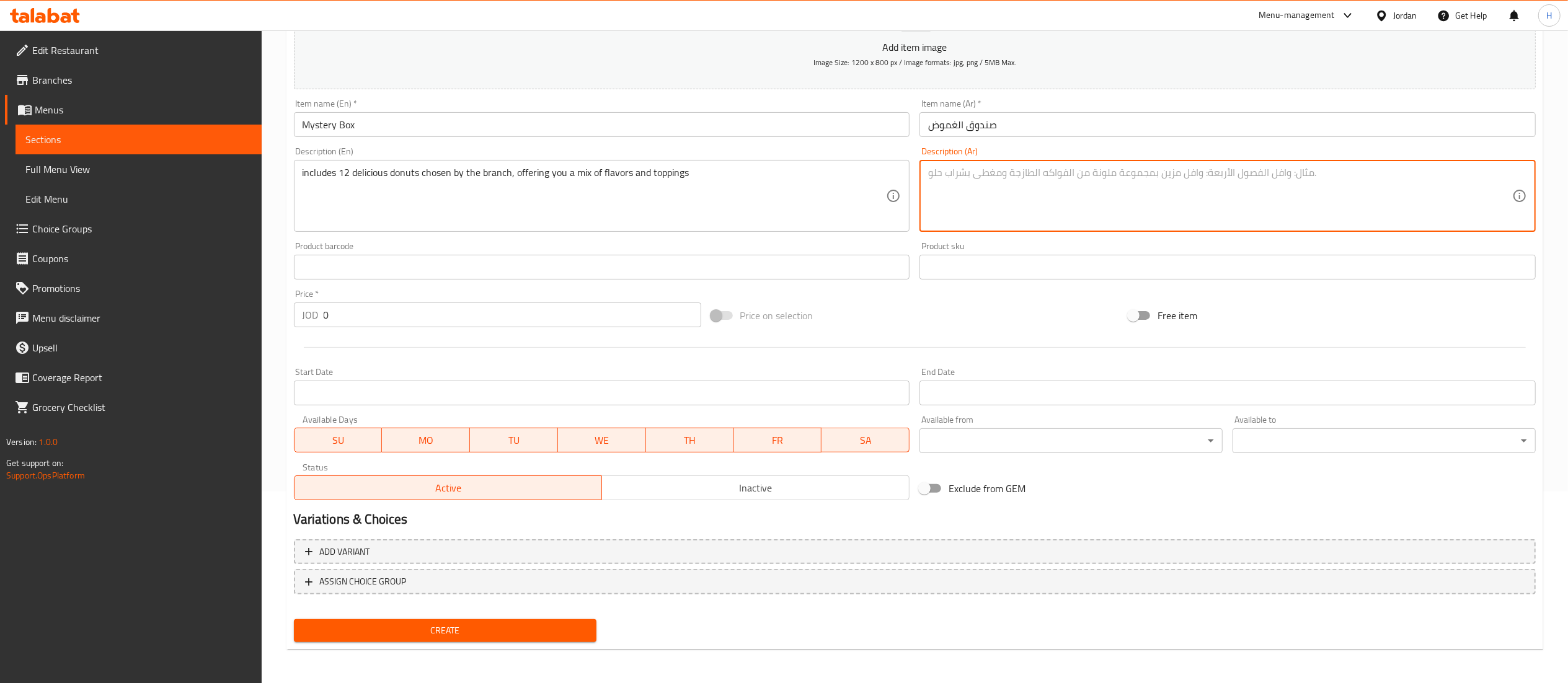
paste textarea "تتضمن 12 دونات لذيذة تم اختيارها من قبل الفرع، وتقدم لك مزيجًا من النكهات والإض…"
type textarea "تتضمن 12 دونات لذيذة تم اختيارها من قبل الفرع، وتقدم لك مزيجًا من النكهات والإض…"
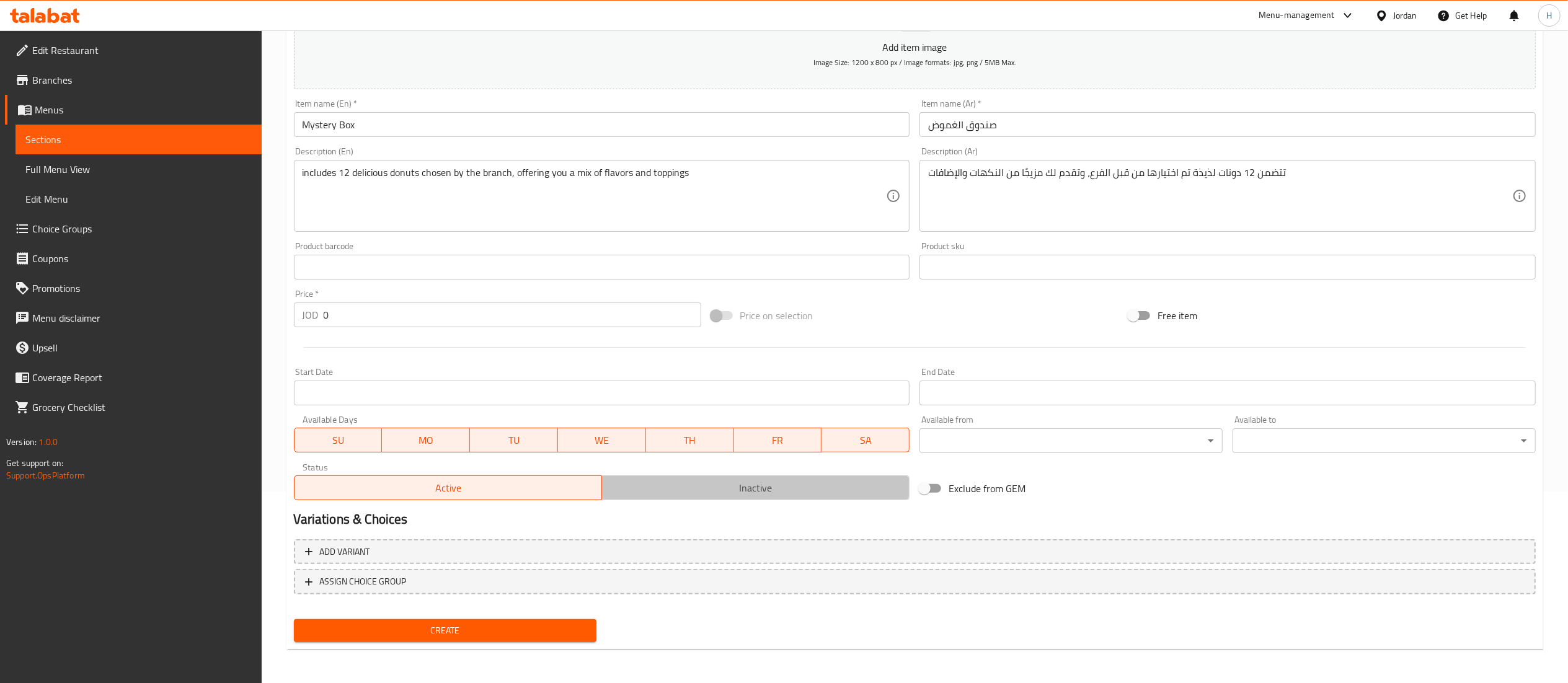
click at [643, 490] on span "Inactive" at bounding box center [756, 488] width 298 height 18
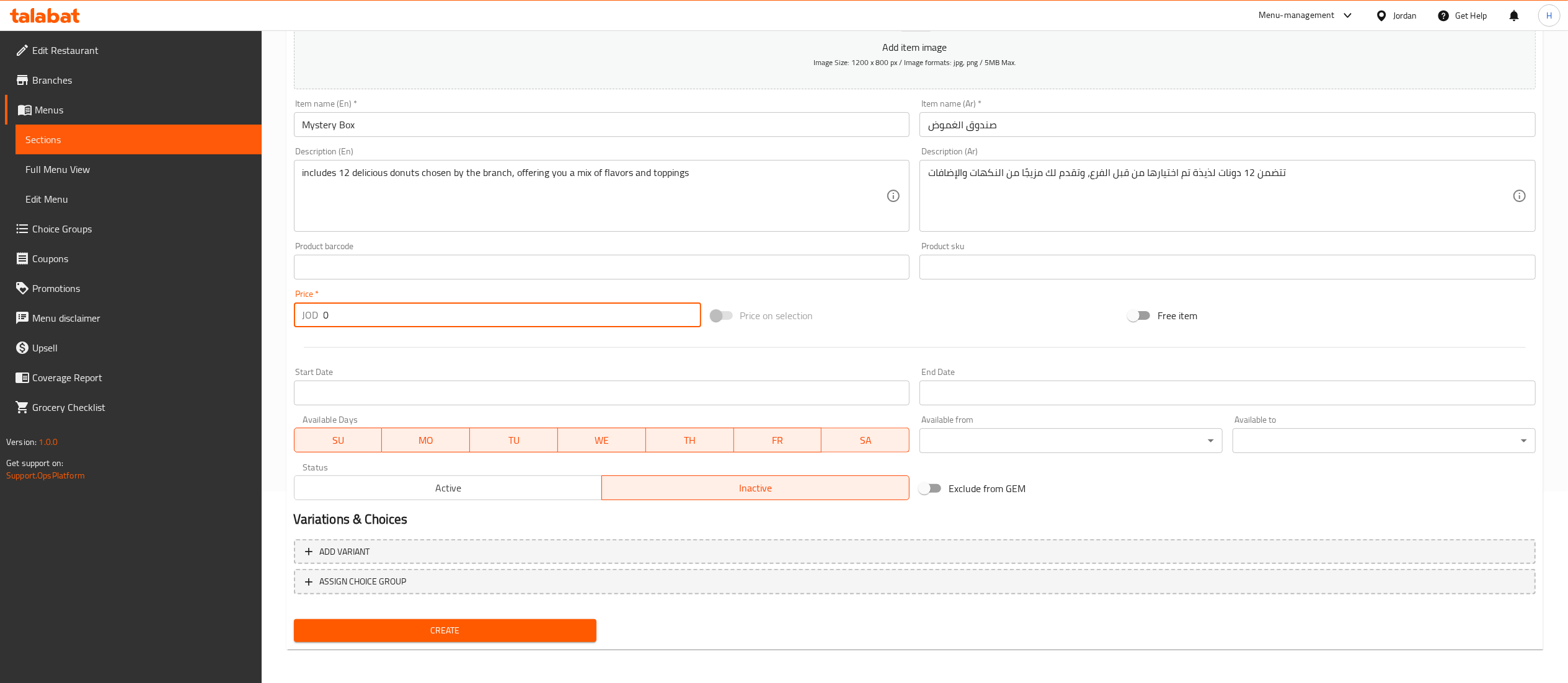
drag, startPoint x: 395, startPoint y: 316, endPoint x: 157, endPoint y: 313, distance: 238.0
click at [157, 313] on div "Edit Restaurant Branches Menus Sections Full Menu View Edit Menu Choice Groups …" at bounding box center [784, 262] width 1568 height 845
type input "7"
click at [435, 634] on span "Create" at bounding box center [445, 631] width 283 height 16
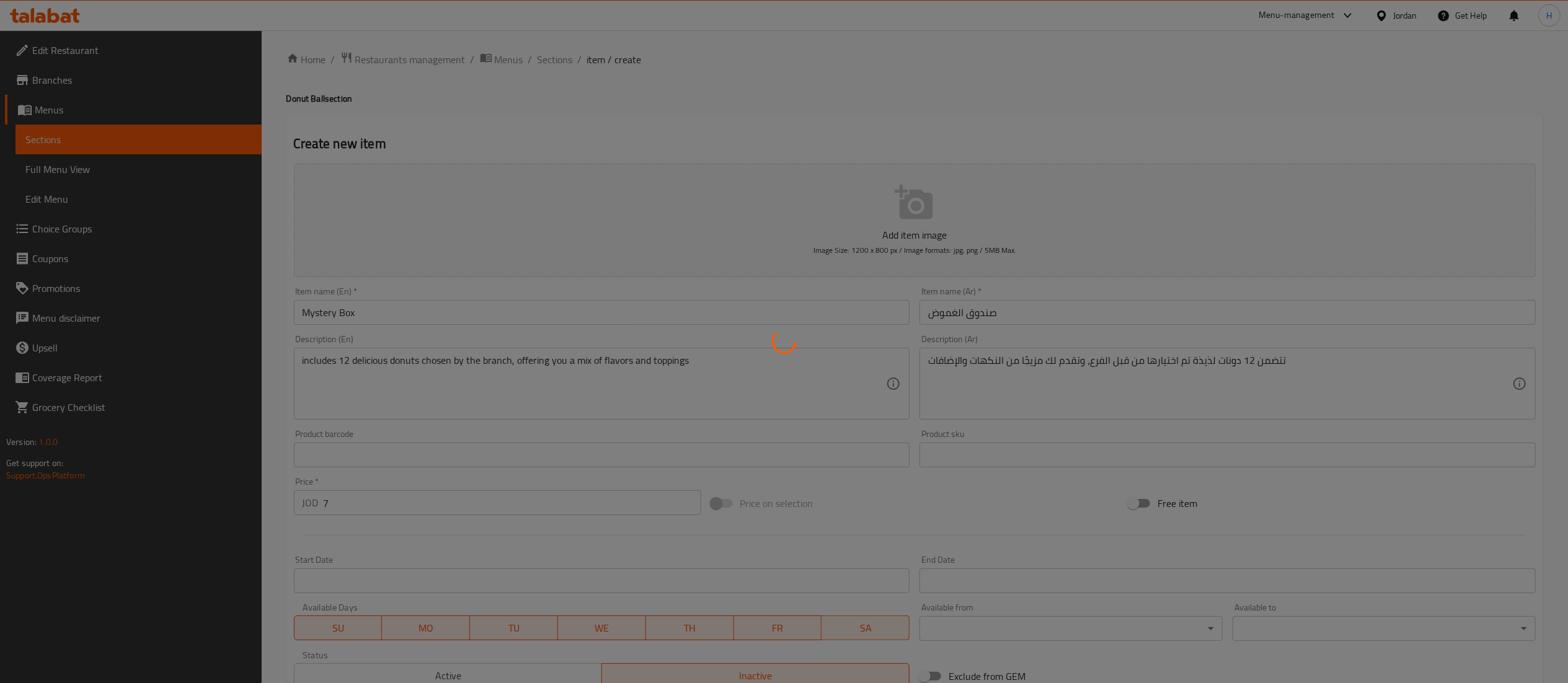
scroll to position [0, 0]
type input "0"
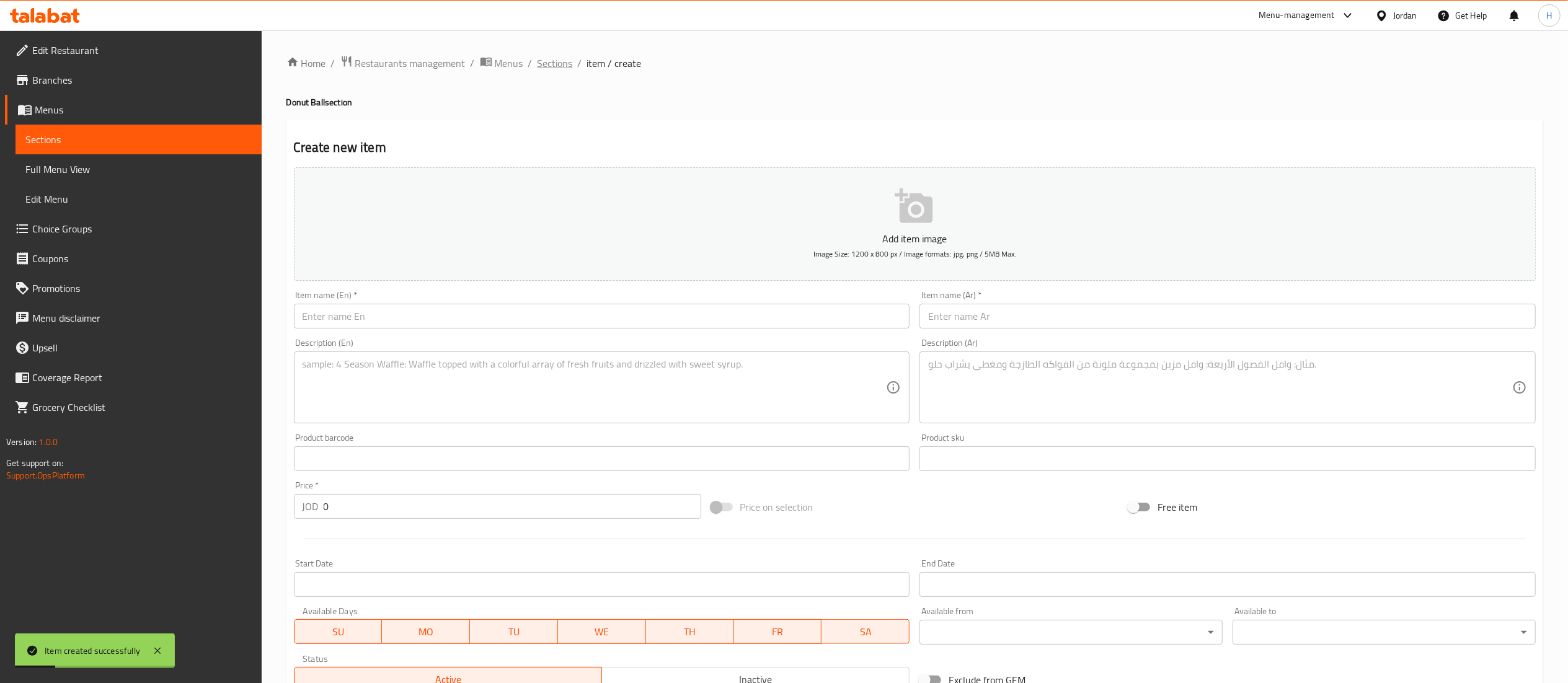
click at [558, 59] on span "Sections" at bounding box center [555, 63] width 35 height 15
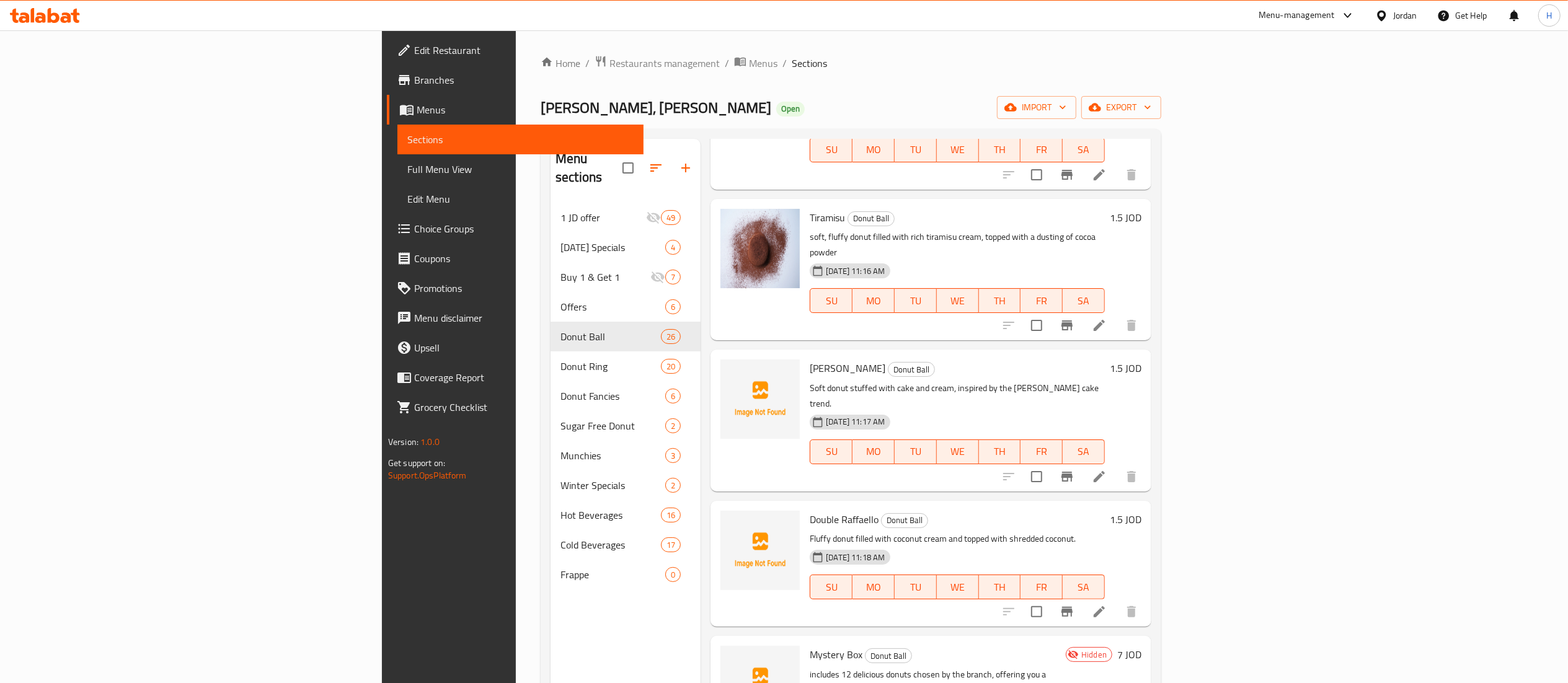
scroll to position [372, 0]
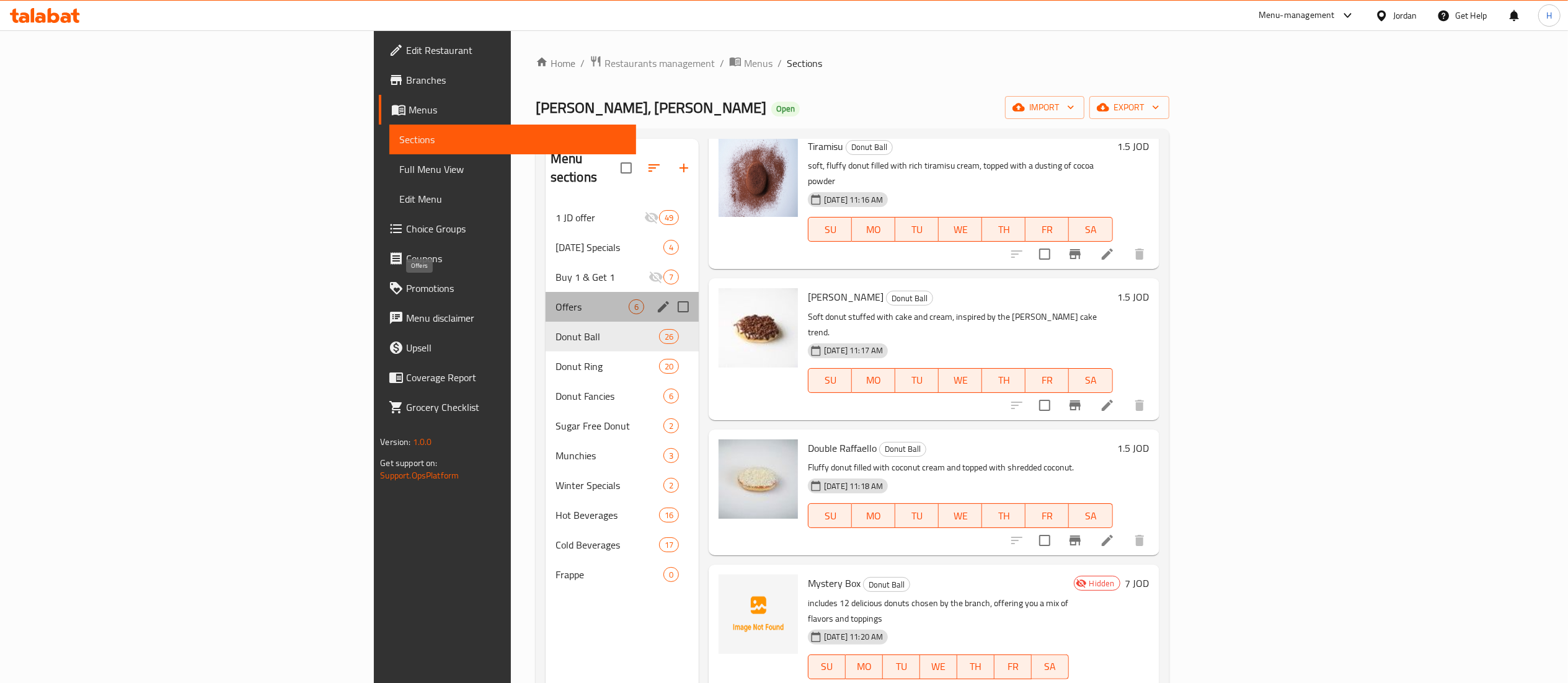
click at [555, 299] on span "Offers" at bounding box center [592, 306] width 73 height 15
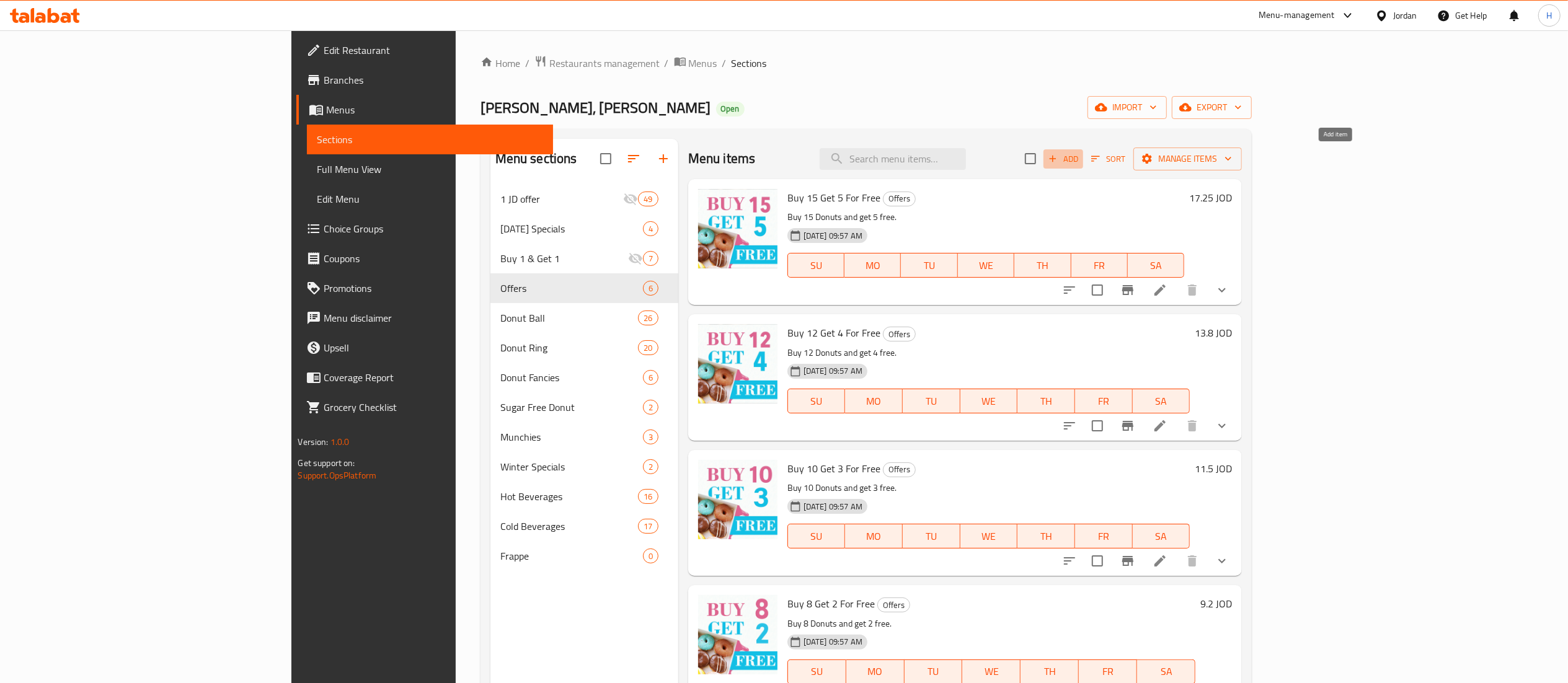
click at [1080, 152] on span "Add" at bounding box center [1063, 159] width 33 height 14
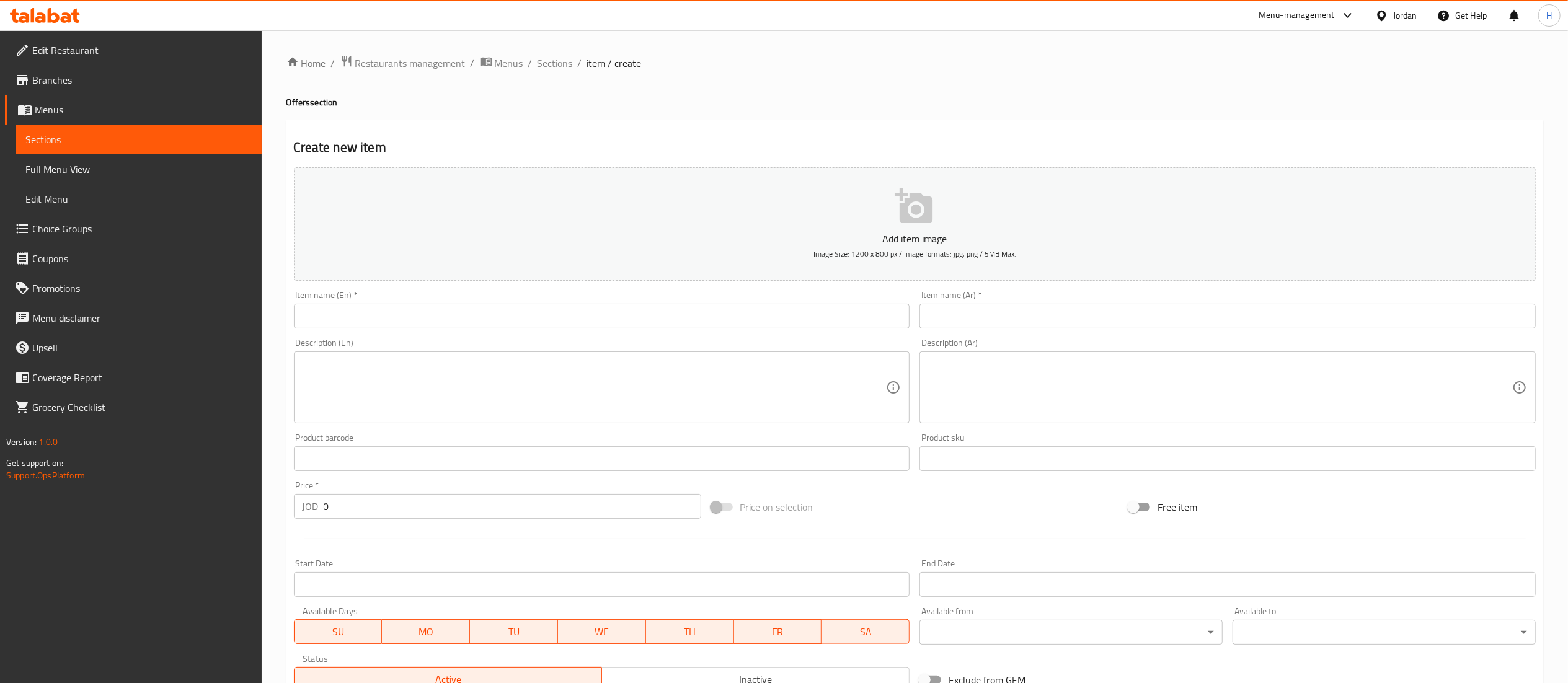
click at [593, 321] on input "text" at bounding box center [601, 315] width 616 height 25
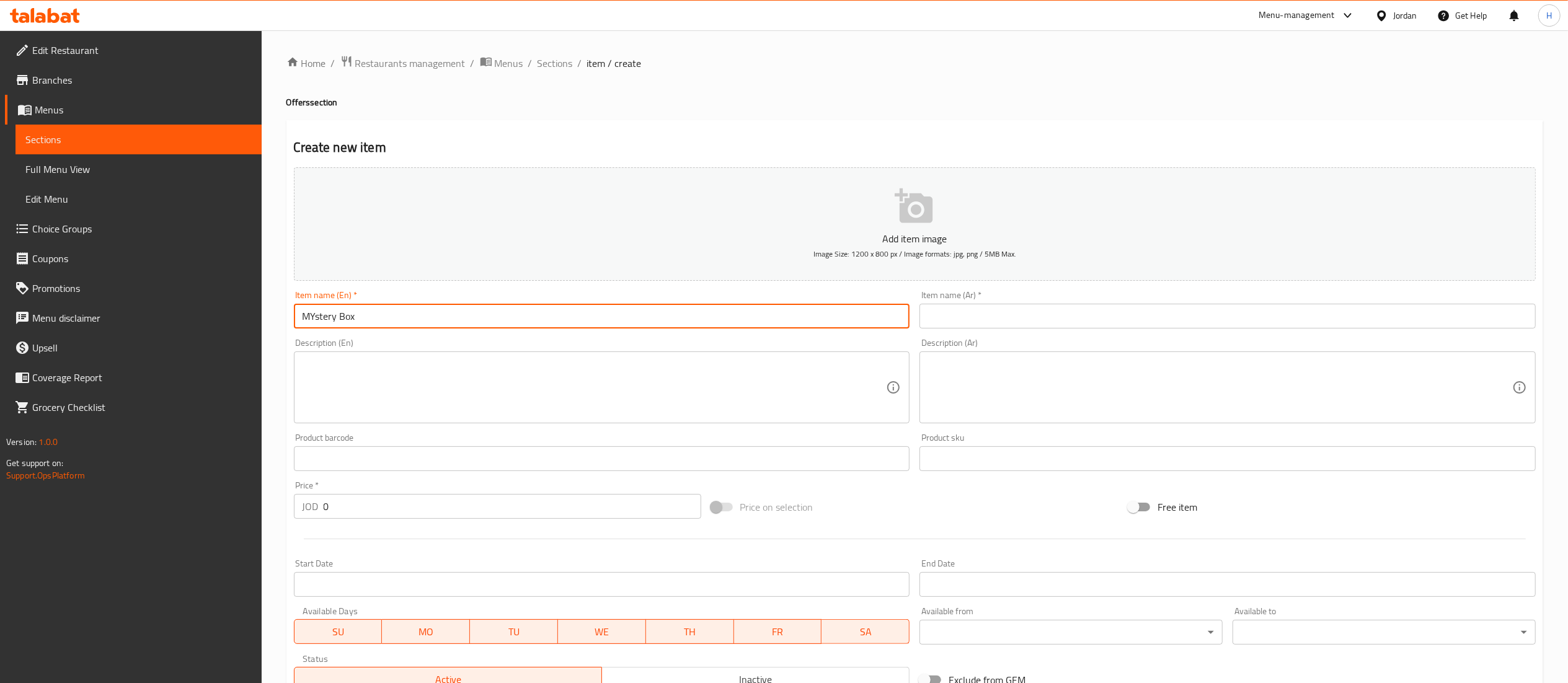
click at [985, 318] on input "text" at bounding box center [1227, 315] width 616 height 25
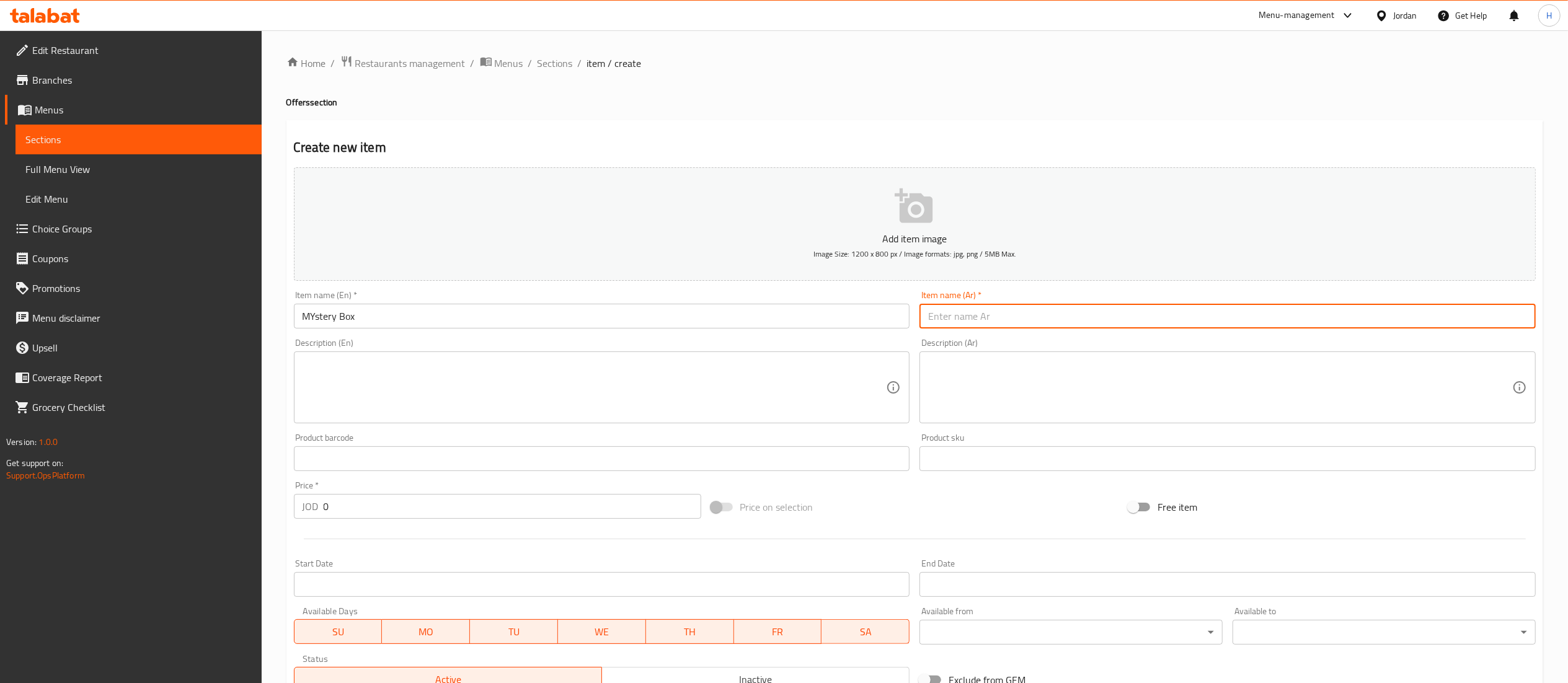
click at [313, 316] on input "MYstery Box" at bounding box center [601, 315] width 616 height 25
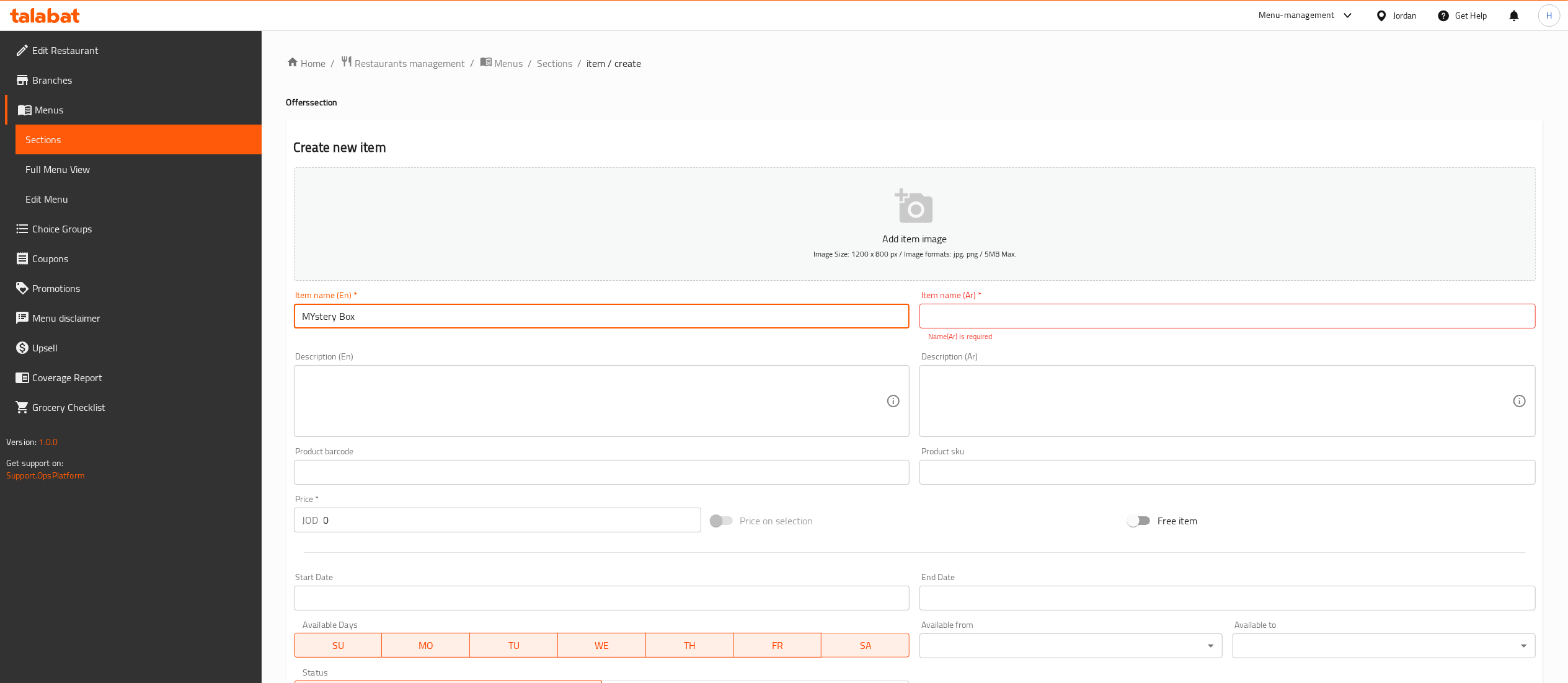
click at [313, 316] on input "MYstery Box" at bounding box center [601, 315] width 616 height 25
type input "Mystery Box"
click at [332, 315] on input "Mystery Box" at bounding box center [601, 315] width 616 height 25
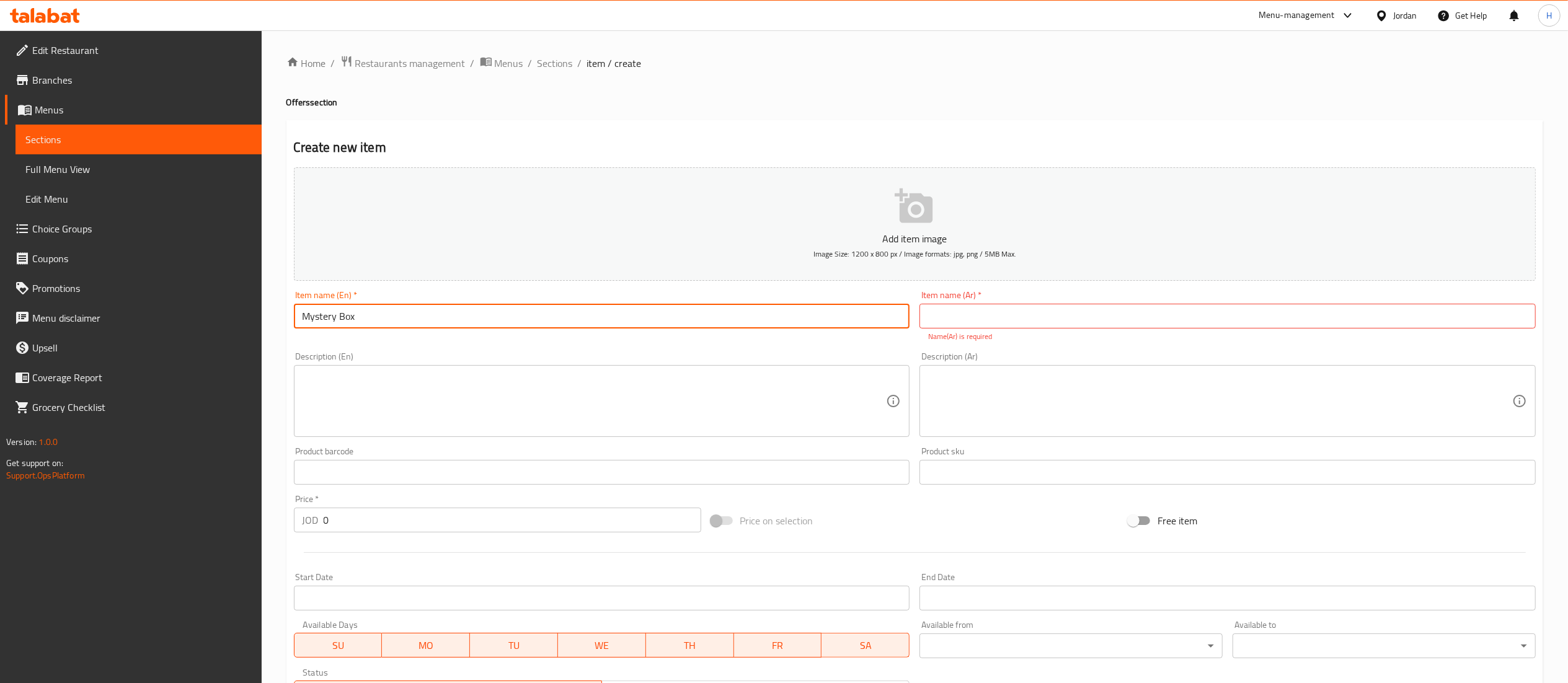
click at [989, 315] on input "text" at bounding box center [1227, 315] width 616 height 25
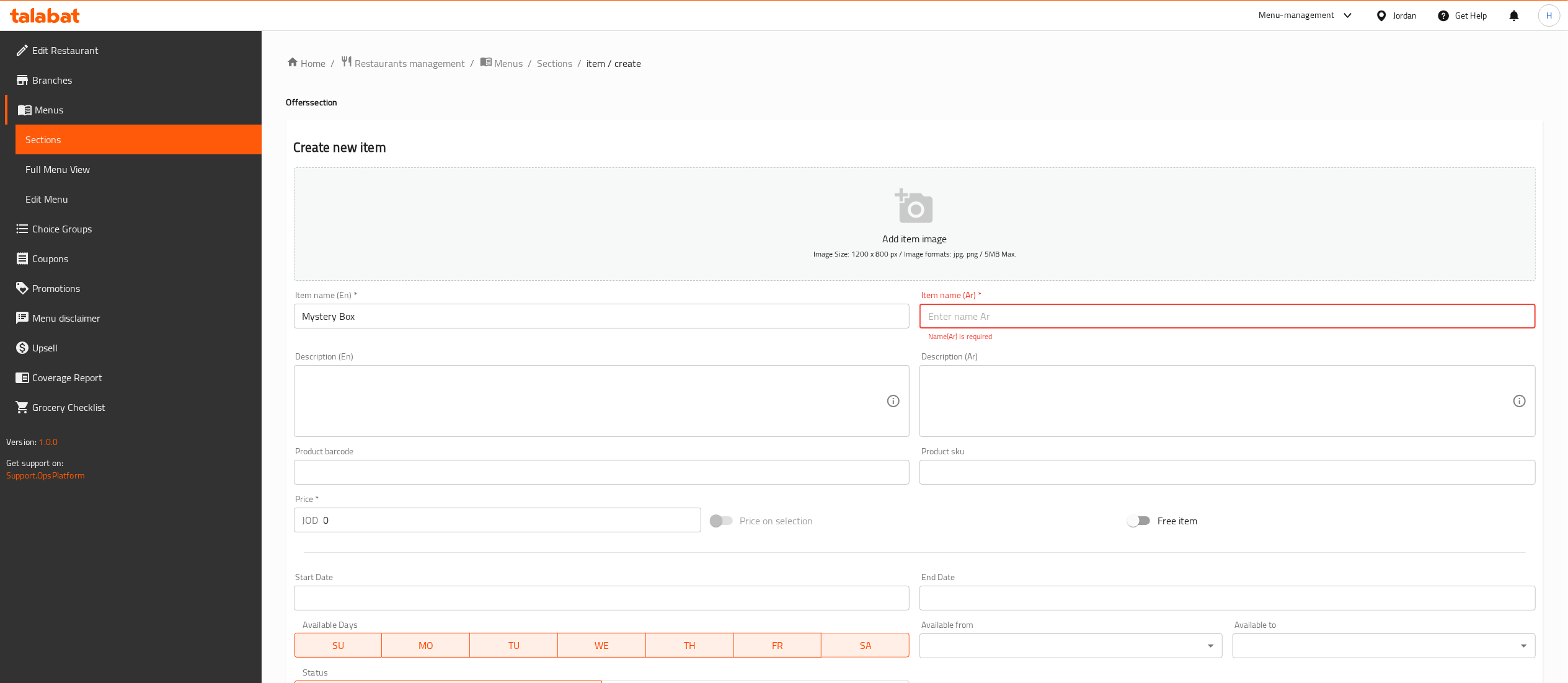
paste input "صندوق الغموض"
type input "صندوق الغموض"
click at [504, 408] on textarea at bounding box center [594, 401] width 584 height 59
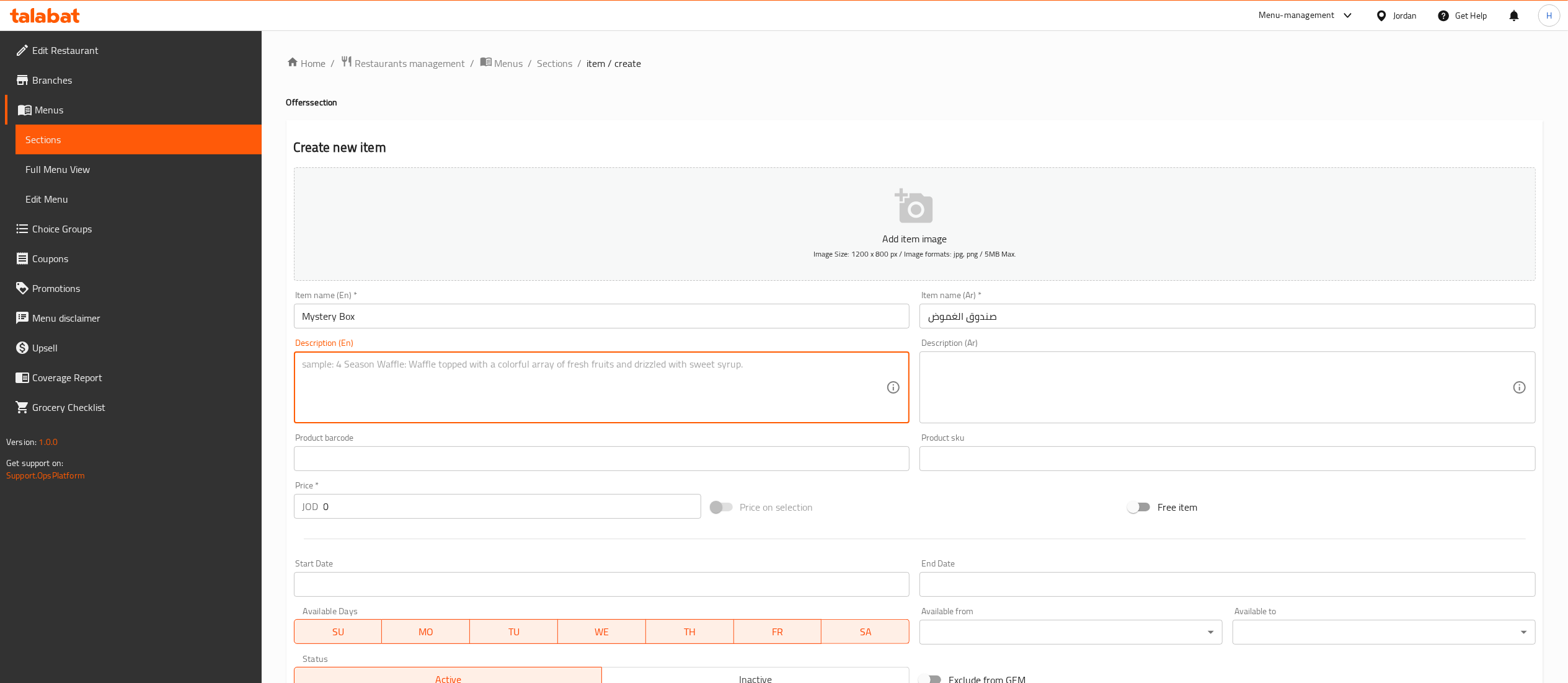
click at [701, 384] on textarea at bounding box center [594, 387] width 584 height 59
paste textarea "includes 12 delicious donuts chosen by the branch, offering you a mix of flavor…"
type textarea "includes 12 delicious donuts chosen by the branch, offering you a mix of flavor…"
click at [990, 380] on textarea at bounding box center [1219, 387] width 584 height 59
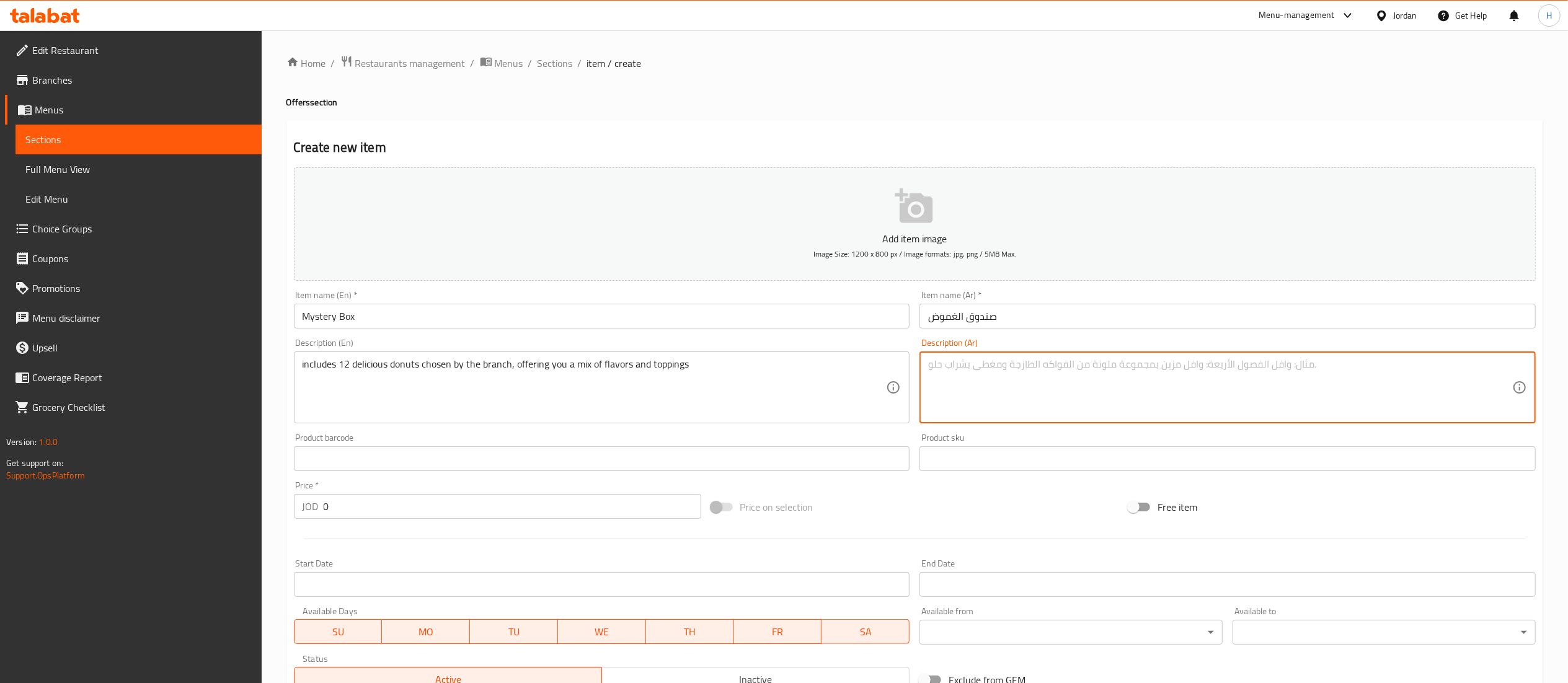
paste textarea "تتضمن 12 دونات لذيذة تم اختيارها من قبل الفرع، وتقدم لك مزيجًا من النكهات والإض…"
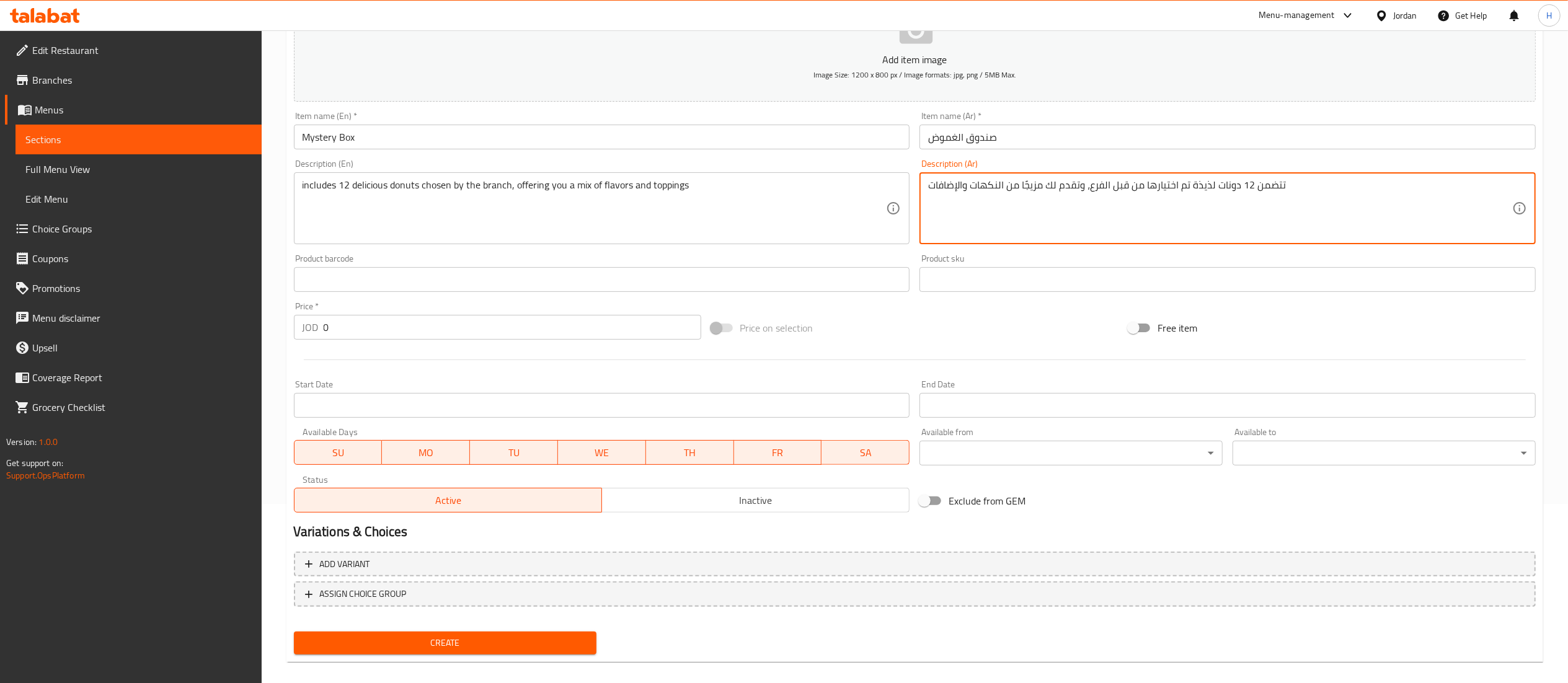
scroll to position [191, 0]
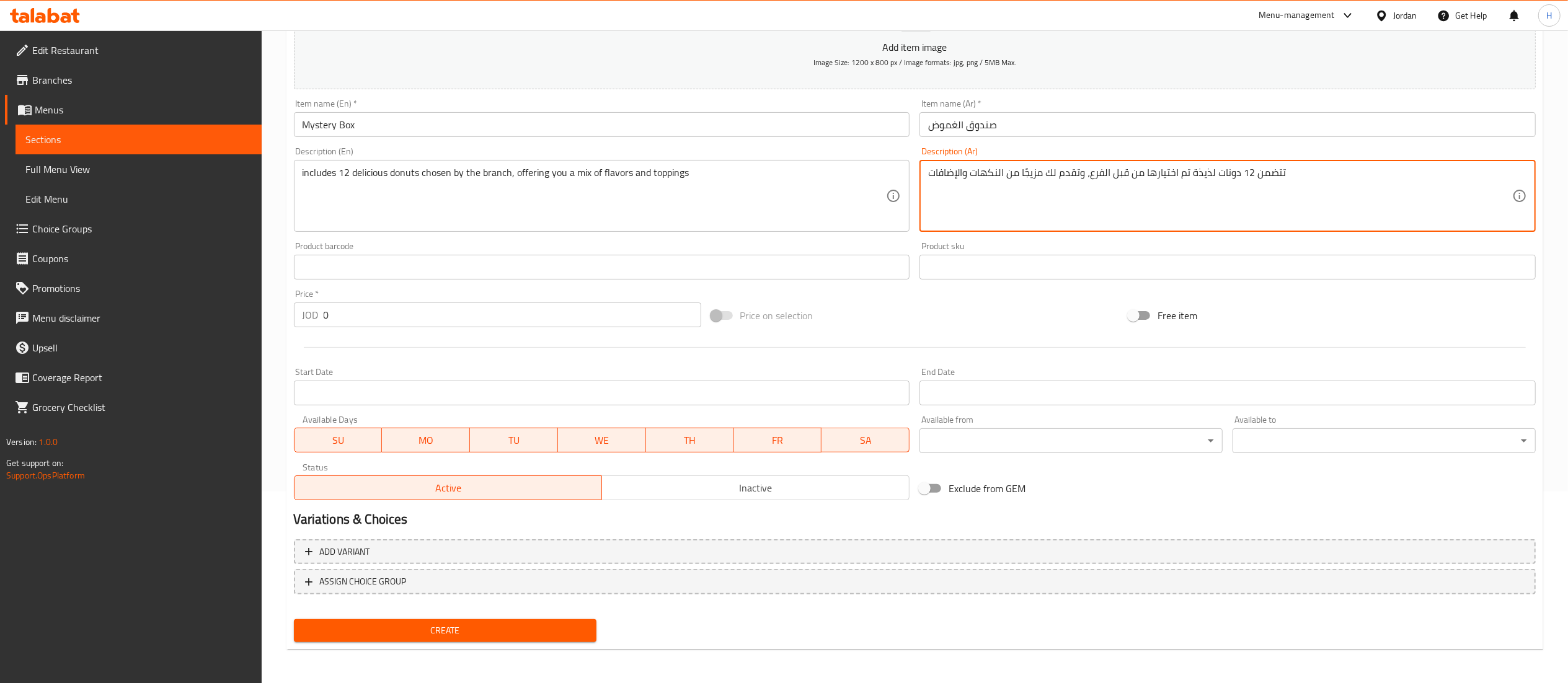
type textarea "تتضمن 12 دونات لذيذة تم اختيارها من قبل الفرع، وتقدم لك مزيجًا من النكهات والإض…"
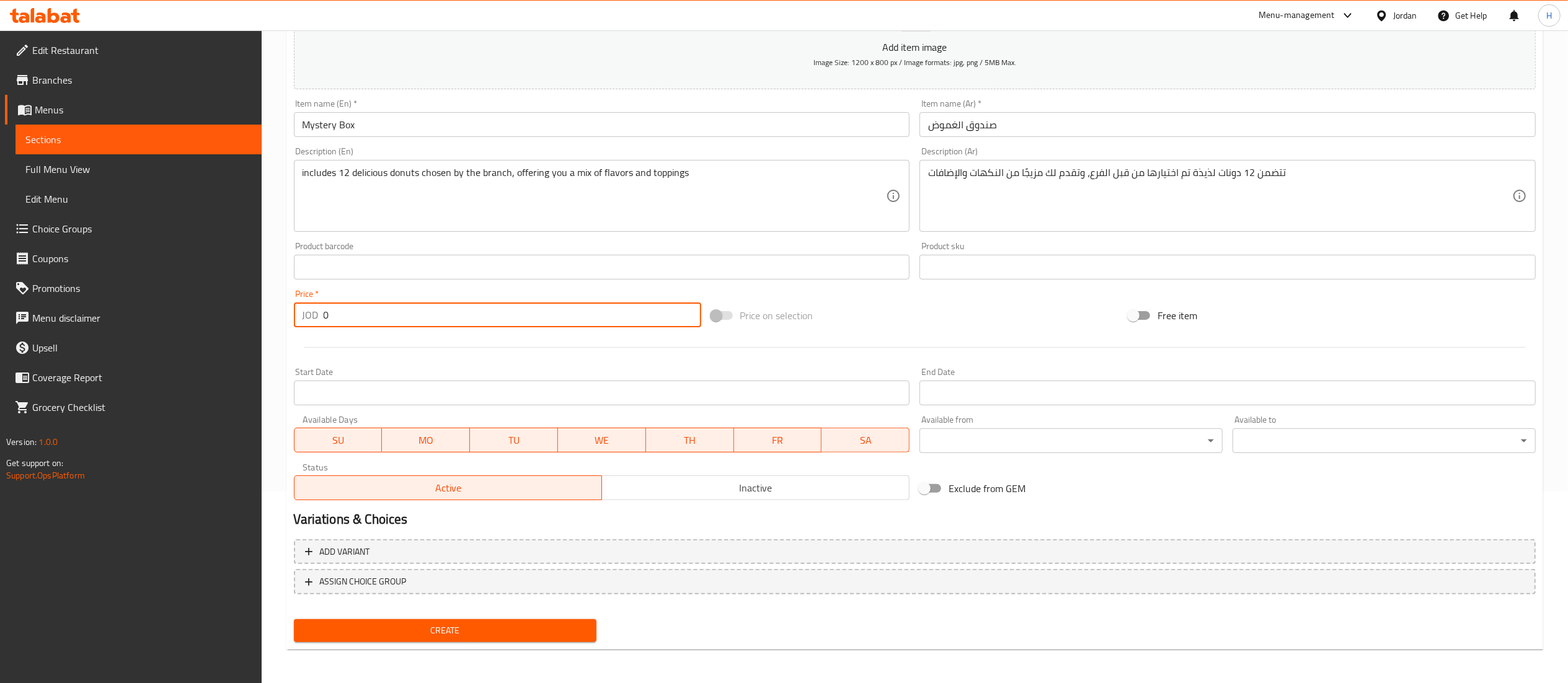
drag, startPoint x: 363, startPoint y: 309, endPoint x: 308, endPoint y: 303, distance: 55.3
click at [308, 303] on div "JOD 0 Price *" at bounding box center [497, 315] width 407 height 25
type input "7"
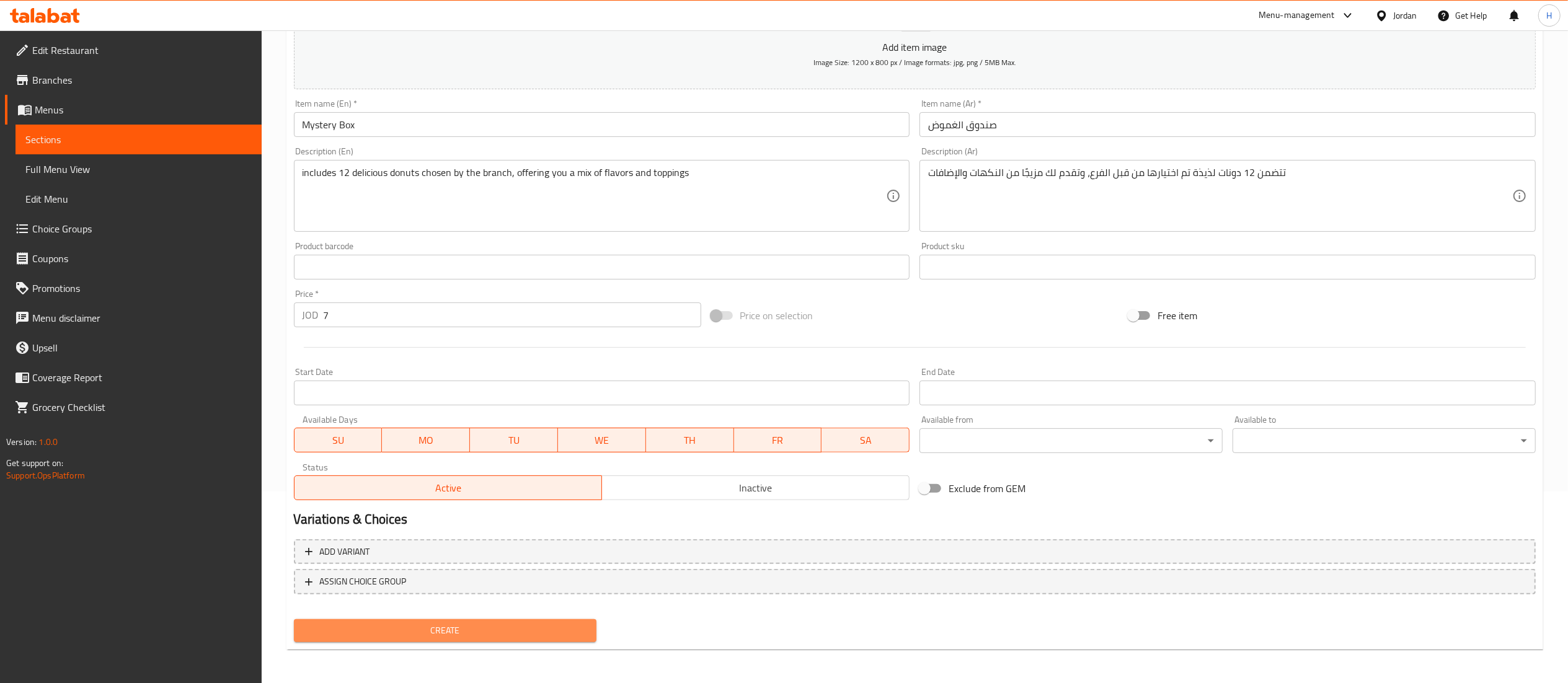
click at [421, 627] on span "Create" at bounding box center [445, 631] width 283 height 16
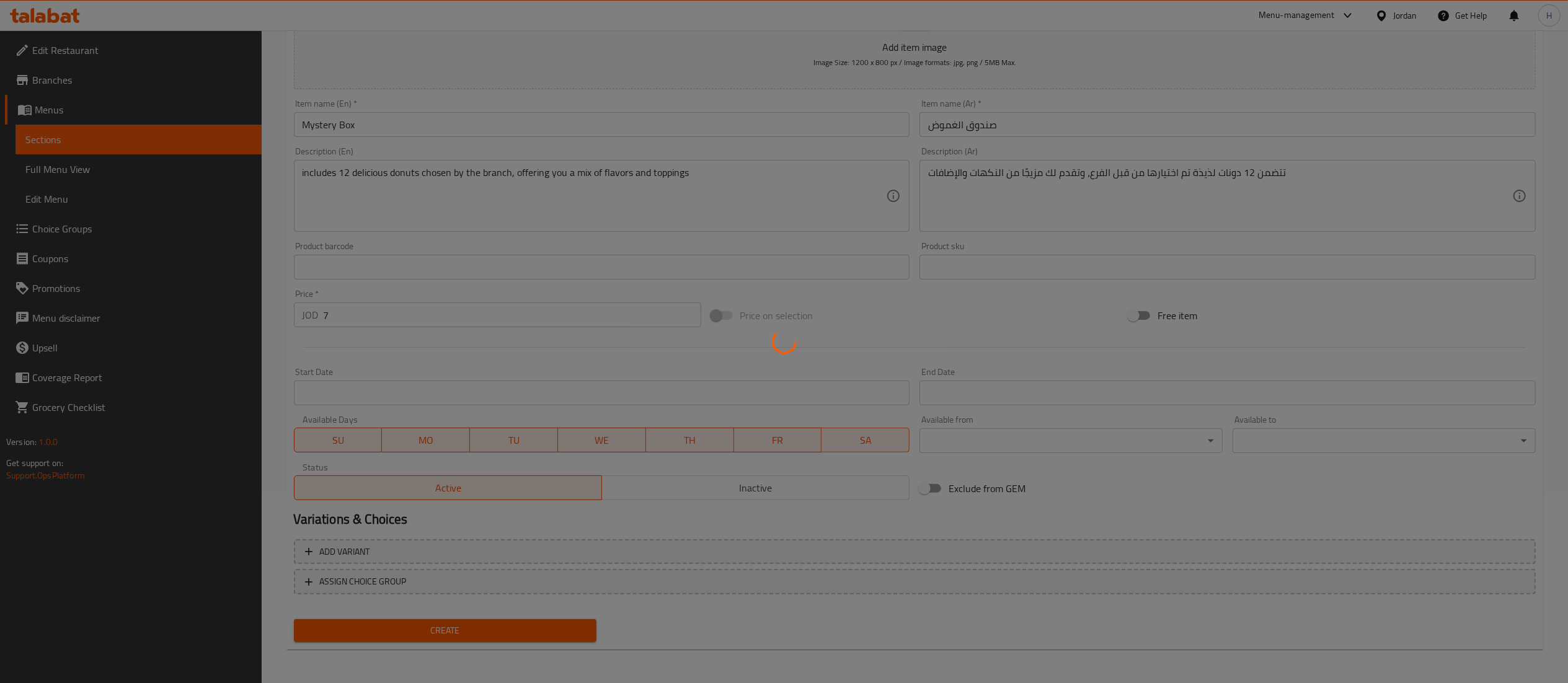
scroll to position [0, 0]
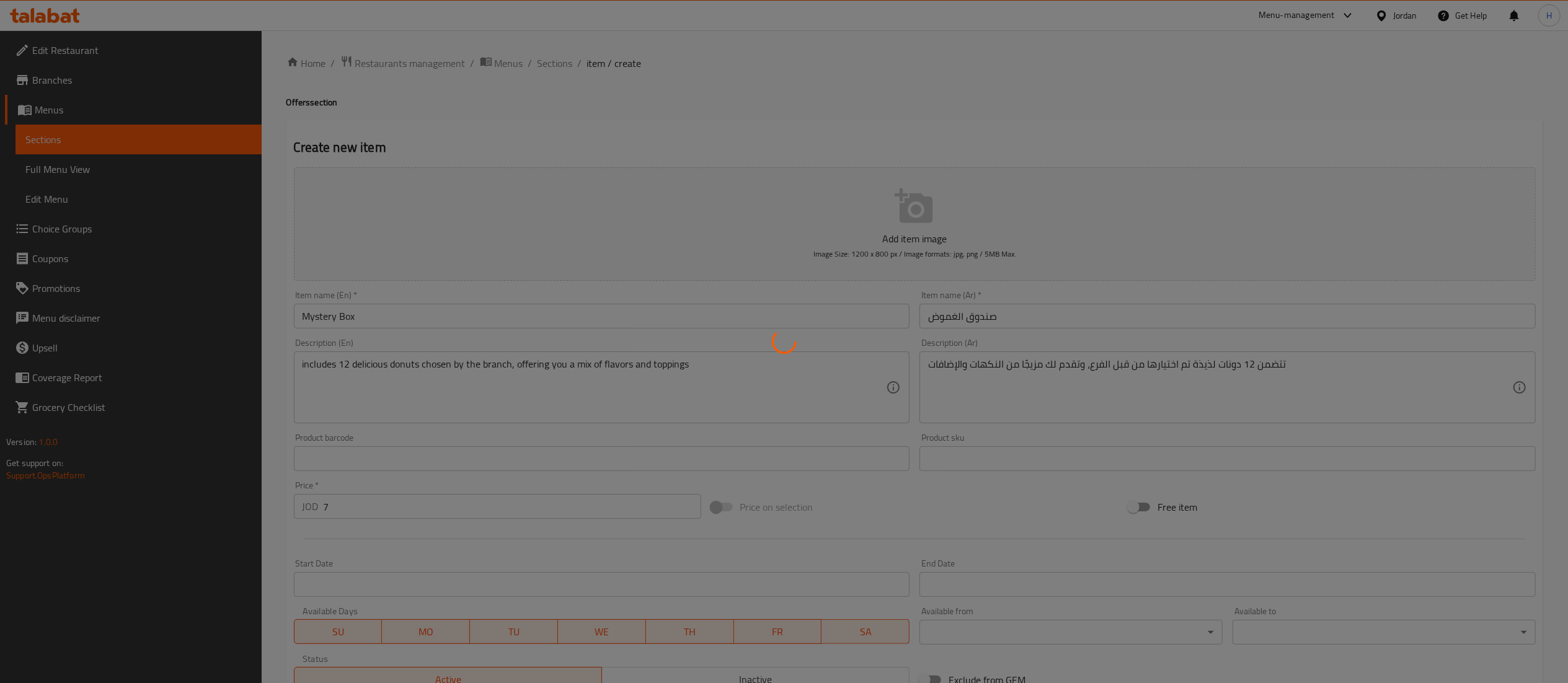
type input "0"
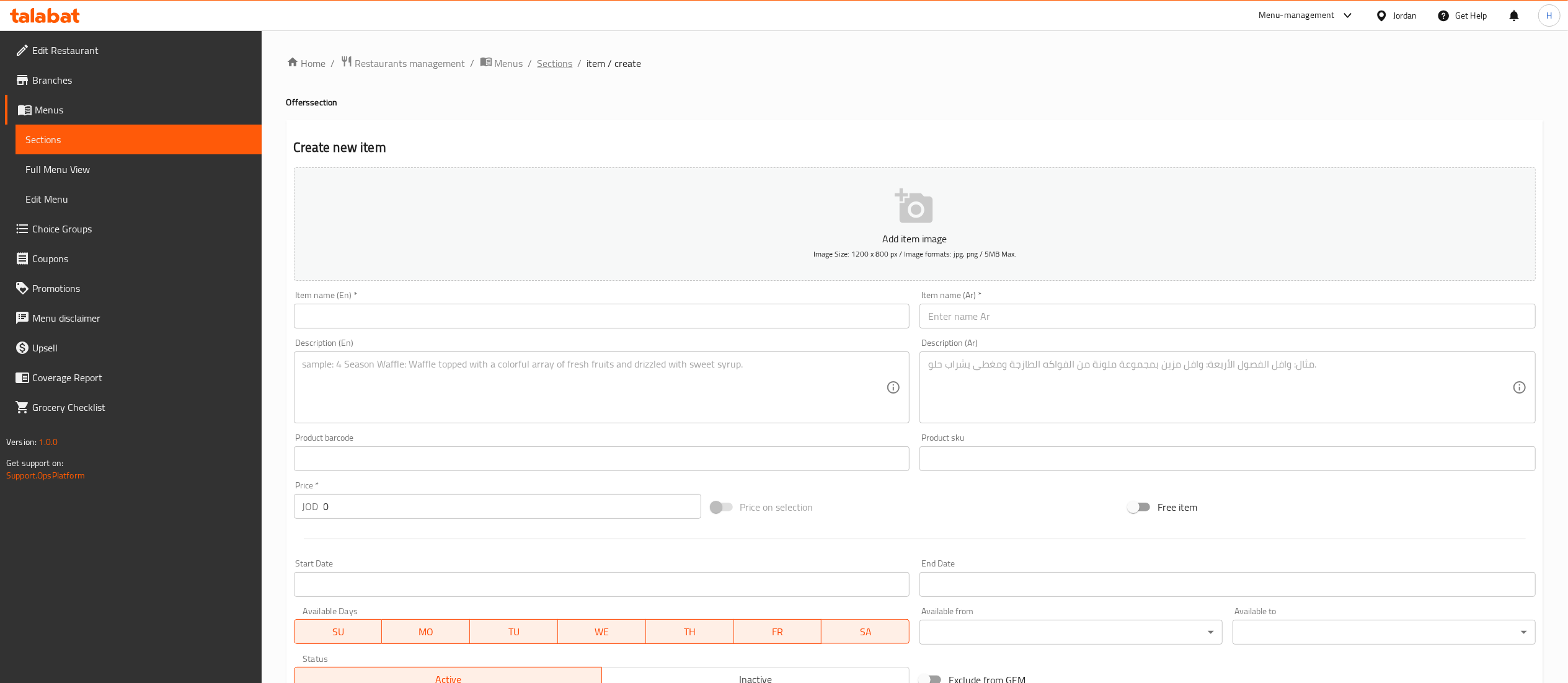
click at [558, 57] on span "Sections" at bounding box center [555, 63] width 35 height 15
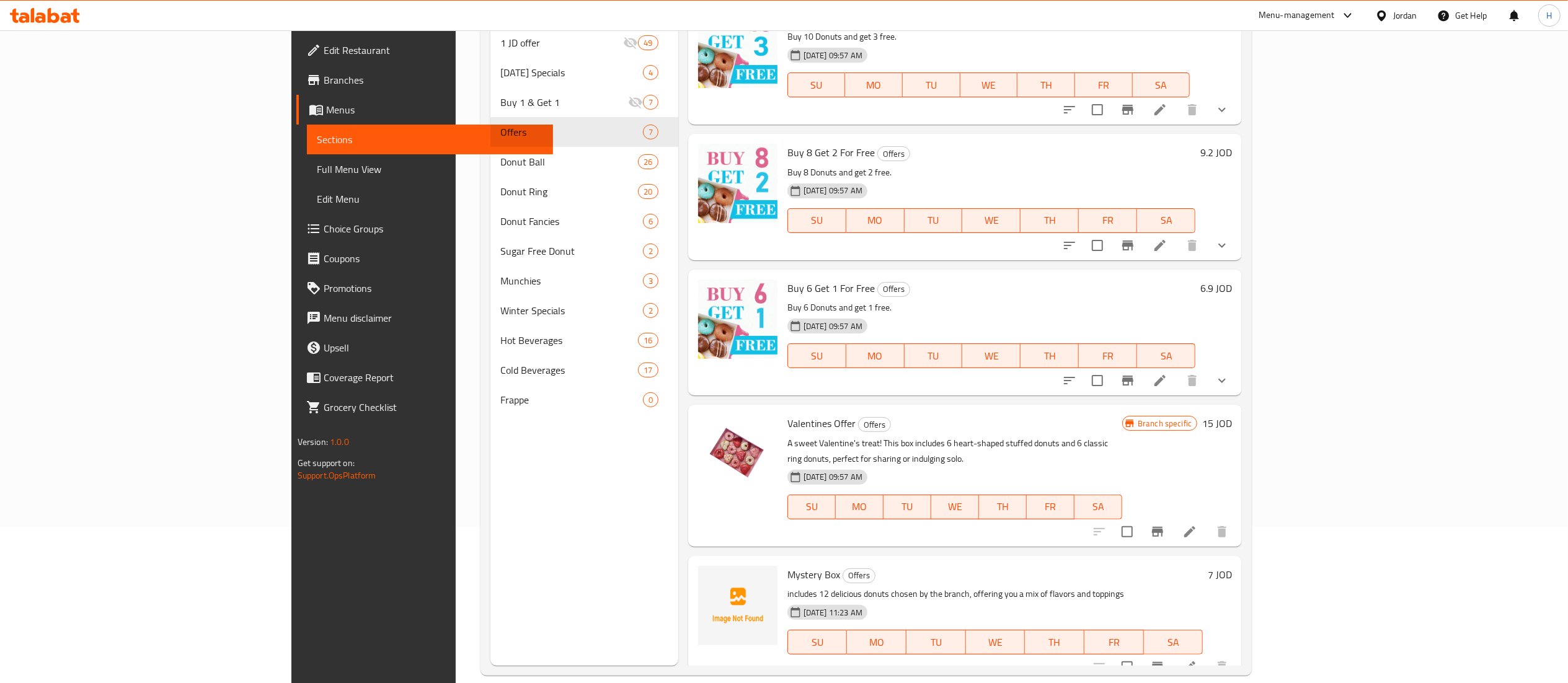
scroll to position [174, 0]
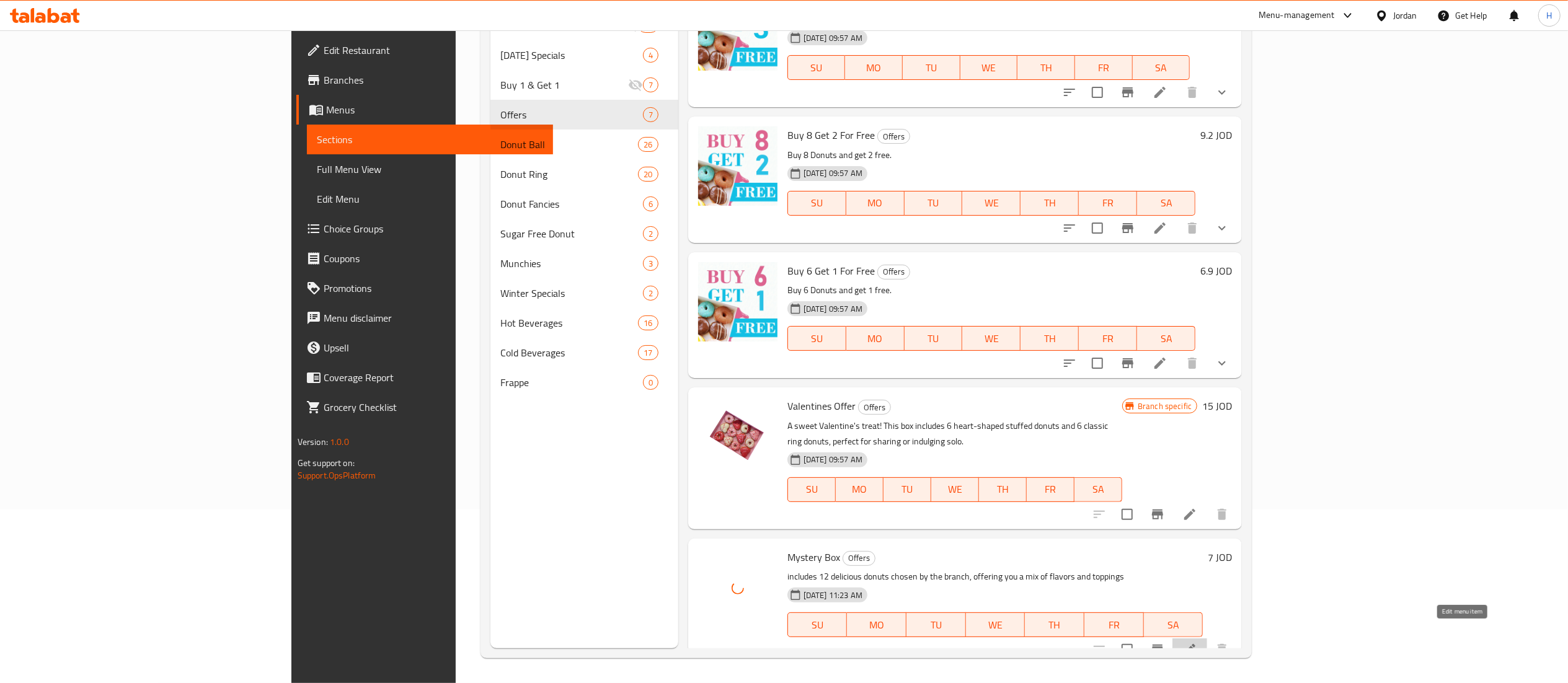
click at [1197, 642] on icon at bounding box center [1189, 649] width 15 height 15
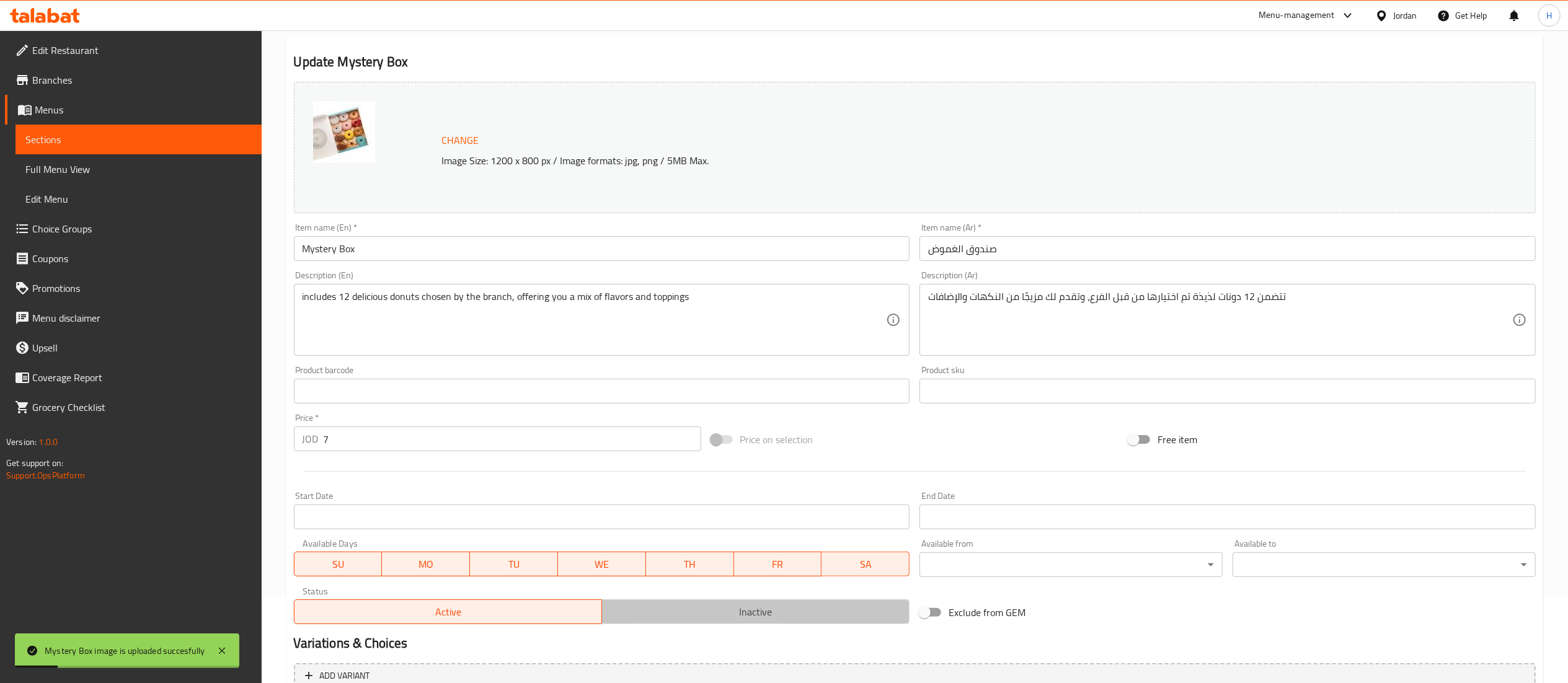
click at [719, 615] on span "Inactive" at bounding box center [756, 612] width 298 height 18
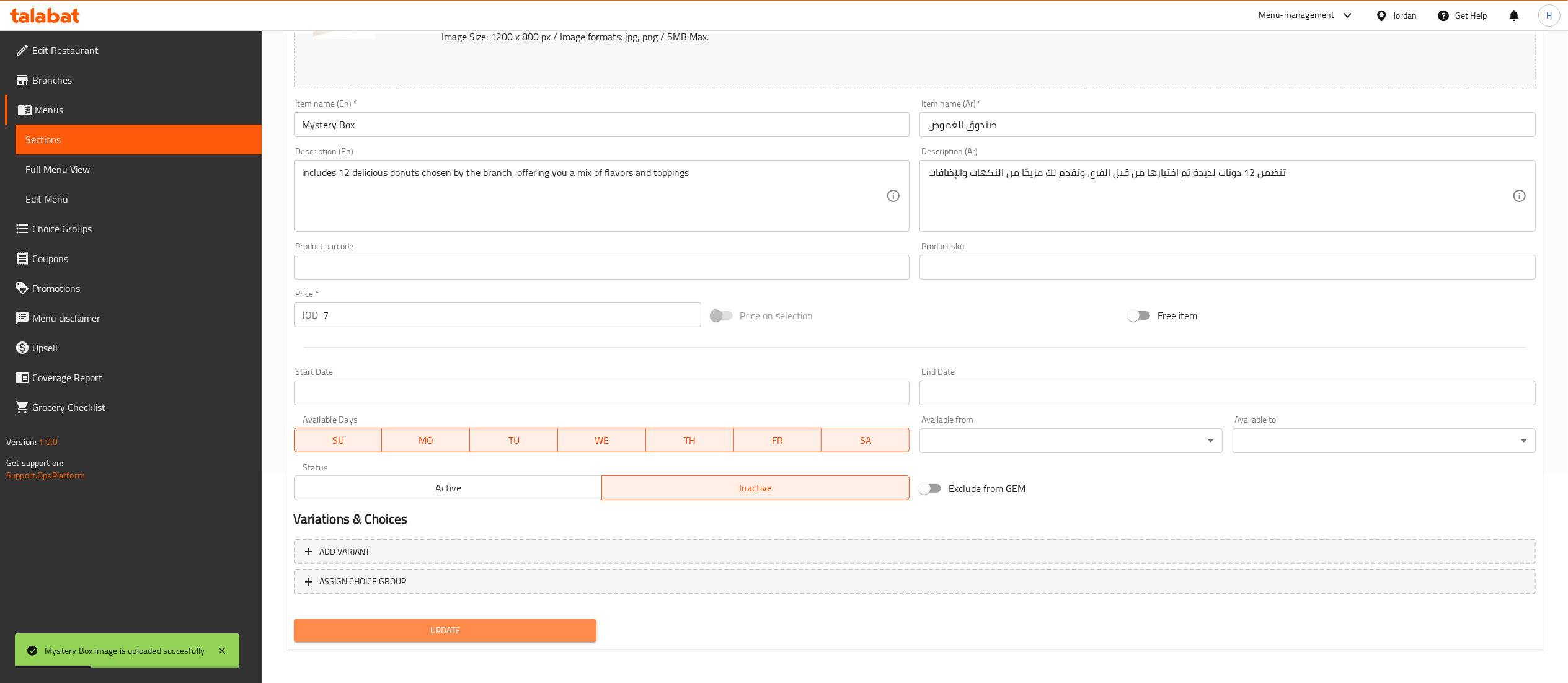
click at [446, 629] on span "Update" at bounding box center [445, 631] width 283 height 16
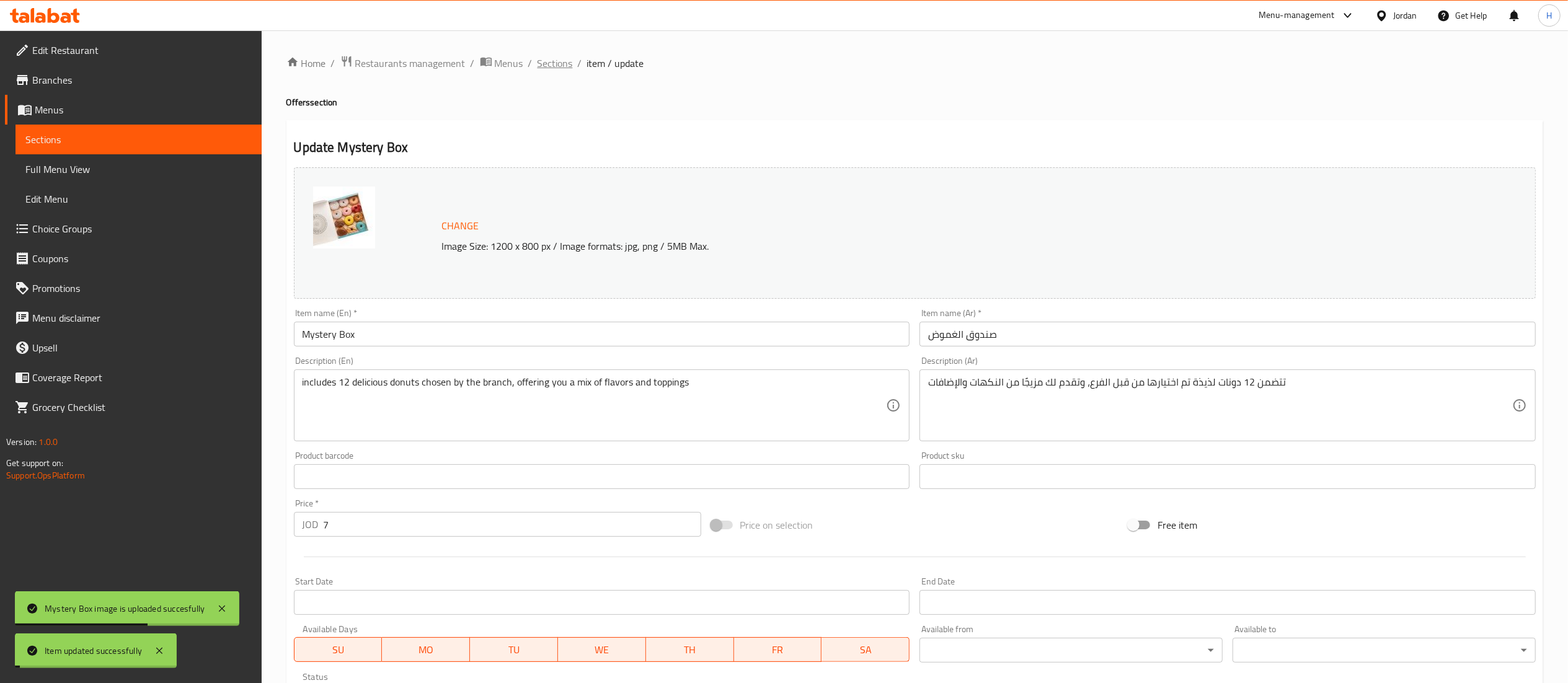
click at [551, 59] on span "Sections" at bounding box center [555, 63] width 35 height 15
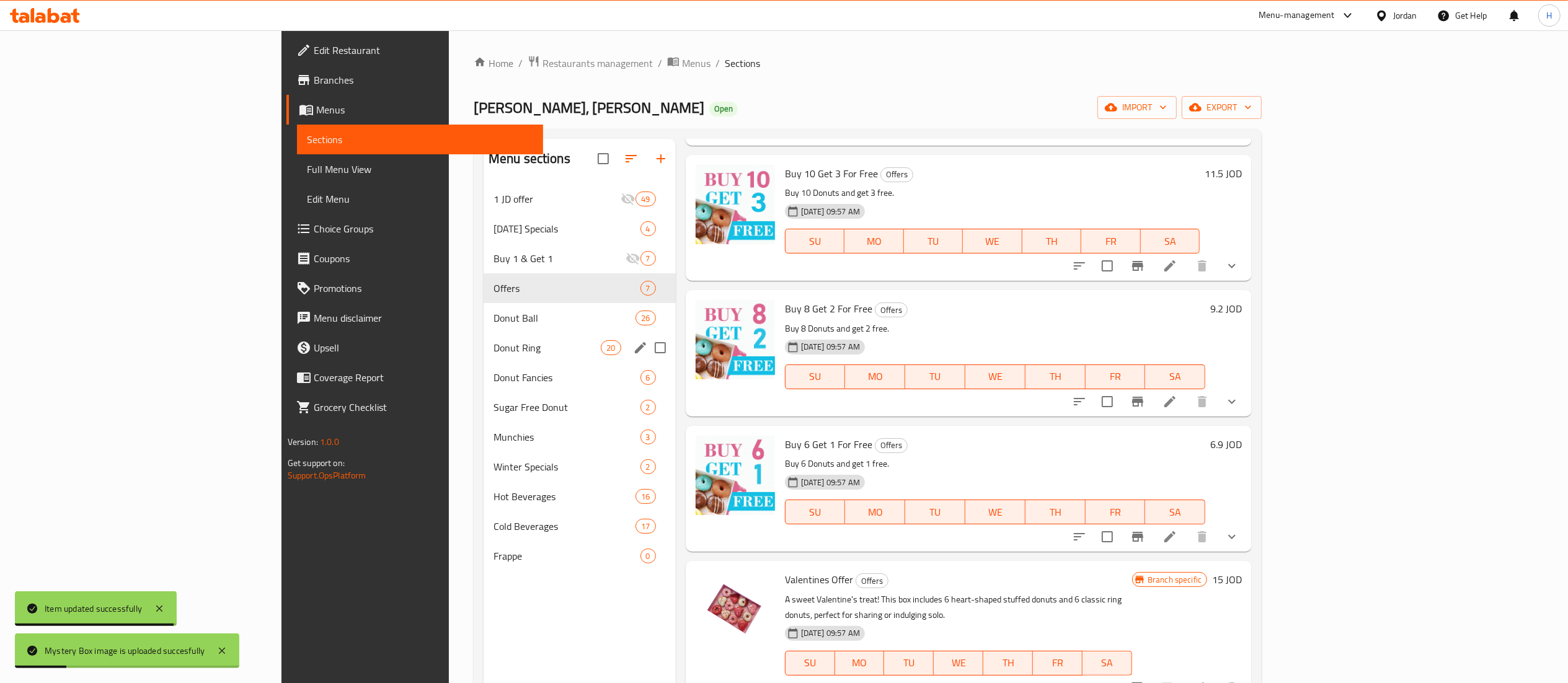
click at [483, 362] on div "Donut Ring 20" at bounding box center [579, 348] width 192 height 30
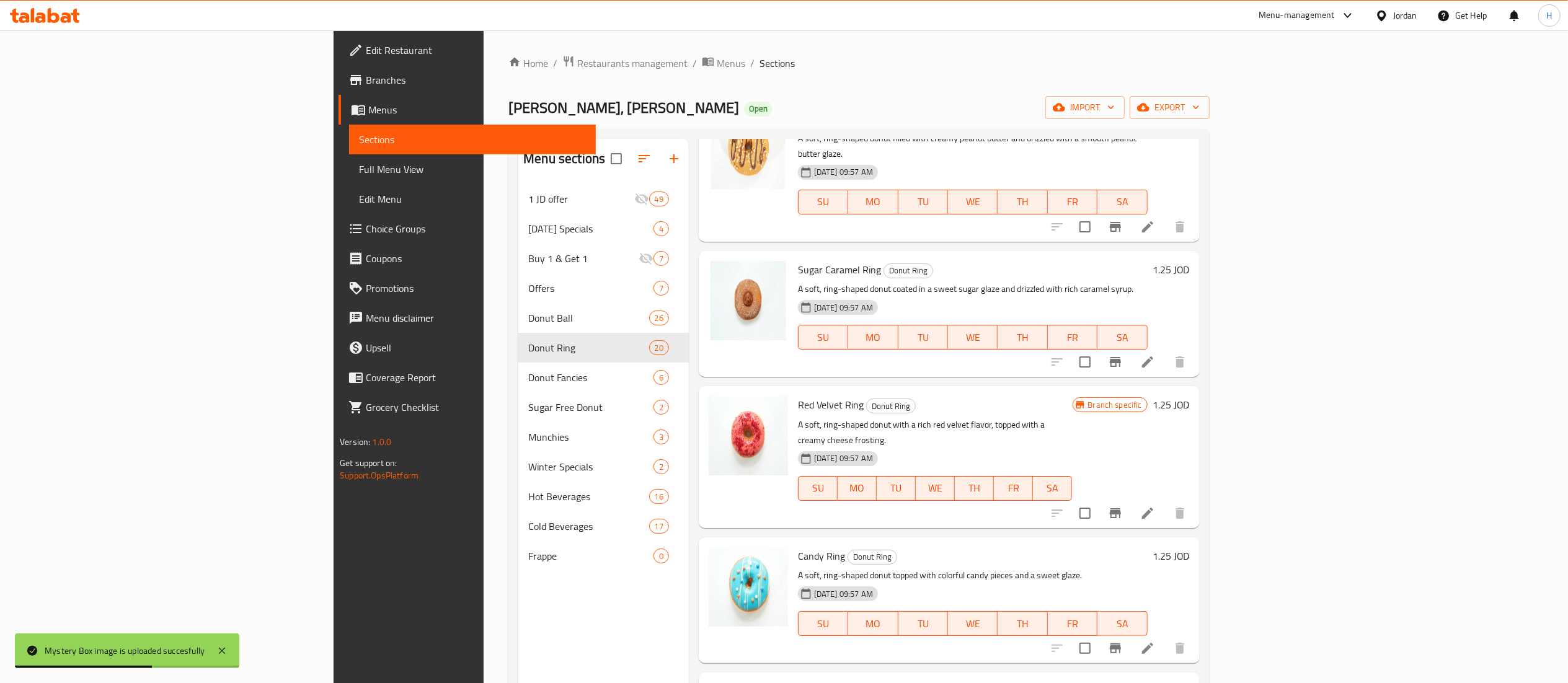
scroll to position [543, 0]
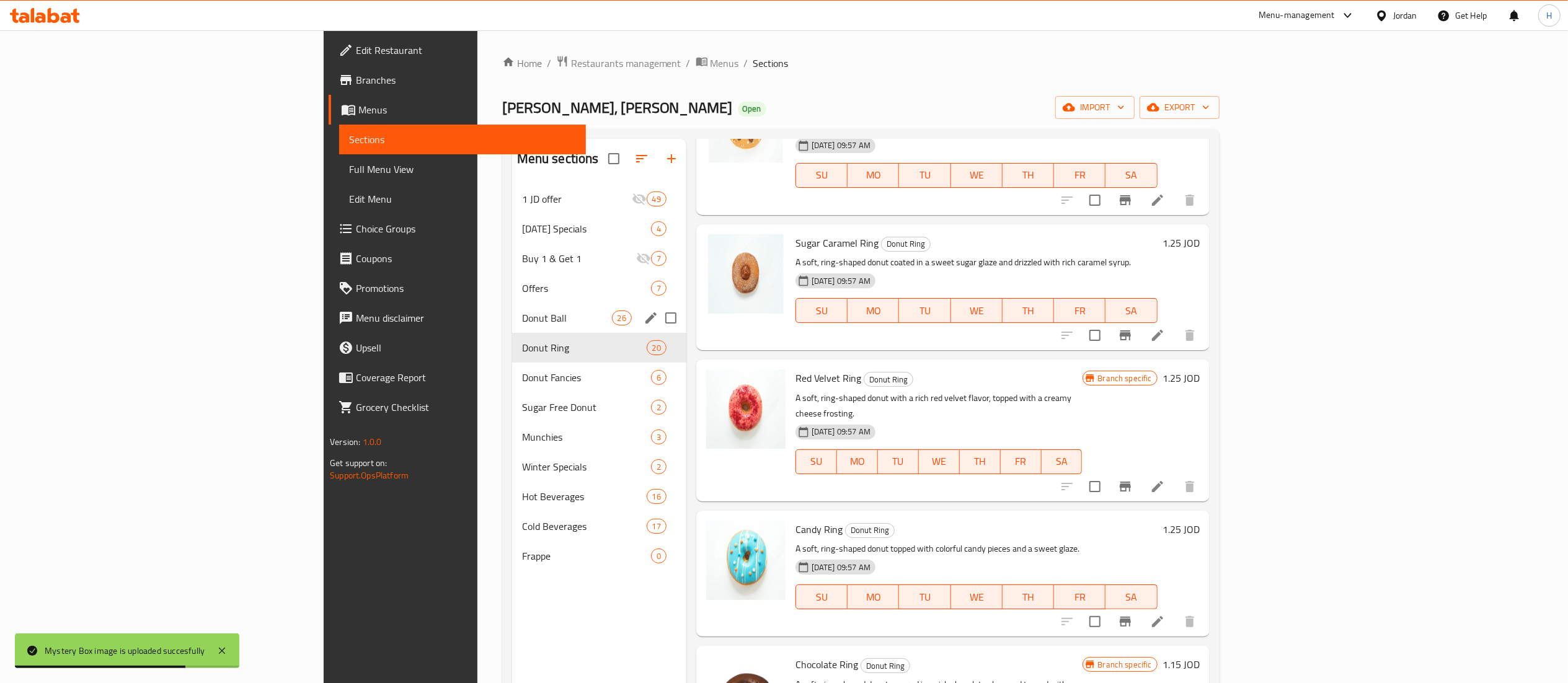
click at [522, 324] on span "Donut Ball" at bounding box center [567, 318] width 90 height 15
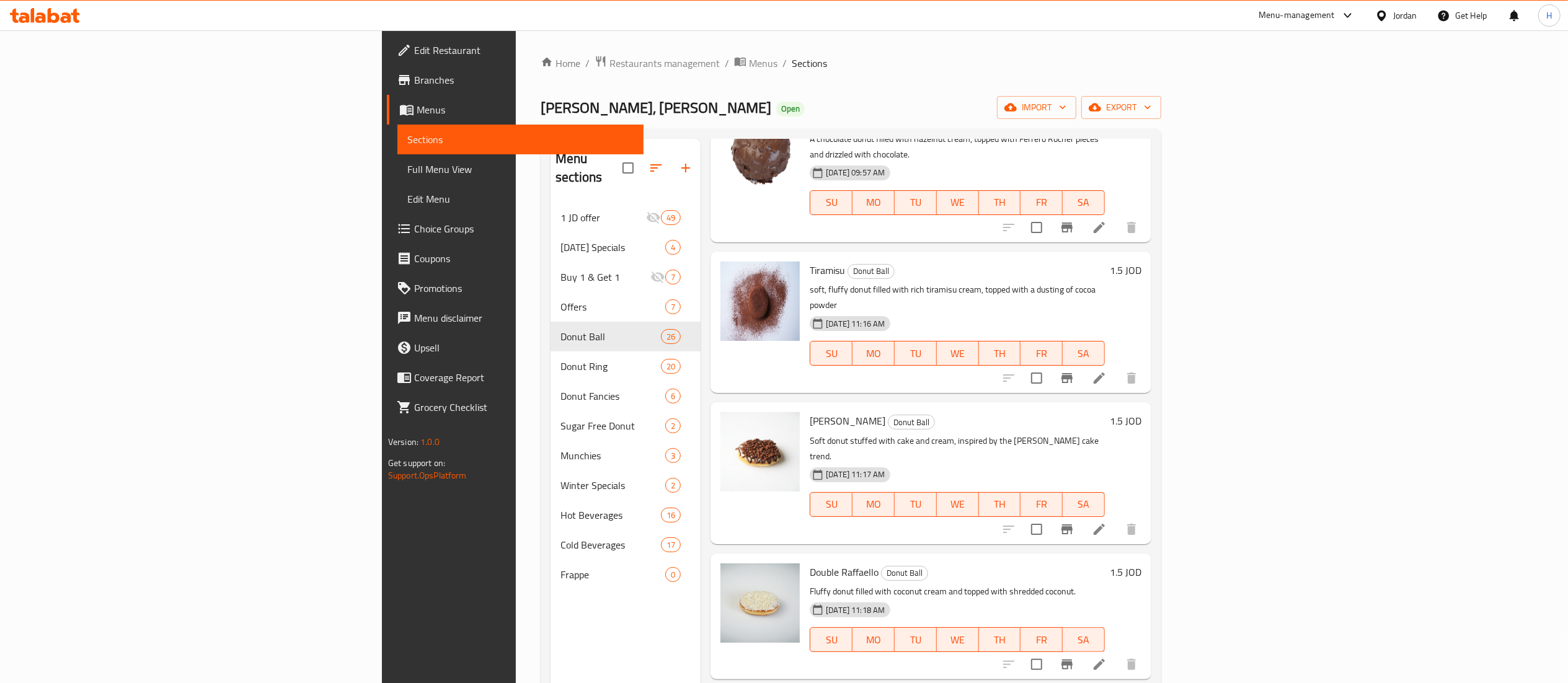
scroll to position [372, 0]
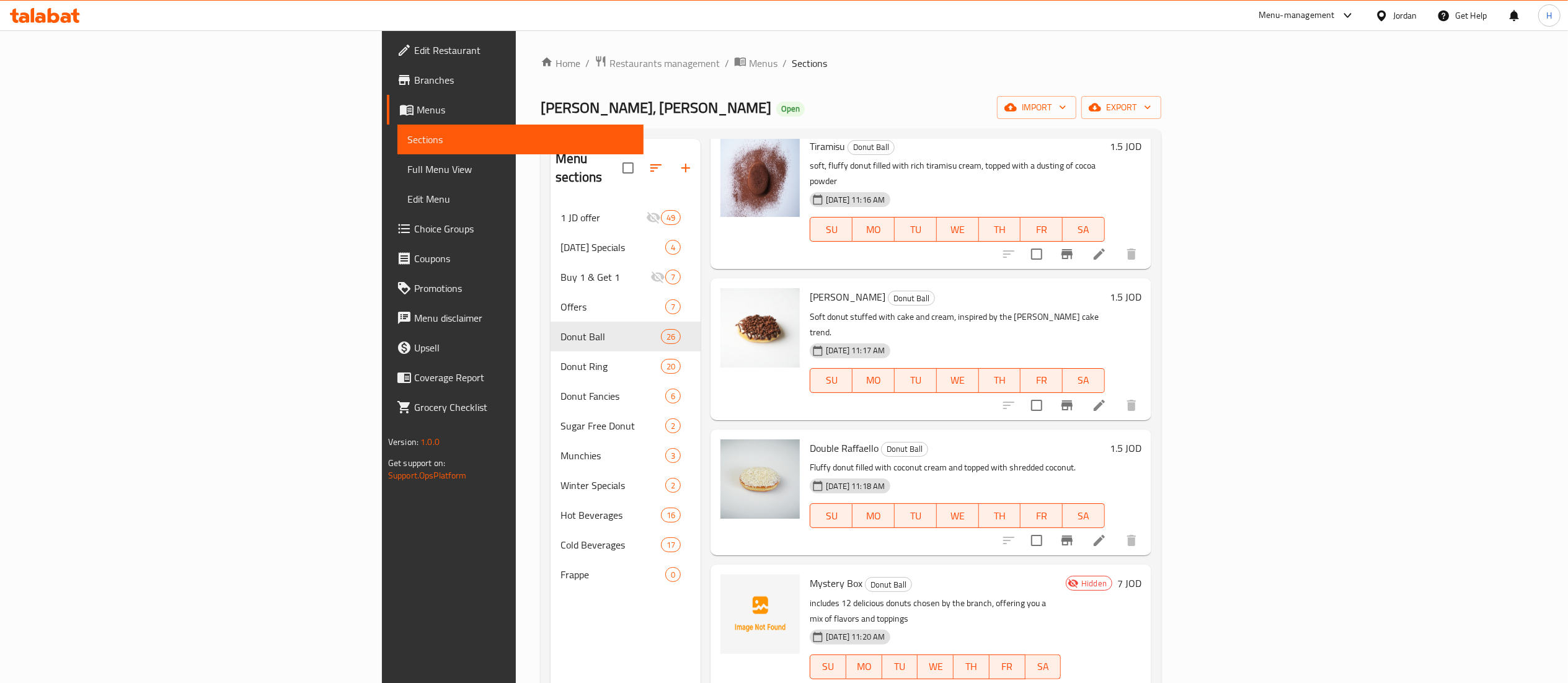
click at [414, 79] on span "Branches" at bounding box center [524, 80] width 219 height 15
